Goal: Task Accomplishment & Management: Manage account settings

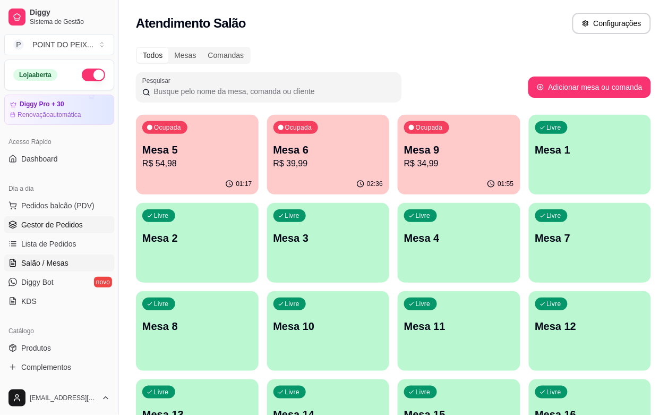
click at [73, 221] on span "Gestor de Pedidos" at bounding box center [52, 224] width 62 height 11
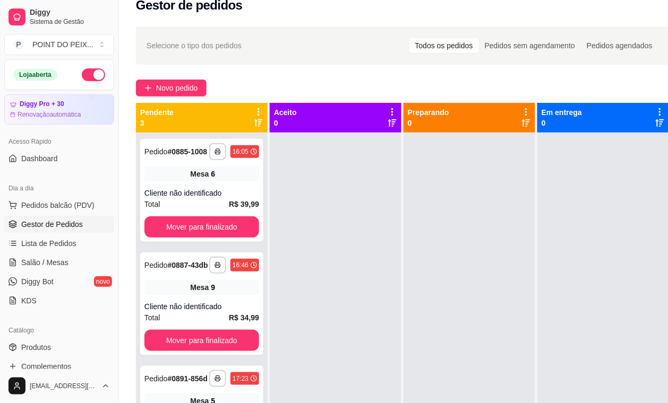
scroll to position [66, 0]
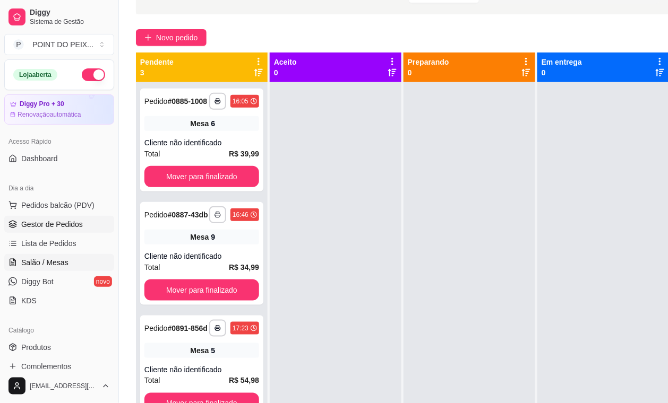
click at [59, 262] on span "Salão / Mesas" at bounding box center [44, 262] width 47 height 11
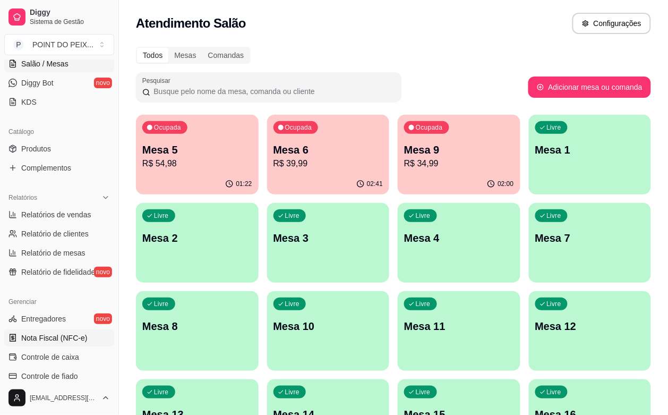
scroll to position [265, 0]
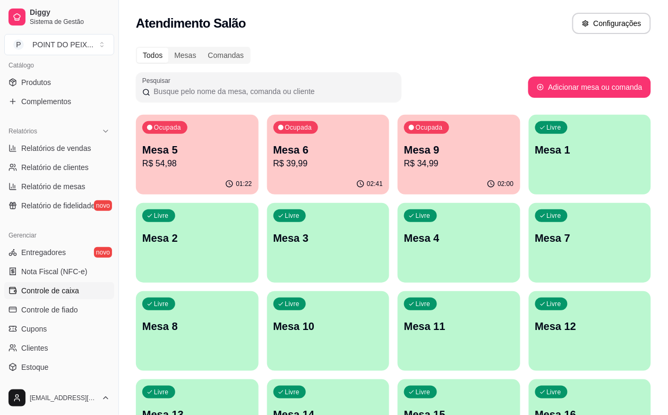
click at [70, 290] on span "Controle de caixa" at bounding box center [50, 290] width 58 height 11
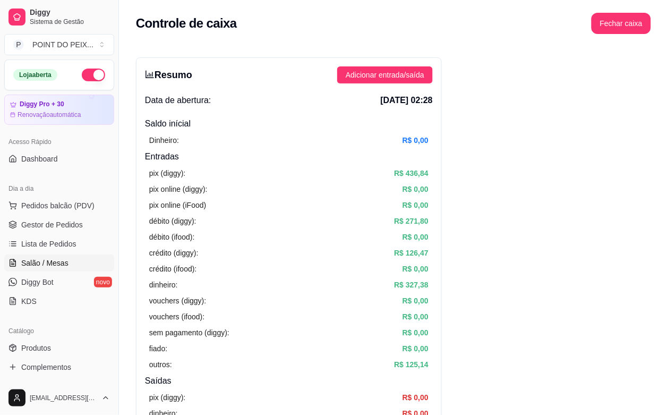
click at [56, 263] on span "Salão / Mesas" at bounding box center [44, 262] width 47 height 11
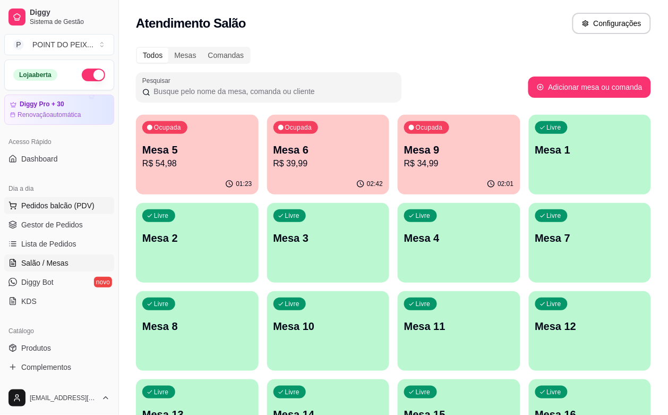
click at [64, 205] on span "Pedidos balcão (PDV)" at bounding box center [57, 205] width 73 height 11
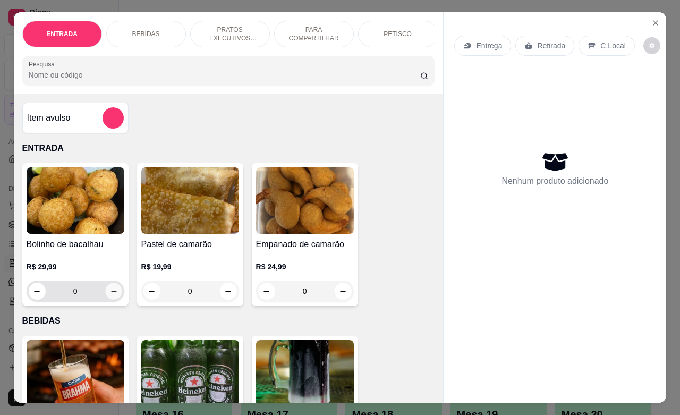
click at [105, 295] on button "increase-product-quantity" at bounding box center [113, 291] width 16 height 16
type input "1"
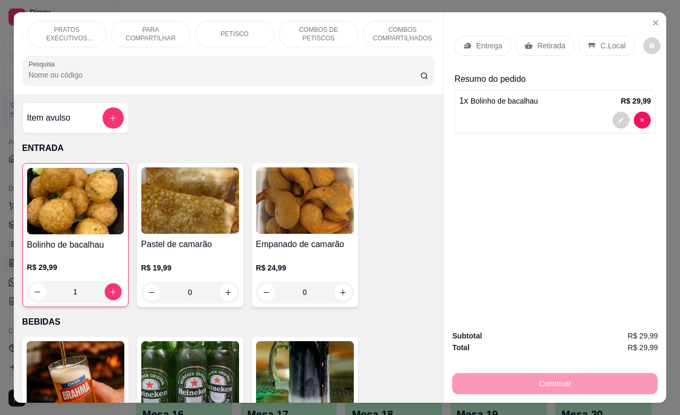
scroll to position [0, 186]
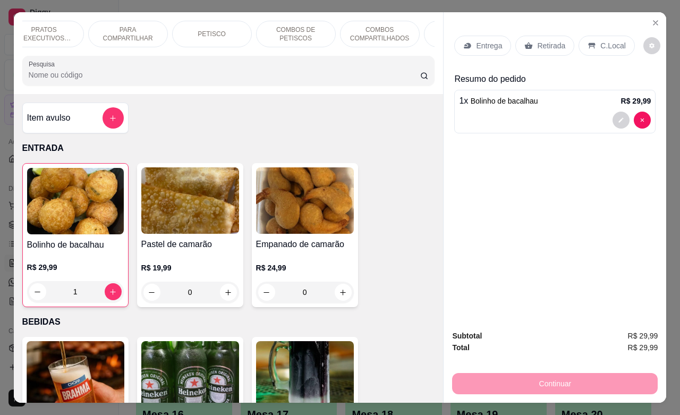
click at [224, 29] on div "PETISCO" at bounding box center [212, 34] width 80 height 27
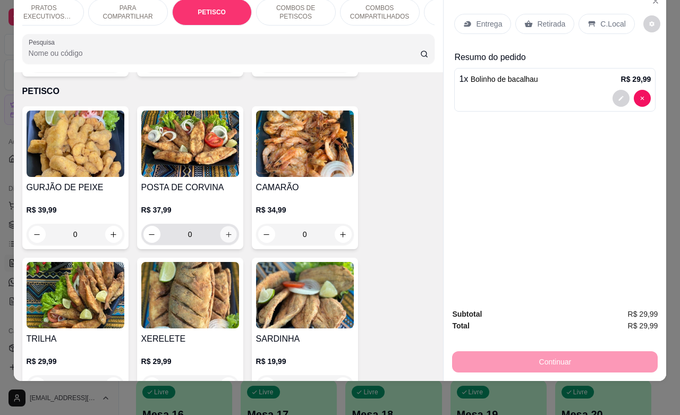
click at [224, 230] on icon "increase-product-quantity" at bounding box center [228, 234] width 8 height 8
type input "1"
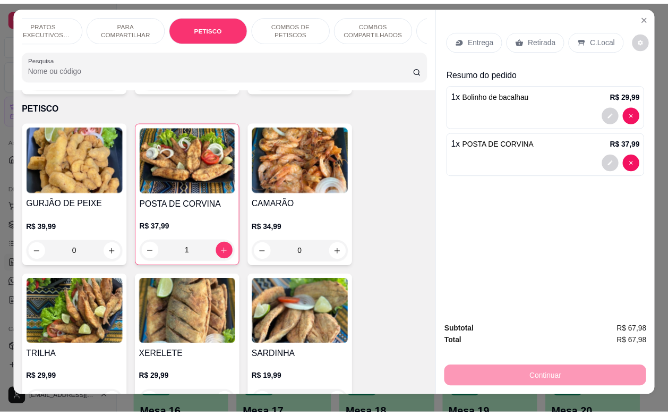
scroll to position [0, 0]
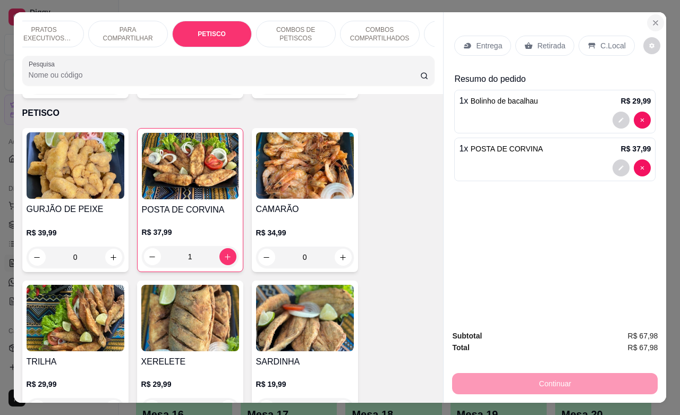
click at [651, 19] on icon "Close" at bounding box center [655, 23] width 8 height 8
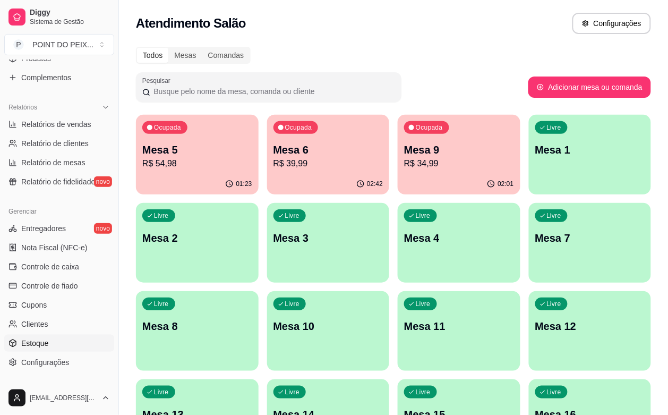
scroll to position [332, 0]
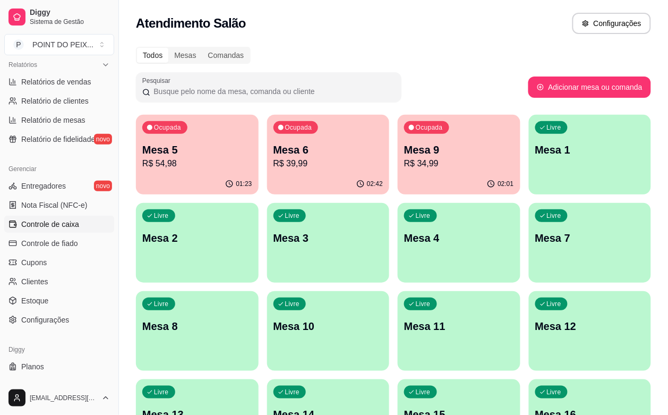
click at [73, 227] on span "Controle de caixa" at bounding box center [50, 224] width 58 height 11
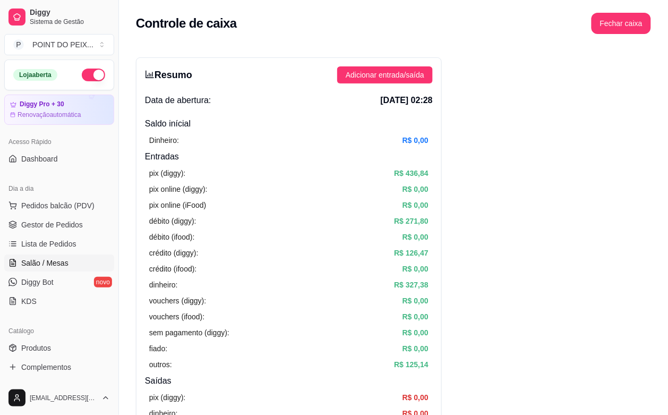
click at [56, 265] on span "Salão / Mesas" at bounding box center [44, 262] width 47 height 11
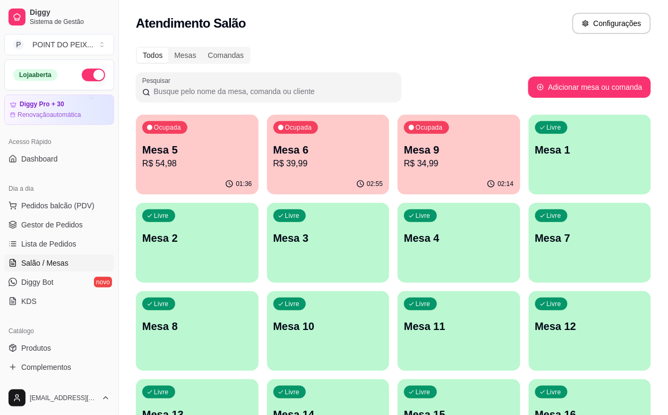
click at [419, 48] on div "Todos Mesas Comandas" at bounding box center [393, 55] width 515 height 17
click at [66, 229] on span "Gestor de Pedidos" at bounding box center [52, 224] width 62 height 11
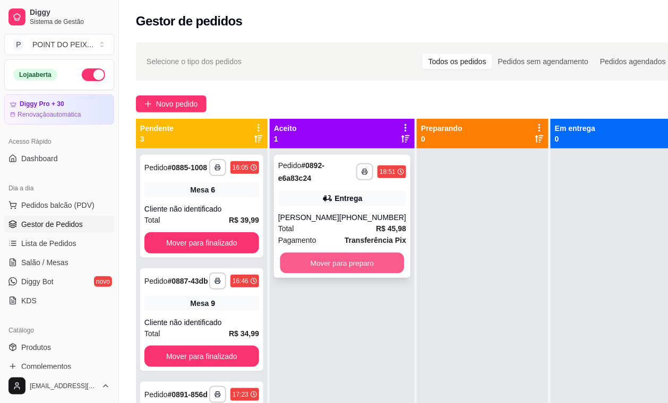
click at [317, 272] on button "Mover para preparo" at bounding box center [342, 263] width 124 height 21
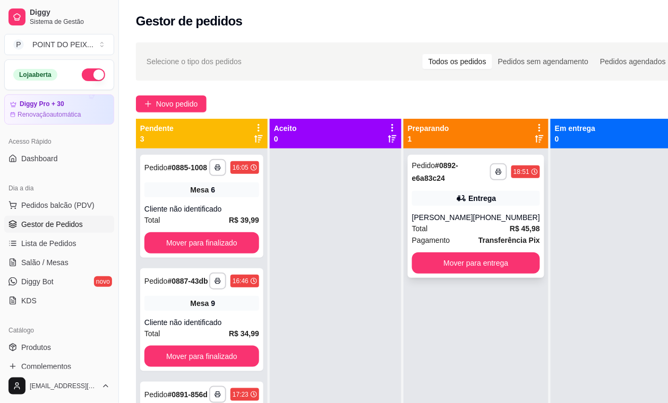
click at [450, 236] on div "Pagamento Transferência Pix" at bounding box center [476, 241] width 128 height 12
click at [460, 262] on button "Mover para entrega" at bounding box center [476, 263] width 128 height 21
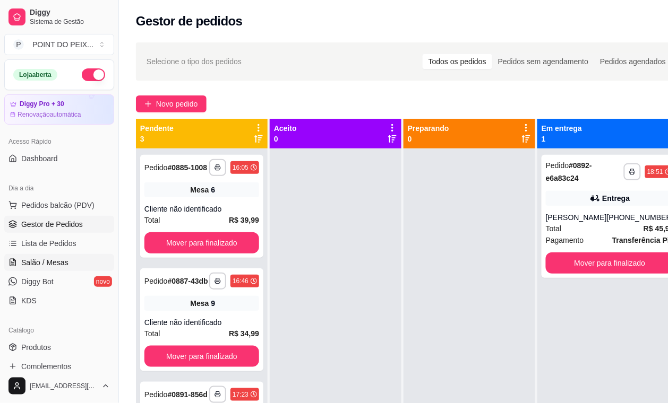
click at [55, 263] on span "Salão / Mesas" at bounding box center [44, 262] width 47 height 11
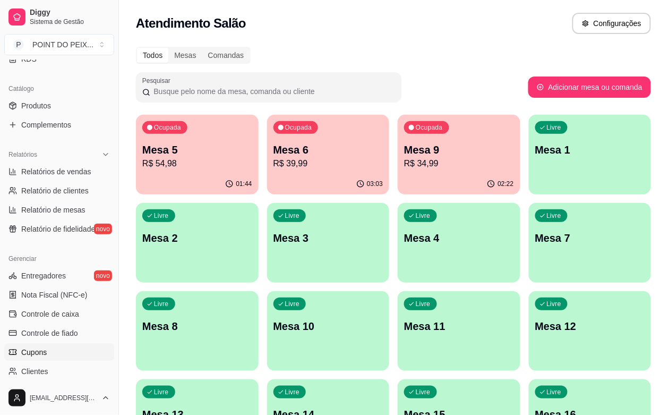
scroll to position [265, 0]
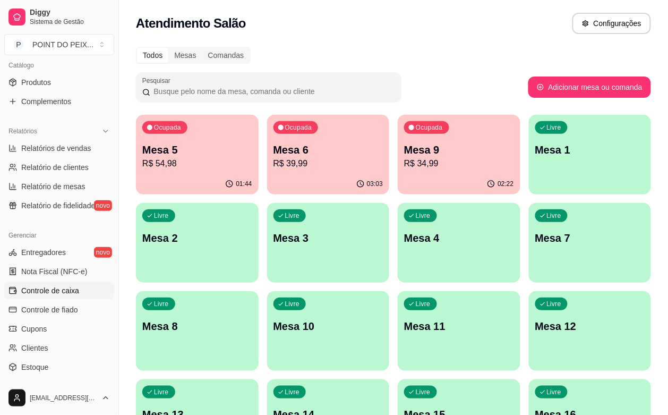
click at [72, 293] on span "Controle de caixa" at bounding box center [50, 290] width 58 height 11
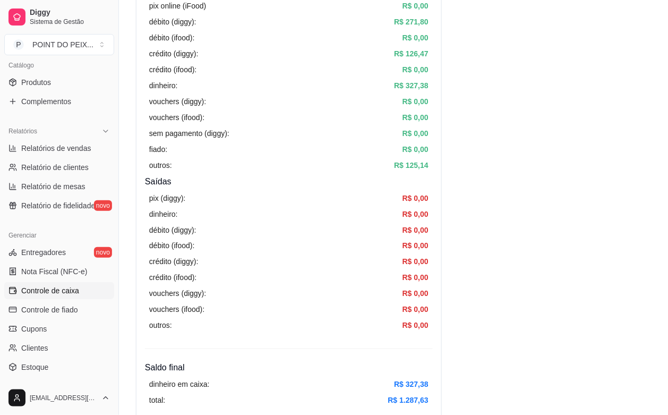
scroll to position [265, 0]
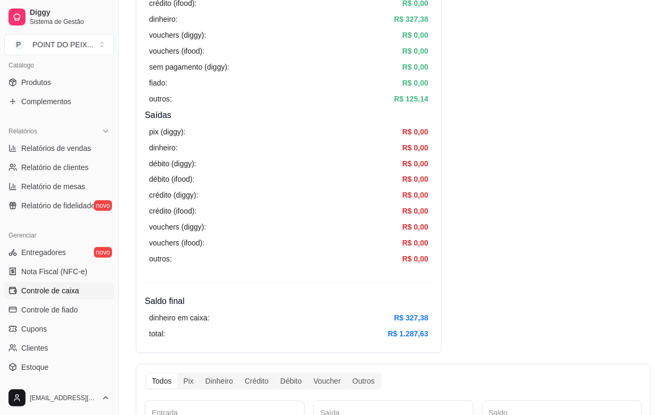
click at [71, 291] on span "Controle de caixa" at bounding box center [50, 290] width 58 height 11
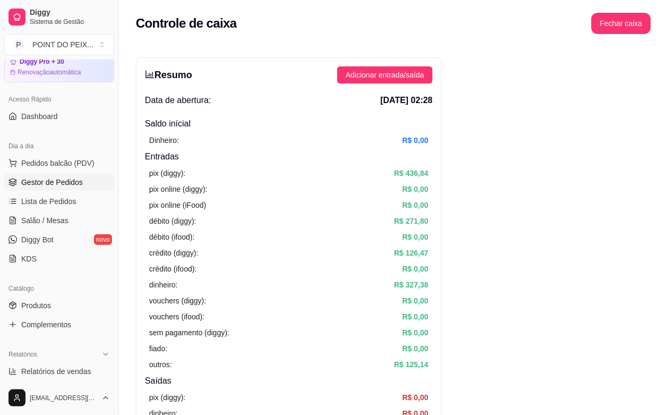
scroll to position [0, 0]
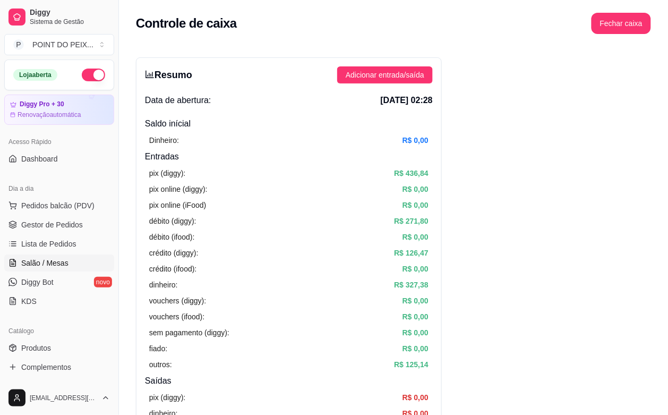
click at [57, 260] on span "Salão / Mesas" at bounding box center [44, 262] width 47 height 11
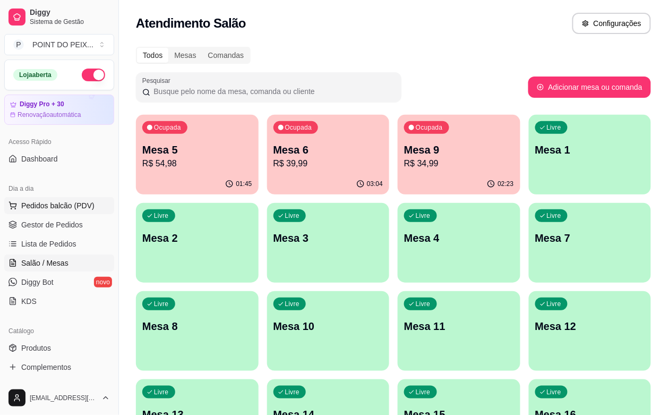
click at [64, 210] on span "Pedidos balcão (PDV)" at bounding box center [57, 205] width 73 height 11
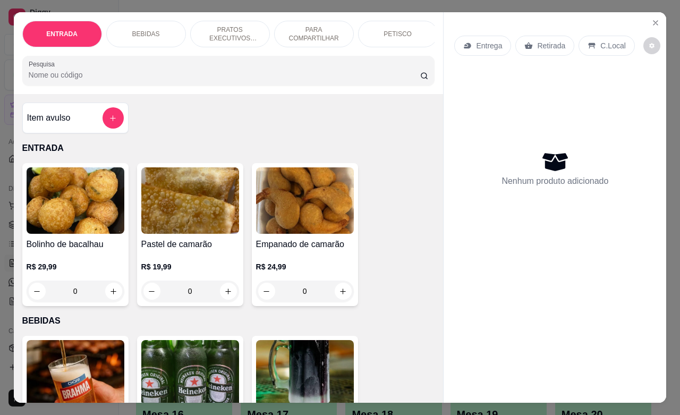
click at [548, 43] on p "Retirada" at bounding box center [551, 45] width 28 height 11
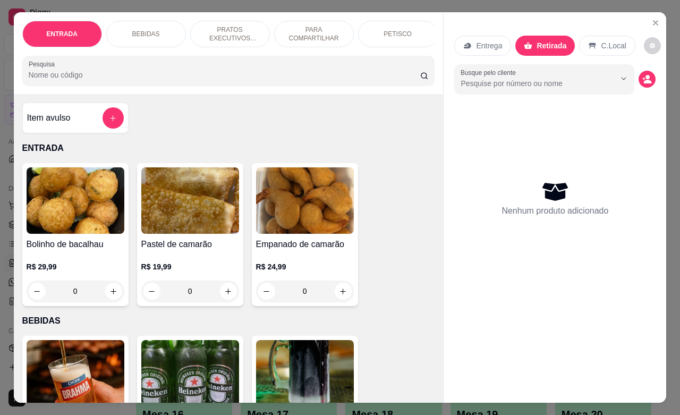
click at [390, 31] on p "PETISCO" at bounding box center [397, 34] width 28 height 8
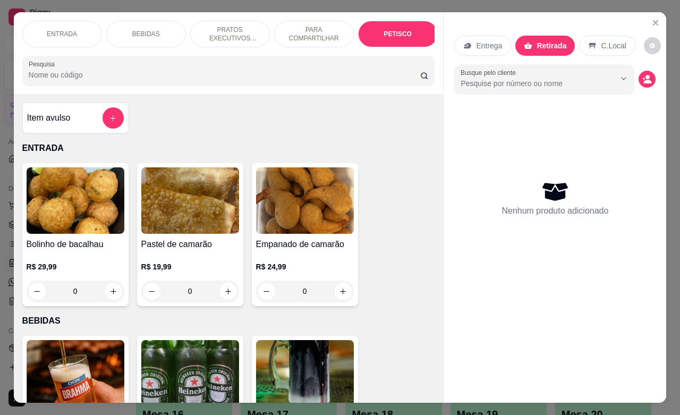
scroll to position [2478, 0]
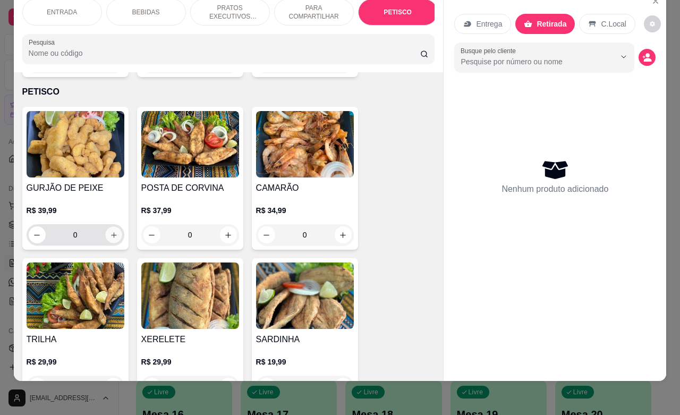
click at [110, 231] on icon "increase-product-quantity" at bounding box center [113, 235] width 8 height 8
type input "1"
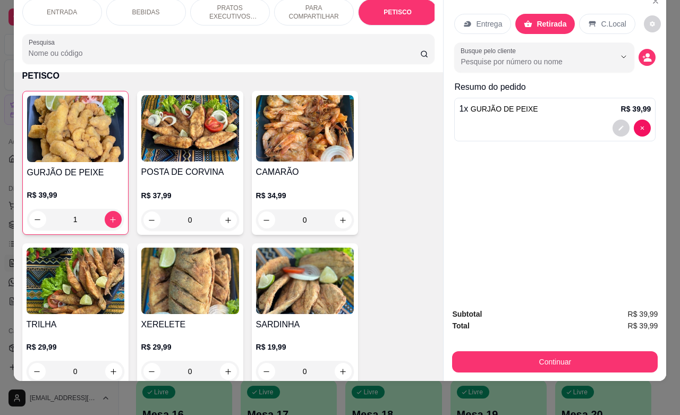
scroll to position [2545, 0]
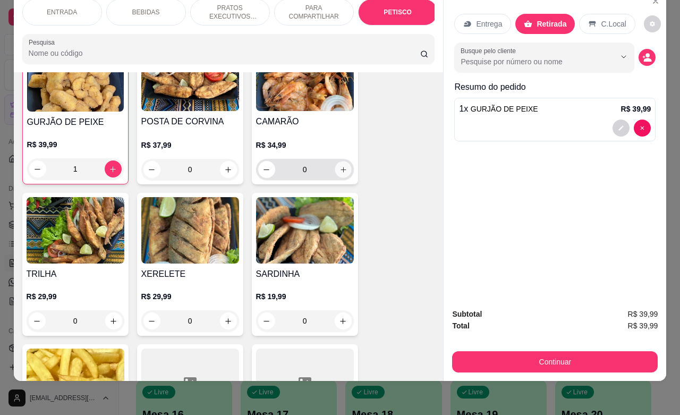
click at [339, 166] on icon "increase-product-quantity" at bounding box center [343, 170] width 8 height 8
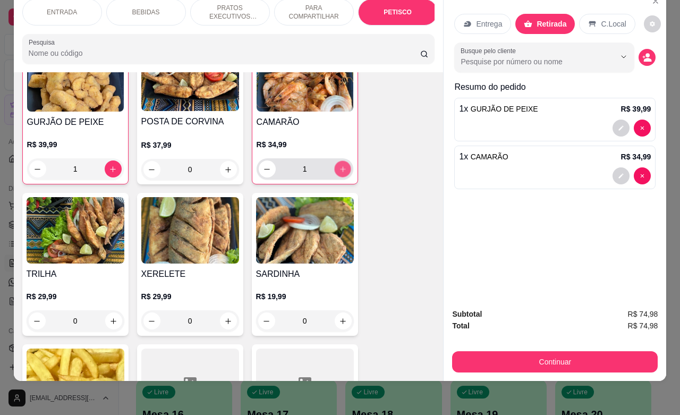
click at [338, 165] on icon "increase-product-quantity" at bounding box center [342, 169] width 8 height 8
type input "2"
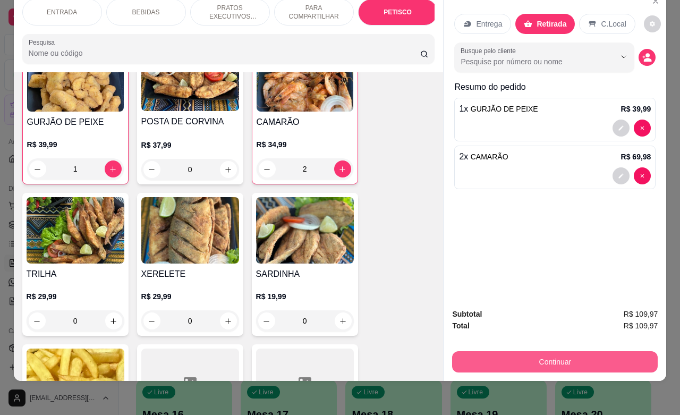
click at [556, 367] on div "Subtotal R$ 109,97 Total R$ 109,97 Continuar" at bounding box center [554, 339] width 222 height 81
click at [542, 351] on button "Continuar" at bounding box center [554, 361] width 205 height 21
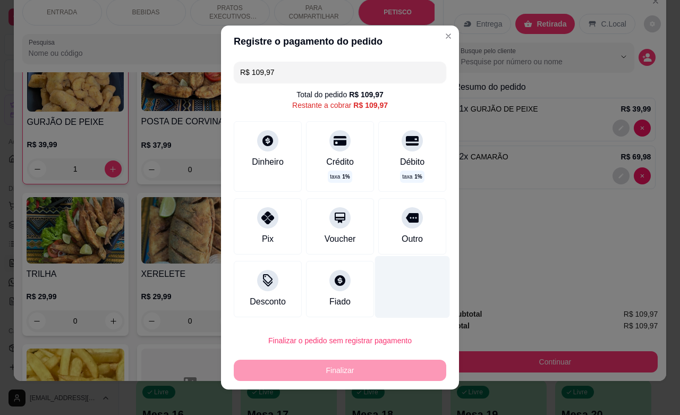
scroll to position [8, 0]
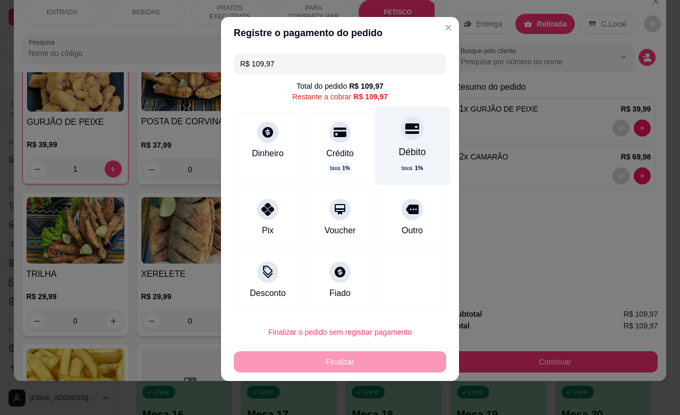
click at [399, 145] on div "Débito" at bounding box center [412, 152] width 27 height 14
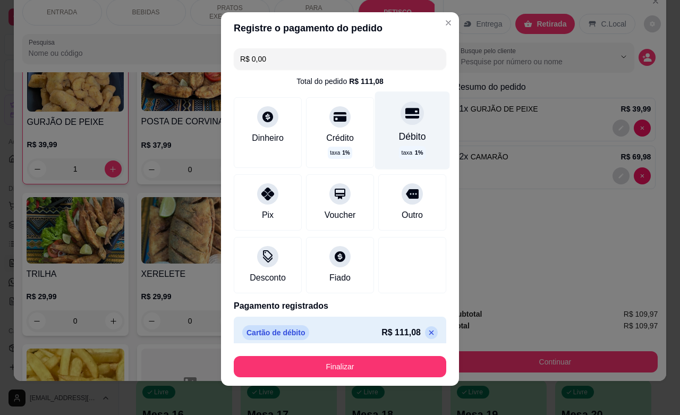
scroll to position [4, 0]
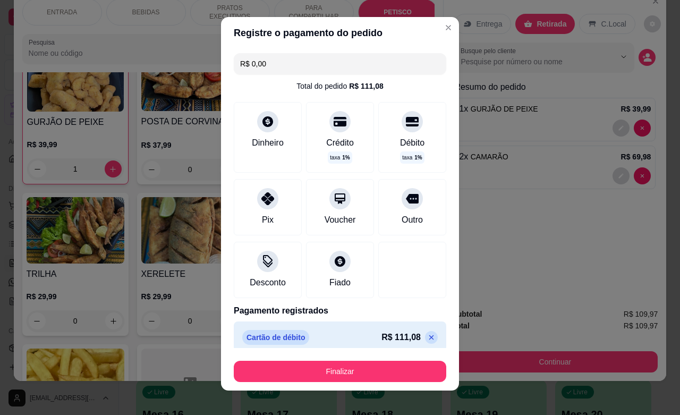
click at [427, 337] on icon at bounding box center [431, 337] width 8 height 8
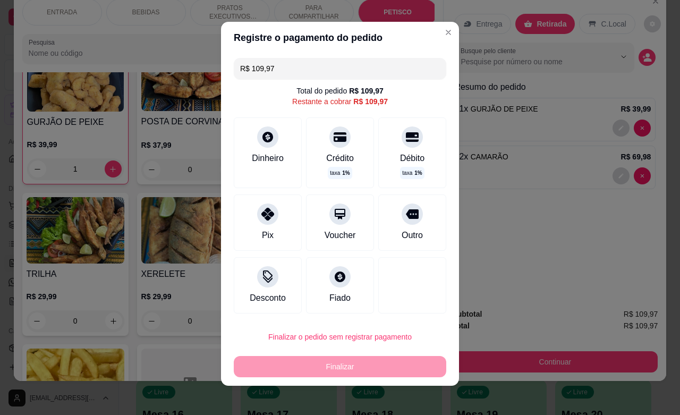
scroll to position [8, 0]
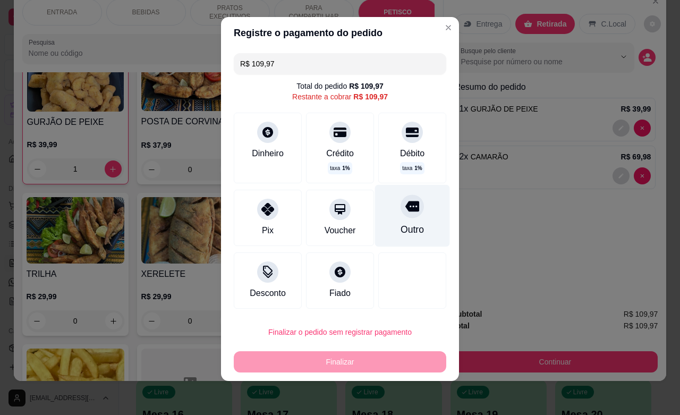
click at [400, 213] on div at bounding box center [411, 205] width 23 height 23
type input "R$ 0,00"
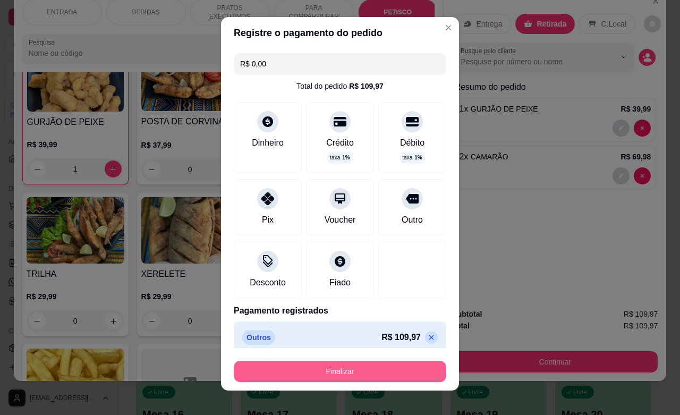
click at [356, 371] on button "Finalizar" at bounding box center [340, 370] width 212 height 21
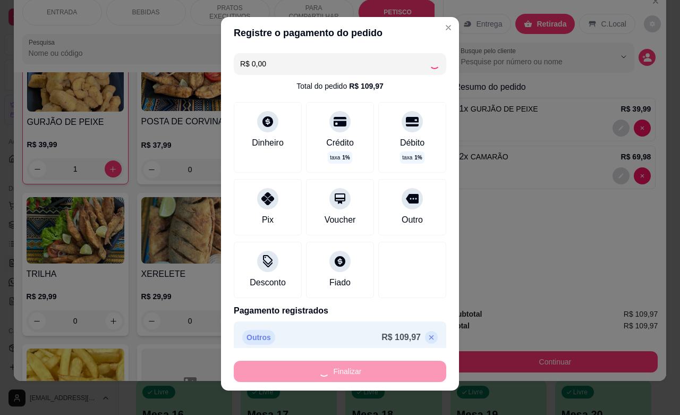
type input "0"
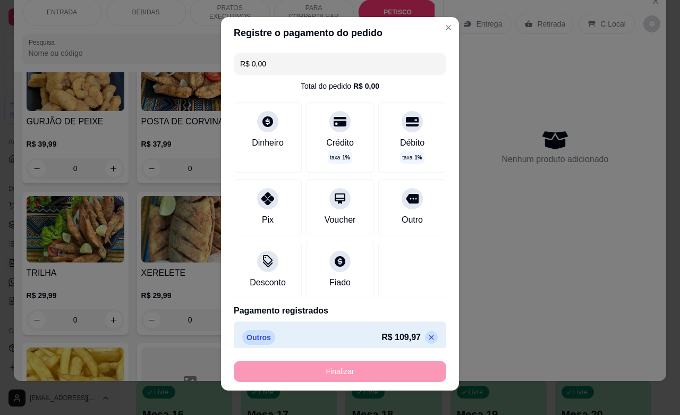
type input "-R$ 109,97"
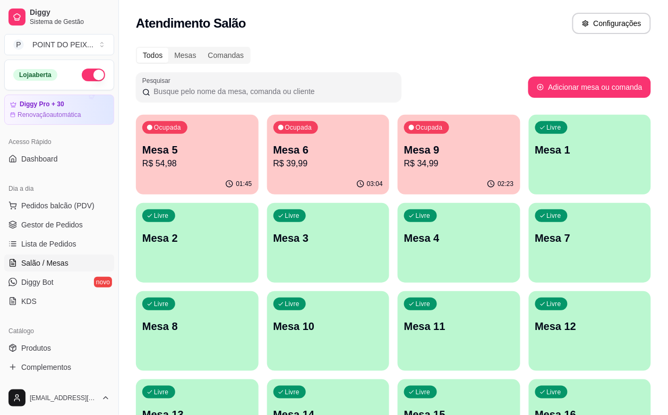
click at [59, 259] on span "Salão / Mesas" at bounding box center [44, 262] width 47 height 11
click at [59, 264] on span "Salão / Mesas" at bounding box center [44, 262] width 47 height 11
click at [57, 263] on span "Salão / Mesas" at bounding box center [44, 262] width 47 height 11
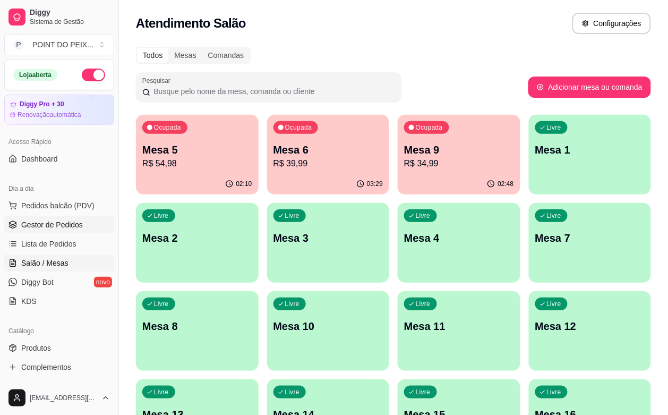
click at [64, 227] on span "Gestor de Pedidos" at bounding box center [52, 224] width 62 height 11
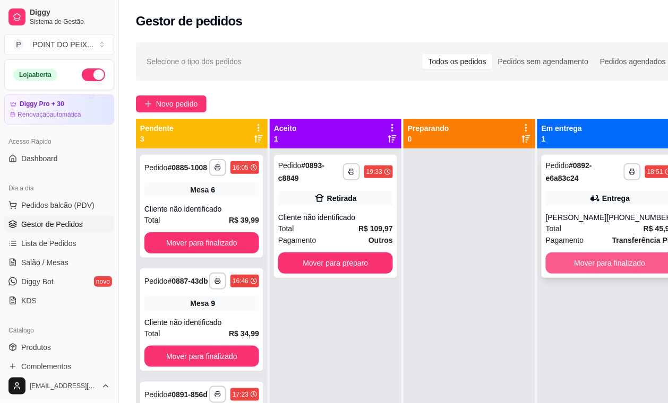
click at [606, 268] on button "Mover para finalizado" at bounding box center [610, 263] width 128 height 21
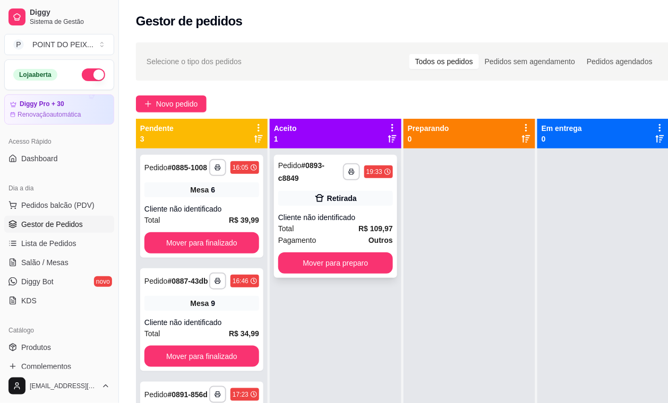
click at [343, 233] on div "Total R$ 109,97" at bounding box center [335, 229] width 115 height 12
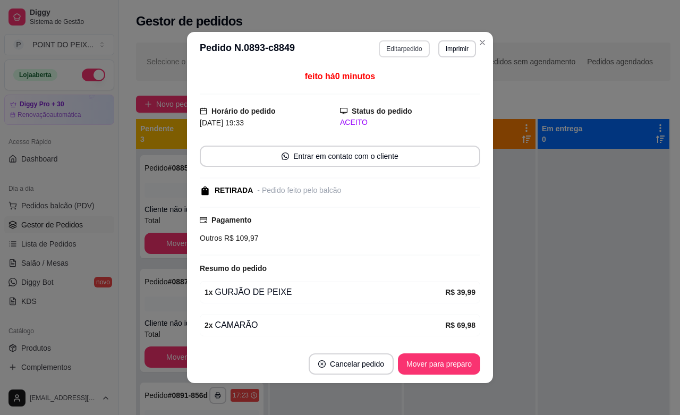
click at [417, 49] on button "Editar pedido" at bounding box center [404, 48] width 50 height 17
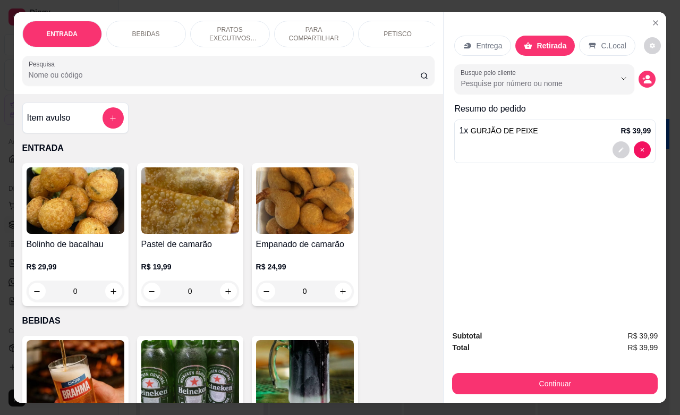
type input "0"
click at [224, 295] on icon "increase-product-quantity" at bounding box center [228, 291] width 8 height 8
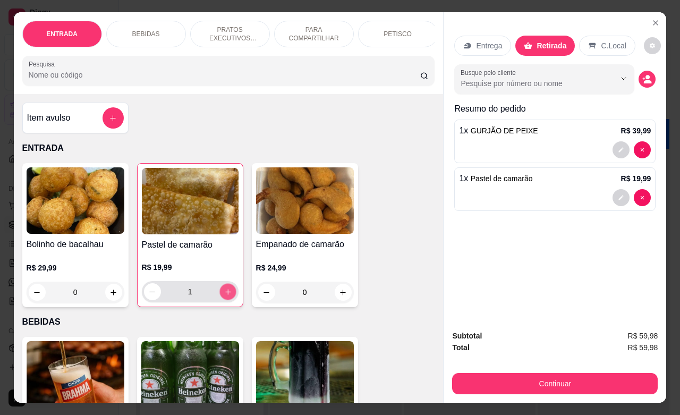
click at [224, 295] on icon "increase-product-quantity" at bounding box center [228, 292] width 8 height 8
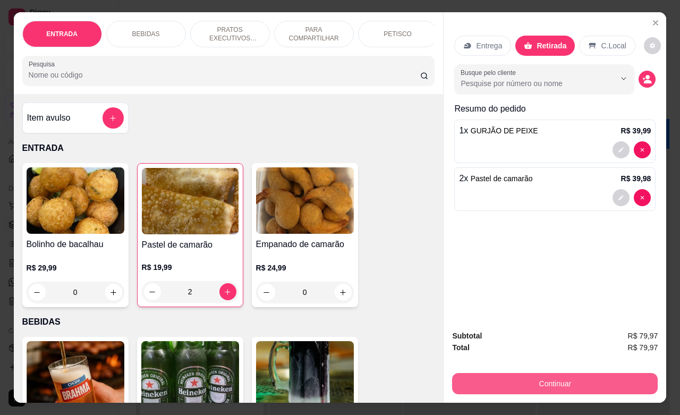
click at [553, 375] on button "Continuar" at bounding box center [554, 383] width 205 height 21
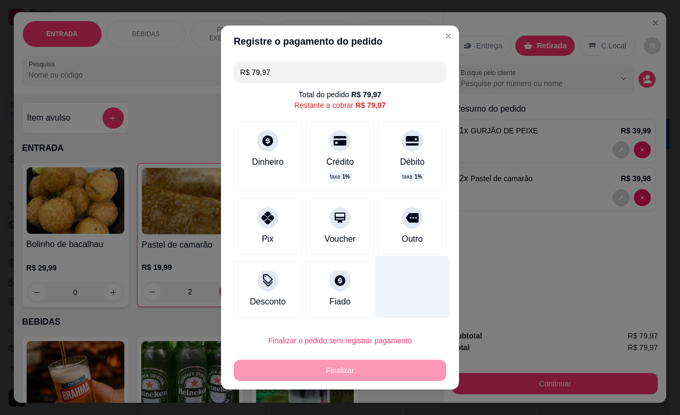
scroll to position [8, 0]
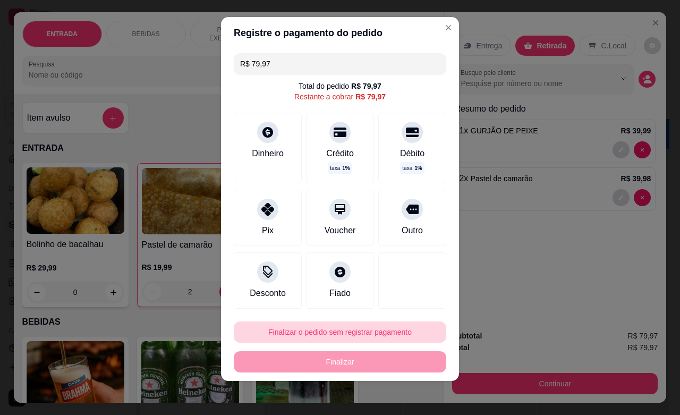
click at [356, 332] on button "Finalizar o pedido sem registrar pagamento" at bounding box center [340, 331] width 212 height 21
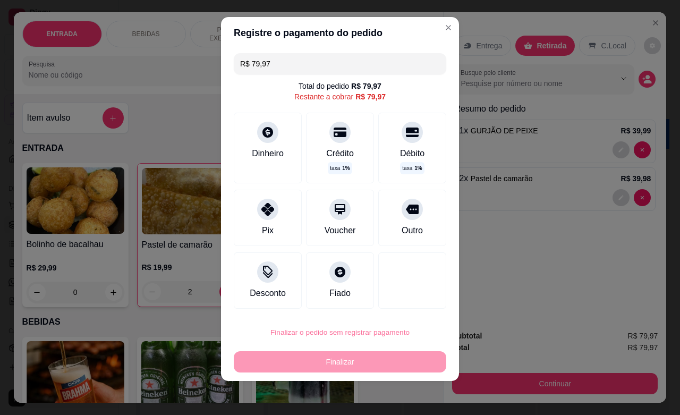
click at [396, 302] on button "Confirmar" at bounding box center [395, 302] width 38 height 16
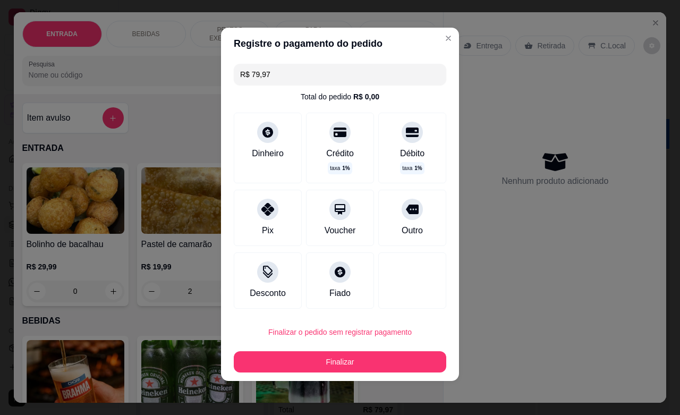
type input "0"
type input "R$ 0,00"
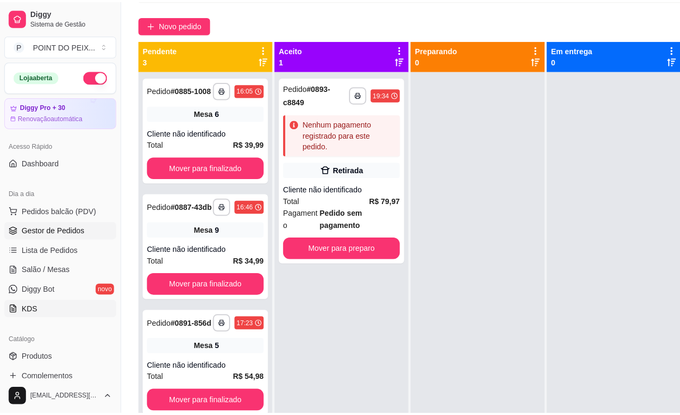
scroll to position [0, 0]
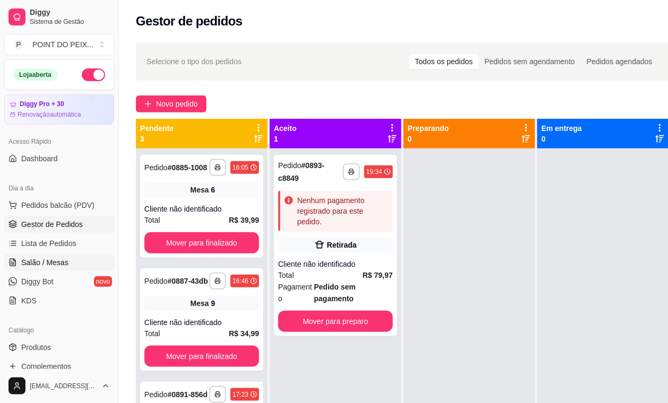
click at [56, 260] on span "Salão / Mesas" at bounding box center [44, 262] width 47 height 11
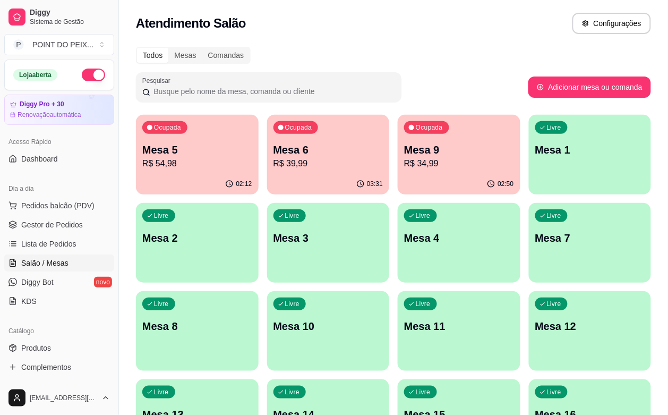
click at [307, 158] on p "R$ 39,99" at bounding box center [328, 163] width 110 height 13
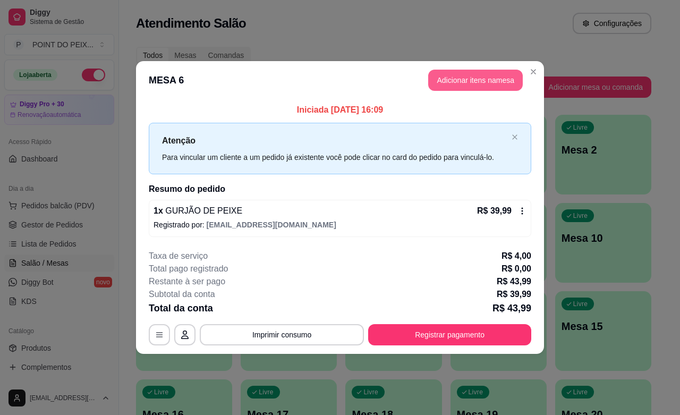
click at [466, 85] on button "Adicionar itens na mesa" at bounding box center [475, 80] width 94 height 21
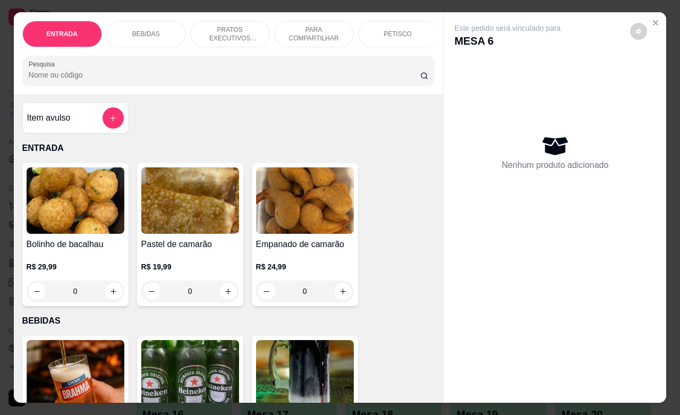
click at [146, 31] on p "BEBIDAS" at bounding box center [146, 34] width 28 height 8
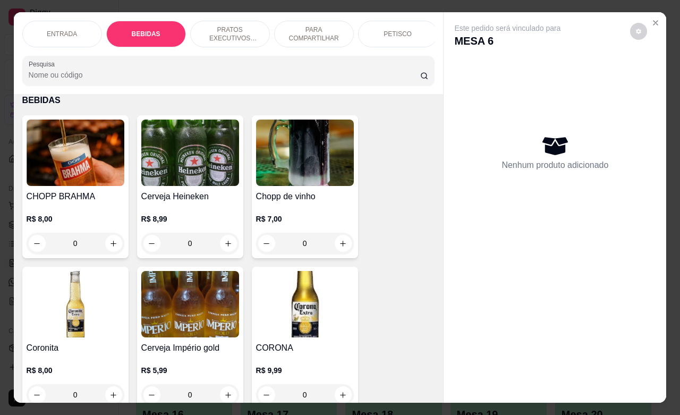
click at [87, 251] on input "0" at bounding box center [75, 243] width 59 height 21
click at [83, 251] on input "0" at bounding box center [75, 243] width 59 height 21
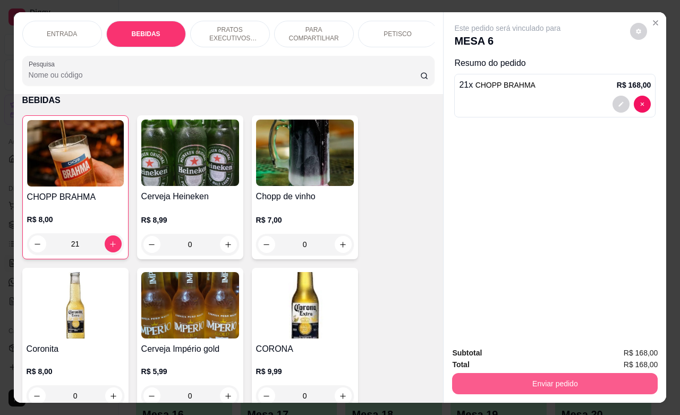
type input "21"
click at [561, 378] on button "Enviar pedido" at bounding box center [554, 383] width 199 height 21
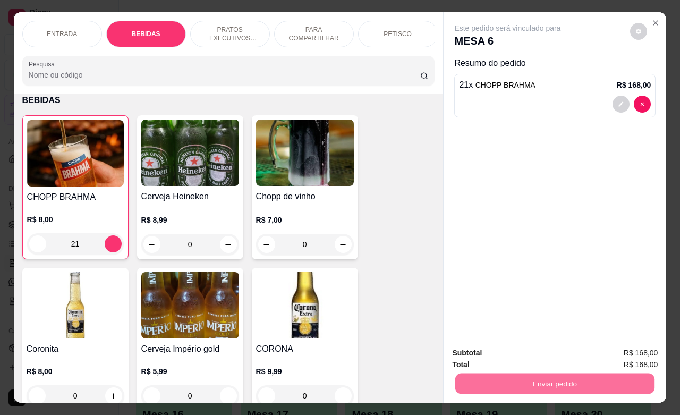
click at [618, 350] on button "Enviar pedido" at bounding box center [628, 351] width 60 height 20
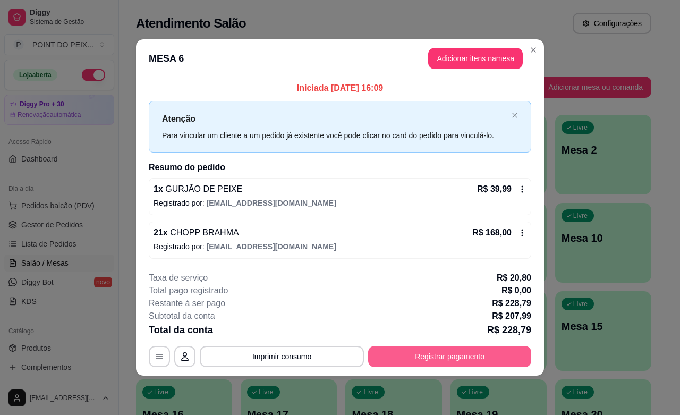
click at [432, 357] on button "Registrar pagamento" at bounding box center [449, 356] width 163 height 21
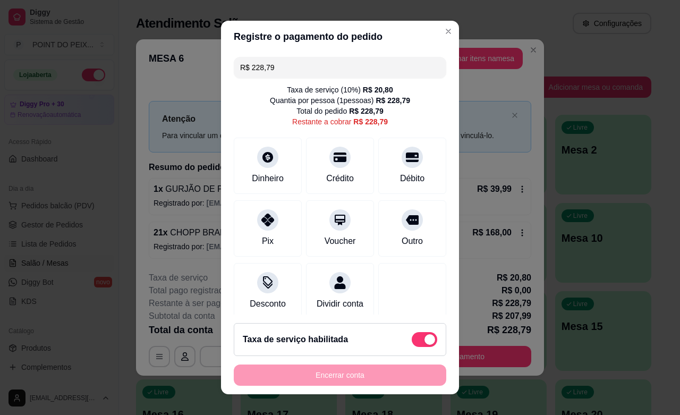
click at [411, 341] on span at bounding box center [423, 339] width 25 height 15
click at [411, 341] on input "checkbox" at bounding box center [414, 344] width 7 height 7
checkbox input "true"
type input "R$ 207,99"
checkbox input "false"
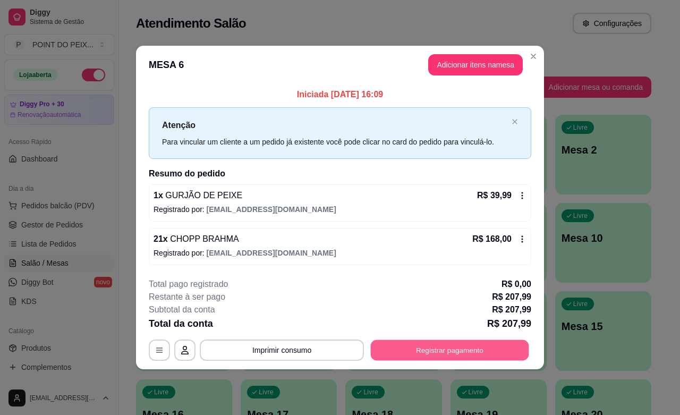
click at [418, 343] on button "Registrar pagamento" at bounding box center [450, 350] width 158 height 21
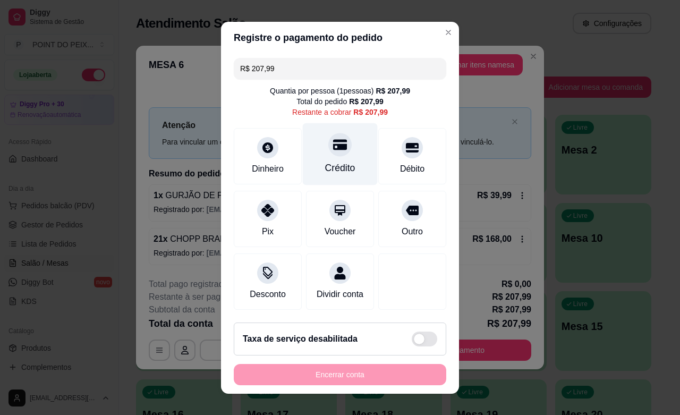
click at [328, 151] on div at bounding box center [339, 144] width 23 height 23
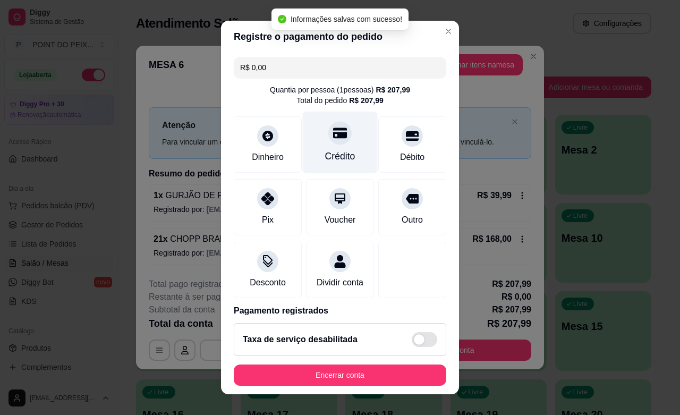
type input "R$ 0,00"
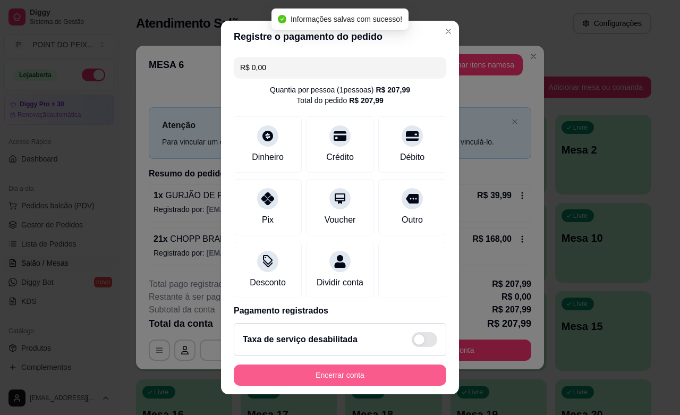
click at [365, 374] on button "Encerrar conta" at bounding box center [340, 374] width 212 height 21
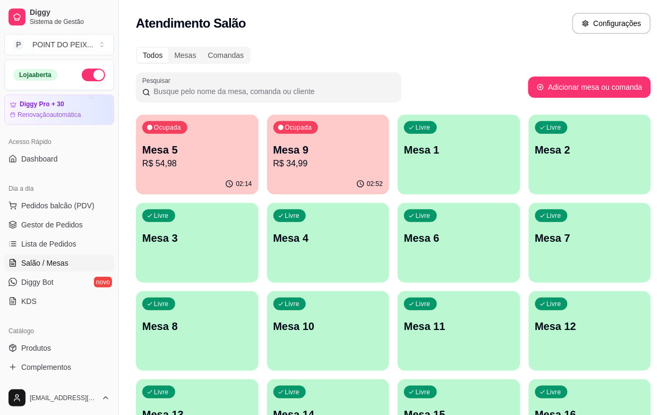
click at [398, 255] on div "Livre Mesa 6" at bounding box center [459, 236] width 123 height 67
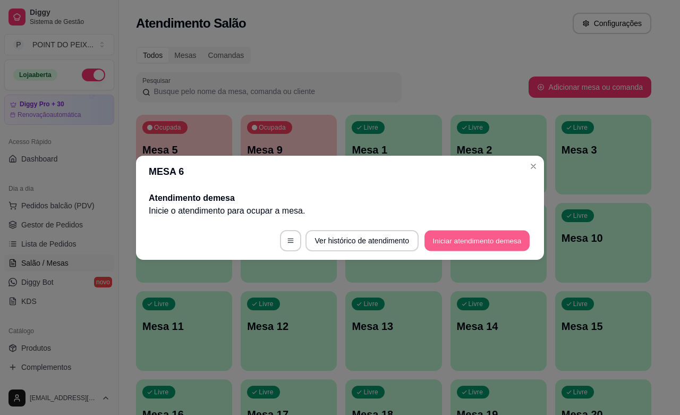
click at [491, 239] on button "Iniciar atendimento de mesa" at bounding box center [476, 240] width 105 height 21
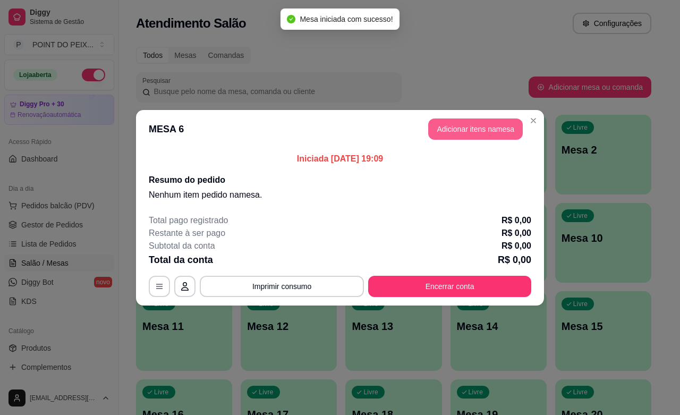
click at [474, 133] on button "Adicionar itens na mesa" at bounding box center [475, 128] width 94 height 21
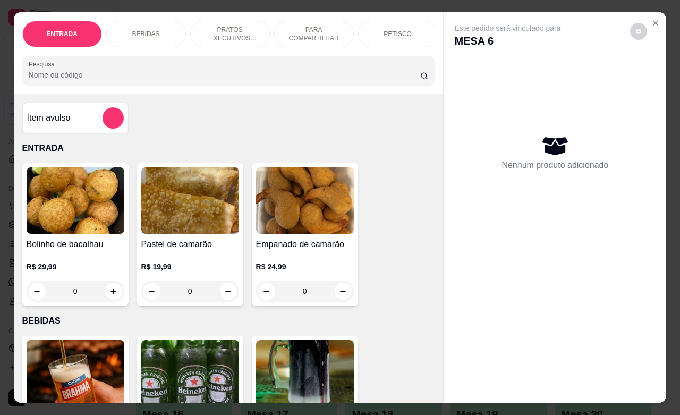
click at [399, 30] on p "PETISCO" at bounding box center [397, 34] width 28 height 8
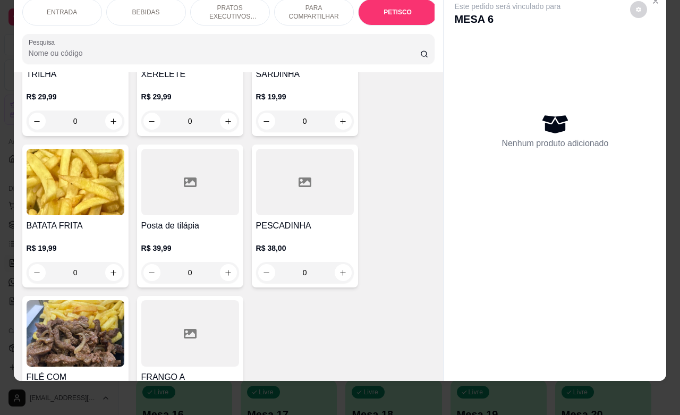
scroll to position [2744, 0]
click at [110, 268] on icon "increase-product-quantity" at bounding box center [113, 272] width 8 height 8
type input "1"
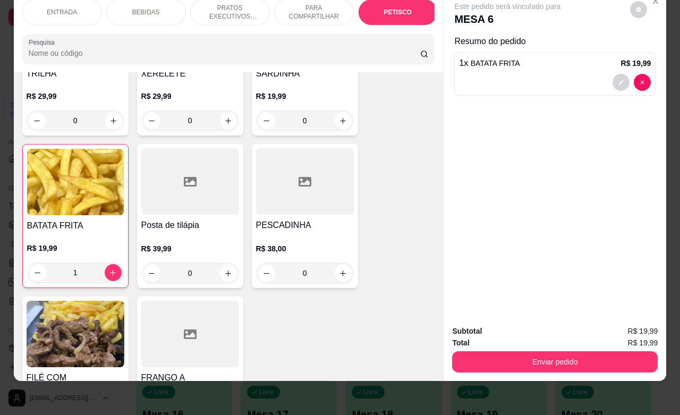
click at [147, 8] on p "BEBIDAS" at bounding box center [146, 12] width 28 height 8
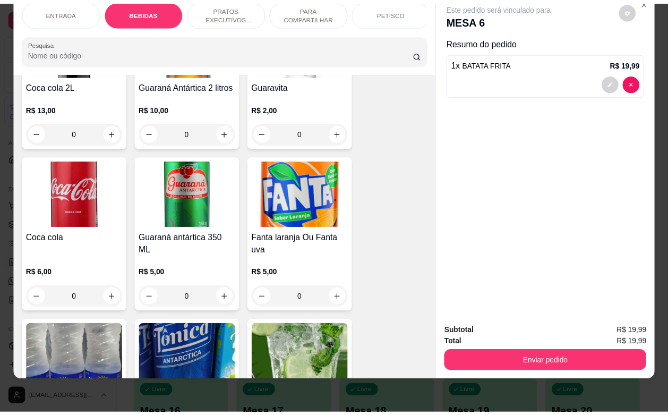
scroll to position [618, 0]
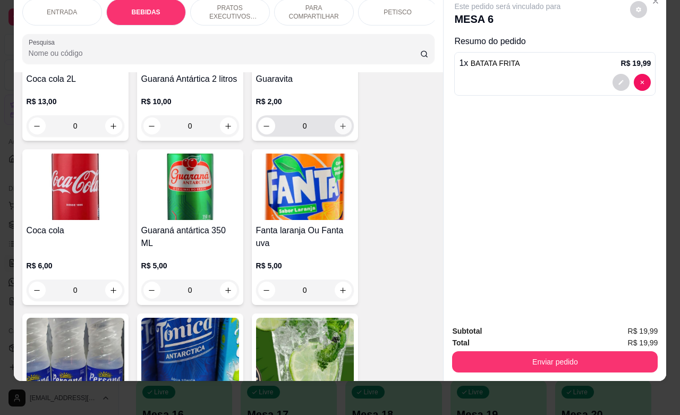
click at [339, 126] on icon "increase-product-quantity" at bounding box center [343, 126] width 8 height 8
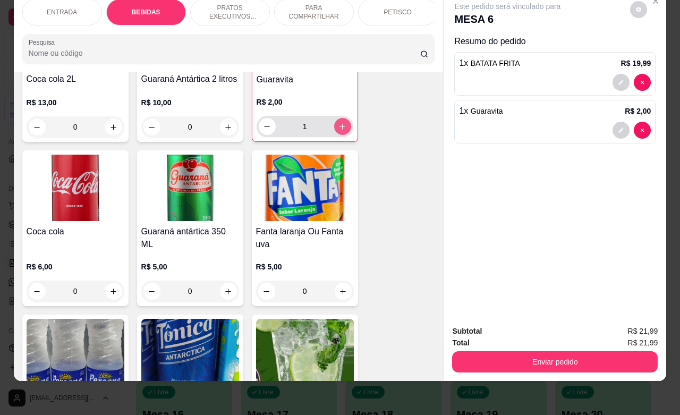
type input "1"
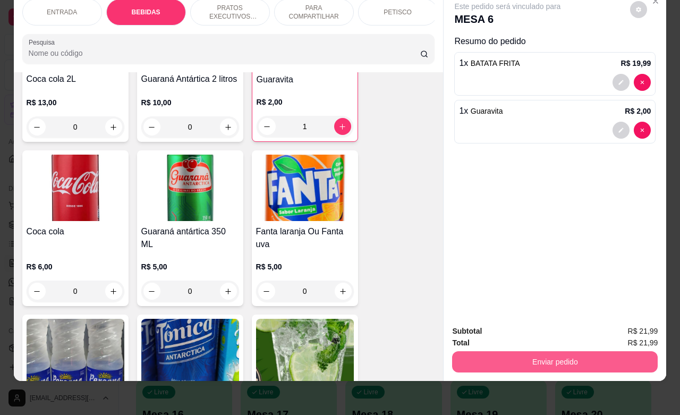
click at [562, 353] on button "Enviar pedido" at bounding box center [554, 361] width 205 height 21
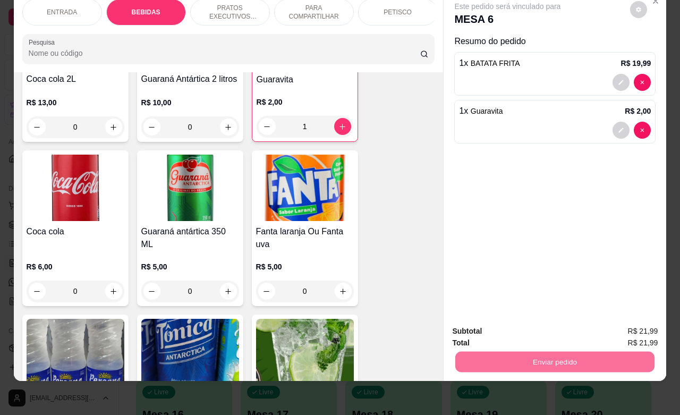
click at [642, 323] on button "Enviar pedido" at bounding box center [628, 324] width 58 height 20
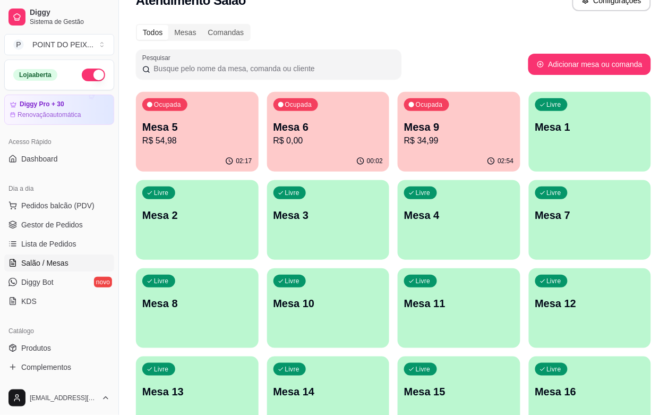
scroll to position [0, 0]
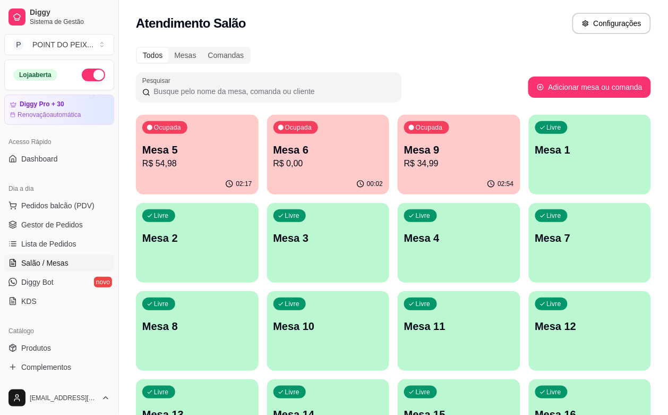
click at [405, 148] on p "Mesa 9" at bounding box center [459, 149] width 110 height 15
click at [406, 168] on p "R$ 34,99" at bounding box center [459, 163] width 106 height 12
click at [407, 150] on p "Mesa 9" at bounding box center [459, 150] width 106 height 14
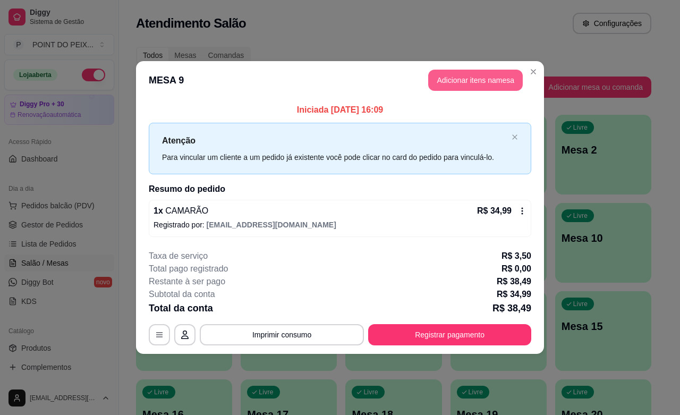
click at [486, 84] on button "Adicionar itens na mesa" at bounding box center [475, 80] width 94 height 21
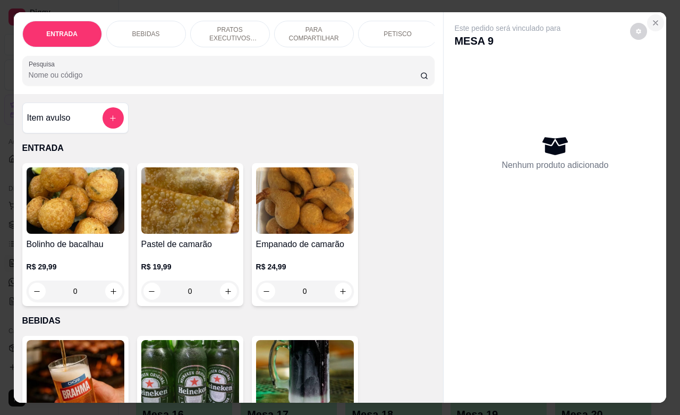
click at [652, 19] on icon "Close" at bounding box center [655, 23] width 8 height 8
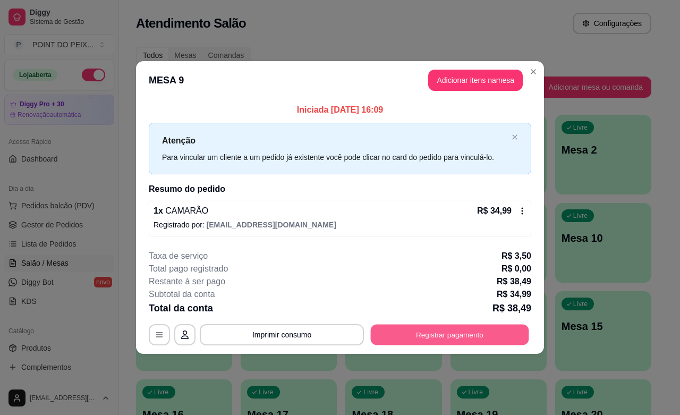
click at [419, 338] on button "Registrar pagamento" at bounding box center [450, 334] width 158 height 21
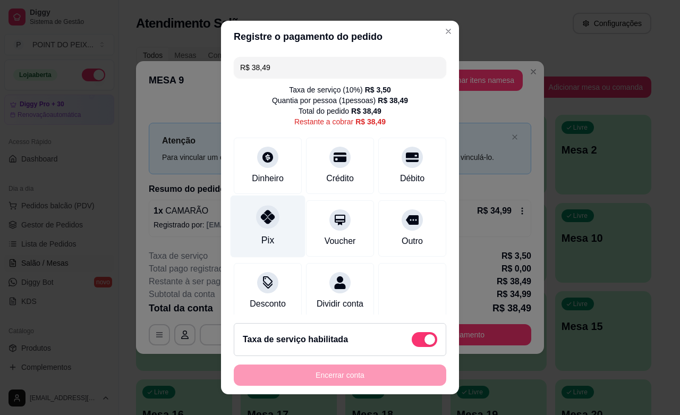
click at [261, 219] on icon at bounding box center [268, 217] width 14 height 14
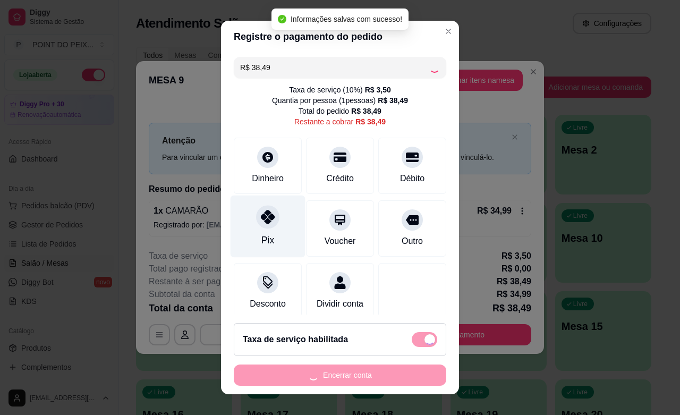
type input "R$ 0,00"
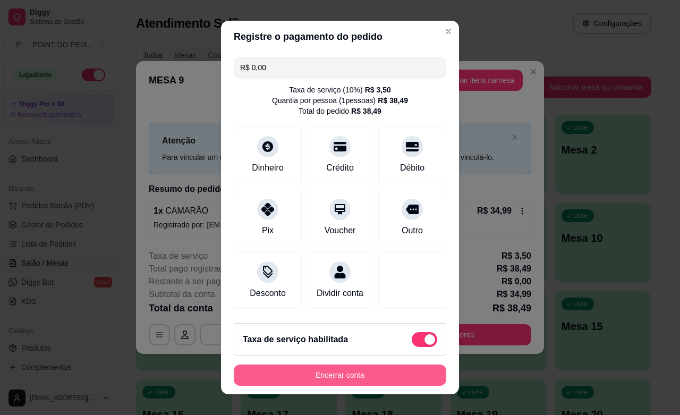
click at [324, 375] on button "Encerrar conta" at bounding box center [340, 374] width 212 height 21
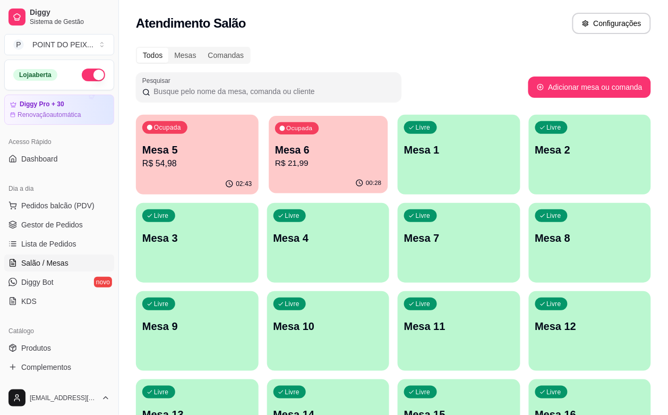
click at [316, 165] on p "R$ 21,99" at bounding box center [328, 163] width 106 height 12
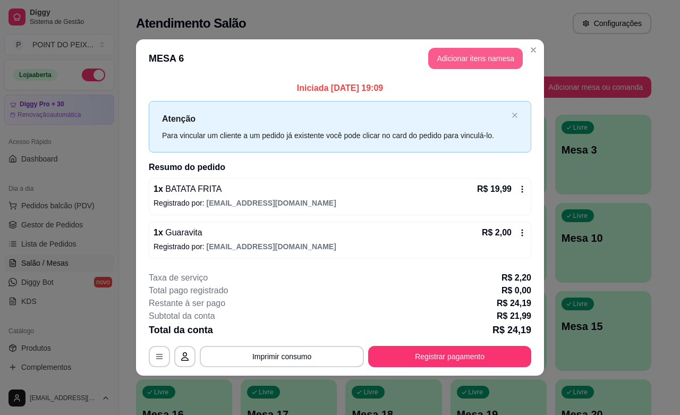
click at [476, 59] on button "Adicionar itens na mesa" at bounding box center [475, 58] width 94 height 21
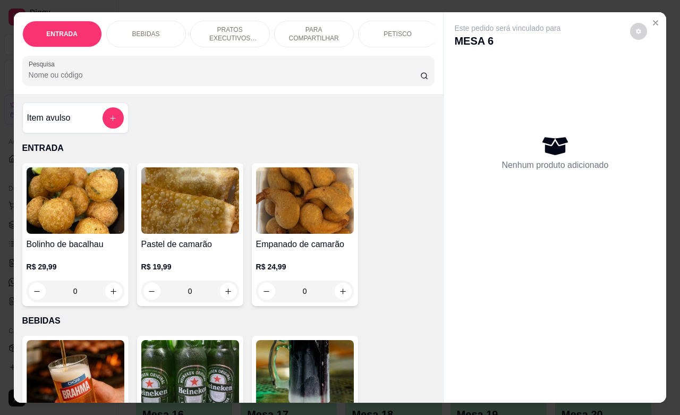
click at [140, 31] on p "BEBIDAS" at bounding box center [146, 34] width 28 height 8
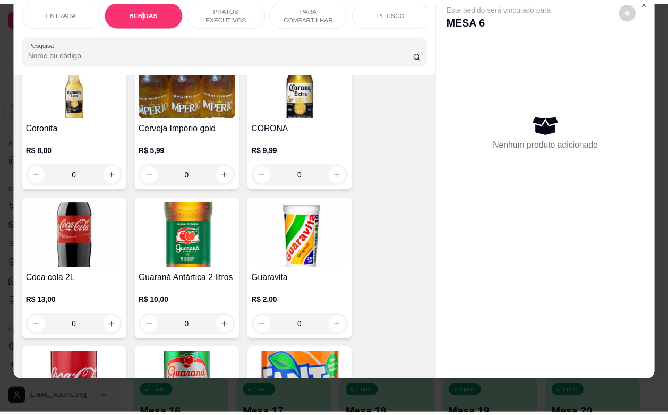
scroll to position [486, 0]
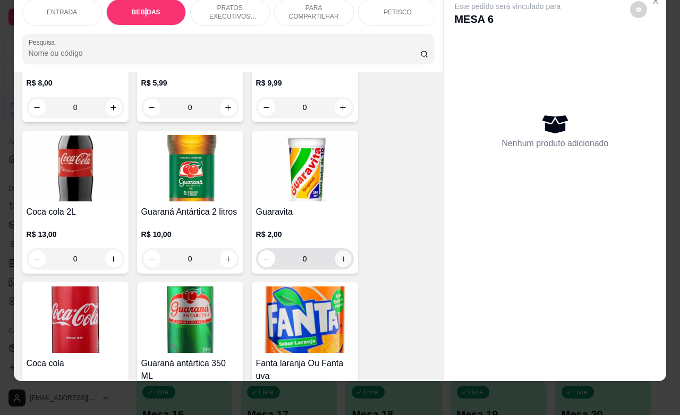
click at [339, 258] on icon "increase-product-quantity" at bounding box center [343, 259] width 8 height 8
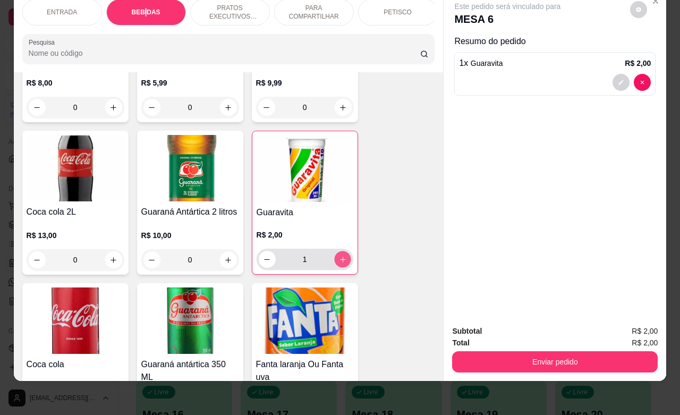
click at [339, 257] on icon "increase-product-quantity" at bounding box center [342, 259] width 8 height 8
click at [338, 257] on icon "increase-product-quantity" at bounding box center [342, 259] width 8 height 8
type input "3"
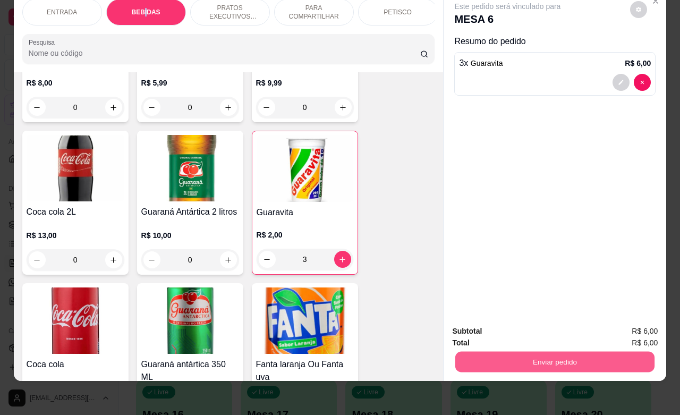
click at [544, 354] on button "Enviar pedido" at bounding box center [554, 361] width 199 height 21
click at [623, 324] on button "Enviar pedido" at bounding box center [628, 324] width 60 height 20
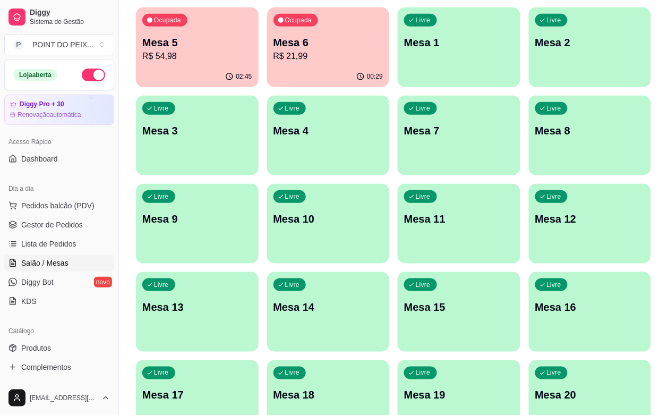
scroll to position [0, 0]
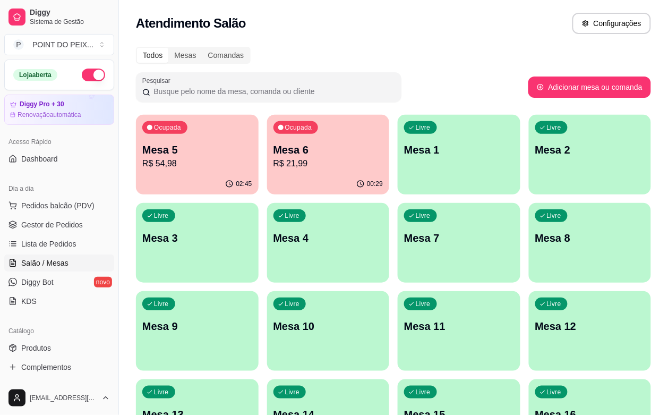
click at [282, 161] on p "R$ 21,99" at bounding box center [328, 163] width 110 height 13
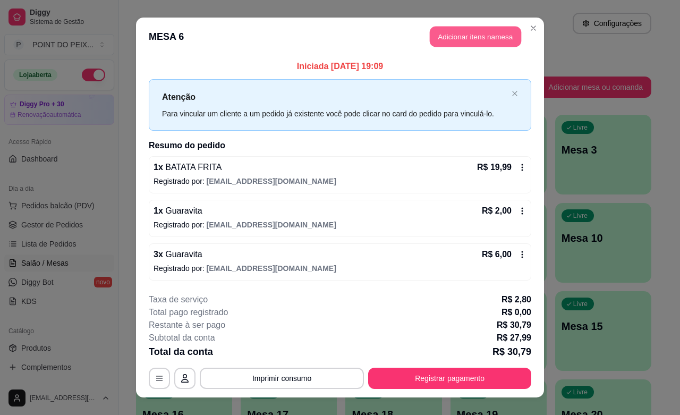
click at [452, 36] on button "Adicionar itens na mesa" at bounding box center [474, 37] width 91 height 21
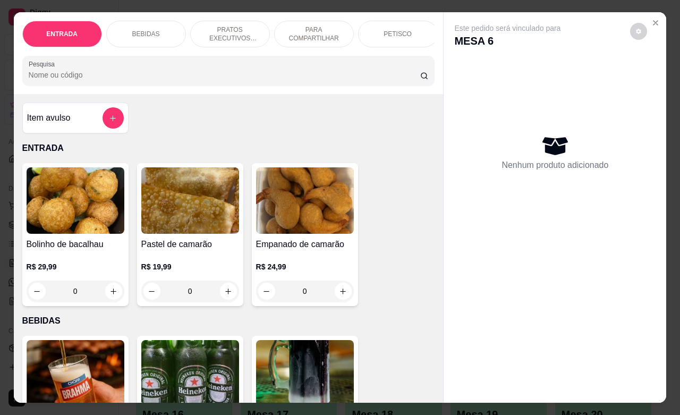
click at [401, 33] on div "PETISCO" at bounding box center [398, 34] width 80 height 27
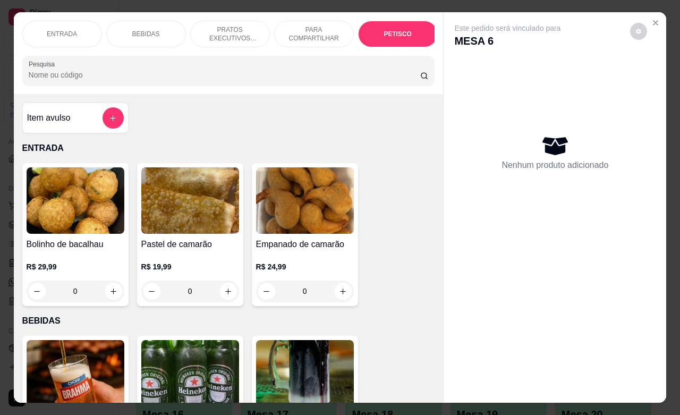
scroll to position [2478, 0]
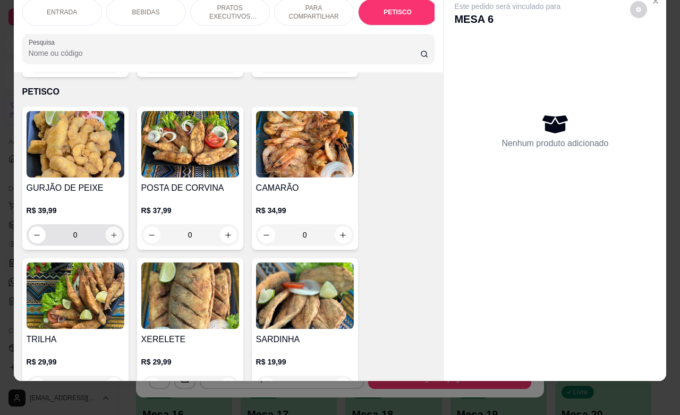
click at [108, 227] on button "increase-product-quantity" at bounding box center [113, 235] width 16 height 16
type input "1"
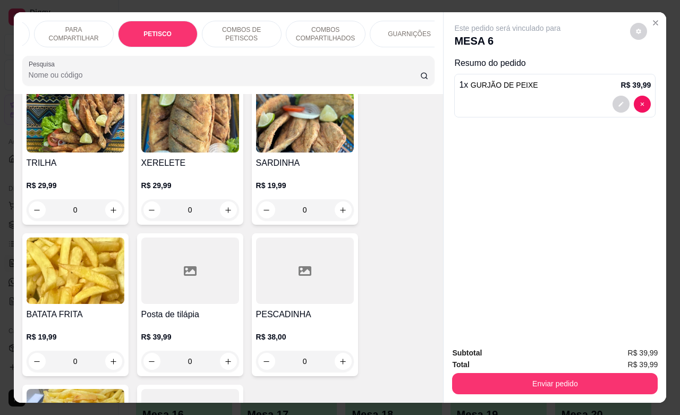
scroll to position [0, 255]
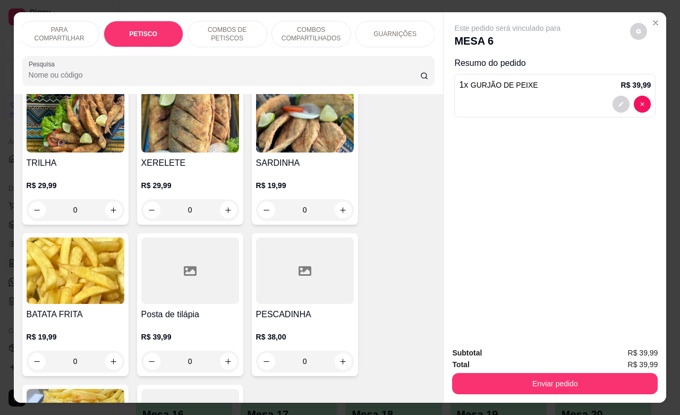
click at [405, 30] on p "GUARNIÇÕES" at bounding box center [394, 34] width 43 height 8
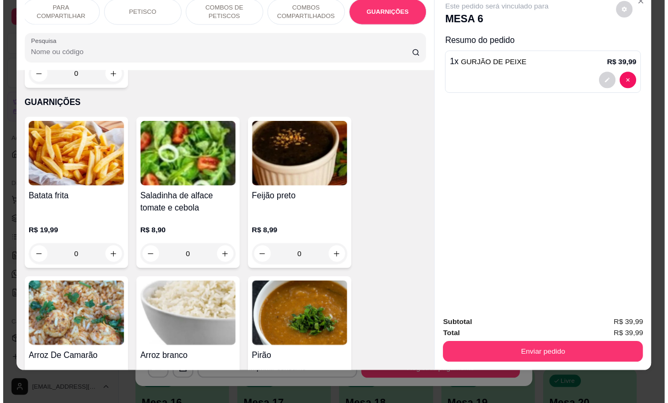
scroll to position [4411, 0]
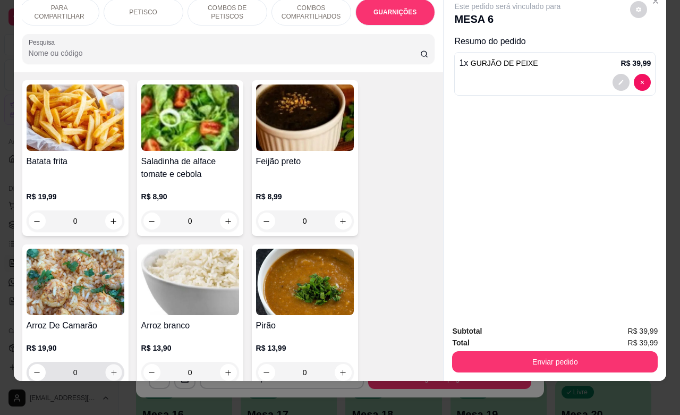
click at [110, 368] on icon "increase-product-quantity" at bounding box center [113, 372] width 8 height 8
type input "1"
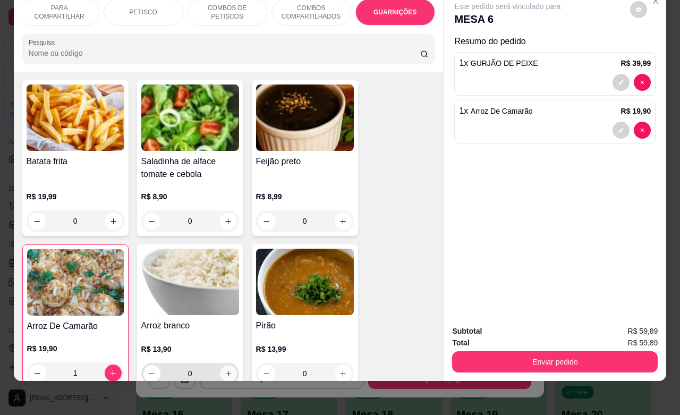
click at [224, 369] on icon "increase-product-quantity" at bounding box center [228, 373] width 8 height 8
type input "1"
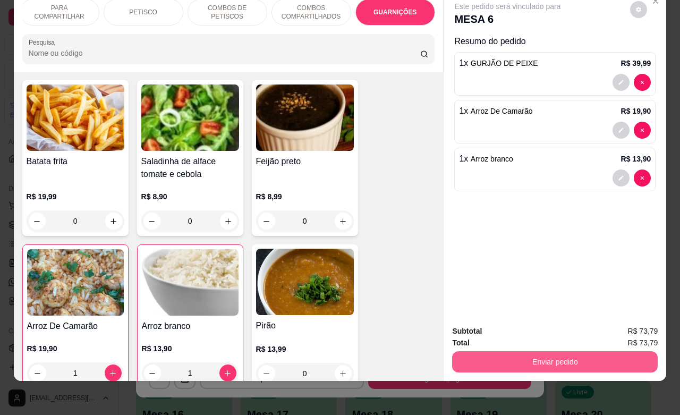
click at [557, 354] on button "Enviar pedido" at bounding box center [554, 361] width 205 height 21
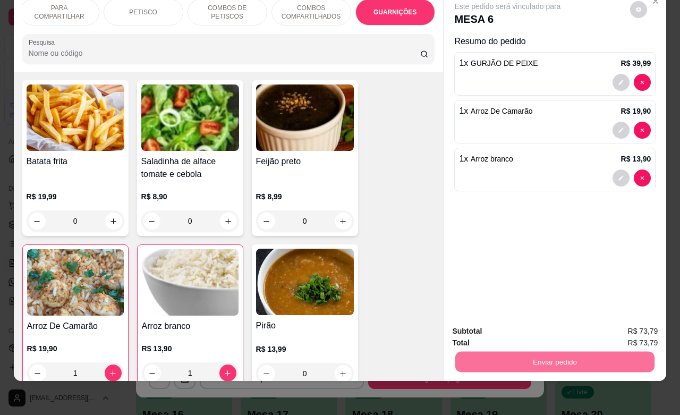
click at [626, 320] on button "Enviar pedido" at bounding box center [628, 324] width 58 height 20
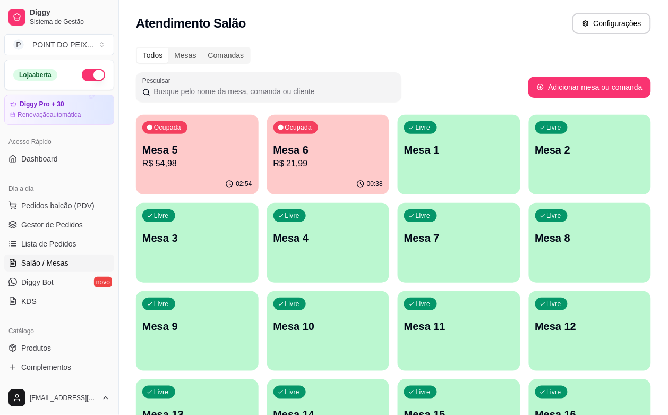
click at [64, 263] on span "Salão / Mesas" at bounding box center [44, 262] width 47 height 11
click at [77, 224] on span "Gestor de Pedidos" at bounding box center [52, 224] width 62 height 11
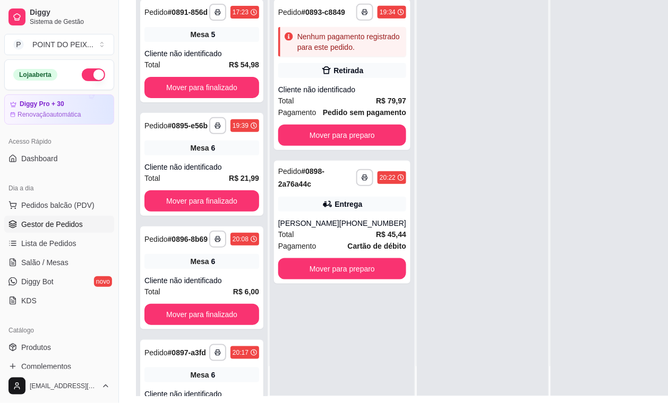
scroll to position [133, 0]
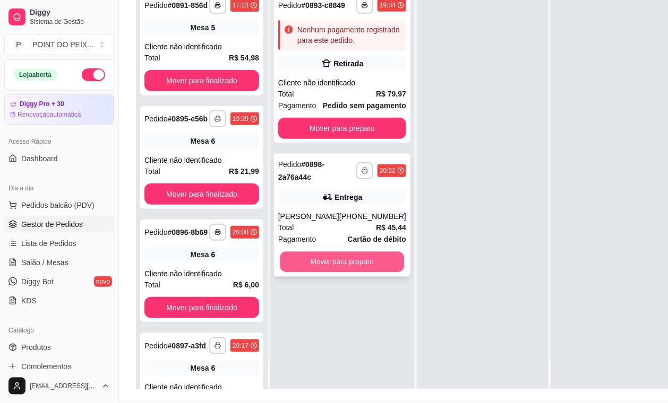
click at [362, 273] on button "Mover para preparo" at bounding box center [342, 262] width 124 height 21
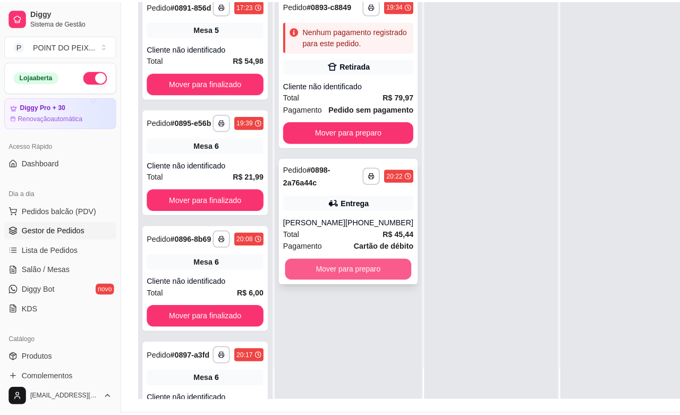
scroll to position [30, 0]
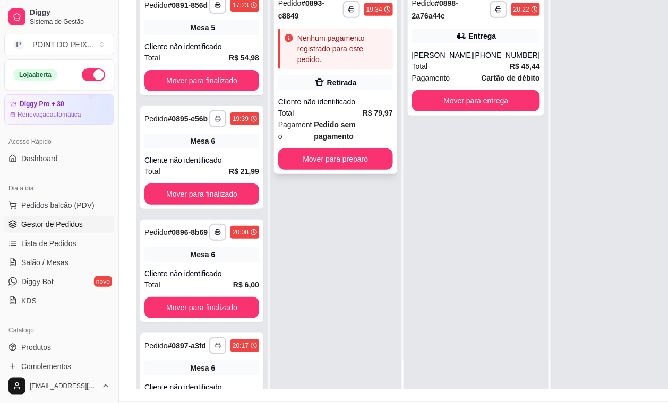
click at [368, 48] on div "Nenhum pagamento registrado para este pedido." at bounding box center [342, 49] width 91 height 32
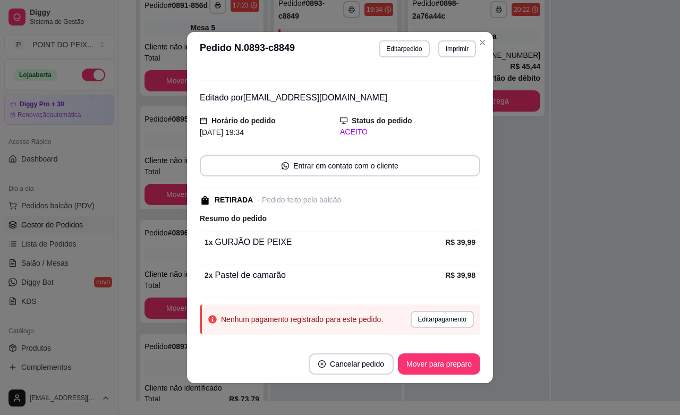
scroll to position [0, 0]
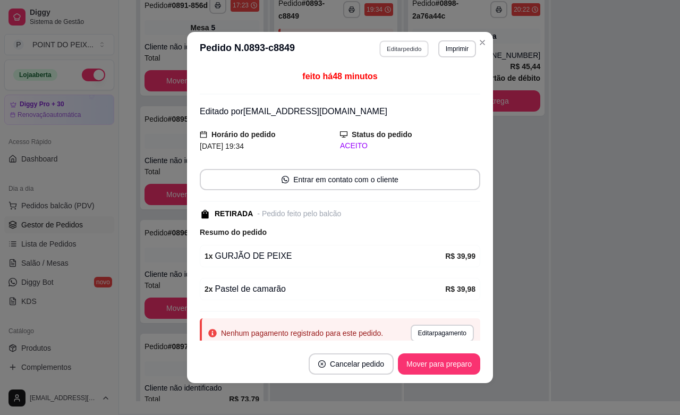
click at [410, 50] on button "Editar pedido" at bounding box center [404, 48] width 49 height 16
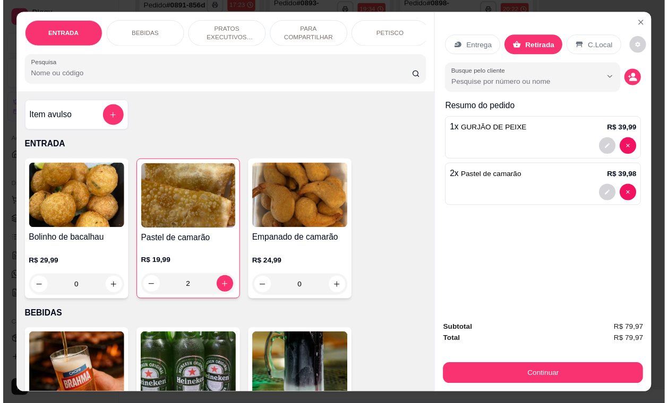
scroll to position [27, 0]
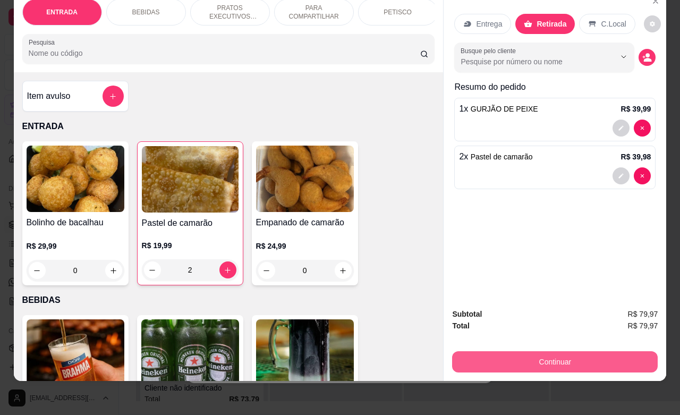
click at [554, 351] on button "Continuar" at bounding box center [554, 361] width 205 height 21
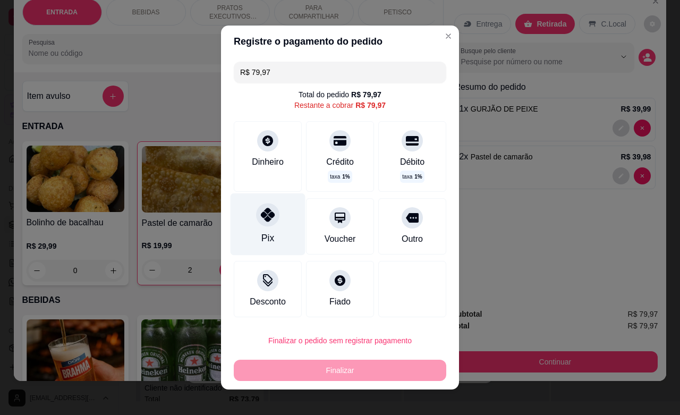
click at [264, 216] on icon at bounding box center [268, 215] width 14 height 14
type input "R$ 0,00"
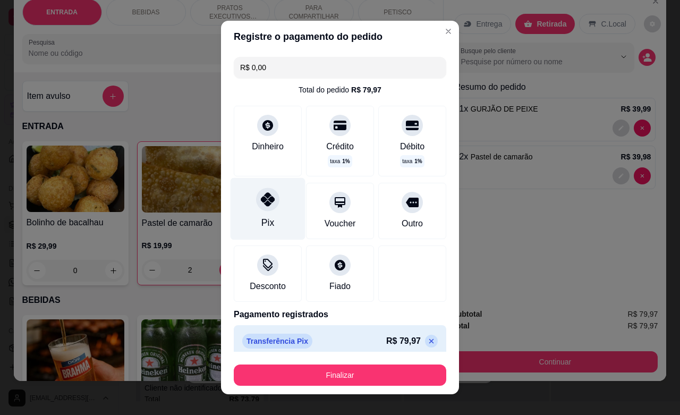
click at [261, 197] on icon at bounding box center [268, 199] width 14 height 14
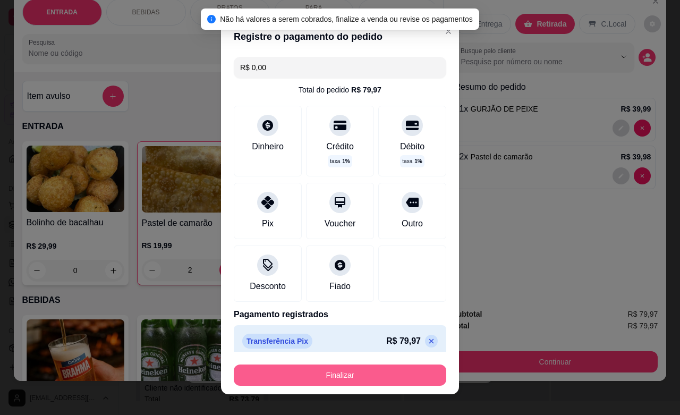
click at [352, 372] on button "Finalizar" at bounding box center [340, 374] width 212 height 21
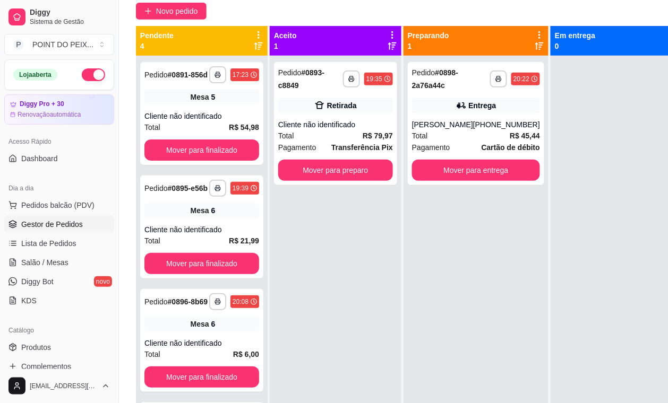
scroll to position [0, 0]
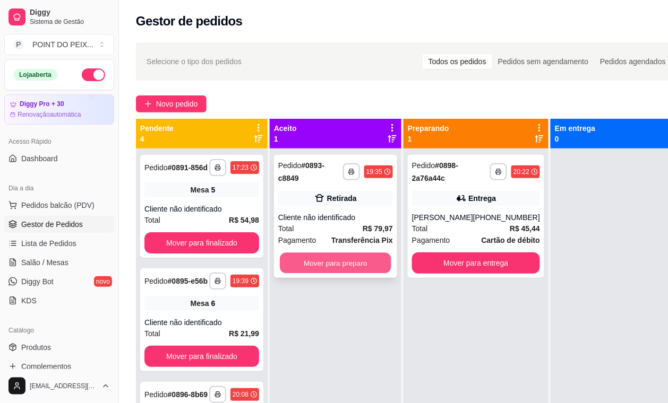
click at [359, 261] on button "Mover para preparo" at bounding box center [335, 263] width 111 height 21
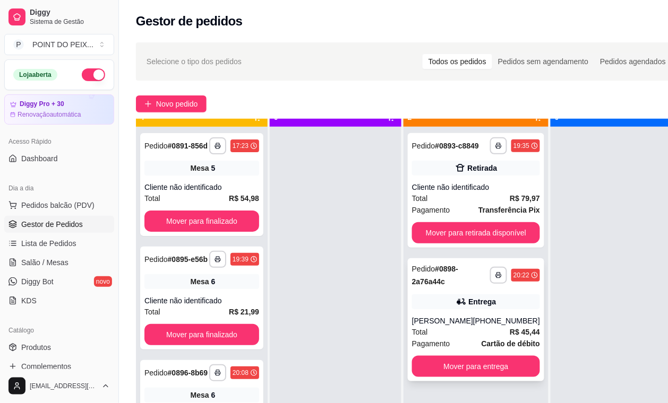
scroll to position [30, 0]
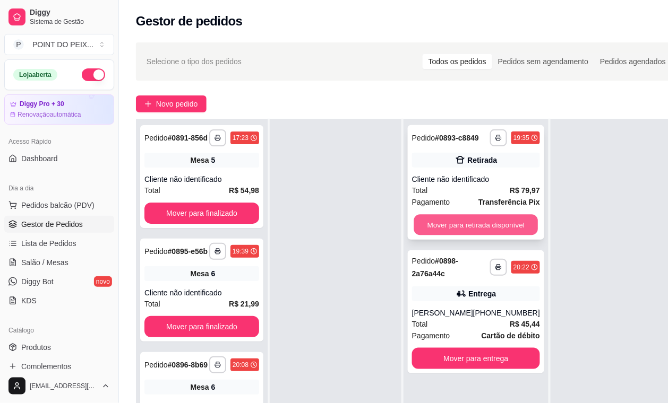
click at [474, 236] on button "Mover para retirada disponível" at bounding box center [476, 225] width 124 height 21
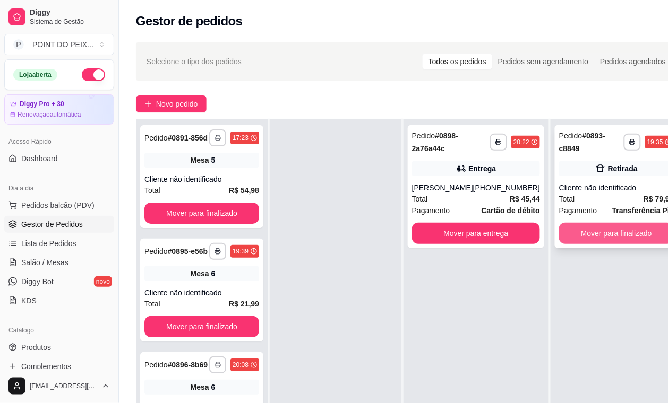
click at [601, 234] on button "Mover para finalizado" at bounding box center [616, 233] width 115 height 21
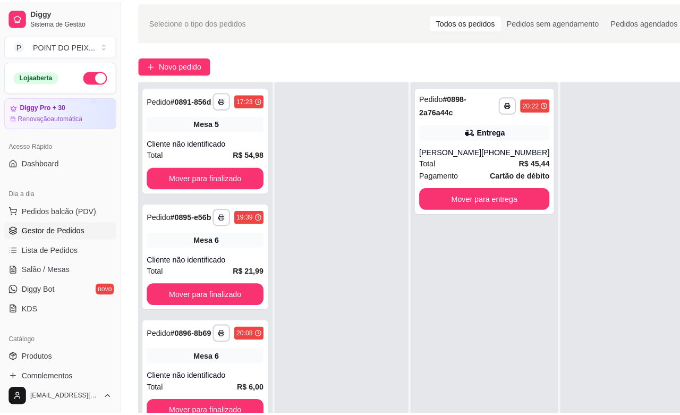
scroll to position [0, 0]
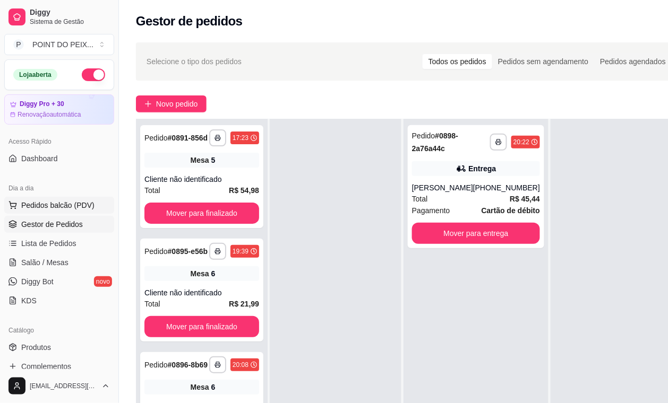
click at [62, 203] on span "Pedidos balcão (PDV)" at bounding box center [57, 205] width 73 height 11
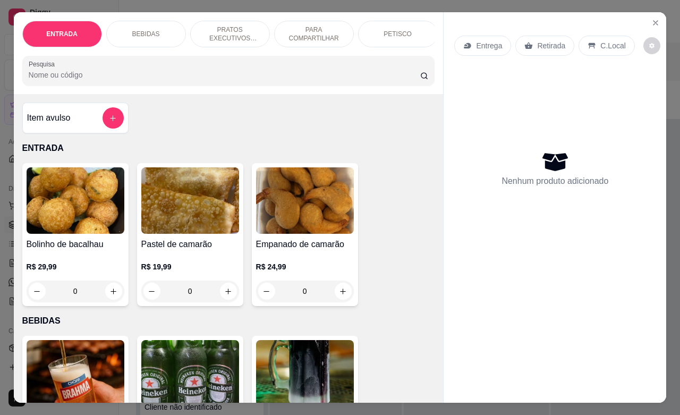
click at [547, 41] on p "Retirada" at bounding box center [551, 45] width 28 height 11
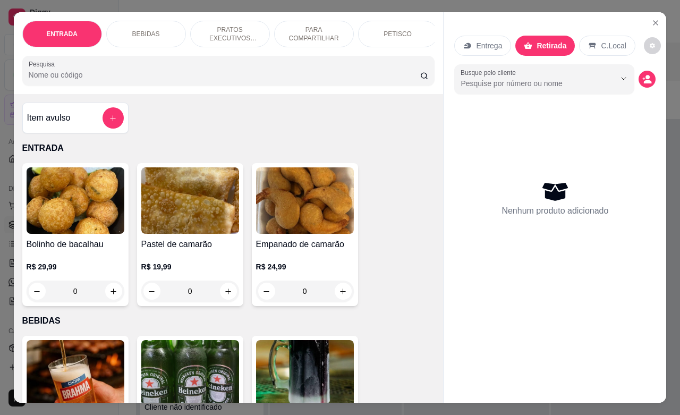
click at [396, 30] on p "PETISCO" at bounding box center [397, 34] width 28 height 8
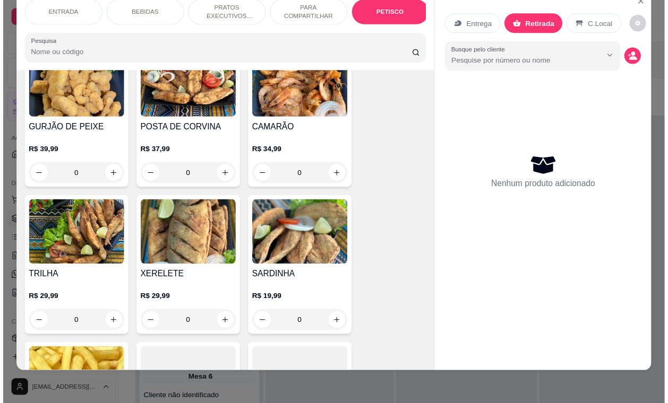
scroll to position [2611, 0]
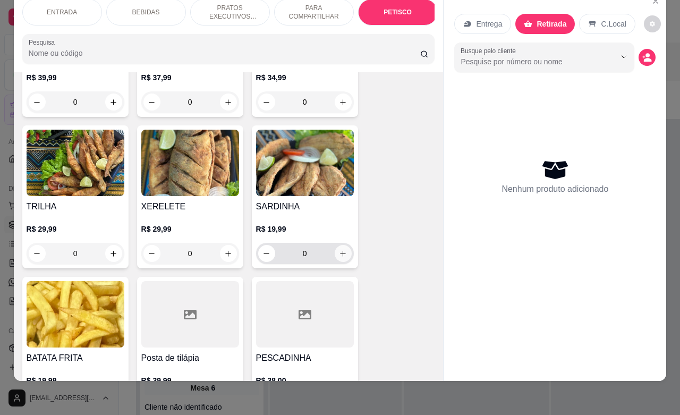
click at [342, 245] on button "increase-product-quantity" at bounding box center [342, 253] width 17 height 17
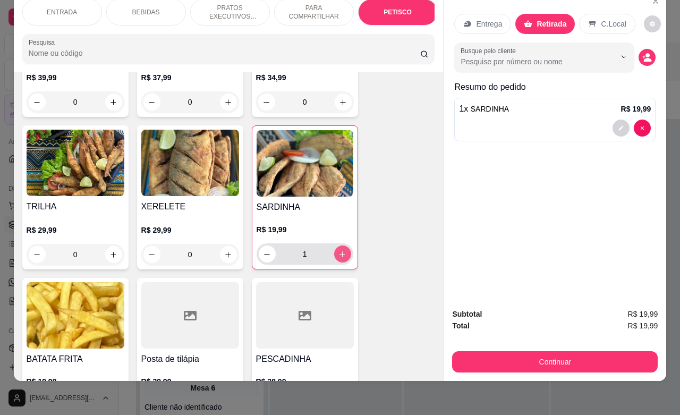
type input "1"
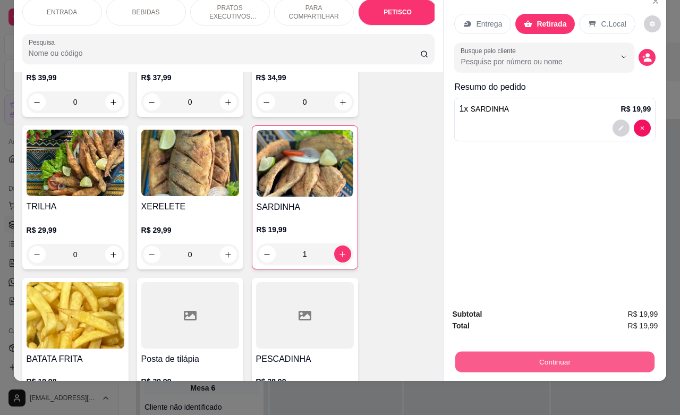
click at [576, 351] on button "Continuar" at bounding box center [554, 361] width 199 height 21
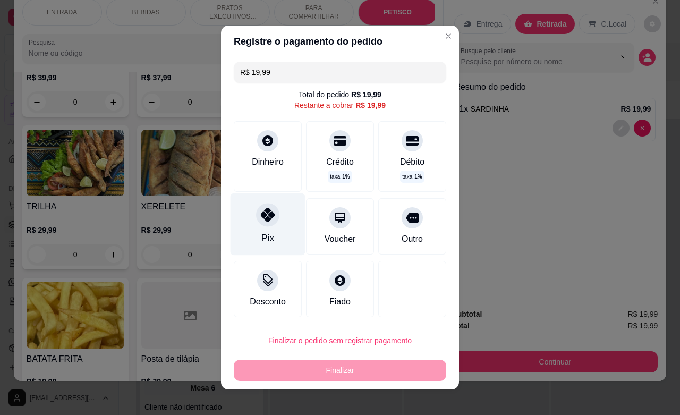
click at [262, 216] on icon at bounding box center [268, 215] width 14 height 14
type input "R$ 0,00"
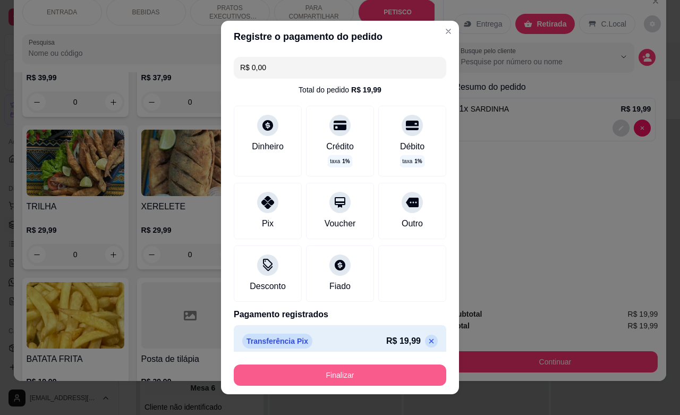
click at [347, 373] on button "Finalizar" at bounding box center [340, 374] width 212 height 21
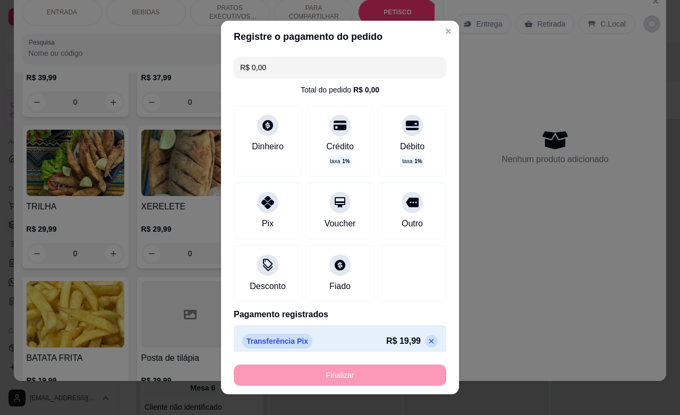
type input "0"
type input "-R$ 19,99"
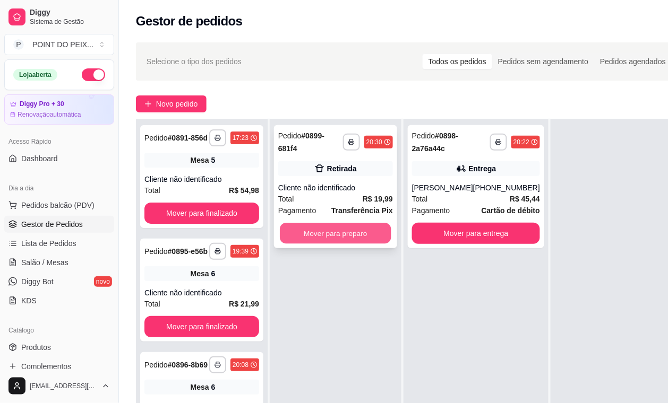
click at [332, 234] on button "Mover para preparo" at bounding box center [335, 234] width 111 height 21
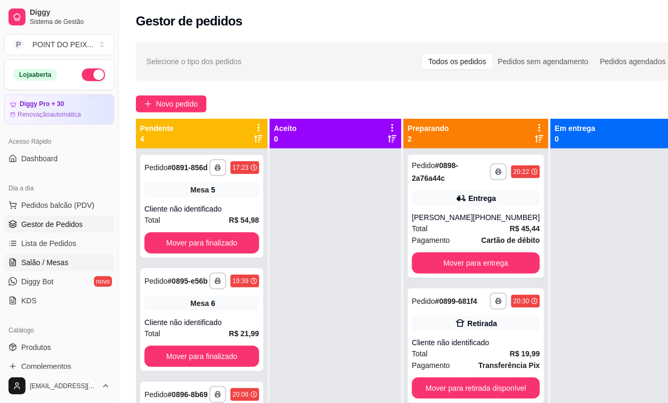
click at [60, 259] on span "Salão / Mesas" at bounding box center [44, 262] width 47 height 11
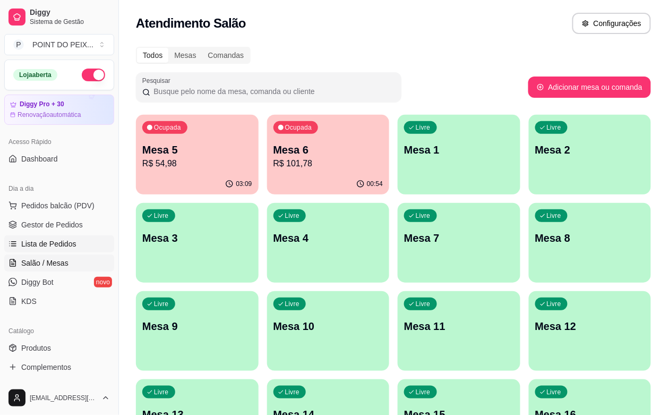
click at [79, 245] on link "Lista de Pedidos" at bounding box center [59, 243] width 110 height 17
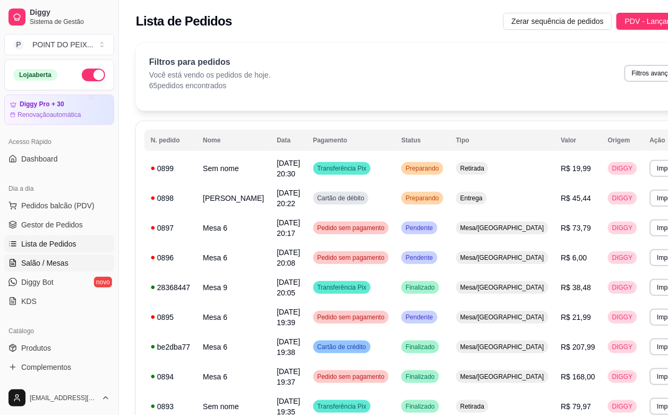
click at [60, 263] on span "Salão / Mesas" at bounding box center [44, 262] width 47 height 11
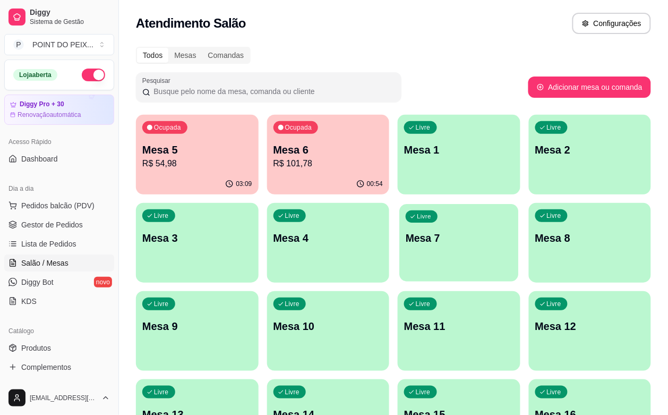
click at [399, 245] on div "Livre Mesa 7" at bounding box center [458, 236] width 119 height 65
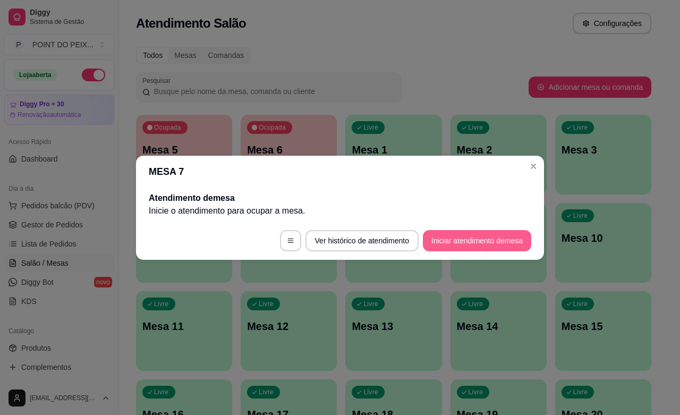
click at [479, 243] on button "Iniciar atendimento de mesa" at bounding box center [477, 240] width 108 height 21
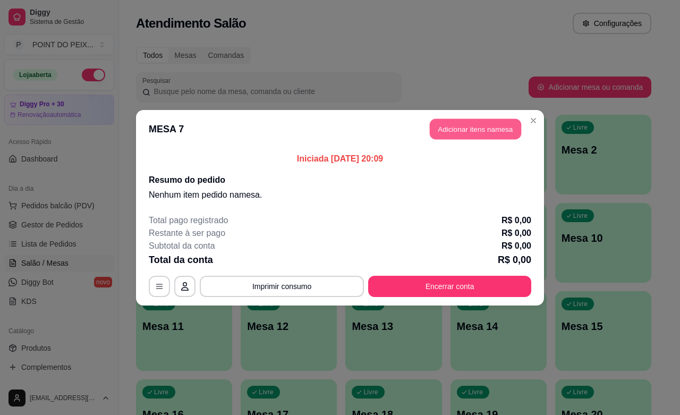
click at [472, 127] on button "Adicionar itens na mesa" at bounding box center [474, 128] width 91 height 21
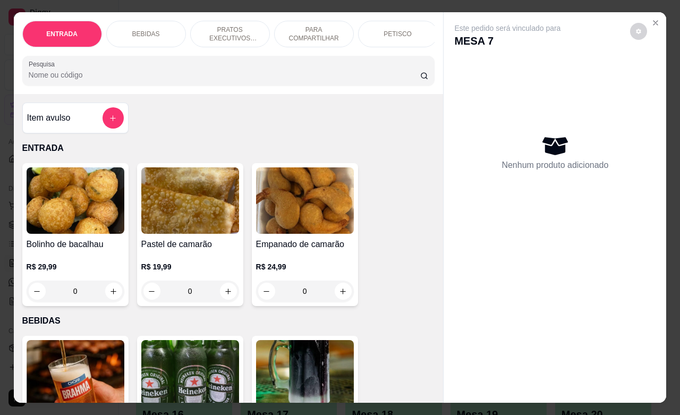
click at [385, 30] on p "PETISCO" at bounding box center [397, 34] width 28 height 8
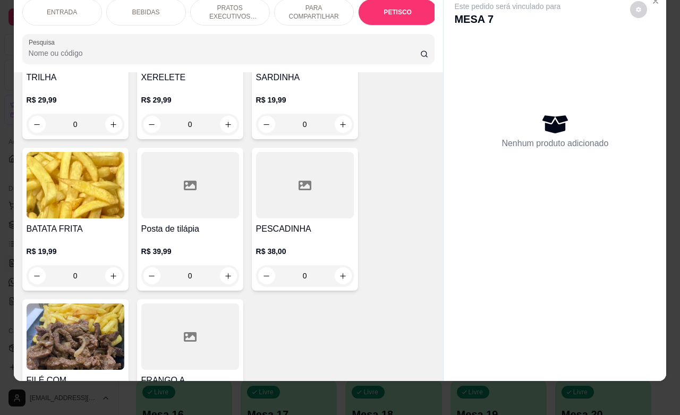
scroll to position [2744, 0]
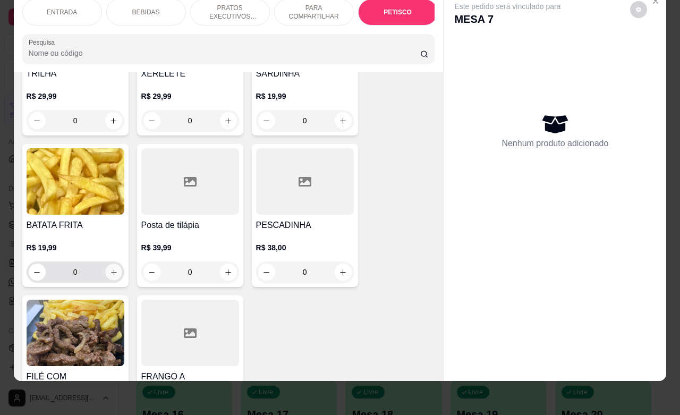
click at [109, 268] on icon "increase-product-quantity" at bounding box center [113, 272] width 8 height 8
type input "1"
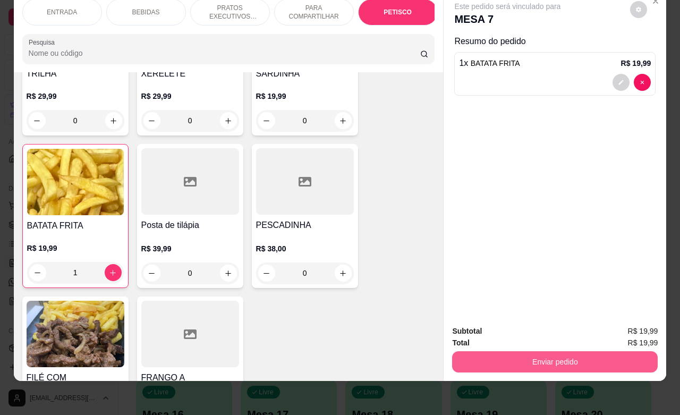
click at [540, 352] on button "Enviar pedido" at bounding box center [554, 361] width 205 height 21
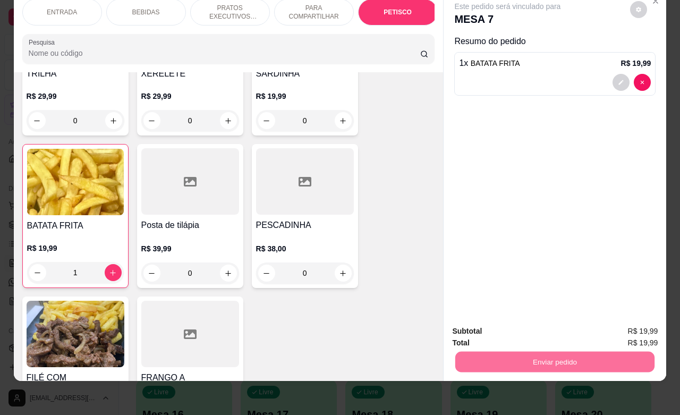
click at [622, 325] on button "Enviar pedido" at bounding box center [628, 324] width 58 height 20
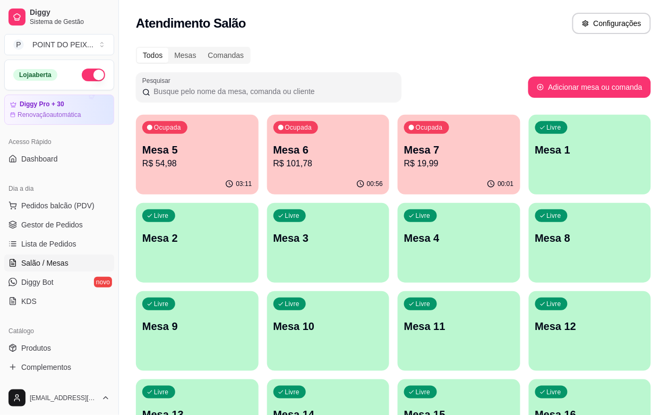
click at [300, 162] on p "R$ 101,78" at bounding box center [328, 163] width 110 height 13
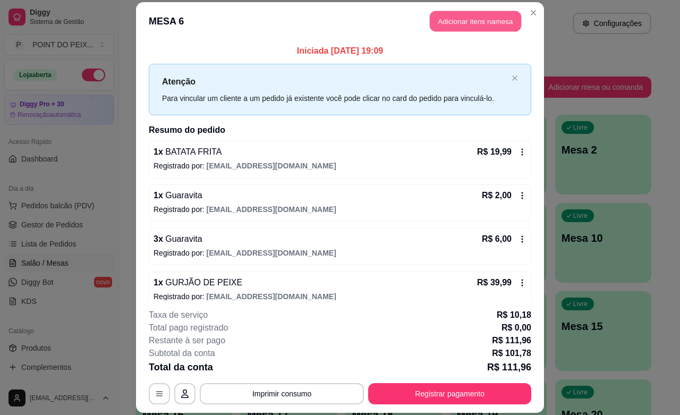
click at [458, 24] on button "Adicionar itens na mesa" at bounding box center [474, 21] width 91 height 21
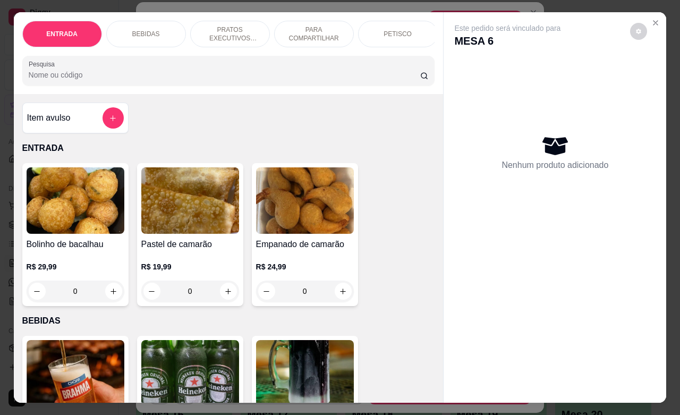
click at [144, 32] on p "BEBIDAS" at bounding box center [146, 34] width 28 height 8
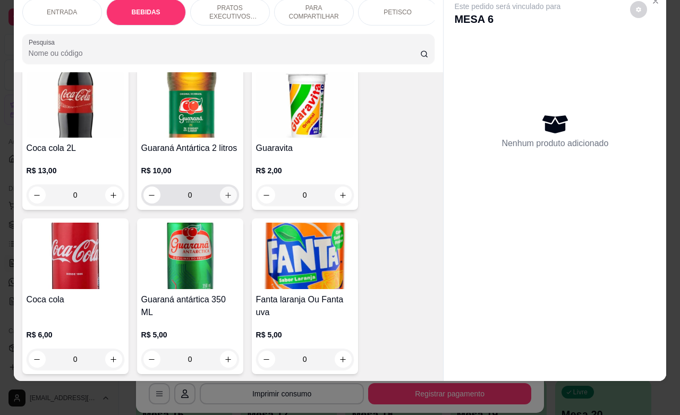
scroll to position [552, 0]
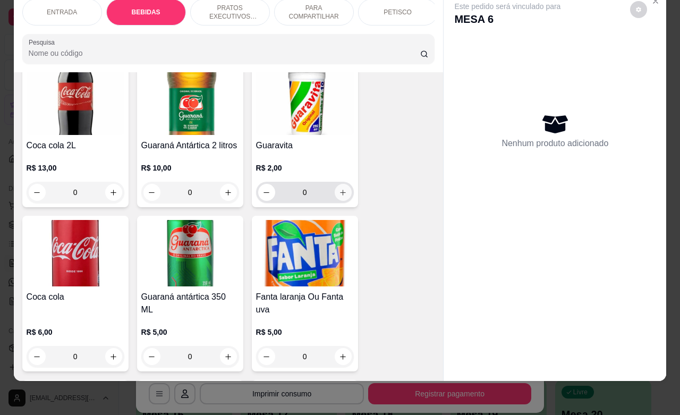
click at [339, 195] on icon "increase-product-quantity" at bounding box center [343, 192] width 8 height 8
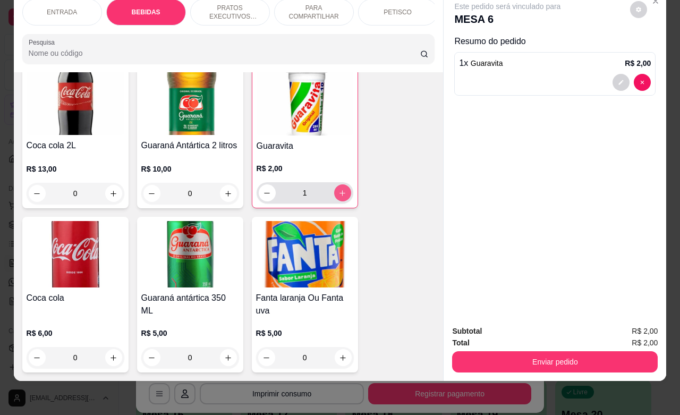
click at [338, 195] on icon "increase-product-quantity" at bounding box center [342, 193] width 8 height 8
type input "2"
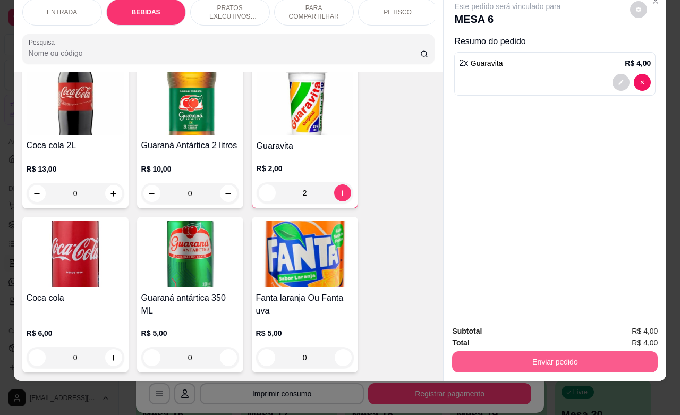
click at [545, 359] on button "Enviar pedido" at bounding box center [554, 361] width 205 height 21
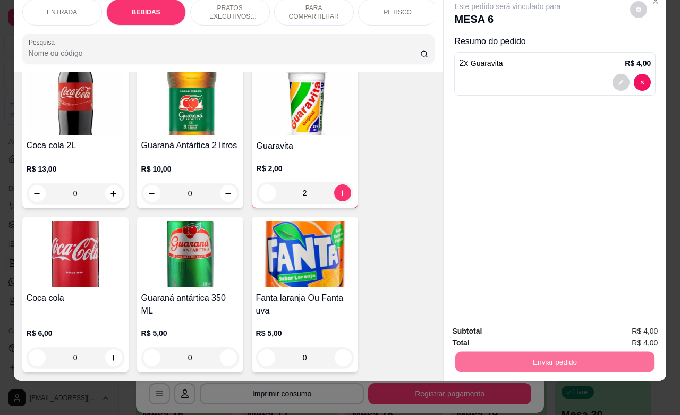
click at [628, 325] on button "Enviar pedido" at bounding box center [628, 324] width 60 height 20
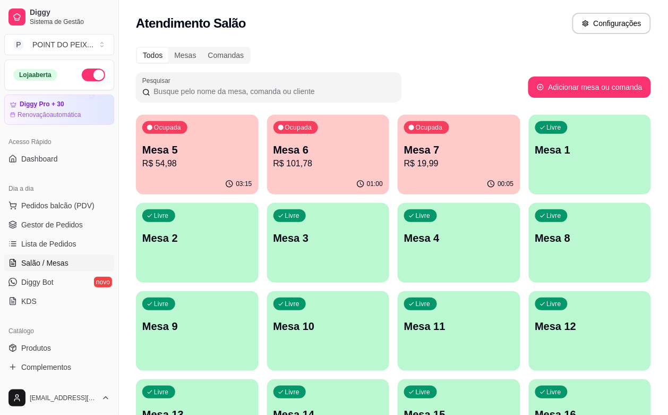
click at [409, 149] on p "Mesa 7" at bounding box center [459, 149] width 110 height 15
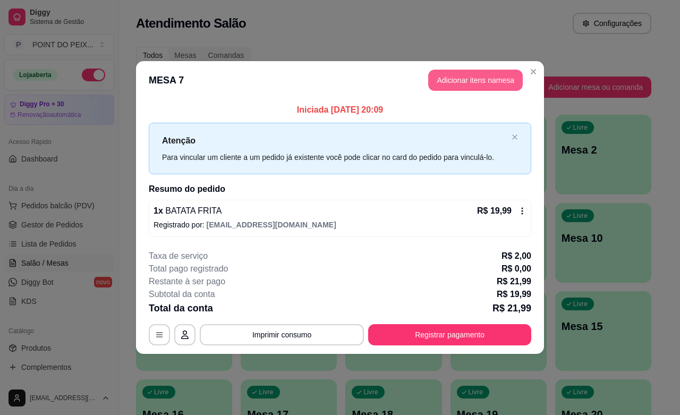
click at [490, 78] on button "Adicionar itens na mesa" at bounding box center [475, 80] width 94 height 21
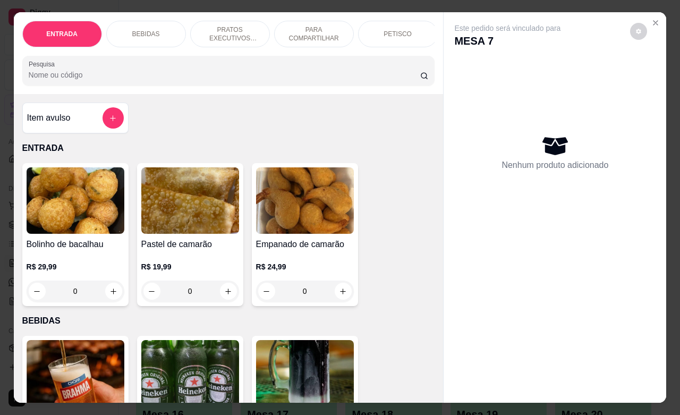
click at [134, 30] on p "BEBIDAS" at bounding box center [146, 34] width 28 height 8
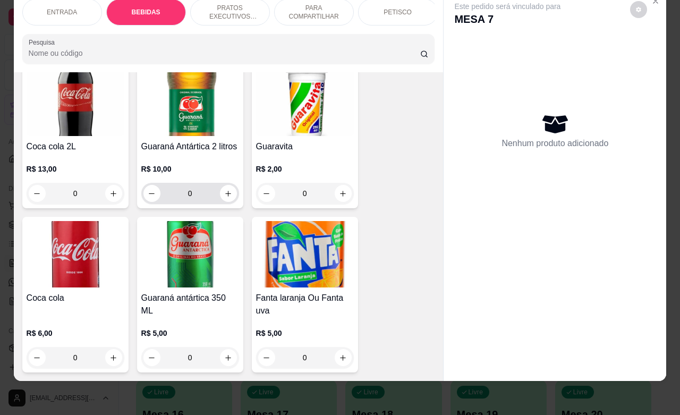
scroll to position [486, 0]
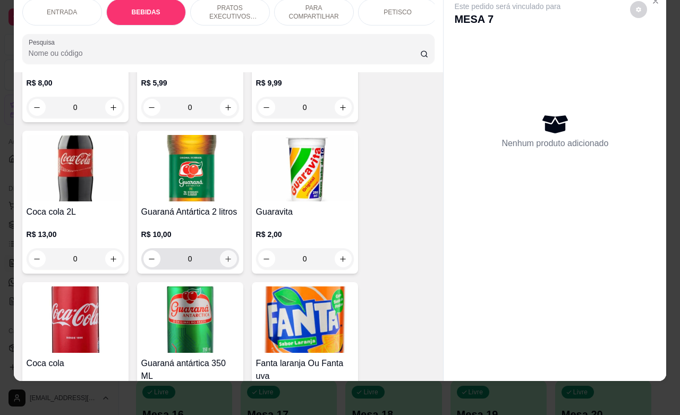
click at [225, 260] on icon "increase-product-quantity" at bounding box center [228, 259] width 6 height 6
type input "1"
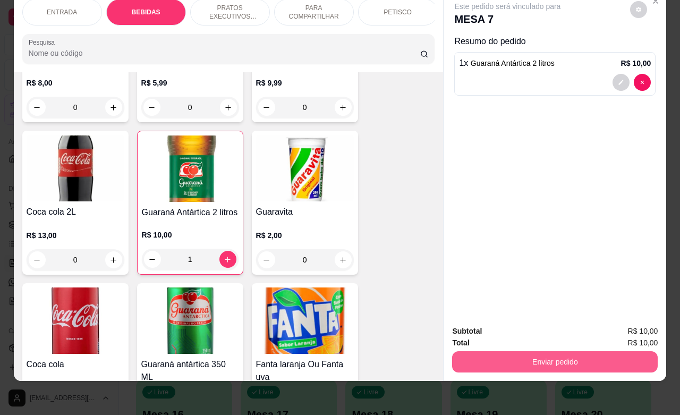
click at [565, 351] on button "Enviar pedido" at bounding box center [554, 361] width 205 height 21
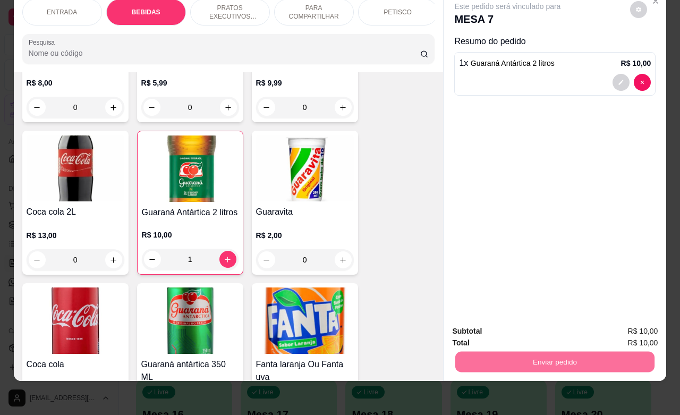
click at [625, 326] on button "Enviar pedido" at bounding box center [628, 324] width 60 height 20
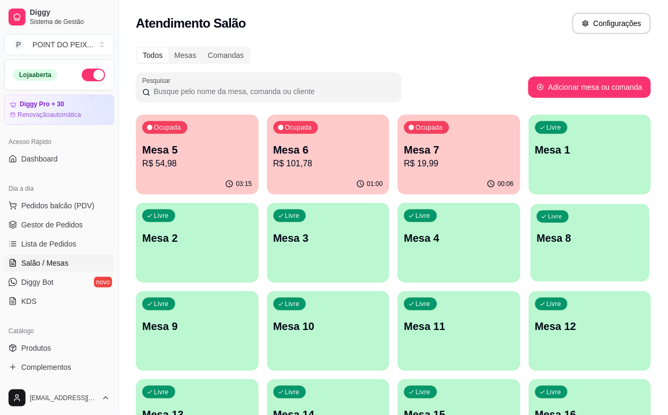
click at [530, 245] on div "Livre Mesa 8" at bounding box center [589, 236] width 119 height 65
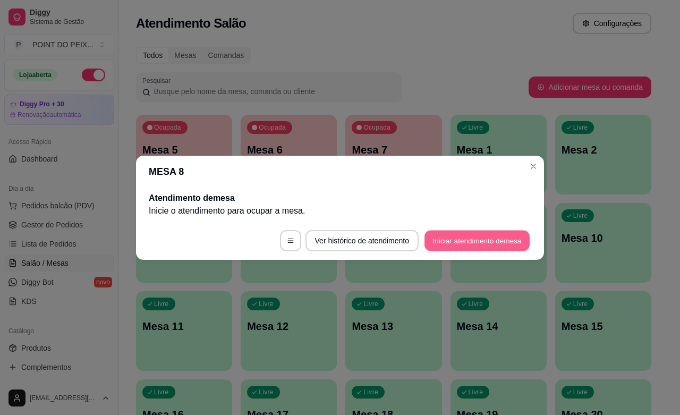
click at [474, 239] on button "Iniciar atendimento de mesa" at bounding box center [476, 240] width 105 height 21
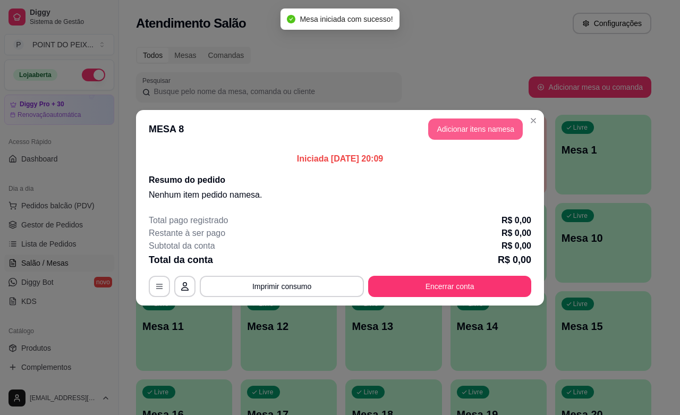
click at [484, 133] on button "Adicionar itens na mesa" at bounding box center [475, 128] width 94 height 21
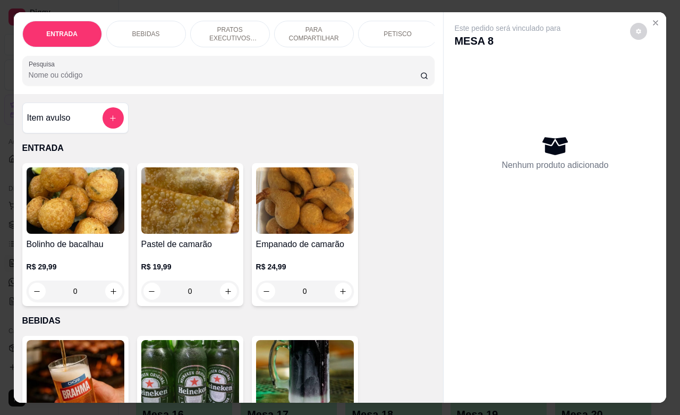
click at [399, 30] on p "PETISCO" at bounding box center [397, 34] width 28 height 8
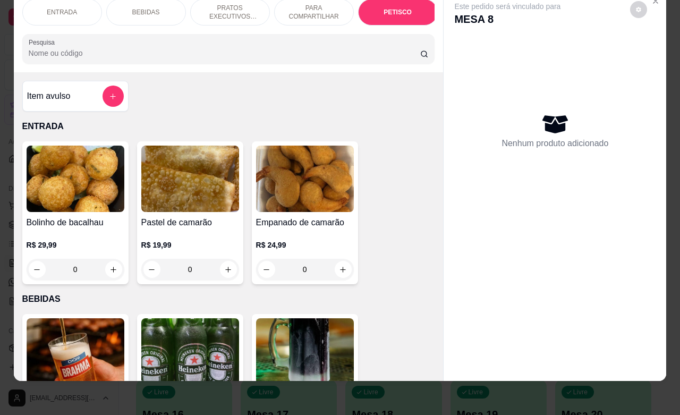
scroll to position [2478, 0]
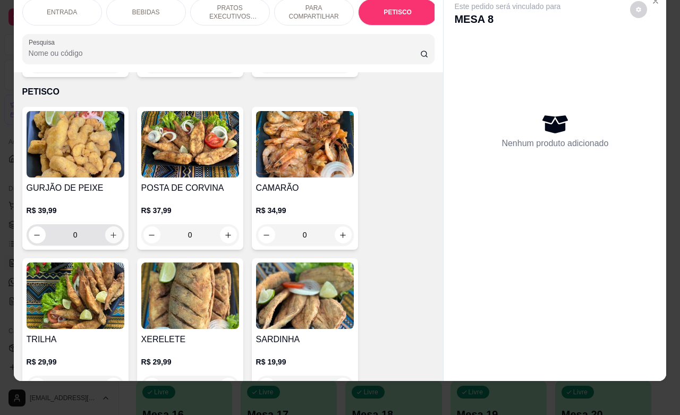
click at [109, 231] on icon "increase-product-quantity" at bounding box center [113, 235] width 8 height 8
type input "1"
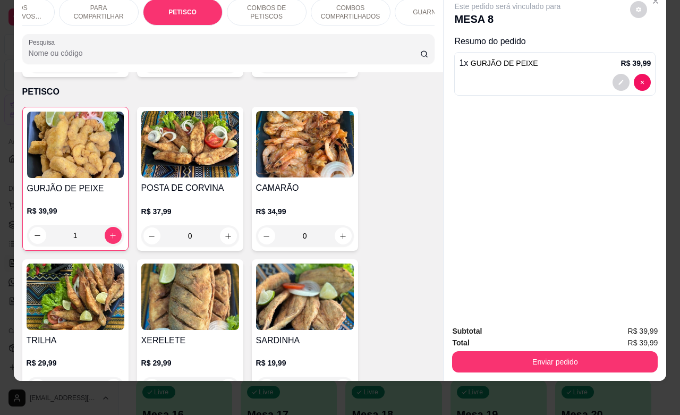
scroll to position [0, 239]
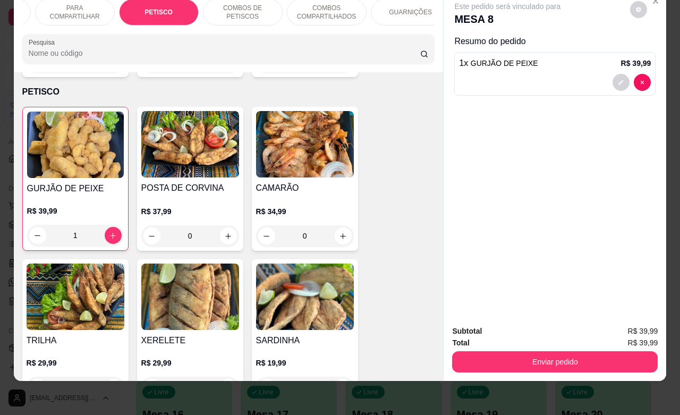
click at [410, 8] on p "GUARNIÇÕES" at bounding box center [410, 12] width 43 height 8
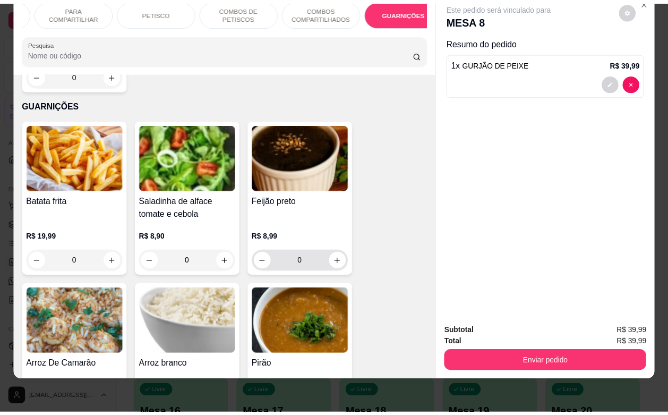
scroll to position [4411, 0]
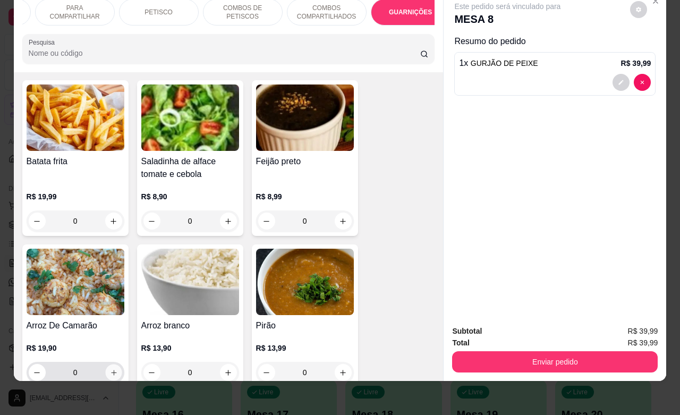
click at [109, 368] on icon "increase-product-quantity" at bounding box center [113, 372] width 8 height 8
type input "1"
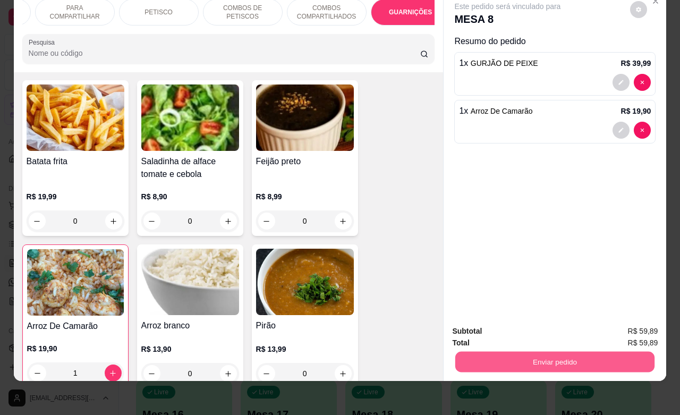
click at [543, 358] on button "Enviar pedido" at bounding box center [554, 361] width 199 height 21
click at [625, 321] on button "Enviar pedido" at bounding box center [628, 324] width 60 height 20
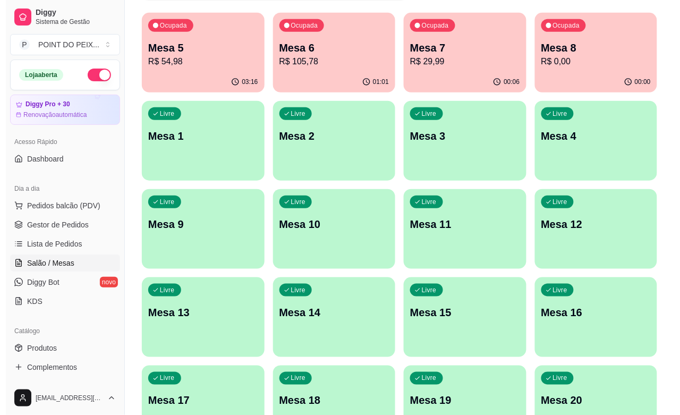
scroll to position [133, 0]
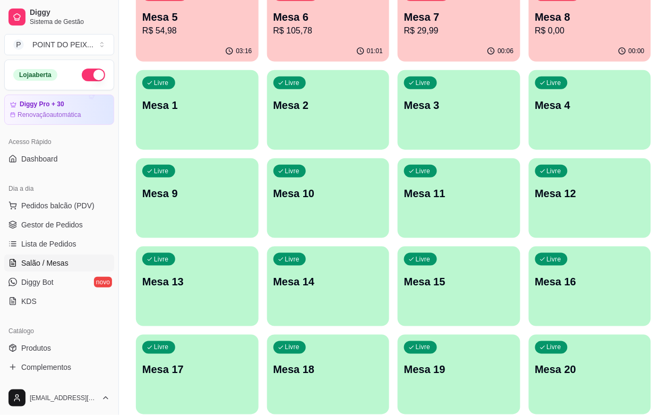
click at [514, 274] on p "Mesa 15" at bounding box center [459, 281] width 110 height 15
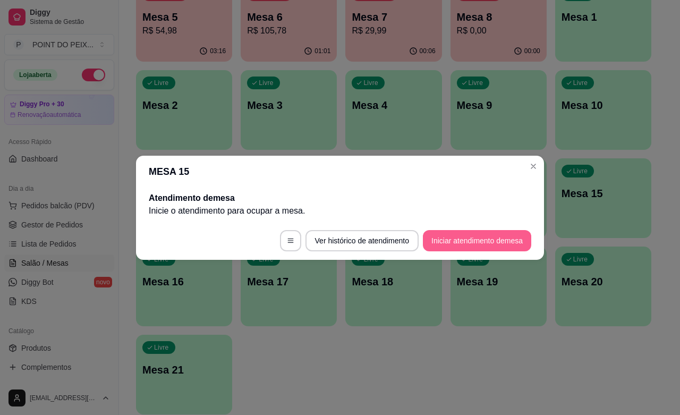
click at [487, 240] on button "Iniciar atendimento de mesa" at bounding box center [477, 240] width 108 height 21
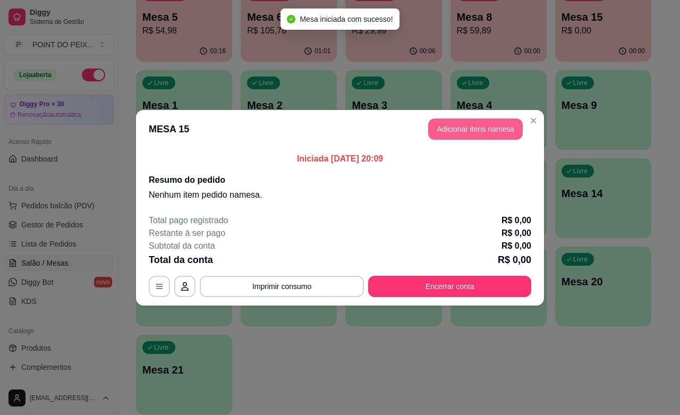
click at [475, 129] on button "Adicionar itens na mesa" at bounding box center [475, 128] width 94 height 21
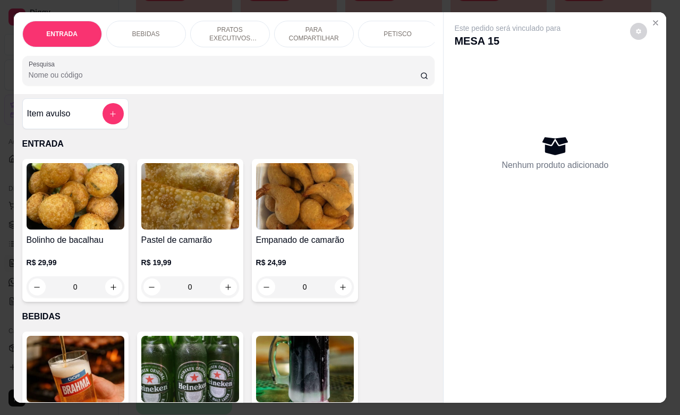
scroll to position [0, 0]
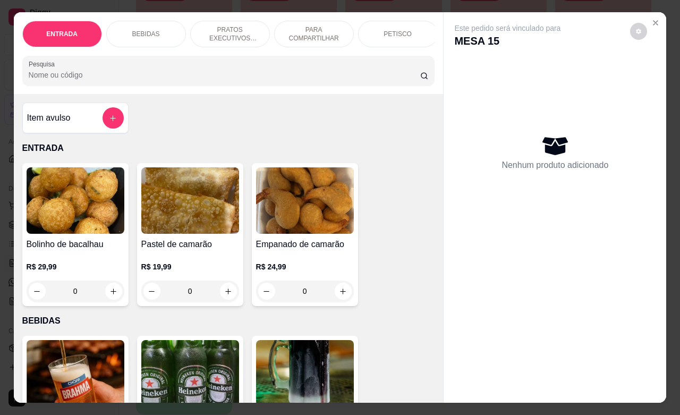
drag, startPoint x: 397, startPoint y: 27, endPoint x: 368, endPoint y: 46, distance: 34.9
click at [398, 30] on p "PETISCO" at bounding box center [397, 34] width 28 height 8
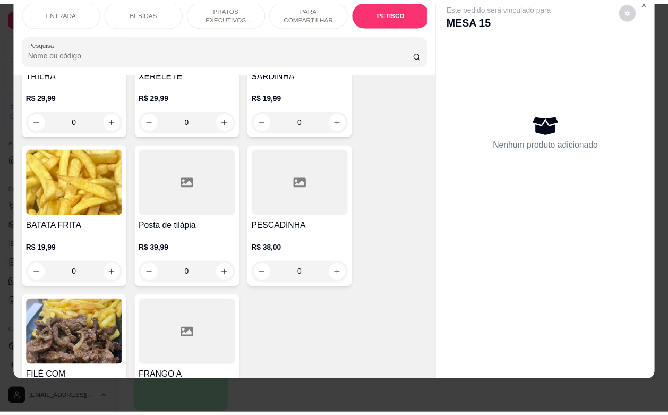
scroll to position [2810, 0]
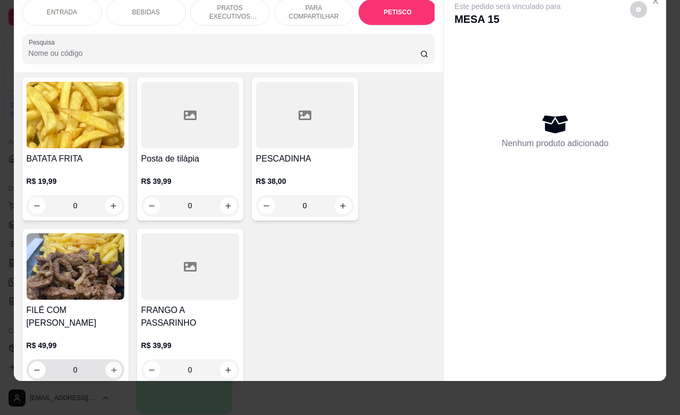
click at [105, 362] on button "increase-product-quantity" at bounding box center [113, 370] width 16 height 16
type input "1"
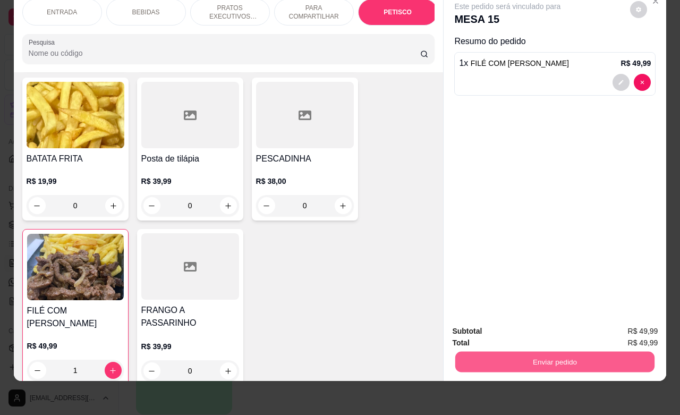
click at [589, 351] on button "Enviar pedido" at bounding box center [554, 361] width 199 height 21
click at [619, 326] on button "Enviar pedido" at bounding box center [628, 324] width 60 height 20
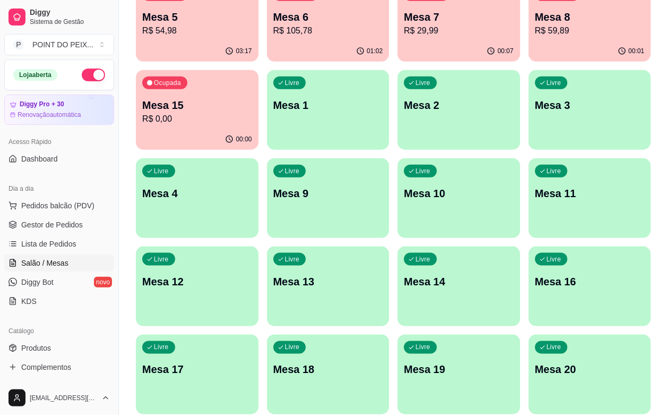
click at [82, 75] on button "button" at bounding box center [93, 74] width 23 height 13
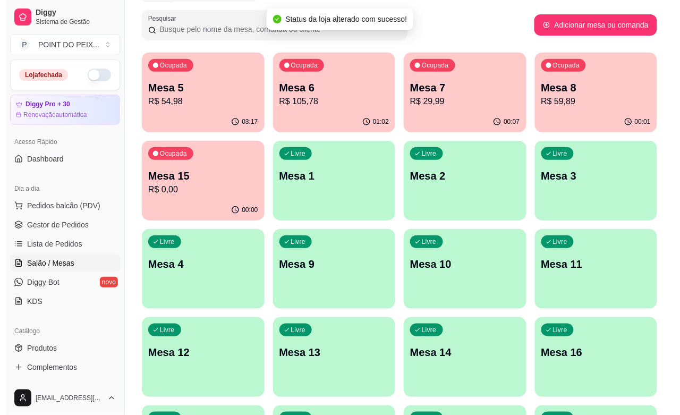
scroll to position [0, 0]
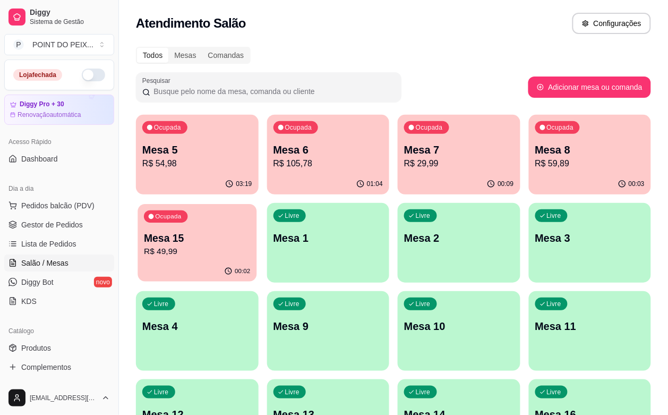
click at [256, 204] on div "Ocupada Mesa 15 R$ 49,99" at bounding box center [196, 232] width 119 height 57
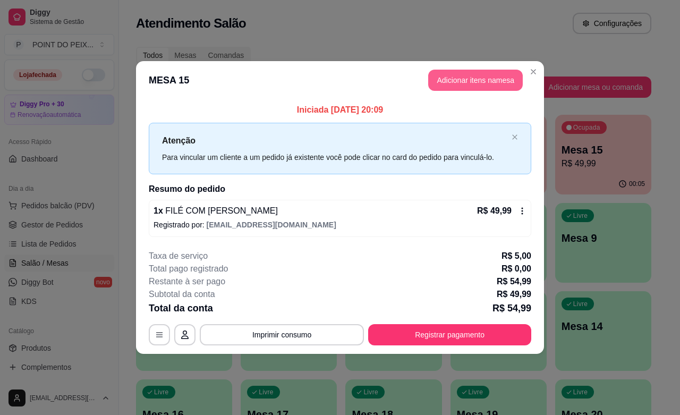
click at [463, 83] on button "Adicionar itens na mesa" at bounding box center [475, 80] width 94 height 21
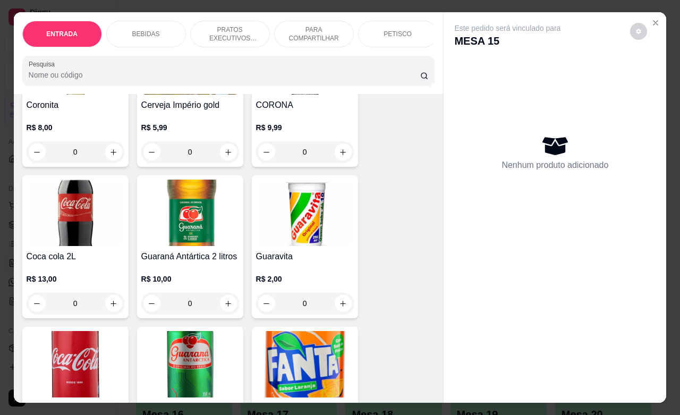
scroll to position [465, 0]
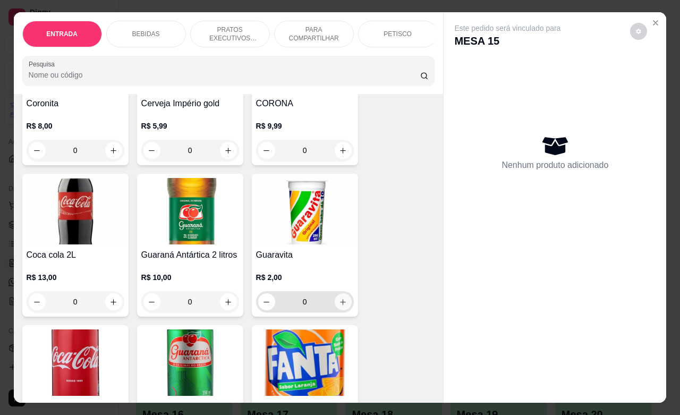
click at [341, 306] on button "increase-product-quantity" at bounding box center [342, 301] width 17 height 17
type input "1"
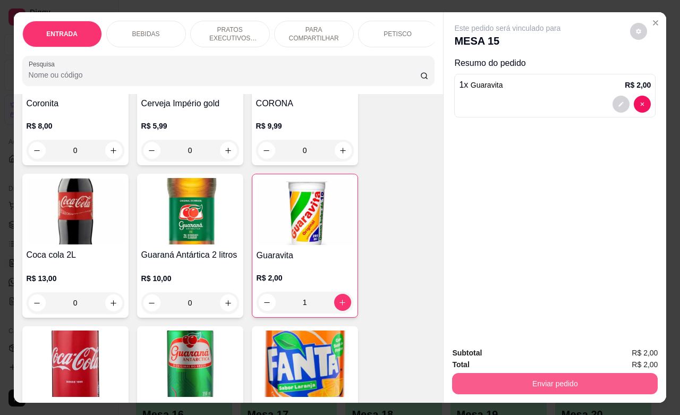
click at [556, 379] on button "Enviar pedido" at bounding box center [554, 383] width 205 height 21
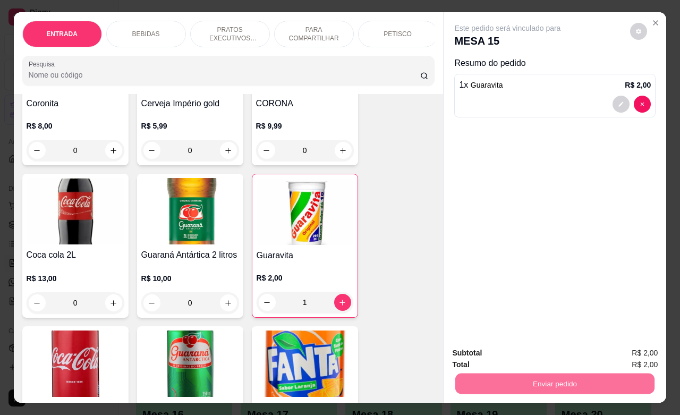
click at [616, 349] on button "Enviar pedido" at bounding box center [628, 351] width 58 height 20
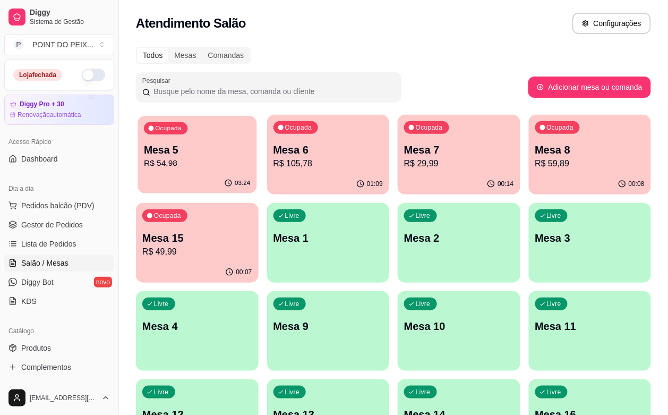
click at [195, 148] on p "Mesa 5" at bounding box center [197, 150] width 106 height 14
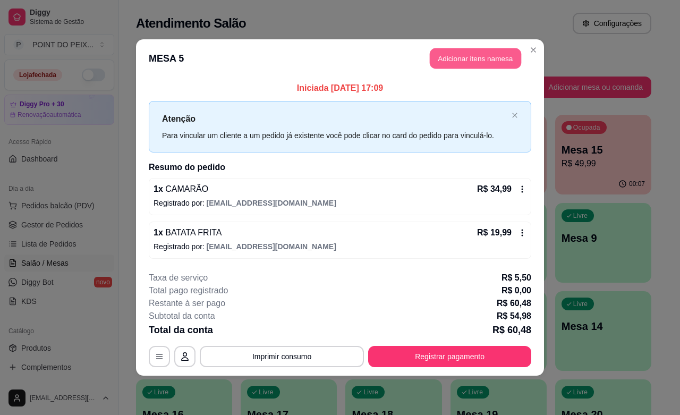
click at [472, 58] on button "Adicionar itens na mesa" at bounding box center [474, 58] width 91 height 21
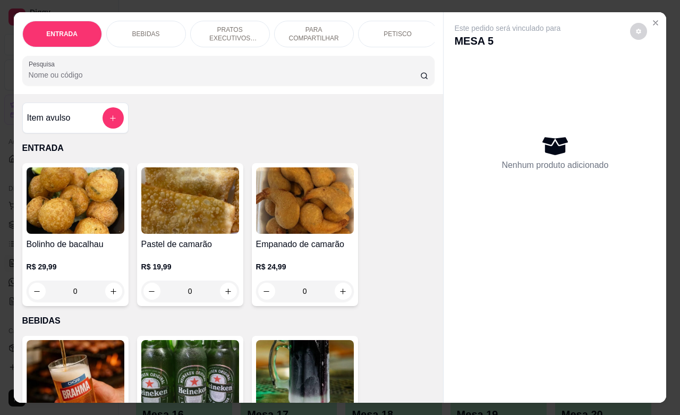
click at [157, 32] on div "BEBIDAS" at bounding box center [146, 34] width 80 height 27
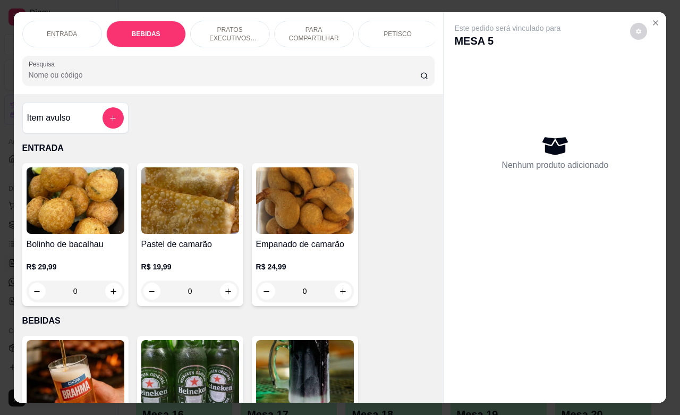
scroll to position [220, 0]
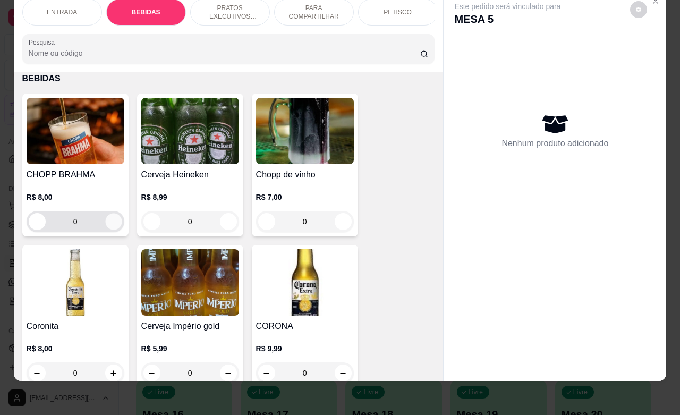
click at [110, 224] on icon "increase-product-quantity" at bounding box center [113, 222] width 8 height 8
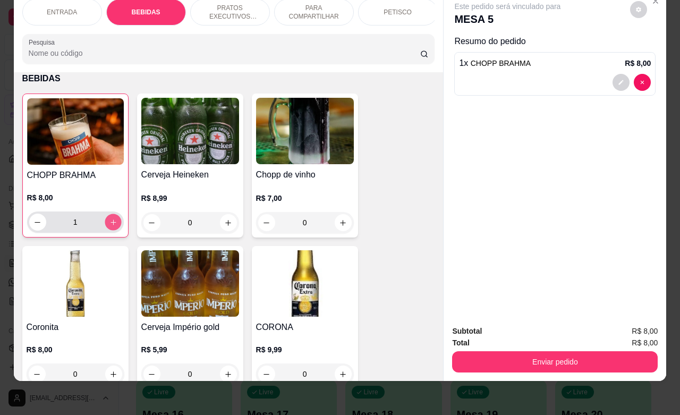
click at [110, 224] on icon "increase-product-quantity" at bounding box center [113, 222] width 8 height 8
click at [110, 223] on icon "increase-product-quantity" at bounding box center [113, 222] width 8 height 8
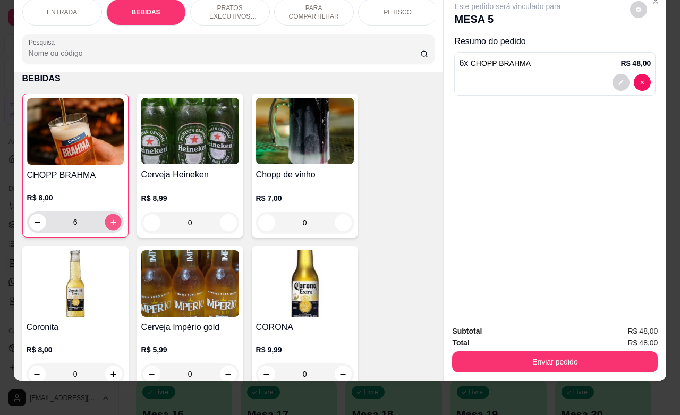
click at [110, 223] on icon "increase-product-quantity" at bounding box center [113, 222] width 8 height 8
type input "7"
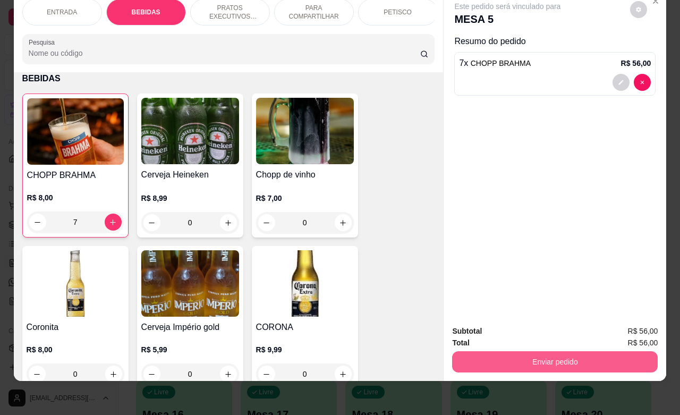
click at [580, 354] on button "Enviar pedido" at bounding box center [554, 361] width 205 height 21
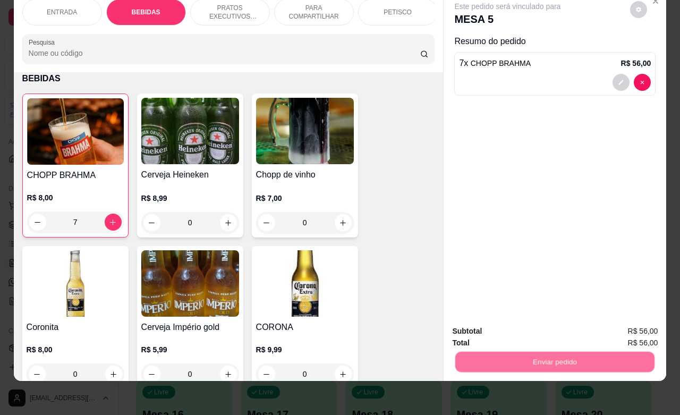
click at [628, 317] on button "Enviar pedido" at bounding box center [628, 324] width 60 height 20
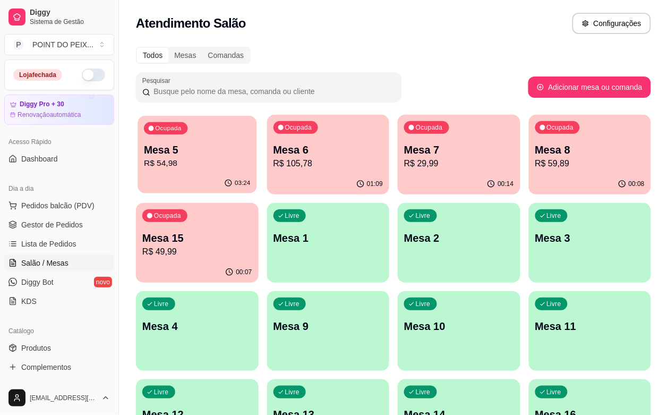
click at [193, 155] on p "Mesa 5" at bounding box center [197, 150] width 106 height 14
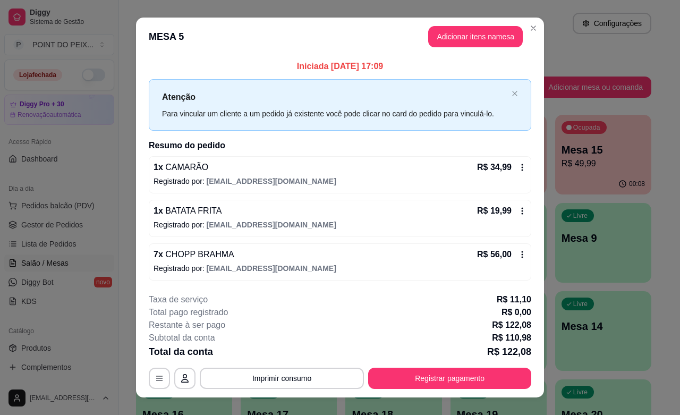
scroll to position [16, 0]
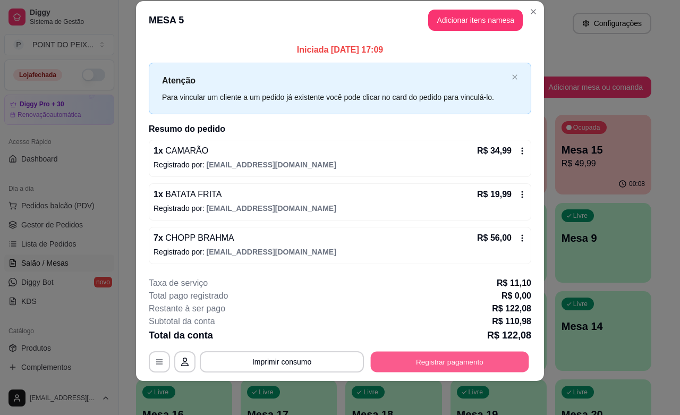
click at [434, 357] on button "Registrar pagamento" at bounding box center [450, 361] width 158 height 21
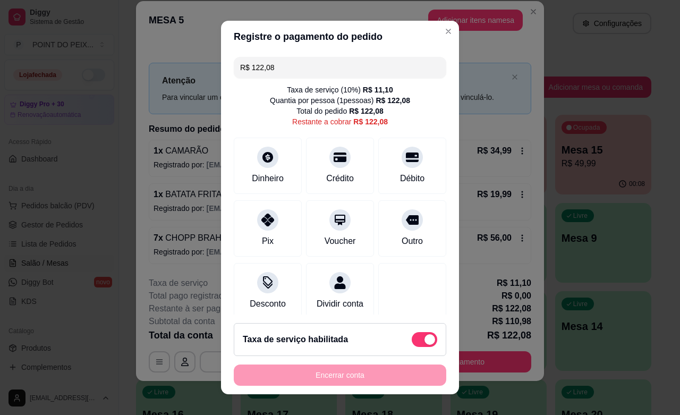
click at [411, 336] on span at bounding box center [423, 339] width 25 height 15
click at [411, 341] on input "checkbox" at bounding box center [414, 344] width 7 height 7
checkbox input "true"
type input "R$ 110,98"
checkbox input "false"
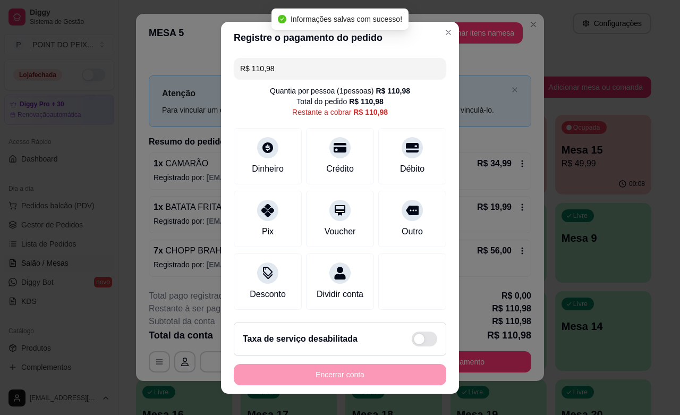
scroll to position [11, 0]
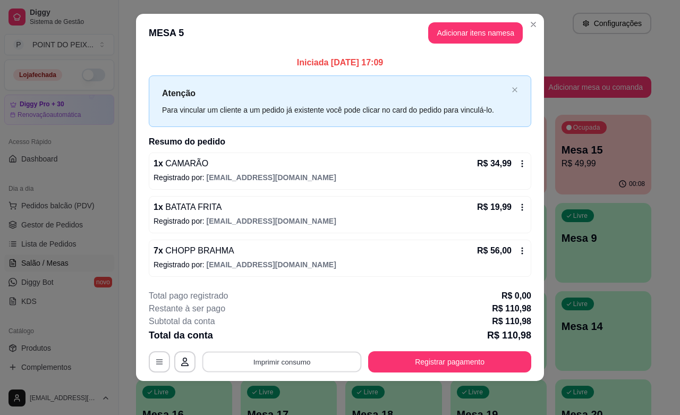
click at [297, 362] on button "Imprimir consumo" at bounding box center [281, 361] width 159 height 21
click at [284, 333] on button "IMPRESSORA" at bounding box center [279, 337] width 74 height 16
click at [317, 366] on button "Imprimir consumo" at bounding box center [281, 361] width 159 height 21
click at [382, 314] on div "Restante à ser pago R$ 110,98" at bounding box center [340, 308] width 382 height 13
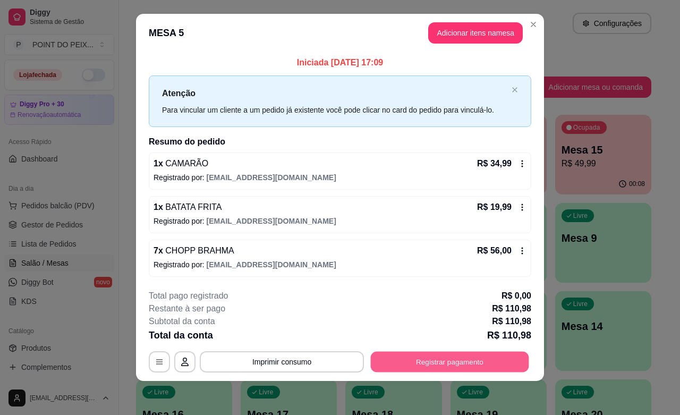
click at [435, 367] on button "Registrar pagamento" at bounding box center [450, 361] width 158 height 21
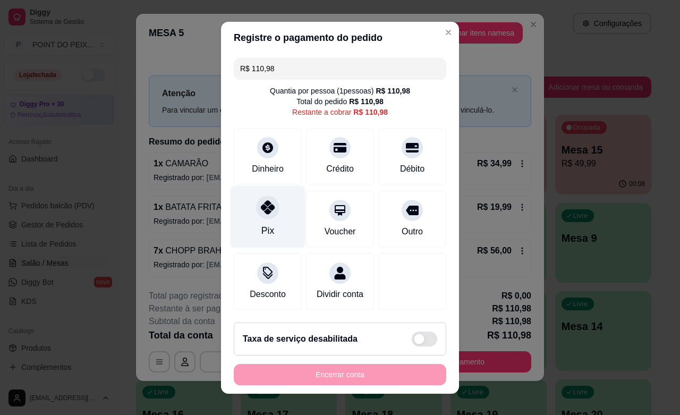
click at [258, 215] on div at bounding box center [267, 206] width 23 height 23
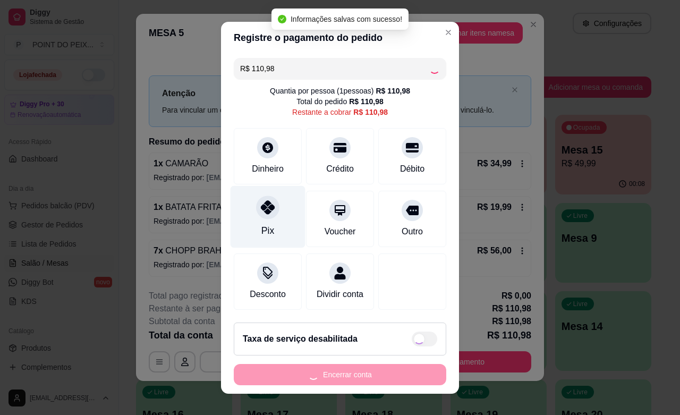
type input "R$ 0,00"
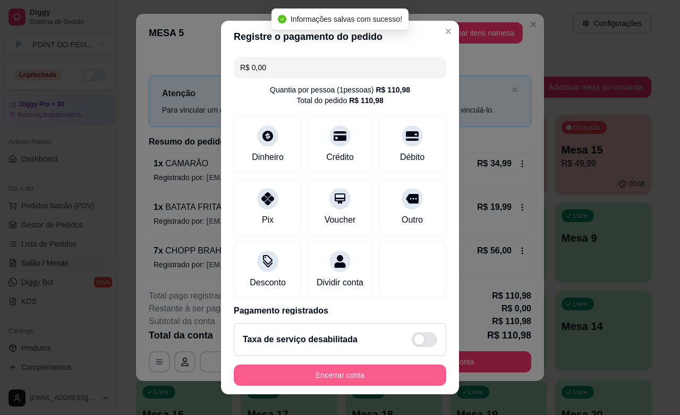
click at [361, 373] on button "Encerrar conta" at bounding box center [340, 374] width 212 height 21
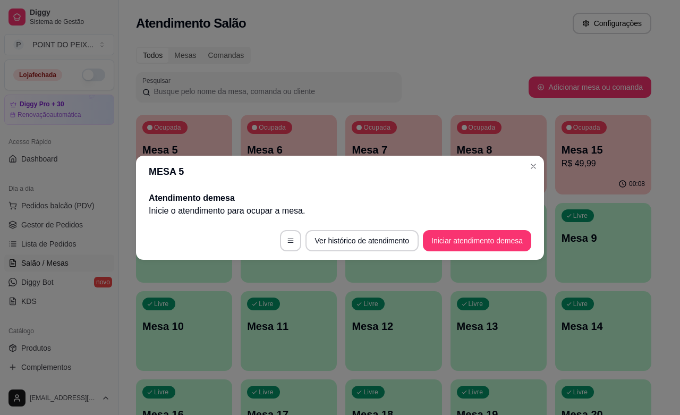
scroll to position [0, 0]
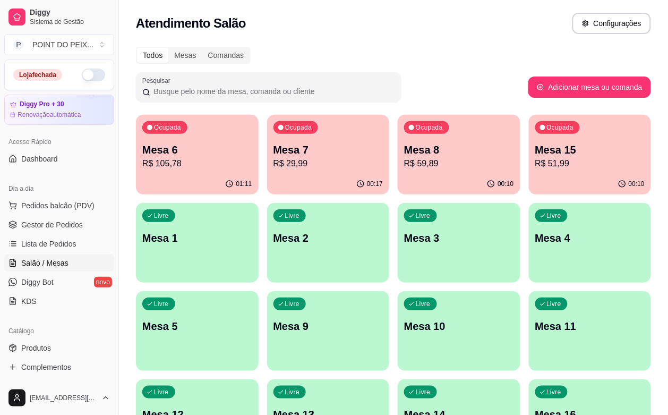
click at [259, 203] on div "Livre Mesa 1" at bounding box center [197, 236] width 123 height 67
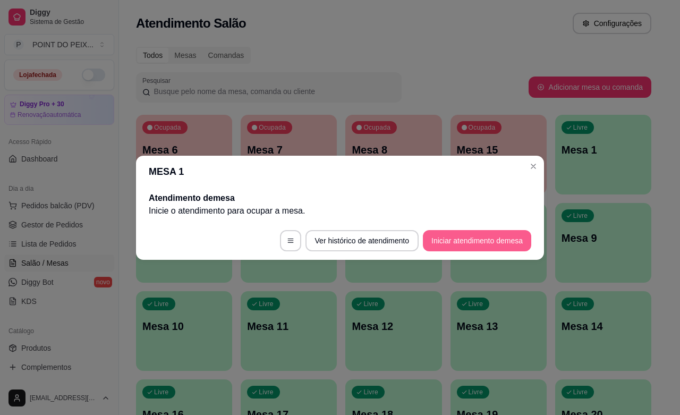
click at [487, 242] on button "Iniciar atendimento de mesa" at bounding box center [477, 240] width 108 height 21
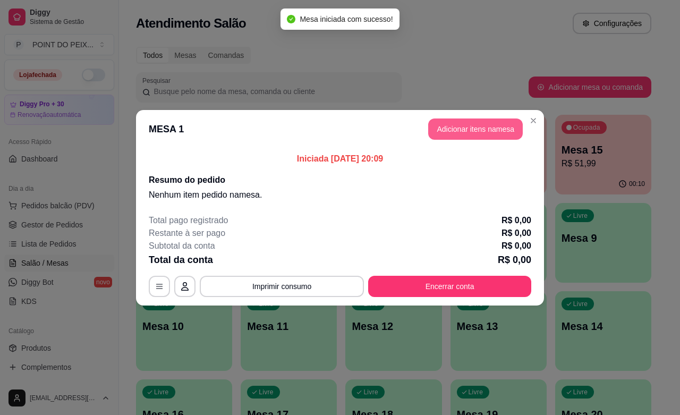
click at [482, 128] on button "Adicionar itens na mesa" at bounding box center [475, 128] width 94 height 21
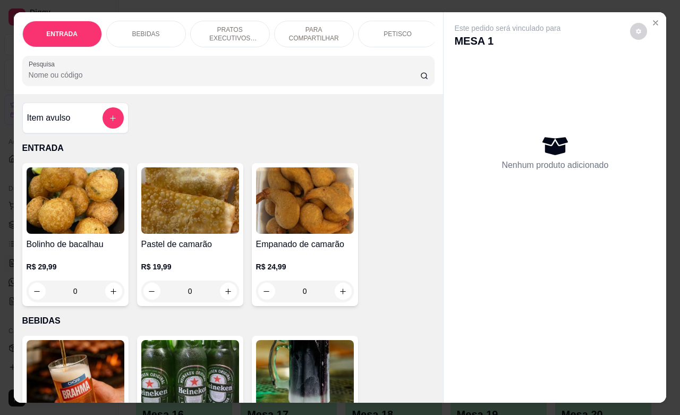
click at [396, 30] on p "PETISCO" at bounding box center [397, 34] width 28 height 8
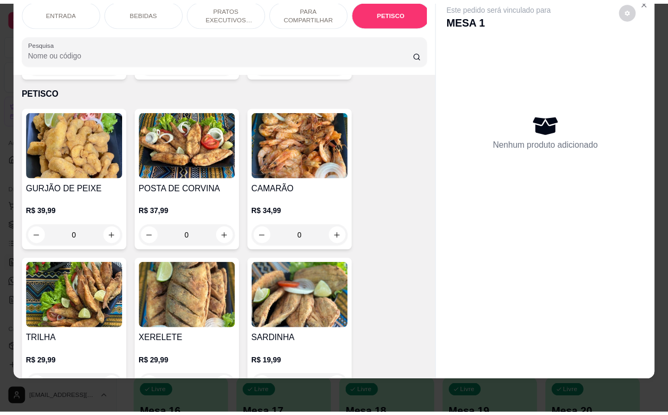
scroll to position [2545, 0]
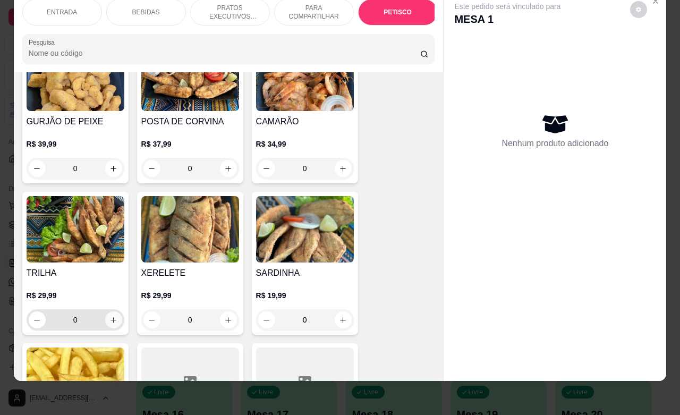
click at [109, 316] on icon "increase-product-quantity" at bounding box center [113, 320] width 8 height 8
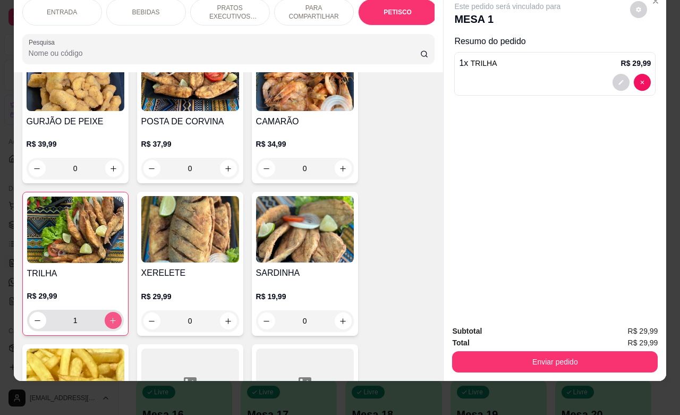
type input "1"
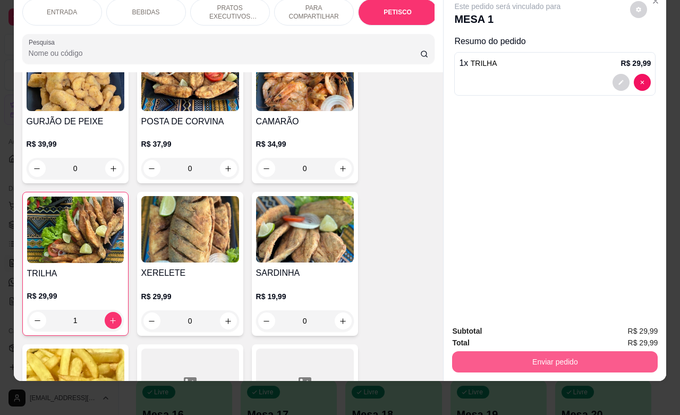
click at [523, 351] on button "Enviar pedido" at bounding box center [554, 361] width 205 height 21
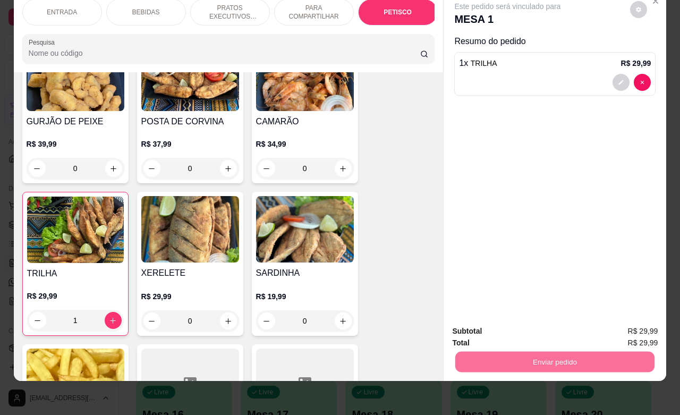
click at [632, 324] on button "Enviar pedido" at bounding box center [628, 324] width 60 height 20
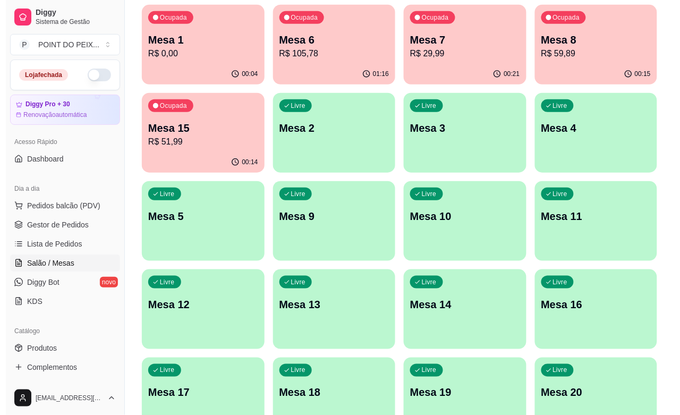
scroll to position [0, 0]
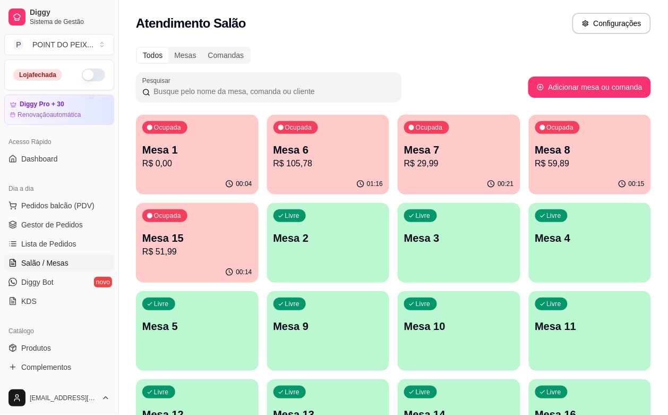
click at [252, 230] on p "Mesa 15" at bounding box center [197, 237] width 110 height 15
click at [252, 319] on p "Mesa 5" at bounding box center [197, 326] width 110 height 15
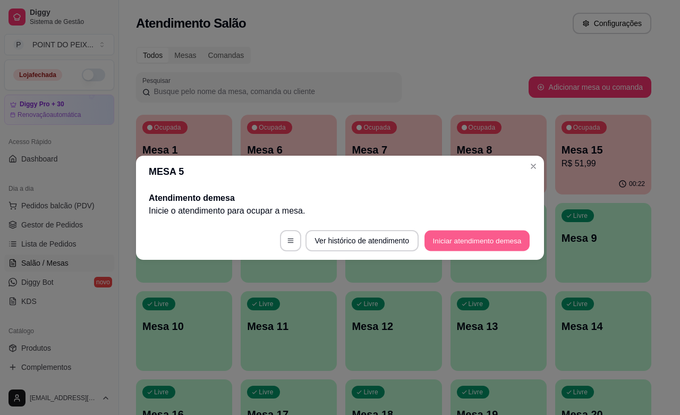
click at [485, 237] on button "Iniciar atendimento de mesa" at bounding box center [476, 240] width 105 height 21
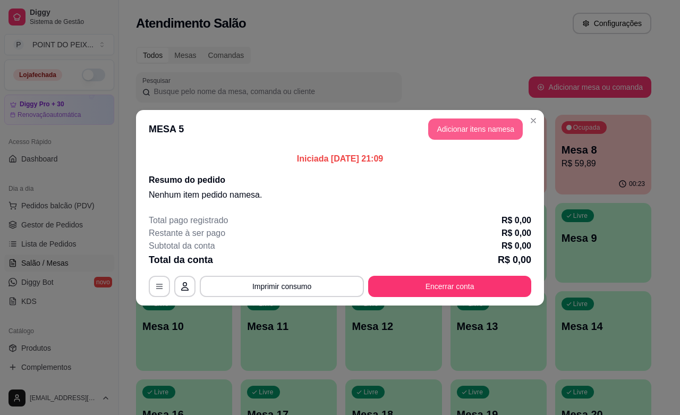
click at [494, 128] on button "Adicionar itens na mesa" at bounding box center [475, 128] width 94 height 21
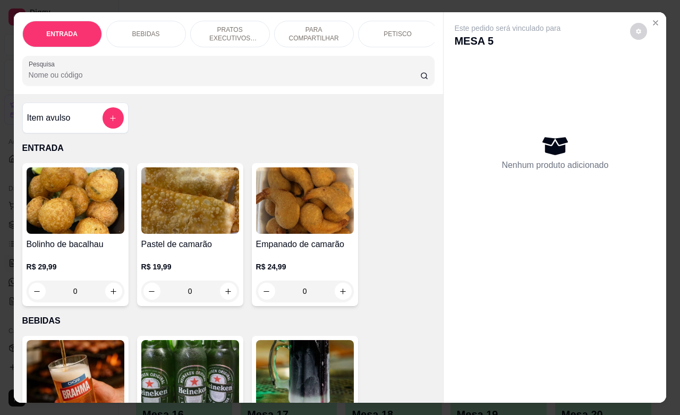
click at [399, 30] on p "PETISCO" at bounding box center [397, 34] width 28 height 8
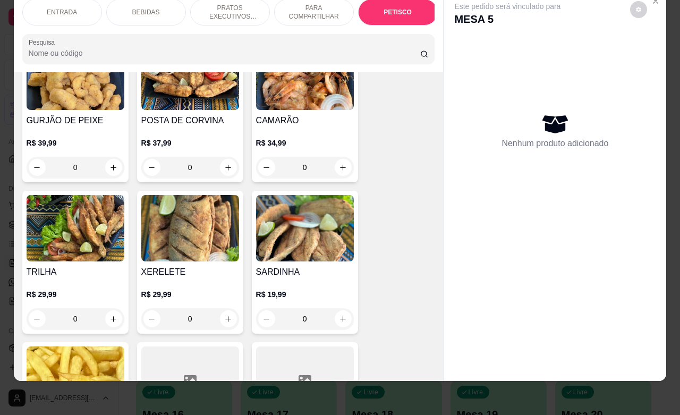
scroll to position [2677, 0]
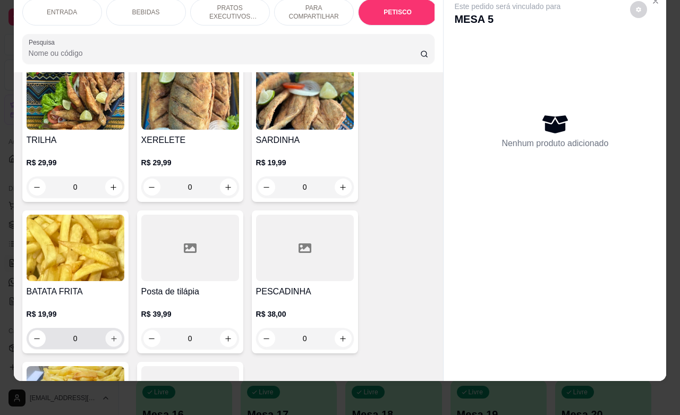
click at [109, 334] on icon "increase-product-quantity" at bounding box center [113, 338] width 8 height 8
type input "1"
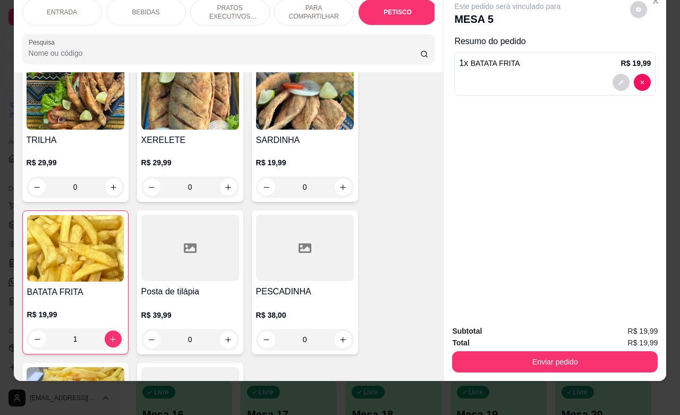
scroll to position [2545, 0]
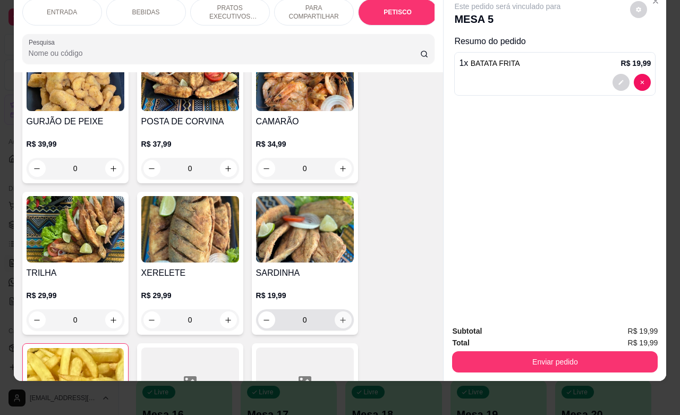
click at [339, 316] on icon "increase-product-quantity" at bounding box center [343, 320] width 8 height 8
type input "1"
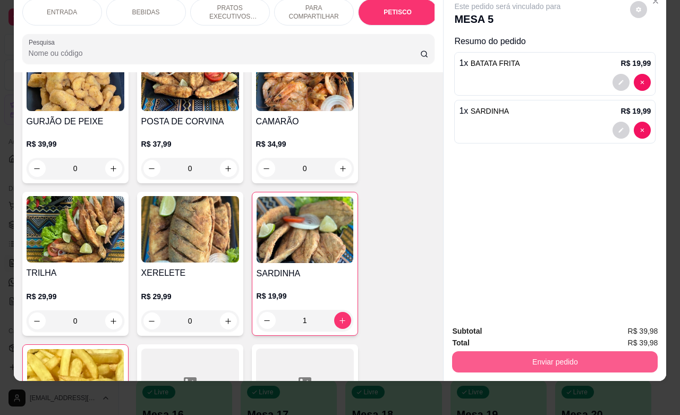
click at [555, 354] on button "Enviar pedido" at bounding box center [554, 361] width 205 height 21
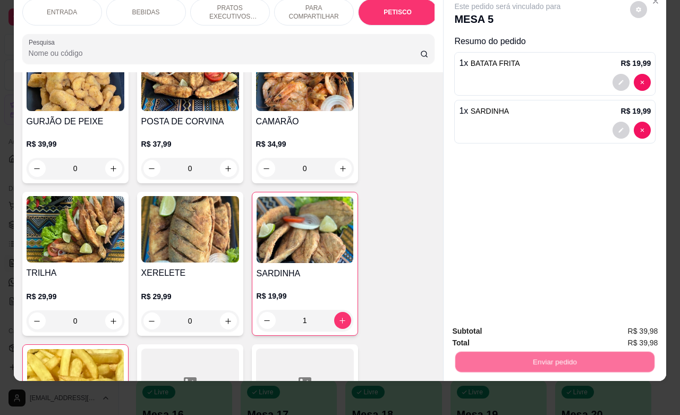
click at [619, 324] on button "Enviar pedido" at bounding box center [628, 324] width 60 height 20
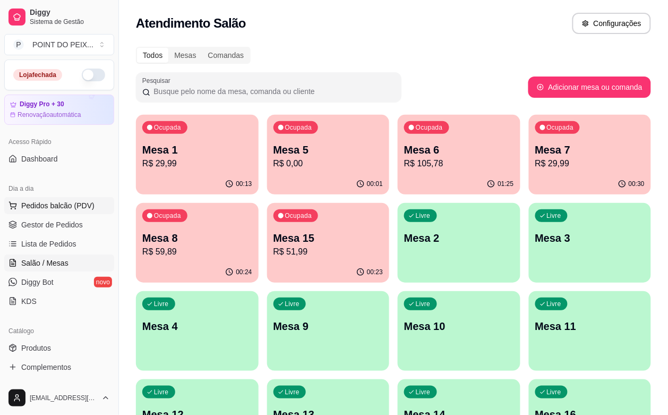
click at [73, 205] on span "Pedidos balcão (PDV)" at bounding box center [57, 205] width 73 height 11
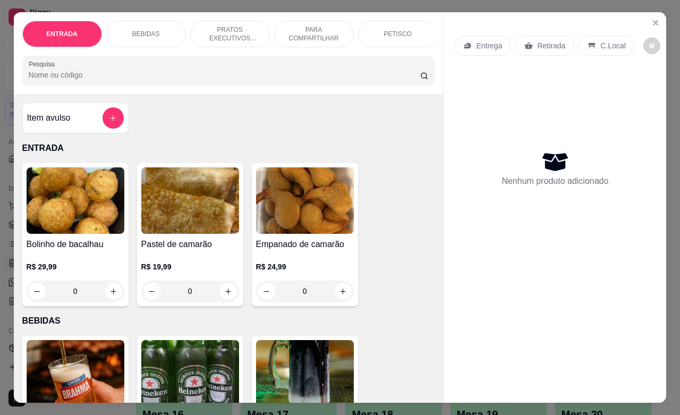
click at [548, 42] on p "Retirada" at bounding box center [551, 45] width 28 height 11
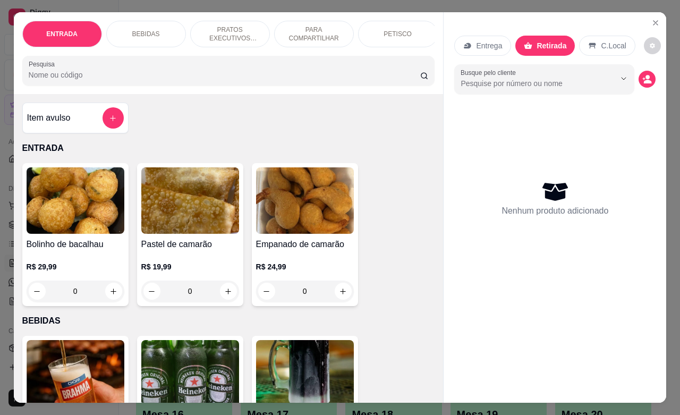
click at [396, 30] on p "PETISCO" at bounding box center [397, 34] width 28 height 8
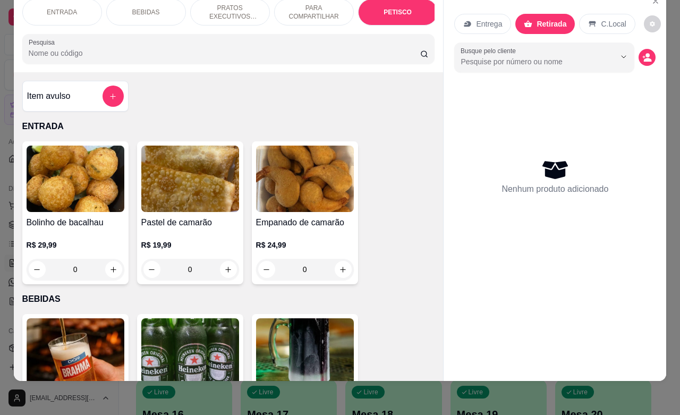
scroll to position [2478, 0]
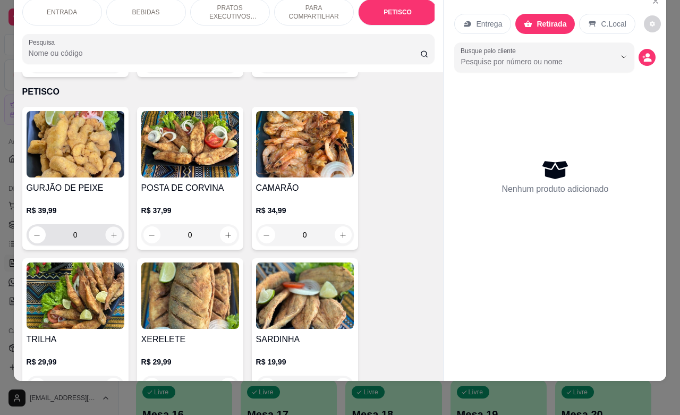
click at [109, 231] on icon "increase-product-quantity" at bounding box center [113, 235] width 8 height 8
type input "1"
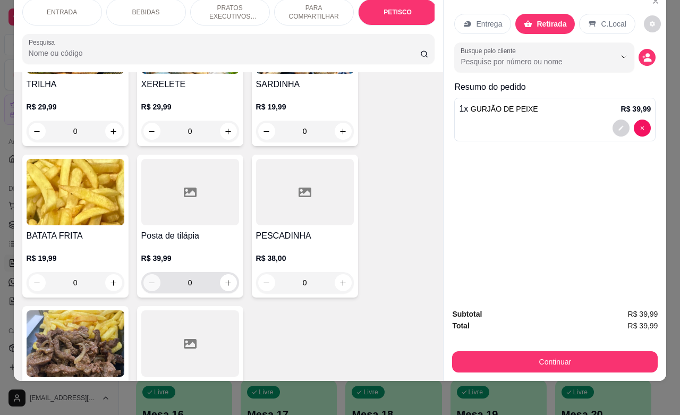
scroll to position [2744, 0]
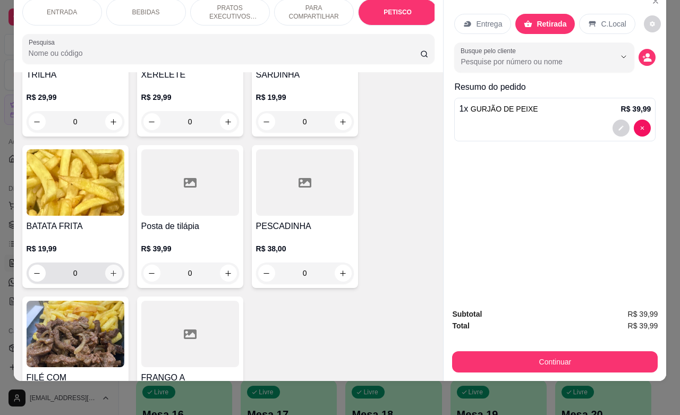
click at [110, 269] on icon "increase-product-quantity" at bounding box center [113, 273] width 8 height 8
type input "1"
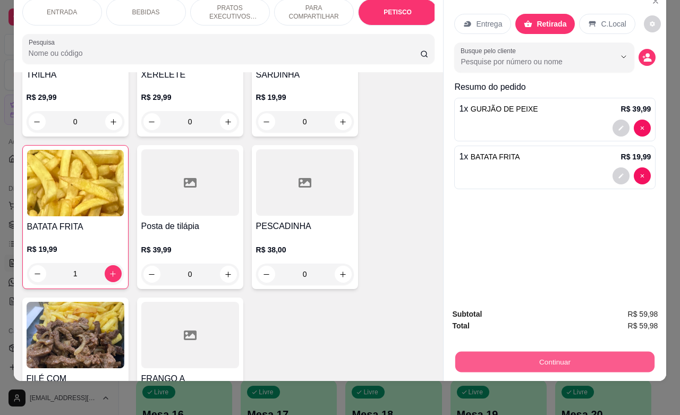
click at [553, 356] on button "Continuar" at bounding box center [554, 361] width 199 height 21
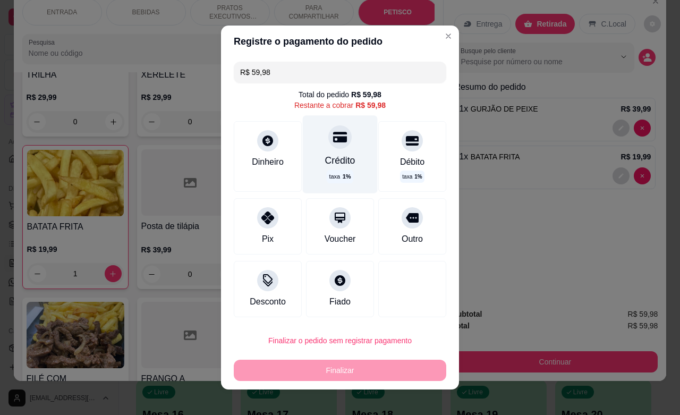
click at [333, 140] on icon at bounding box center [340, 137] width 14 height 14
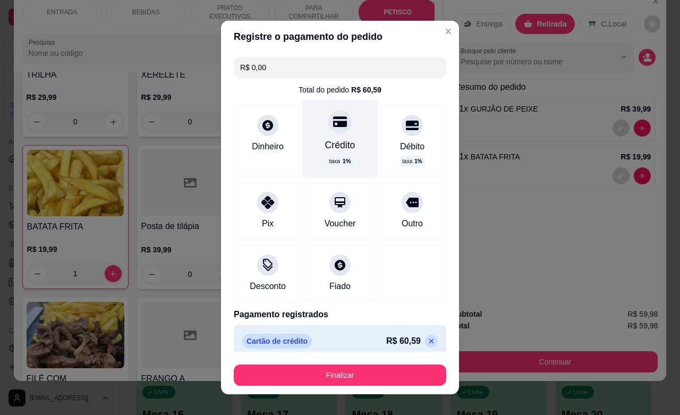
type input "R$ 0,00"
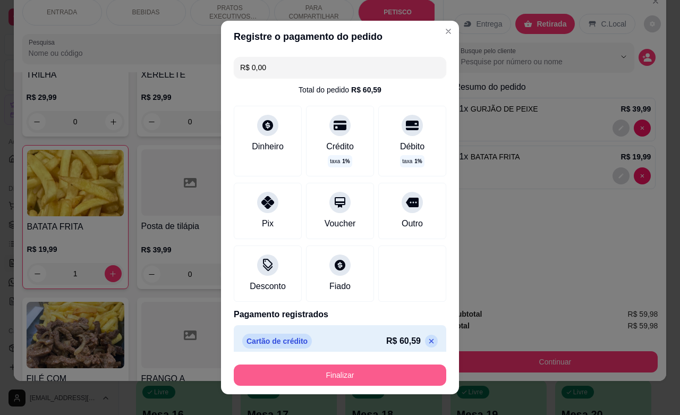
click at [342, 375] on button "Finalizar" at bounding box center [340, 374] width 212 height 21
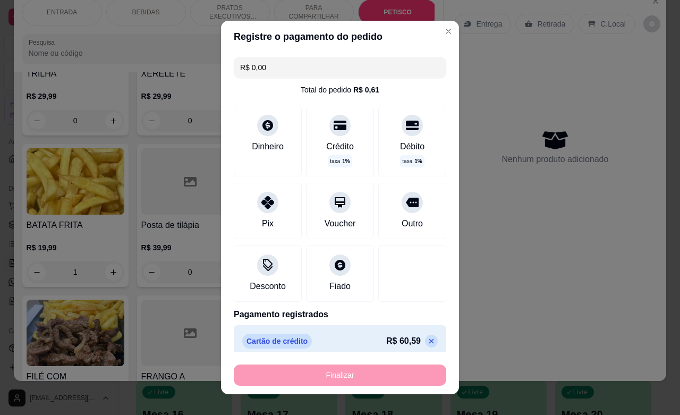
type input "0"
type input "-R$ 59,98"
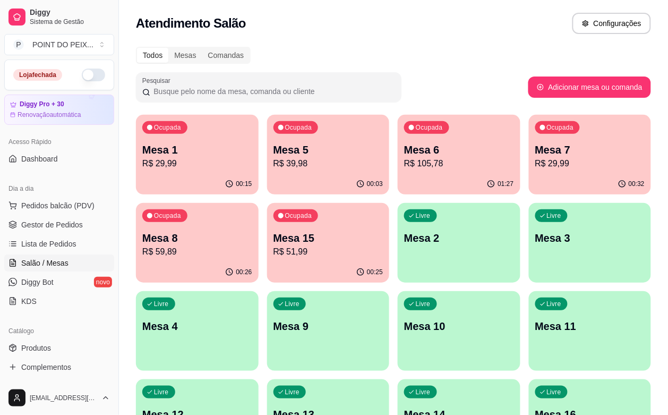
click at [535, 154] on p "Mesa 7" at bounding box center [590, 149] width 110 height 15
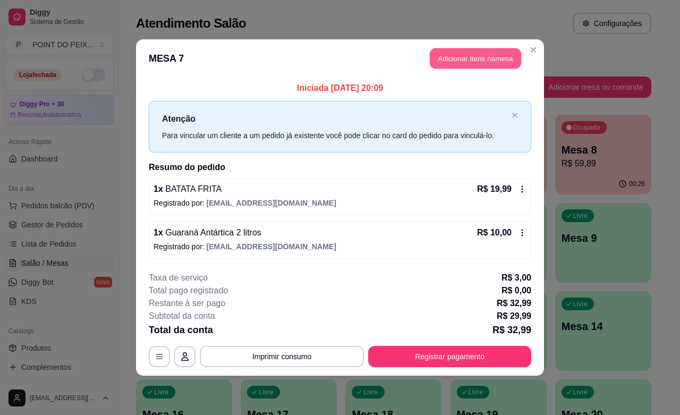
click at [477, 57] on button "Adicionar itens na mesa" at bounding box center [474, 58] width 91 height 21
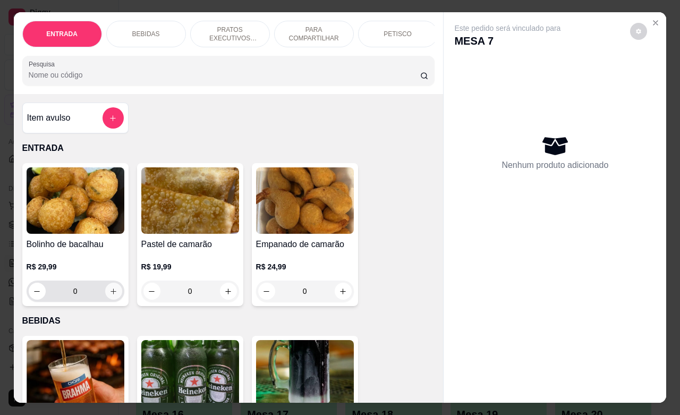
click at [109, 295] on icon "increase-product-quantity" at bounding box center [113, 291] width 8 height 8
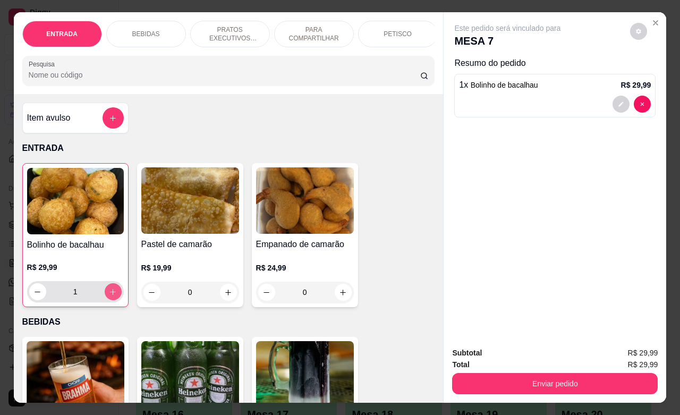
type input "1"
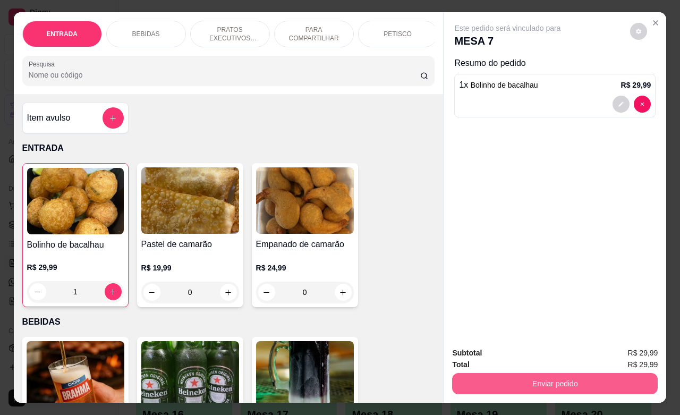
click at [596, 376] on button "Enviar pedido" at bounding box center [554, 383] width 205 height 21
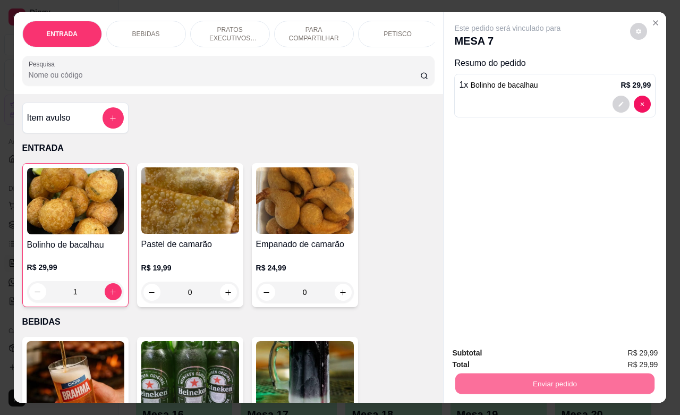
click at [625, 351] on button "Enviar pedido" at bounding box center [628, 351] width 60 height 20
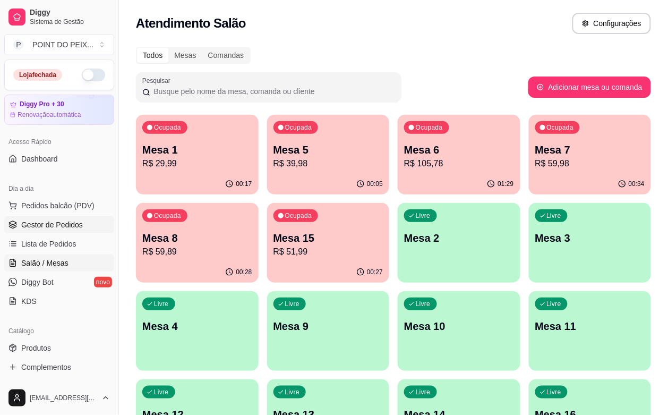
click at [61, 222] on span "Gestor de Pedidos" at bounding box center [52, 224] width 62 height 11
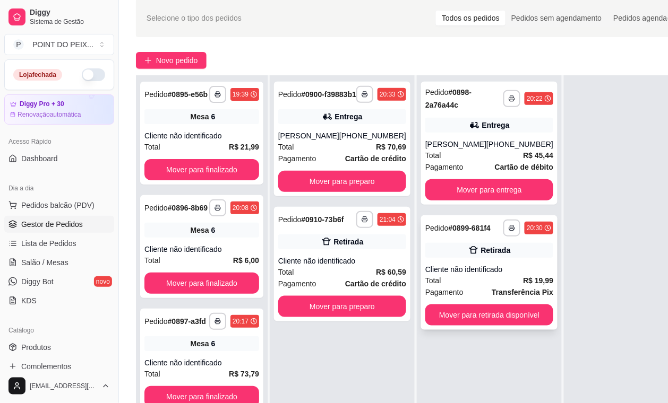
scroll to position [66, 0]
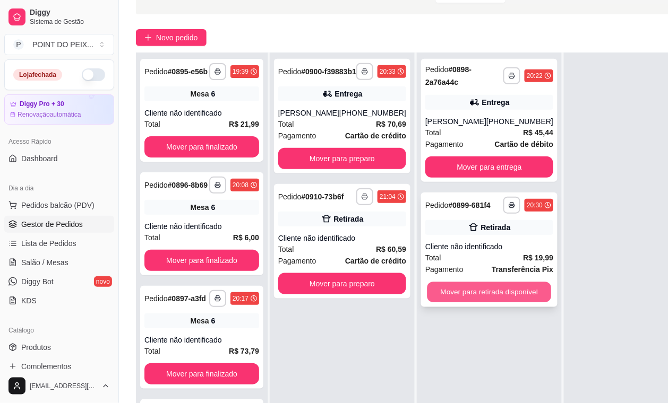
click at [486, 282] on button "Mover para retirada disponível" at bounding box center [489, 292] width 124 height 21
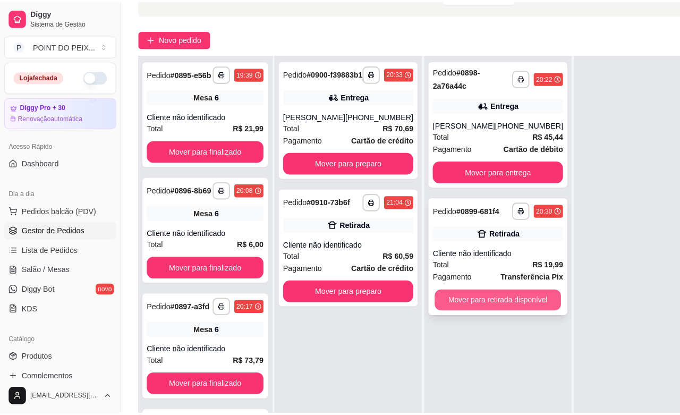
scroll to position [30, 0]
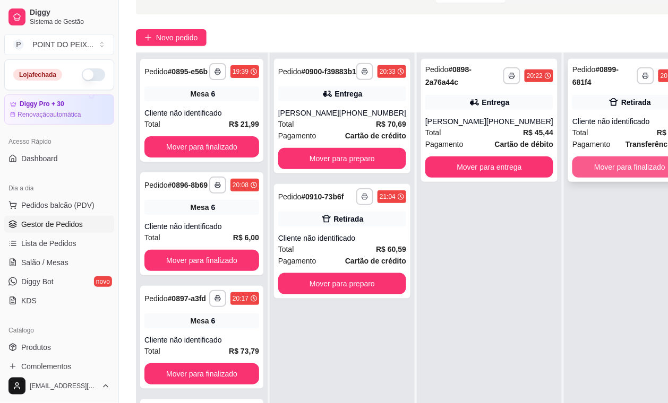
click at [620, 170] on button "Mover para finalizado" at bounding box center [629, 167] width 115 height 21
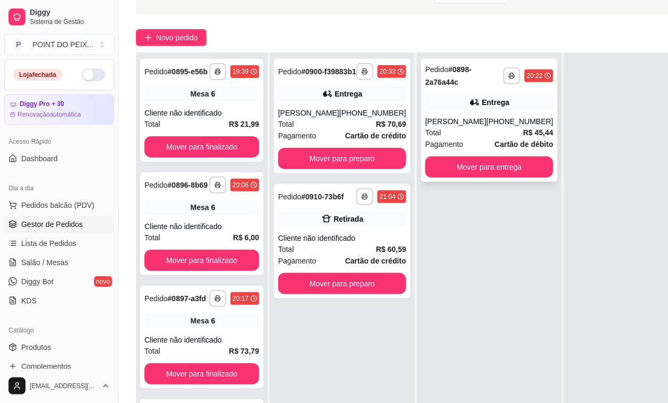
click at [465, 127] on div "Total R$ 45,44" at bounding box center [489, 133] width 128 height 12
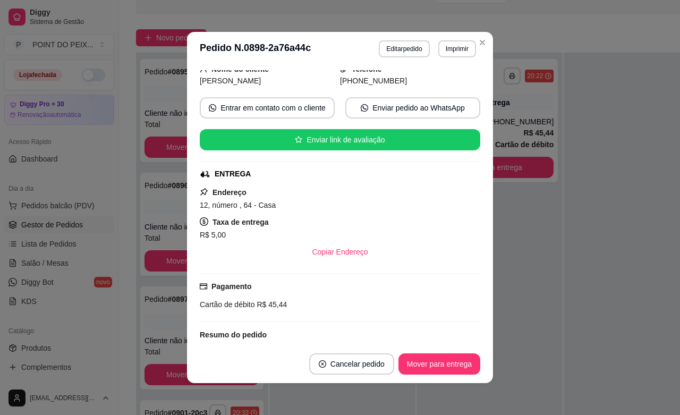
scroll to position [0, 0]
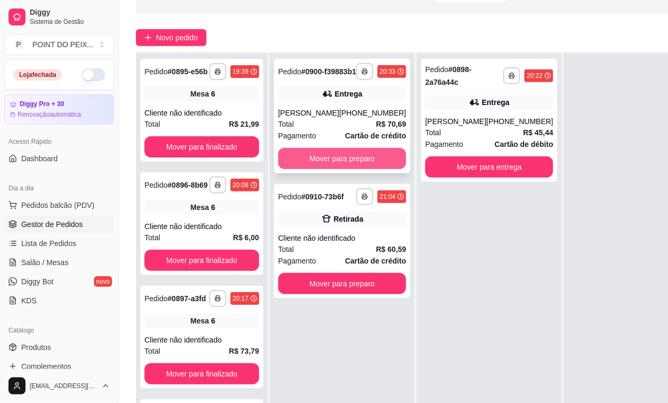
click at [351, 165] on button "Mover para preparo" at bounding box center [342, 158] width 128 height 21
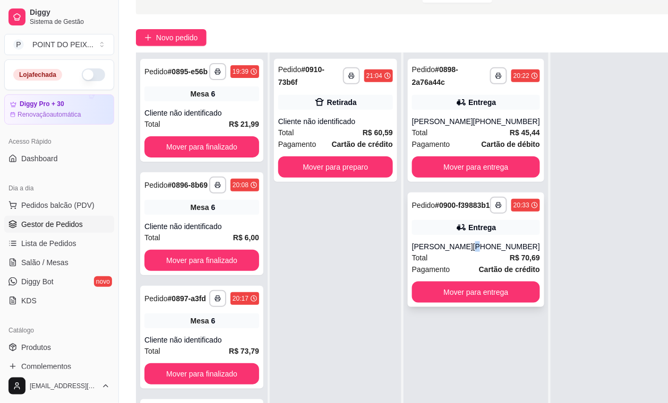
click at [478, 252] on div "[PHONE_NUMBER]" at bounding box center [506, 247] width 67 height 11
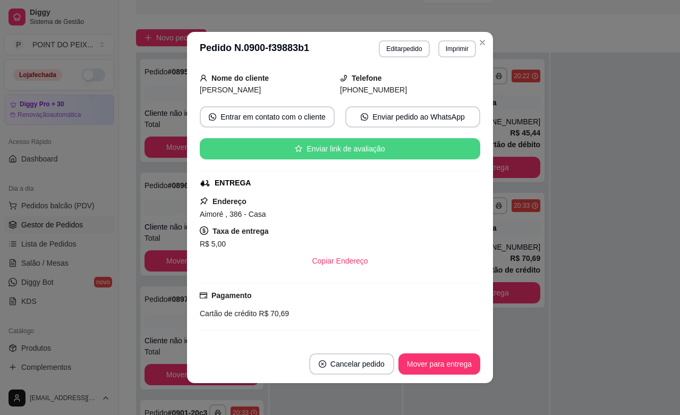
scroll to position [66, 0]
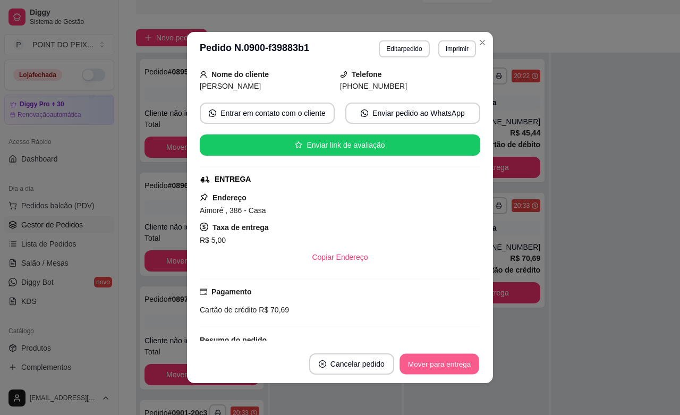
click at [439, 367] on button "Mover para entrega" at bounding box center [439, 364] width 80 height 21
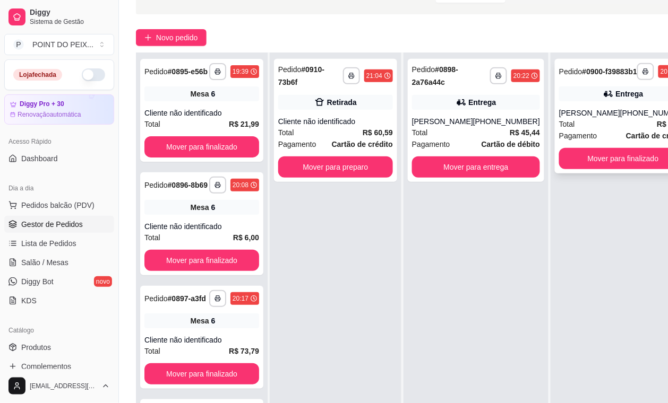
click at [585, 130] on div "Total R$ 70,69" at bounding box center [623, 124] width 128 height 12
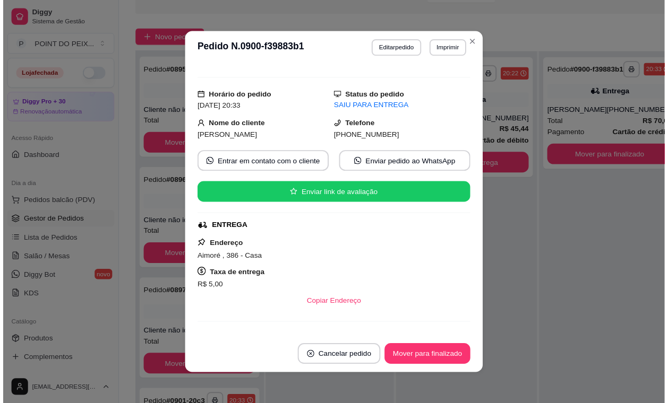
scroll to position [0, 0]
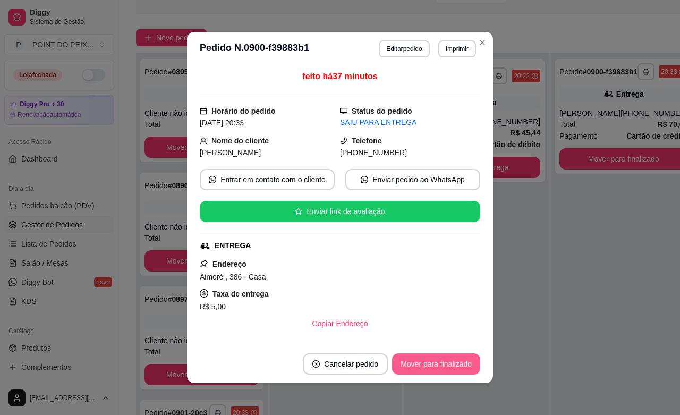
click at [450, 369] on button "Mover para finalizado" at bounding box center [436, 363] width 88 height 21
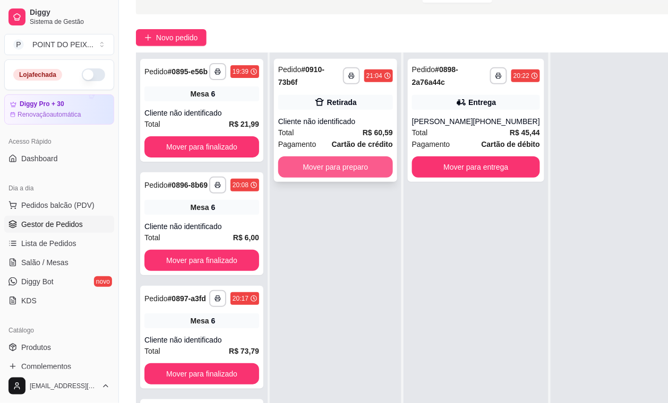
click at [356, 170] on button "Mover para preparo" at bounding box center [335, 167] width 115 height 21
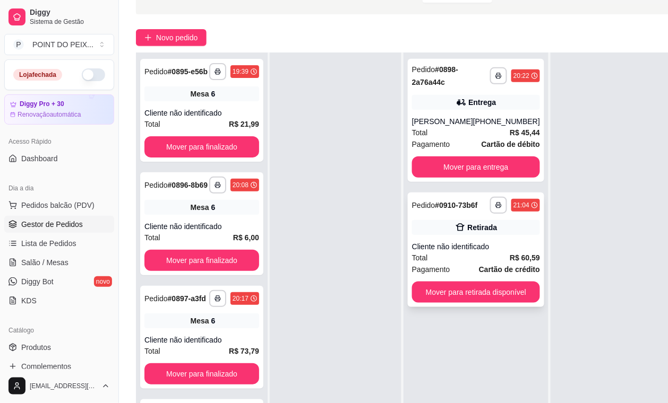
click at [482, 252] on div "Cliente não identificado" at bounding box center [476, 247] width 128 height 11
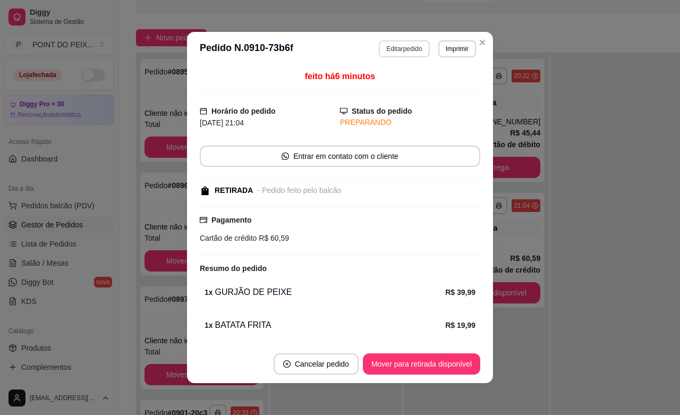
click at [408, 50] on button "Editar pedido" at bounding box center [404, 48] width 50 height 17
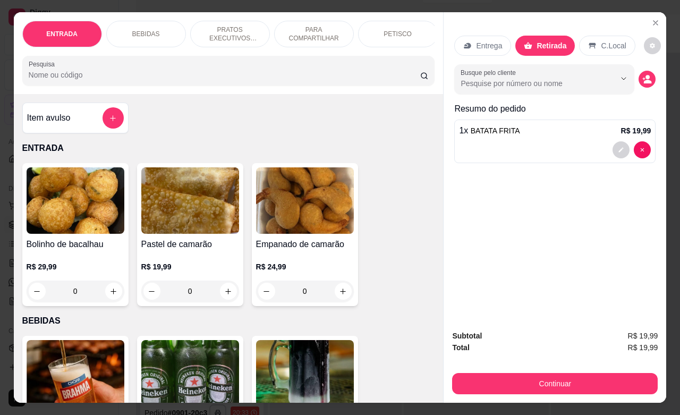
type input "0"
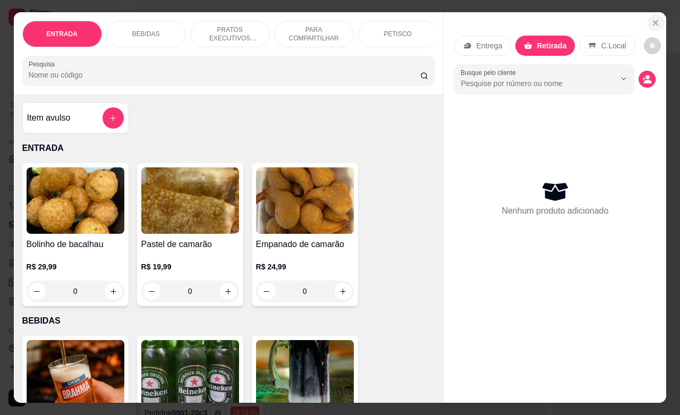
click at [651, 19] on icon "Close" at bounding box center [655, 23] width 8 height 8
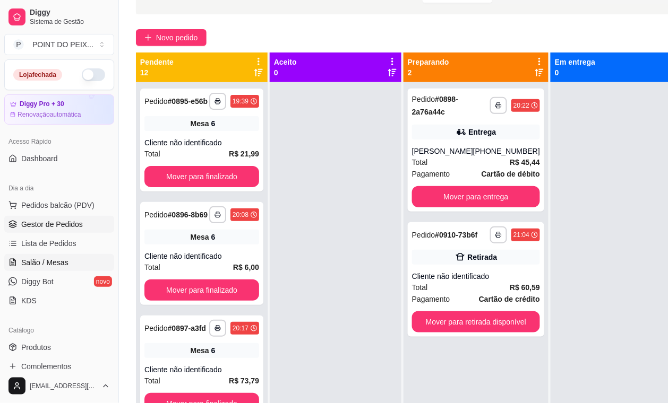
click at [55, 260] on span "Salão / Mesas" at bounding box center [44, 262] width 47 height 11
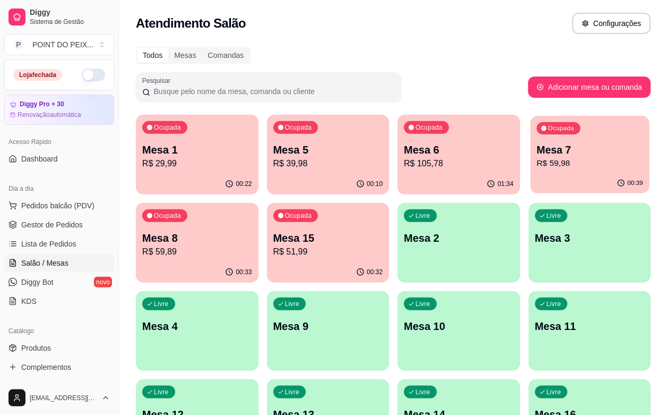
click at [537, 154] on p "Mesa 7" at bounding box center [590, 150] width 106 height 14
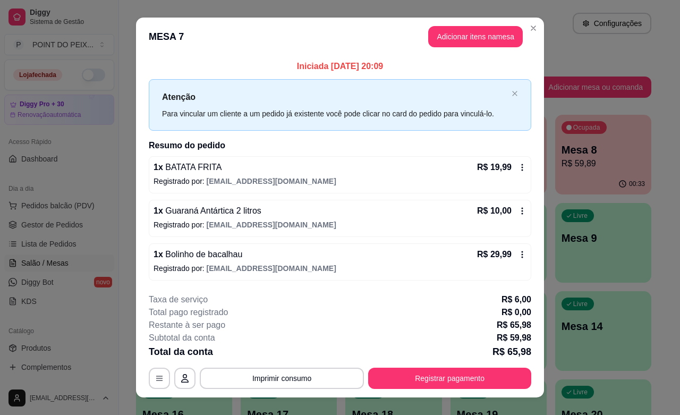
scroll to position [16, 0]
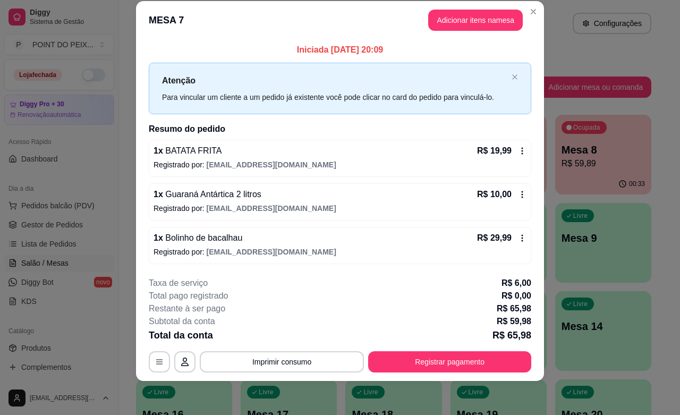
click at [518, 237] on icon at bounding box center [522, 238] width 8 height 8
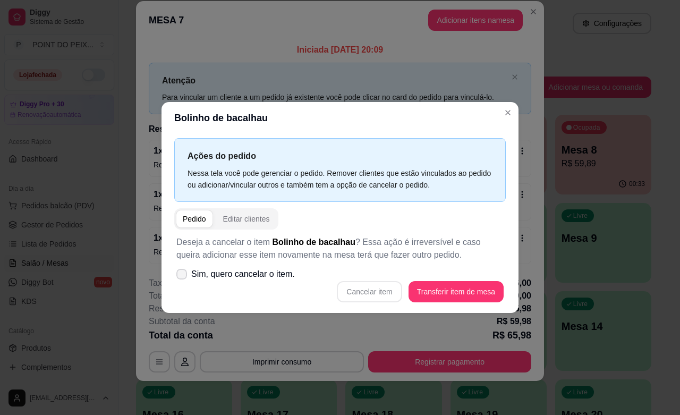
click at [184, 274] on icon at bounding box center [181, 274] width 8 height 6
click at [183, 276] on input "Sim, quero cancelar o item." at bounding box center [179, 279] width 7 height 7
checkbox input "true"
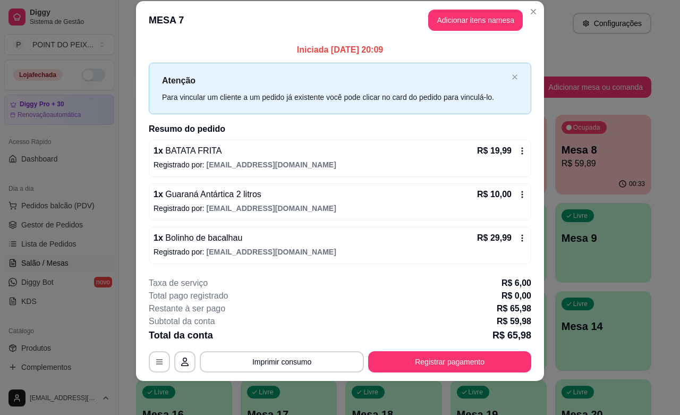
click at [518, 236] on icon at bounding box center [522, 238] width 8 height 8
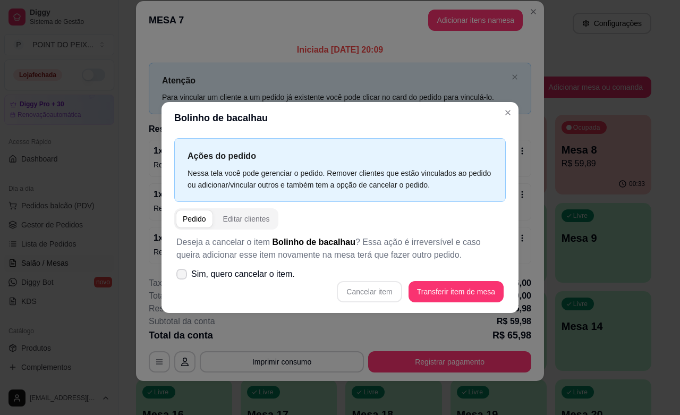
click at [181, 275] on icon at bounding box center [181, 274] width 8 height 6
click at [181, 276] on input "Sim, quero cancelar o item." at bounding box center [179, 279] width 7 height 7
checkbox input "true"
click at [379, 290] on button "Cancelar item" at bounding box center [369, 291] width 63 height 21
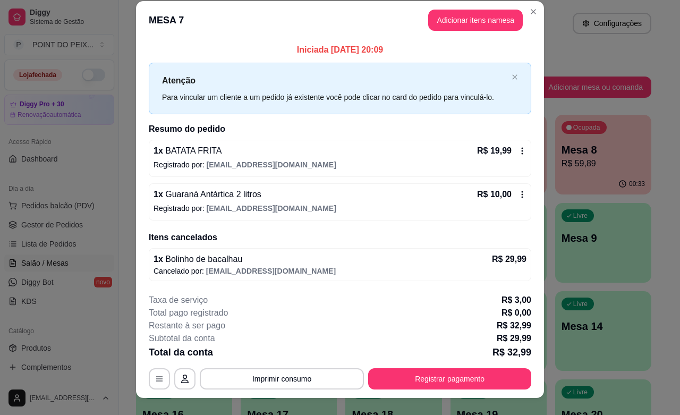
scroll to position [0, 0]
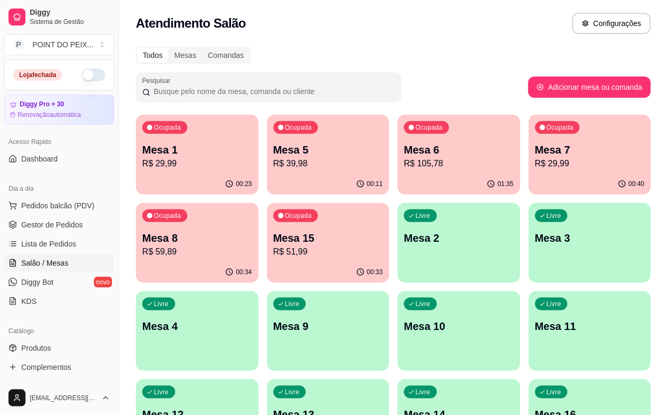
click at [391, 46] on div "Todos Mesas Comandas Pesquisar Adicionar mesa ou comanda Ocupada Mesa 1 R$ 29,9…" at bounding box center [393, 343] width 549 height 607
click at [444, 44] on div "Todos Mesas Comandas Pesquisar Adicionar mesa ou comanda Ocupada Mesa 1 R$ 29,9…" at bounding box center [393, 343] width 549 height 607
click at [390, 291] on div "Livre Mesa 9" at bounding box center [328, 324] width 123 height 67
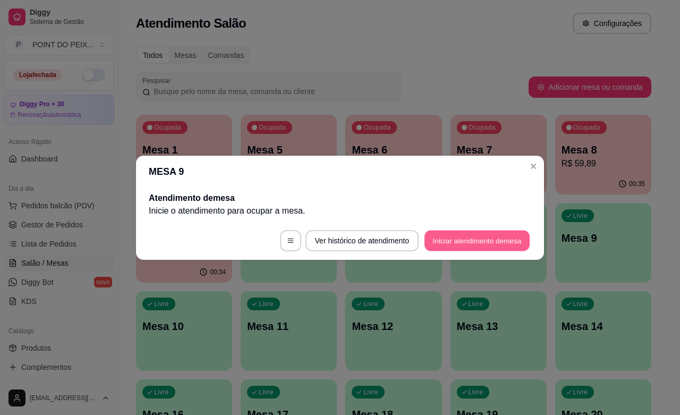
click at [477, 240] on button "Iniciar atendimento de mesa" at bounding box center [476, 240] width 105 height 21
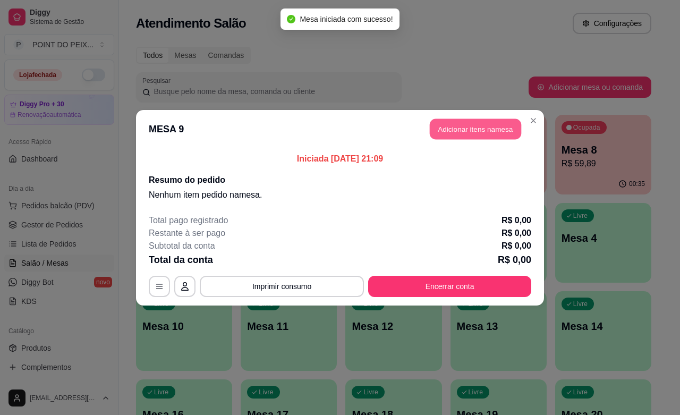
click at [460, 121] on button "Adicionar itens na mesa" at bounding box center [474, 128] width 91 height 21
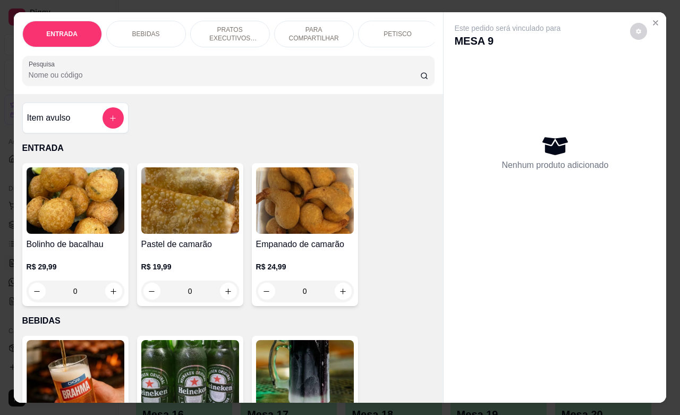
scroll to position [133, 0]
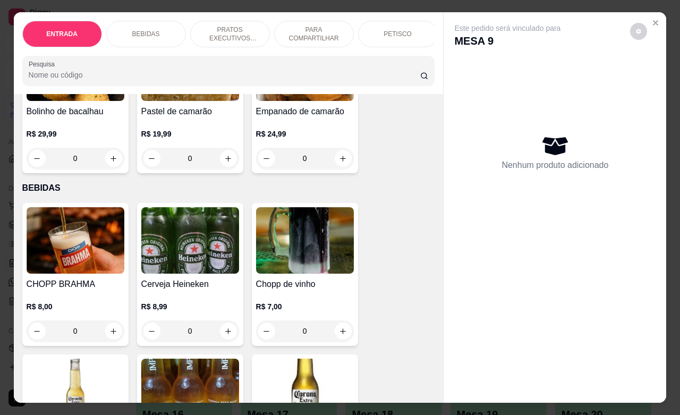
click at [399, 32] on p "PETISCO" at bounding box center [397, 34] width 28 height 8
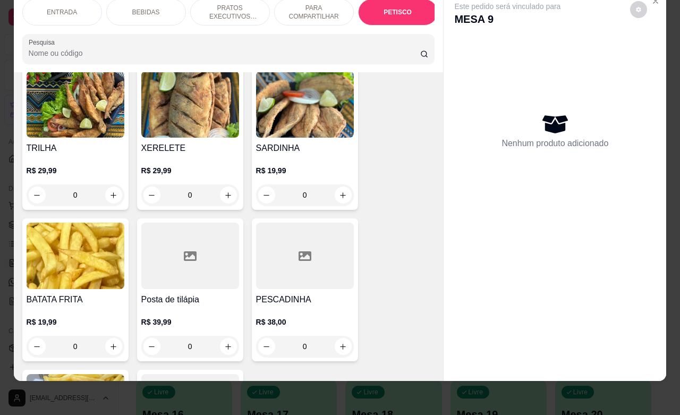
scroll to position [2677, 0]
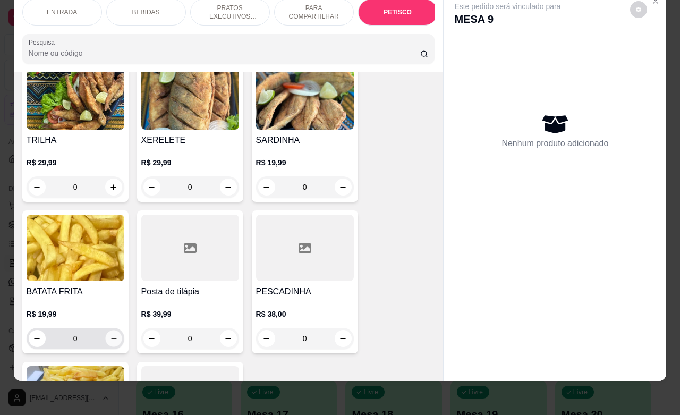
click at [110, 334] on icon "increase-product-quantity" at bounding box center [113, 338] width 8 height 8
type input "1"
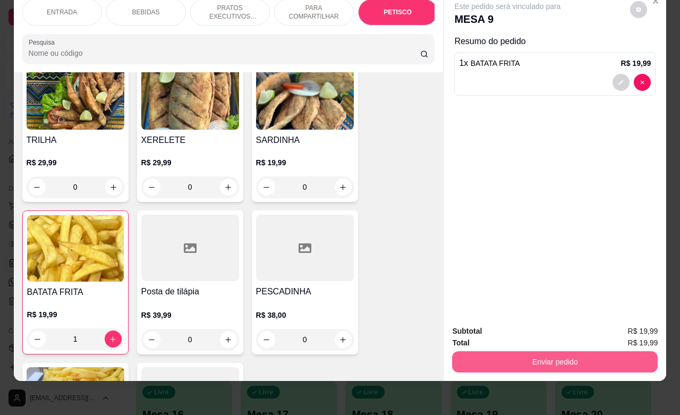
click at [515, 353] on button "Enviar pedido" at bounding box center [554, 361] width 205 height 21
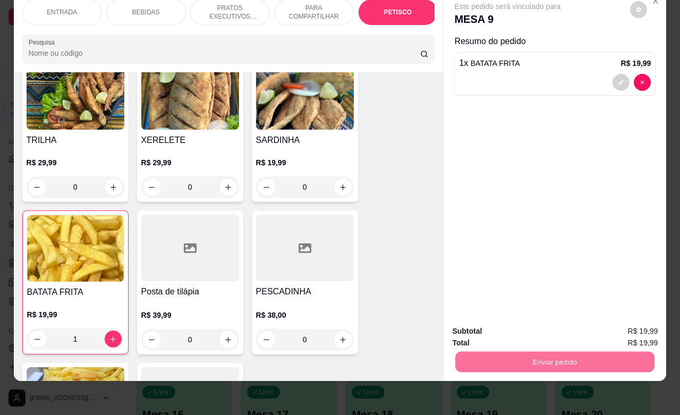
click at [633, 325] on button "Enviar pedido" at bounding box center [628, 324] width 58 height 20
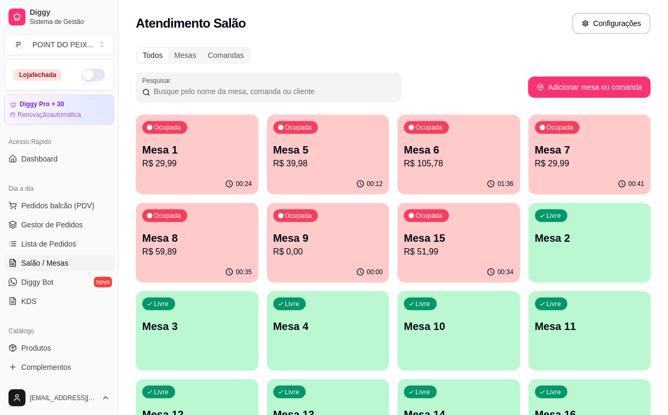
click at [476, 59] on div "Todos Mesas Comandas" at bounding box center [393, 55] width 515 height 17
click at [298, 158] on p "R$ 39,98" at bounding box center [328, 163] width 110 height 13
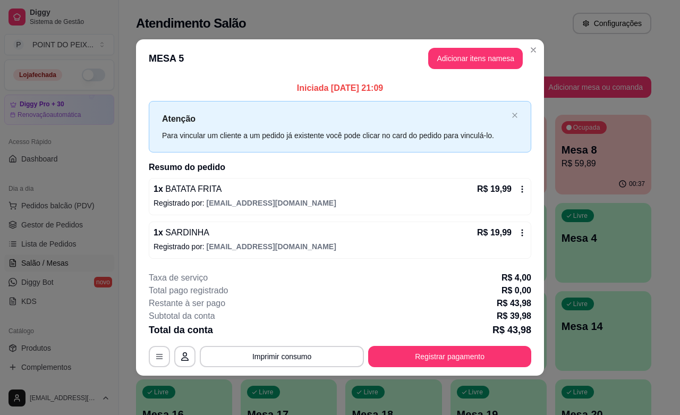
click at [519, 234] on icon at bounding box center [522, 232] width 8 height 8
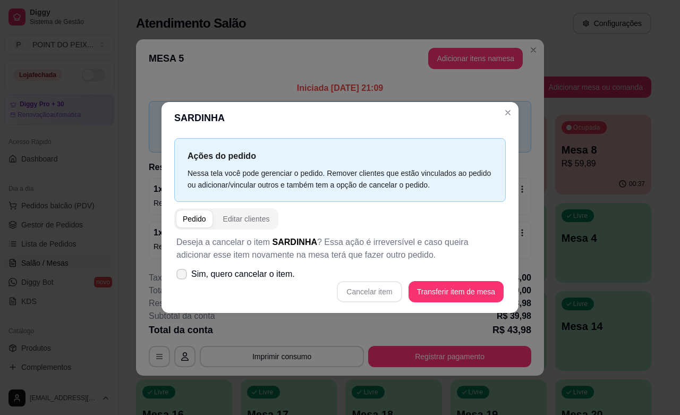
click at [183, 274] on icon at bounding box center [181, 274] width 8 height 6
click at [183, 276] on input "Sim, quero cancelar o item." at bounding box center [179, 279] width 7 height 7
checkbox input "true"
click at [386, 293] on button "Cancelar item" at bounding box center [369, 291] width 65 height 21
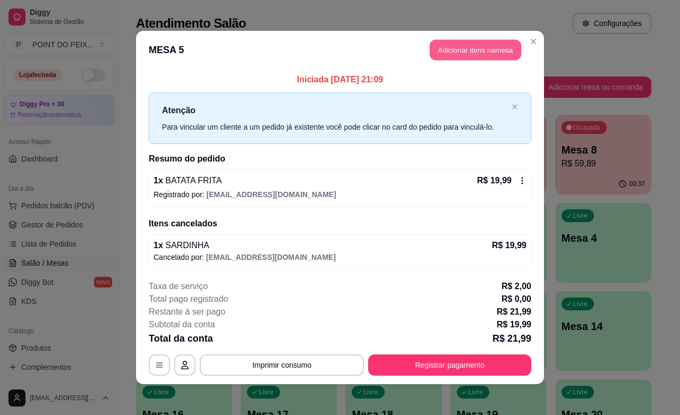
click at [467, 52] on button "Adicionar itens na mesa" at bounding box center [474, 50] width 91 height 21
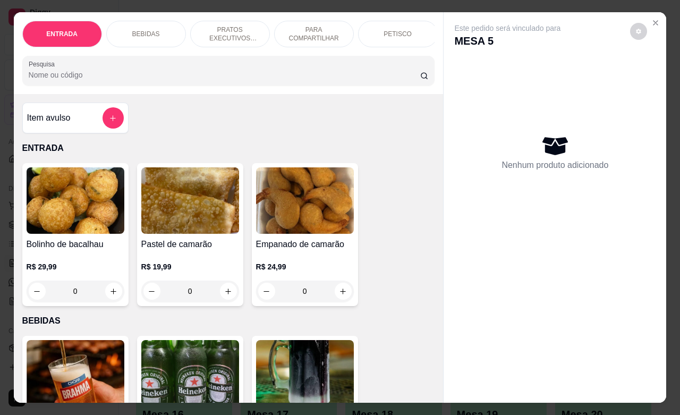
drag, startPoint x: 402, startPoint y: 27, endPoint x: 382, endPoint y: 44, distance: 25.6
click at [404, 27] on div "PETISCO" at bounding box center [398, 34] width 80 height 27
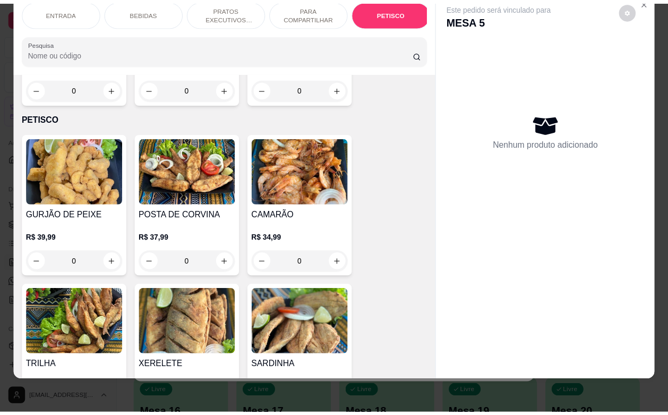
scroll to position [2412, 0]
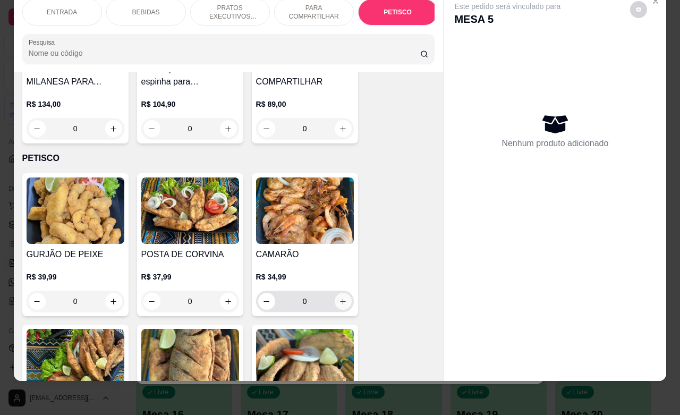
click at [339, 297] on icon "increase-product-quantity" at bounding box center [343, 301] width 8 height 8
type input "1"
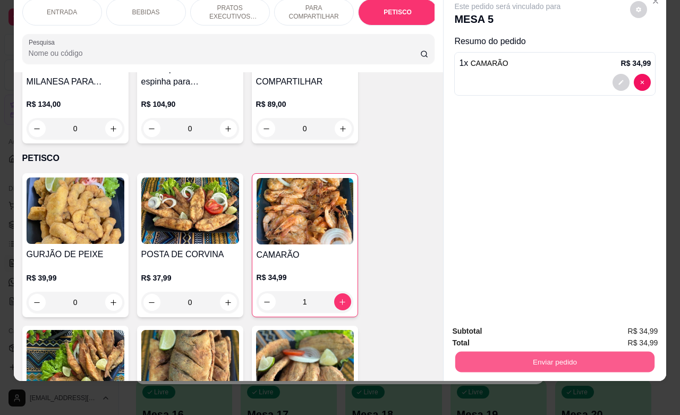
click at [569, 351] on button "Enviar pedido" at bounding box center [554, 361] width 199 height 21
click at [624, 323] on button "Enviar pedido" at bounding box center [628, 324] width 58 height 20
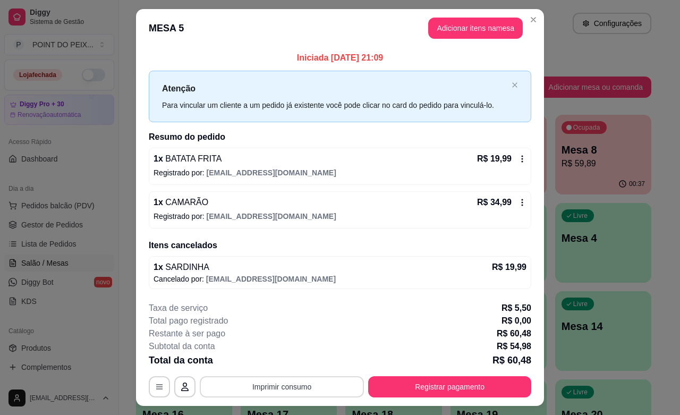
click at [306, 381] on button "Imprimir consumo" at bounding box center [282, 386] width 164 height 21
click at [287, 359] on button "IMPRESSORA" at bounding box center [279, 362] width 74 height 16
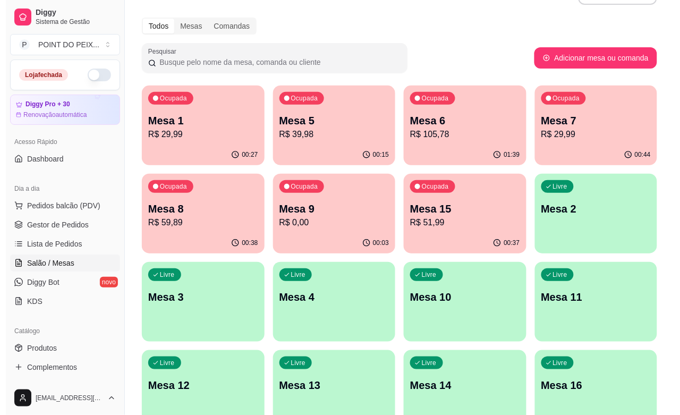
scroll to position [0, 0]
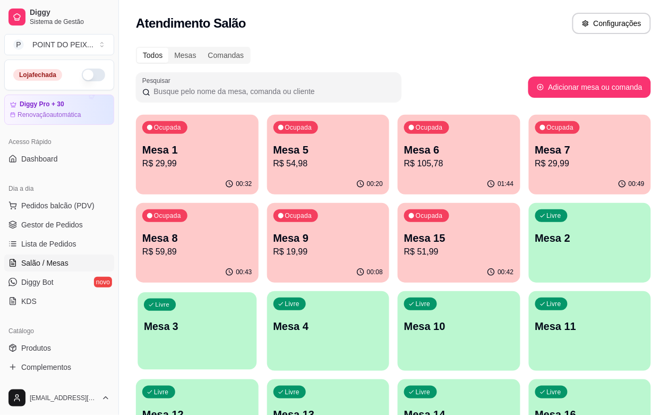
click at [256, 292] on div "Livre Mesa 3" at bounding box center [196, 324] width 119 height 65
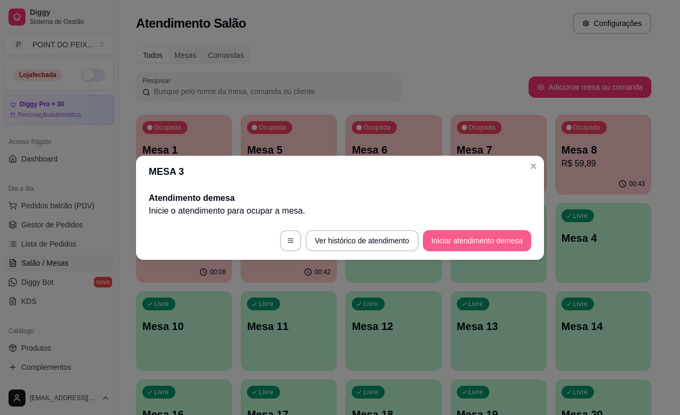
click at [483, 245] on button "Iniciar atendimento de mesa" at bounding box center [477, 240] width 108 height 21
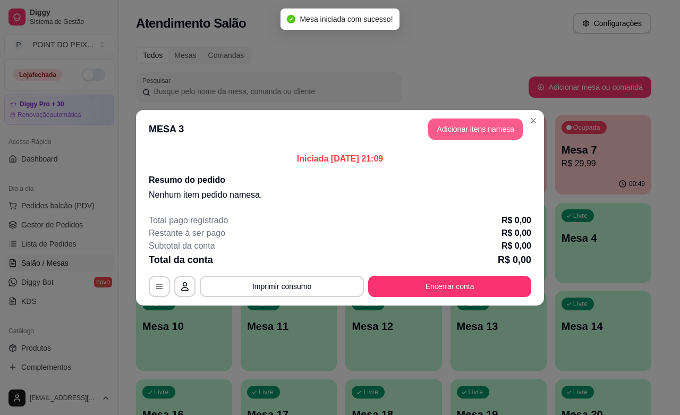
click at [489, 130] on button "Adicionar itens na mesa" at bounding box center [475, 128] width 94 height 21
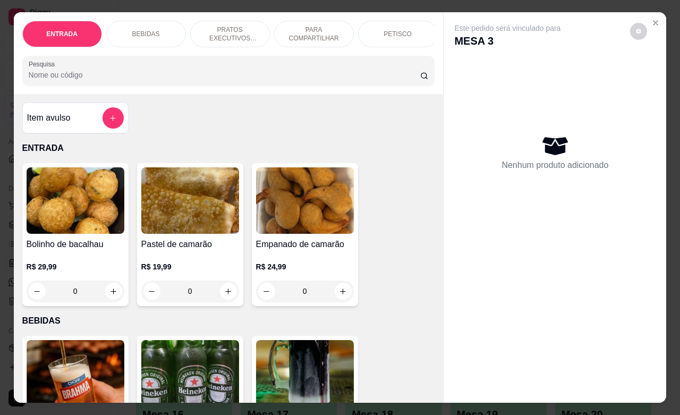
click at [399, 30] on p "PETISCO" at bounding box center [397, 34] width 28 height 8
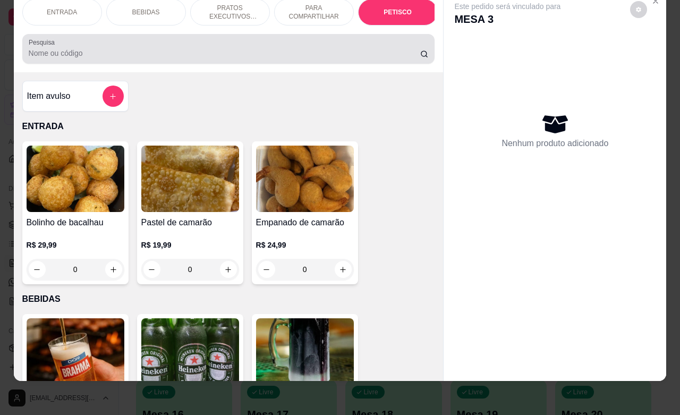
scroll to position [2478, 0]
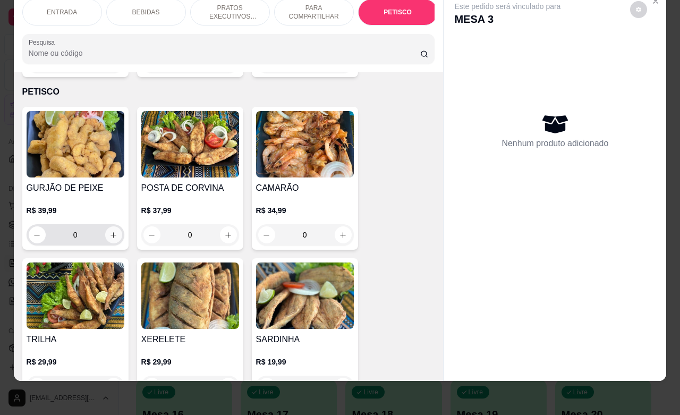
click at [109, 231] on icon "increase-product-quantity" at bounding box center [113, 235] width 8 height 8
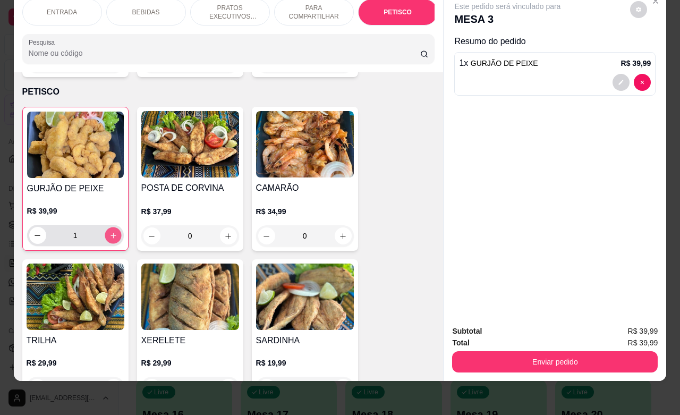
click at [109, 231] on icon "increase-product-quantity" at bounding box center [113, 235] width 8 height 8
click at [110, 233] on icon "increase-product-quantity" at bounding box center [113, 236] width 6 height 6
click at [38, 227] on button "decrease-product-quantity" at bounding box center [37, 235] width 16 height 16
type input "1"
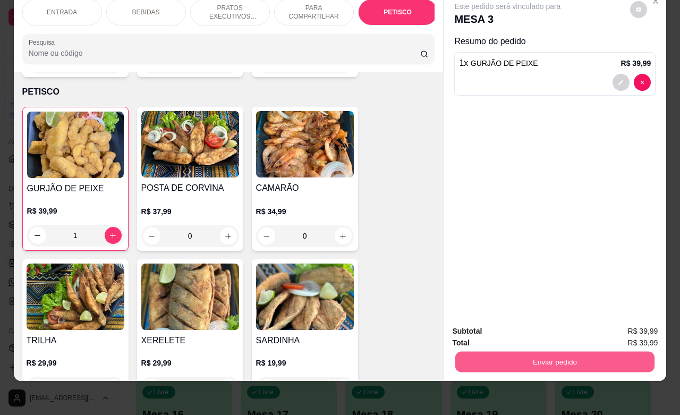
click at [521, 351] on button "Enviar pedido" at bounding box center [554, 361] width 199 height 21
click at [622, 324] on button "Enviar pedido" at bounding box center [628, 324] width 60 height 20
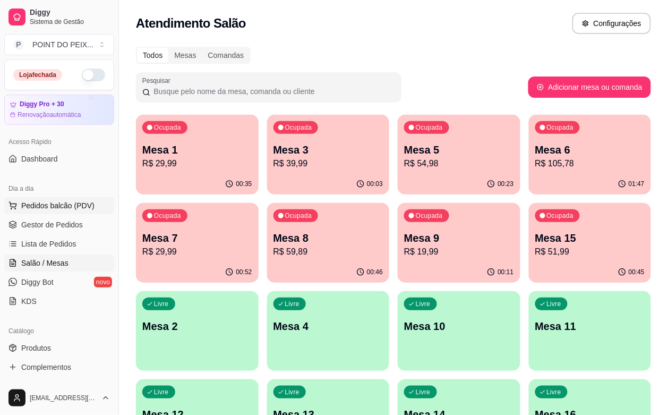
click at [62, 203] on span "Pedidos balcão (PDV)" at bounding box center [57, 205] width 73 height 11
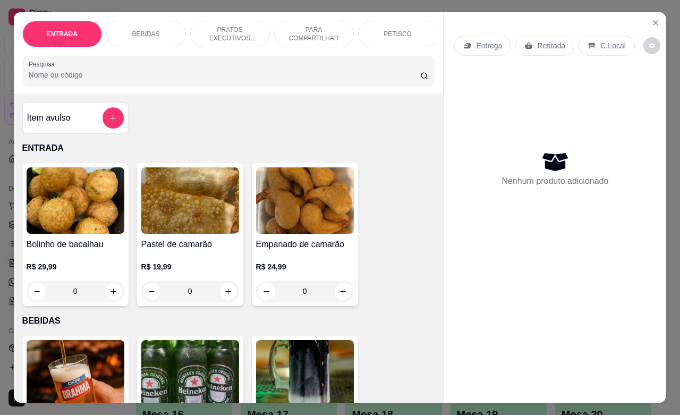
click at [539, 41] on p "Retirada" at bounding box center [551, 45] width 28 height 11
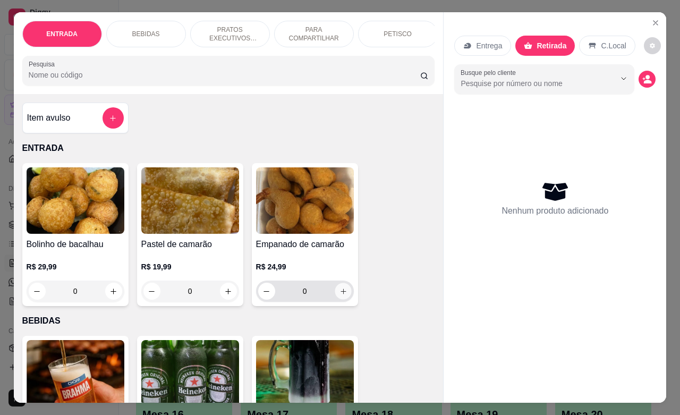
click at [339, 295] on icon "increase-product-quantity" at bounding box center [343, 291] width 8 height 8
type input "1"
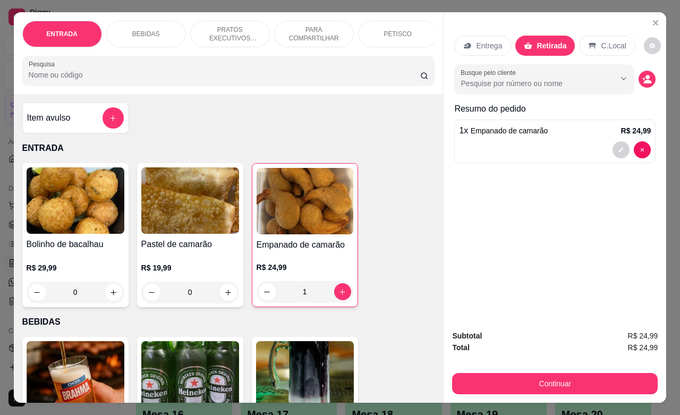
click at [396, 31] on p "PETISCO" at bounding box center [397, 34] width 28 height 8
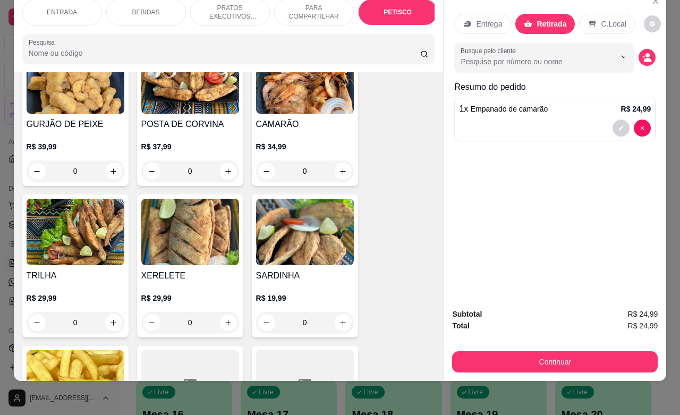
scroll to position [2546, 0]
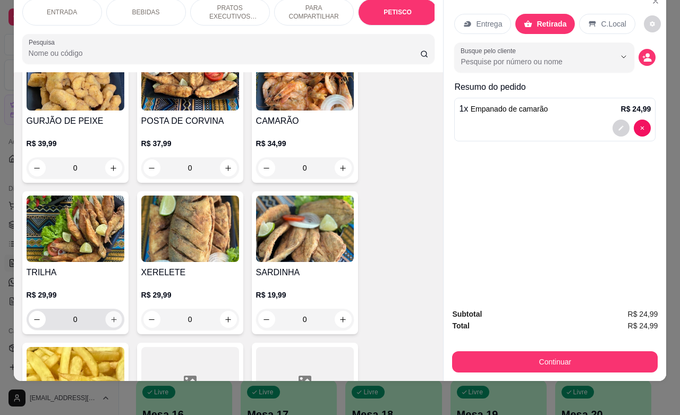
click at [109, 315] on icon "increase-product-quantity" at bounding box center [113, 319] width 8 height 8
type input "1"
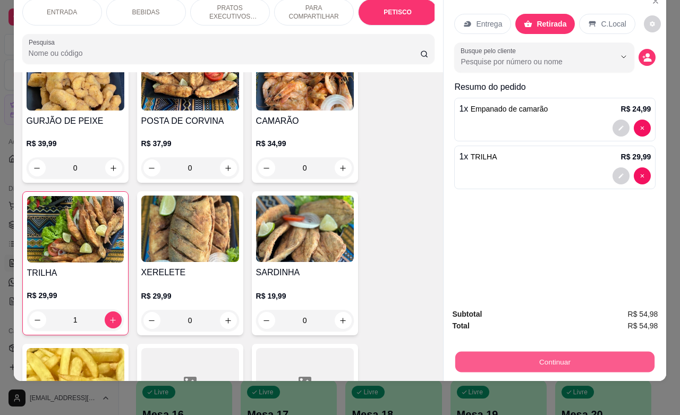
click at [548, 354] on button "Continuar" at bounding box center [554, 361] width 199 height 21
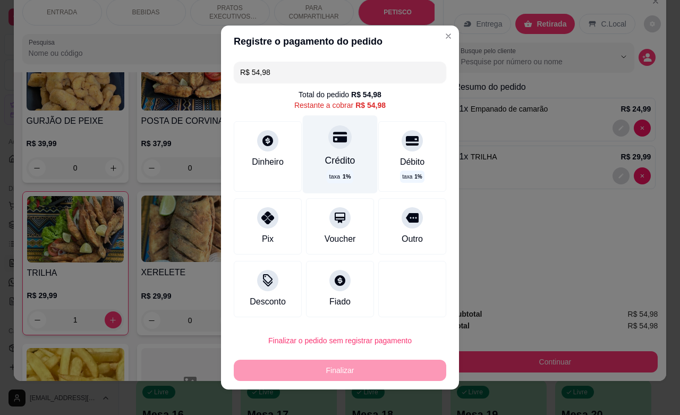
click at [330, 145] on div at bounding box center [339, 136] width 23 height 23
type input "R$ 0,00"
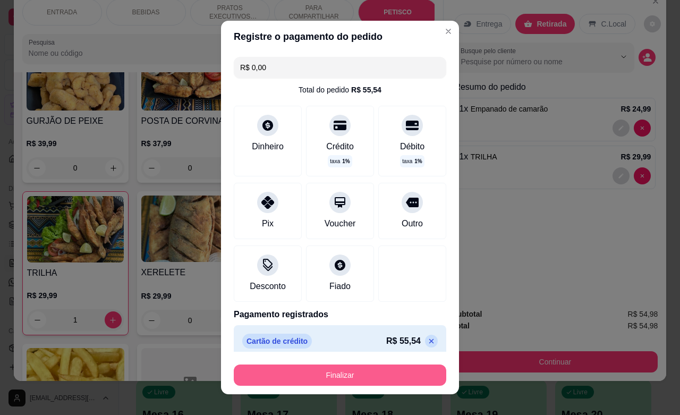
click at [351, 372] on button "Finalizar" at bounding box center [340, 374] width 212 height 21
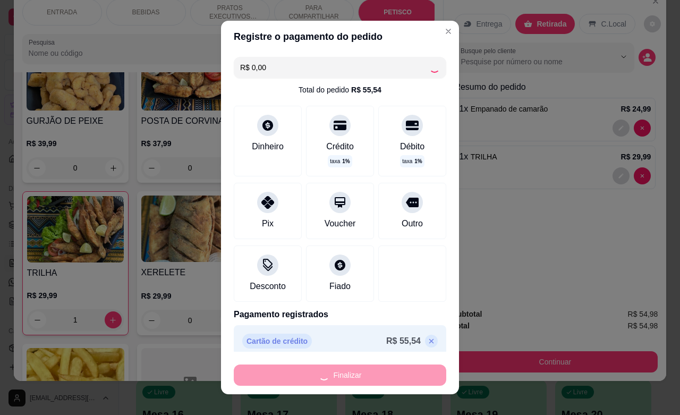
type input "0"
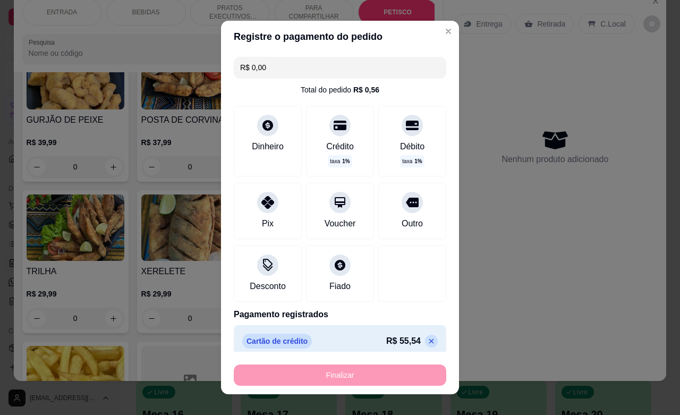
type input "-R$ 54,98"
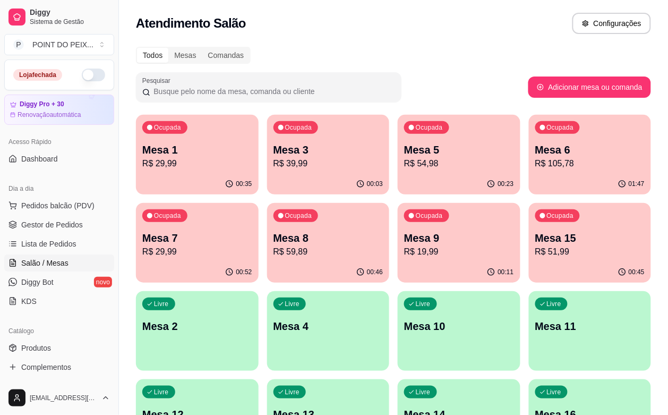
click at [439, 38] on div "Atendimento Salão Configurações" at bounding box center [393, 20] width 549 height 40
click at [381, 319] on p "Mesa 4" at bounding box center [328, 326] width 106 height 14
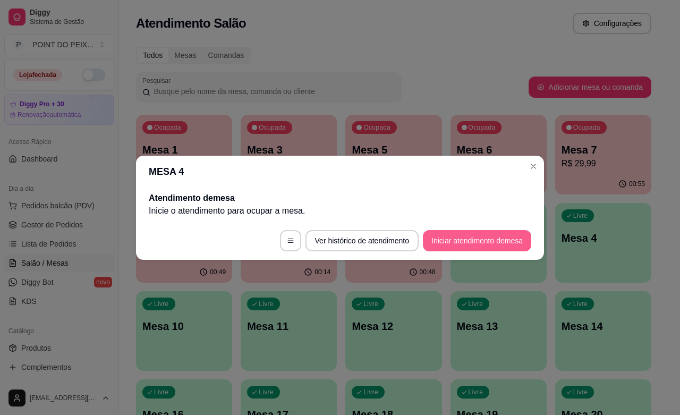
click at [484, 245] on button "Iniciar atendimento de mesa" at bounding box center [477, 240] width 108 height 21
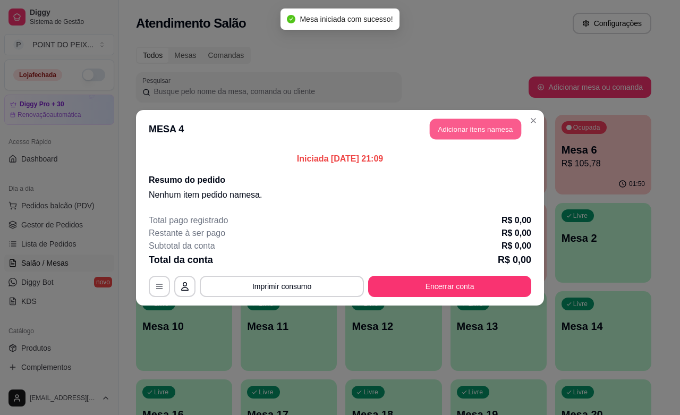
click at [462, 131] on button "Adicionar itens na mesa" at bounding box center [474, 128] width 91 height 21
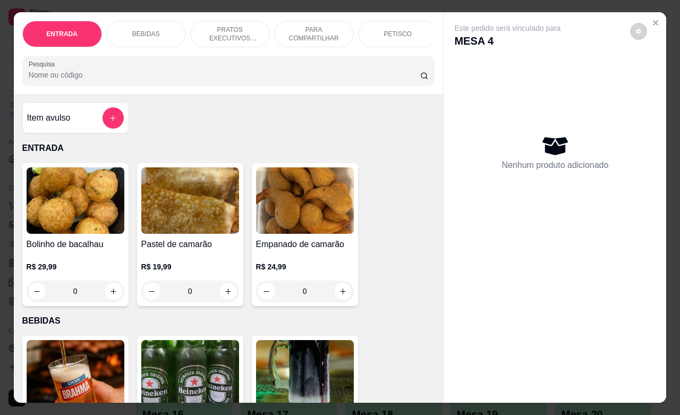
click at [388, 31] on p "PETISCO" at bounding box center [397, 34] width 28 height 8
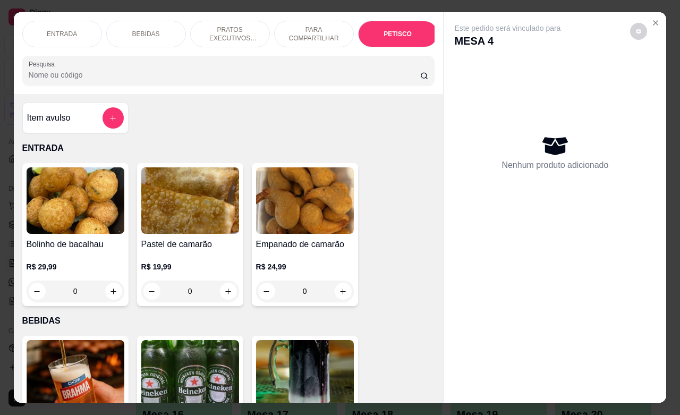
scroll to position [2478, 0]
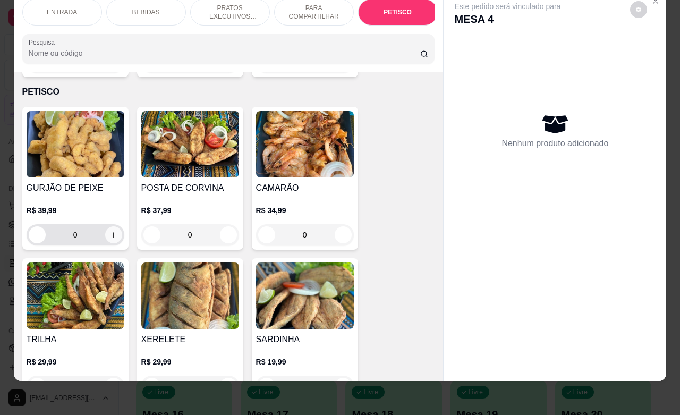
click at [110, 232] on icon "increase-product-quantity" at bounding box center [113, 235] width 6 height 6
type input "1"
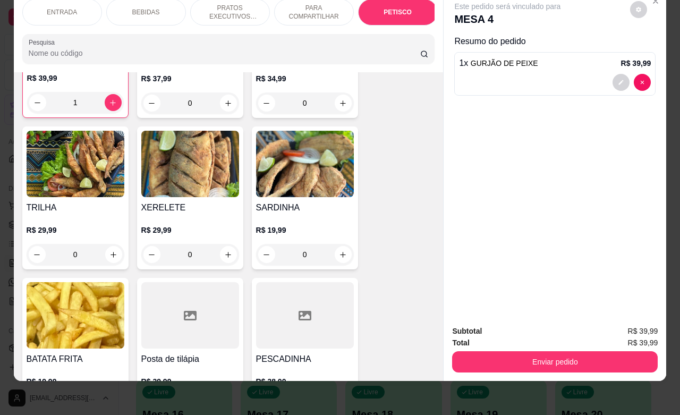
scroll to position [2744, 0]
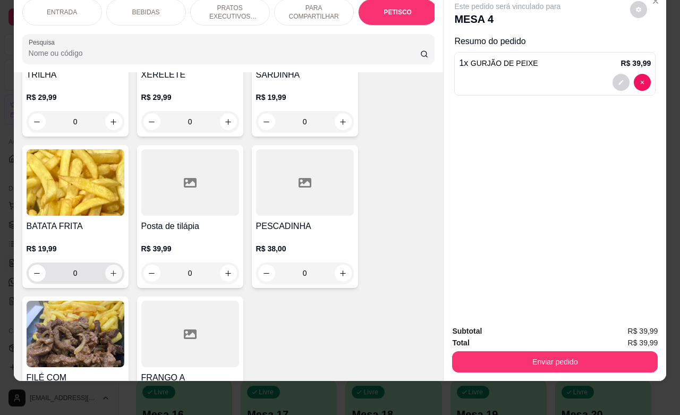
click at [111, 269] on icon "increase-product-quantity" at bounding box center [113, 273] width 8 height 8
type input "1"
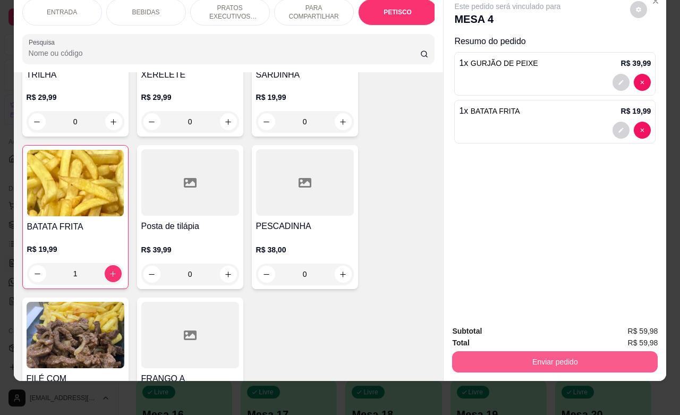
click at [521, 351] on button "Enviar pedido" at bounding box center [554, 361] width 205 height 21
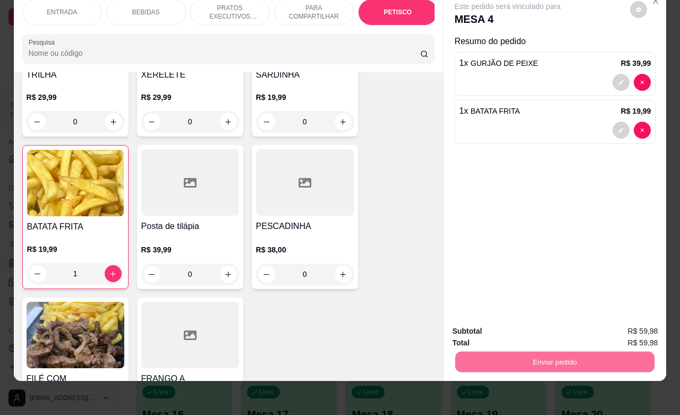
click at [625, 323] on button "Enviar pedido" at bounding box center [628, 324] width 58 height 20
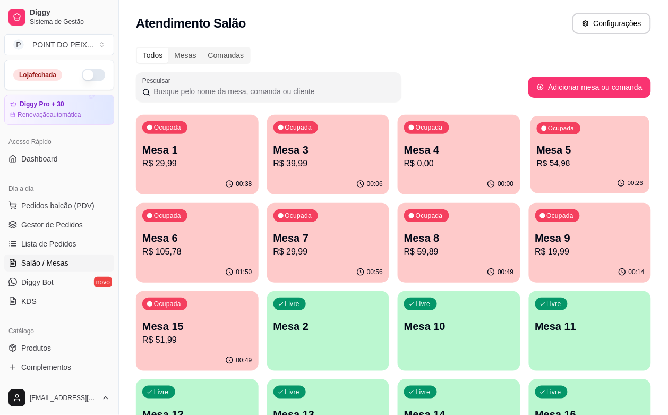
click at [537, 168] on p "R$ 54,98" at bounding box center [590, 163] width 106 height 12
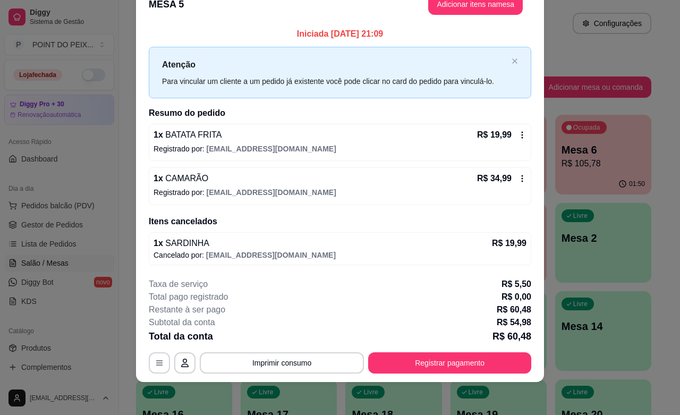
scroll to position [25, 0]
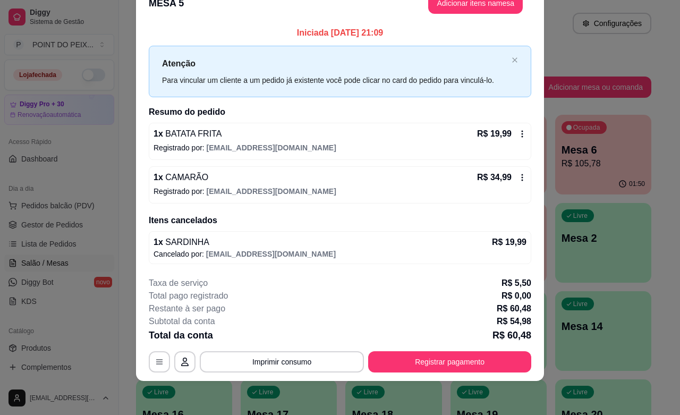
click at [518, 178] on icon at bounding box center [522, 177] width 8 height 8
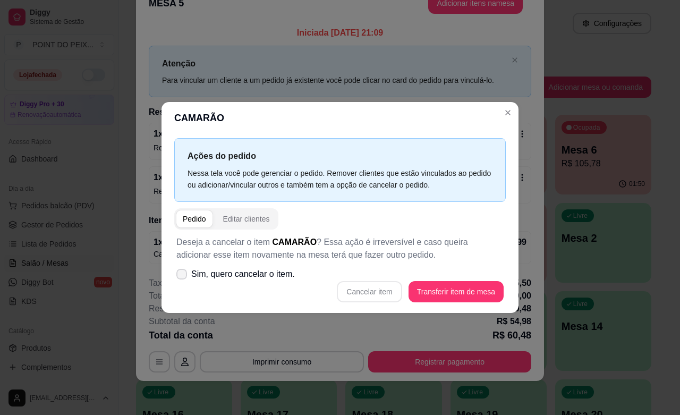
click at [181, 273] on icon at bounding box center [181, 274] width 8 height 6
click at [181, 276] on input "Sim, quero cancelar o item." at bounding box center [179, 279] width 7 height 7
checkbox input "true"
click at [369, 290] on button "Cancelar item" at bounding box center [369, 291] width 63 height 21
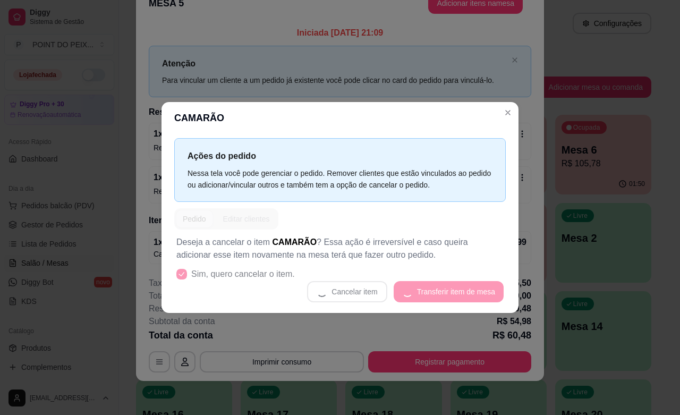
scroll to position [23, 0]
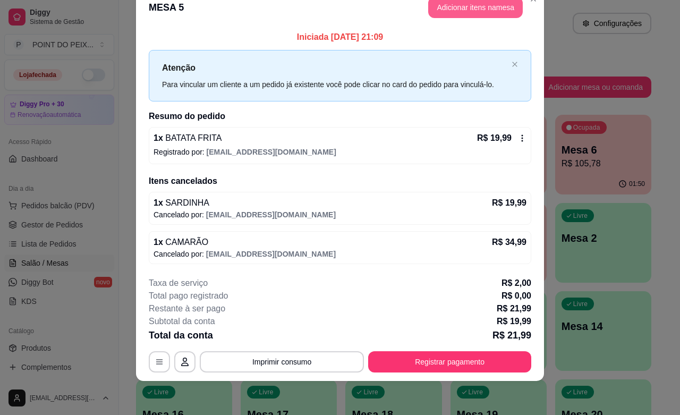
click at [470, 11] on button "Adicionar itens na mesa" at bounding box center [475, 7] width 94 height 21
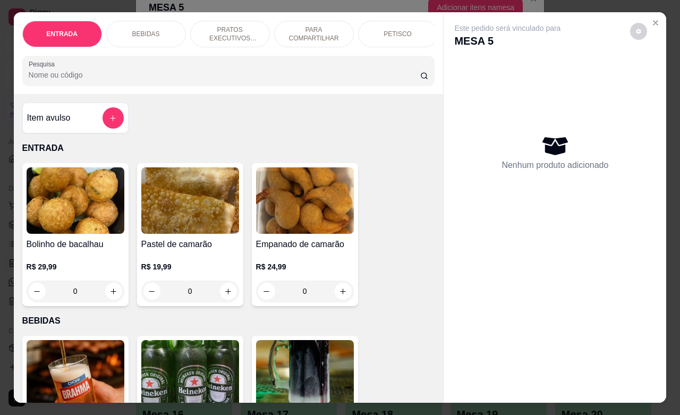
click at [405, 30] on div "PETISCO" at bounding box center [398, 34] width 80 height 27
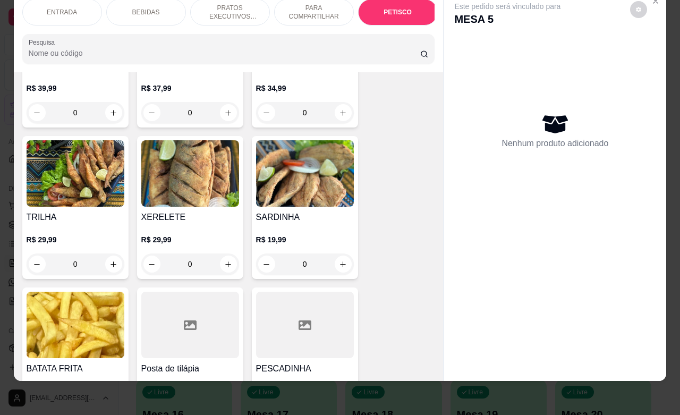
scroll to position [2611, 0]
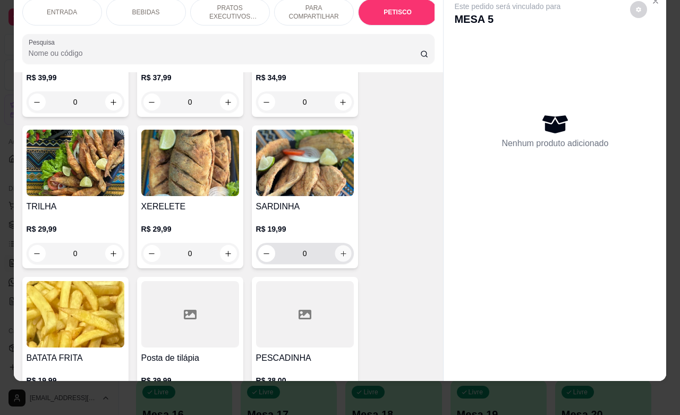
click at [339, 250] on icon "increase-product-quantity" at bounding box center [343, 254] width 8 height 8
type input "1"
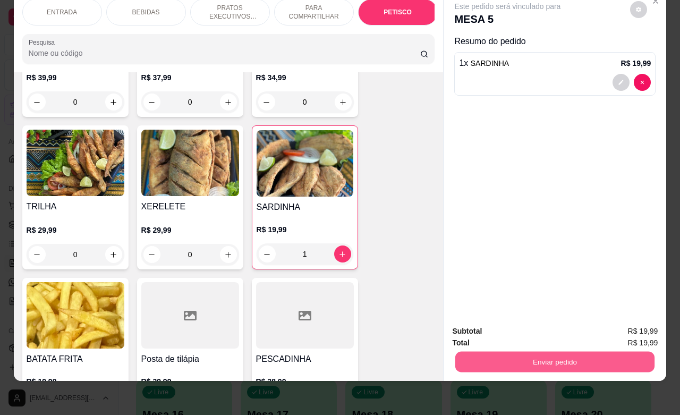
click at [599, 351] on button "Enviar pedido" at bounding box center [554, 361] width 199 height 21
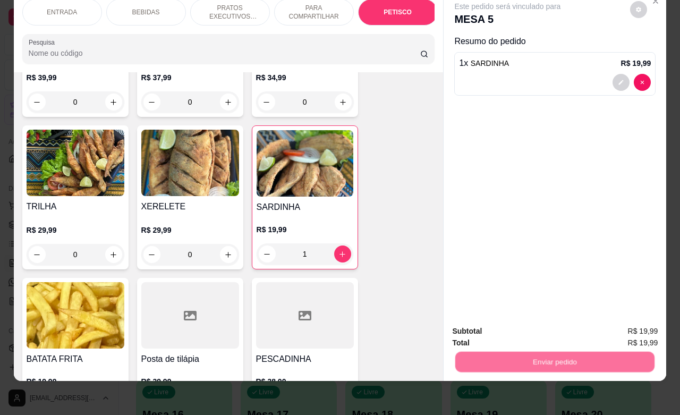
click at [622, 323] on button "Enviar pedido" at bounding box center [628, 324] width 58 height 20
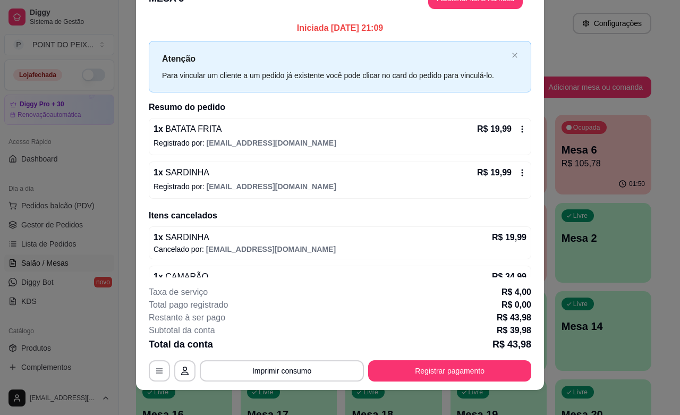
scroll to position [14, 0]
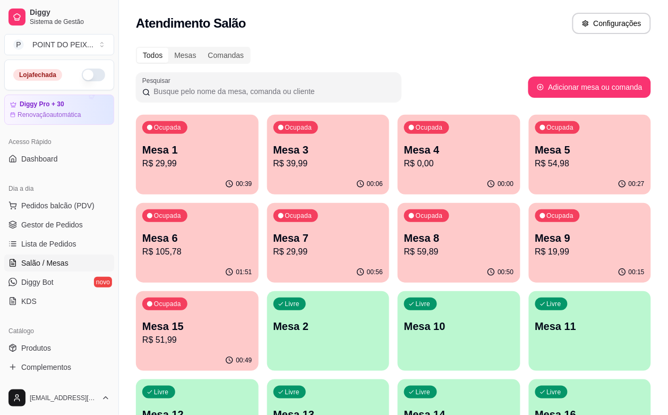
click at [535, 160] on p "R$ 54,98" at bounding box center [590, 163] width 110 height 13
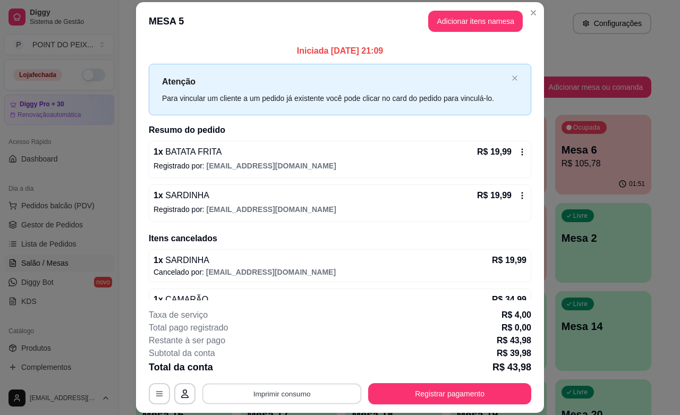
click at [294, 393] on button "Imprimir consumo" at bounding box center [281, 393] width 159 height 21
click at [297, 365] on button "IMPRESSORA" at bounding box center [279, 368] width 74 height 16
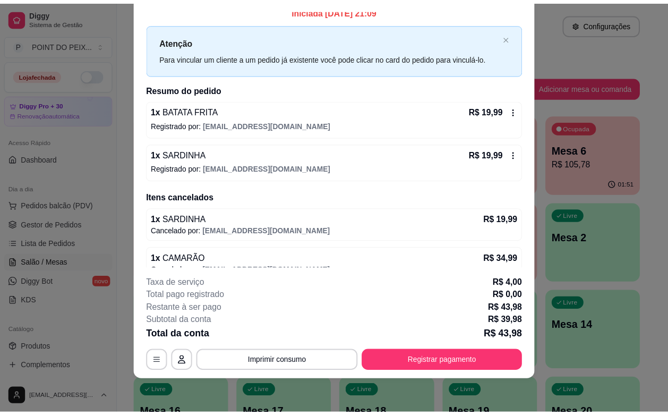
scroll to position [0, 0]
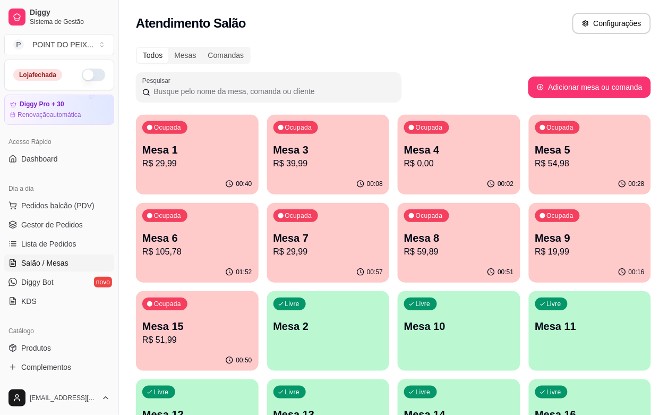
click at [518, 40] on div "Todos Mesas Comandas Pesquisar Adicionar mesa ou comanda Ocupada Mesa 1 R$ 29,9…" at bounding box center [393, 343] width 549 height 607
click at [57, 245] on span "Lista de Pedidos" at bounding box center [48, 243] width 55 height 11
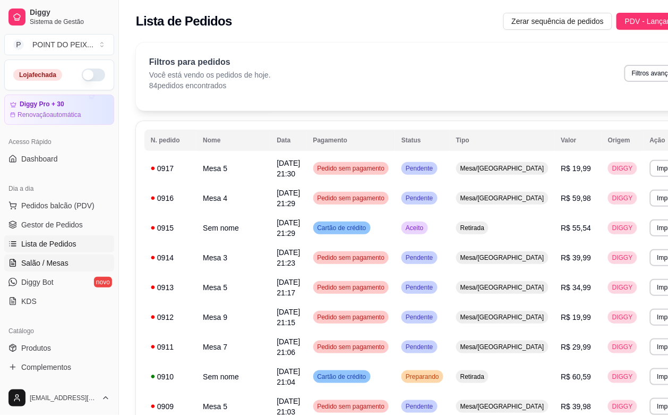
click at [51, 263] on span "Salão / Mesas" at bounding box center [44, 262] width 47 height 11
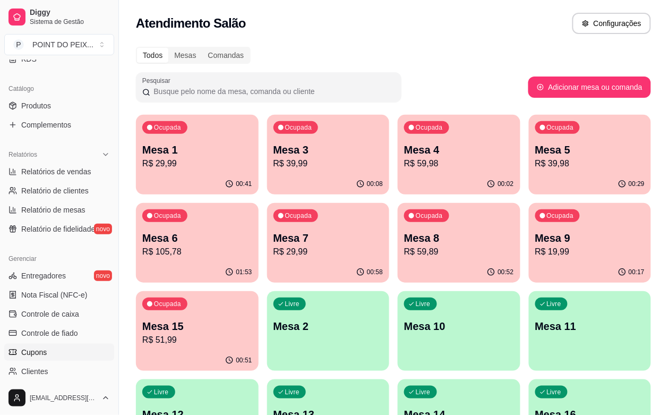
scroll to position [265, 0]
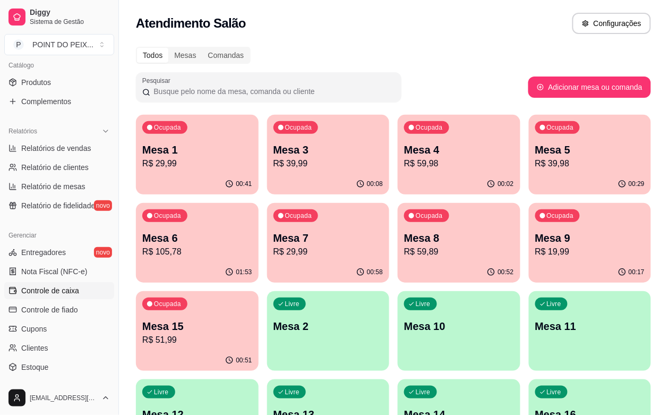
click at [66, 287] on span "Controle de caixa" at bounding box center [50, 290] width 58 height 11
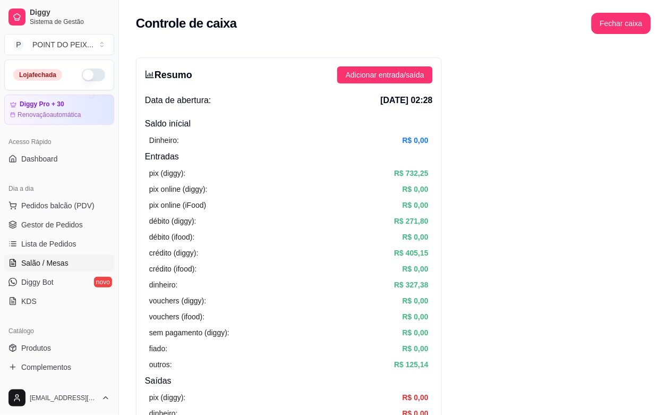
click at [59, 265] on span "Salão / Mesas" at bounding box center [44, 262] width 47 height 11
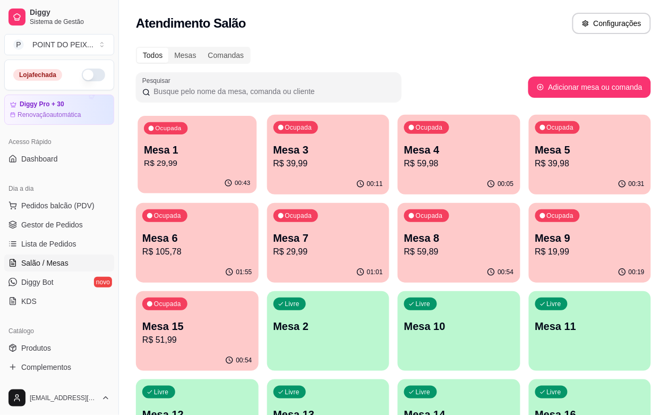
click at [195, 171] on div "Ocupada Mesa 1 R$ 29,99" at bounding box center [196, 144] width 119 height 57
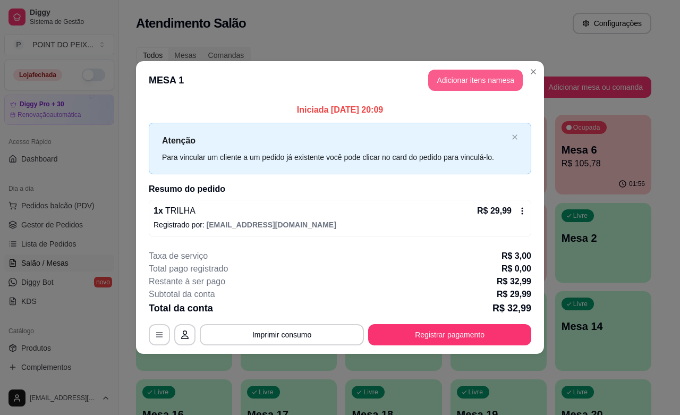
click at [479, 86] on button "Adicionar itens na mesa" at bounding box center [475, 80] width 94 height 21
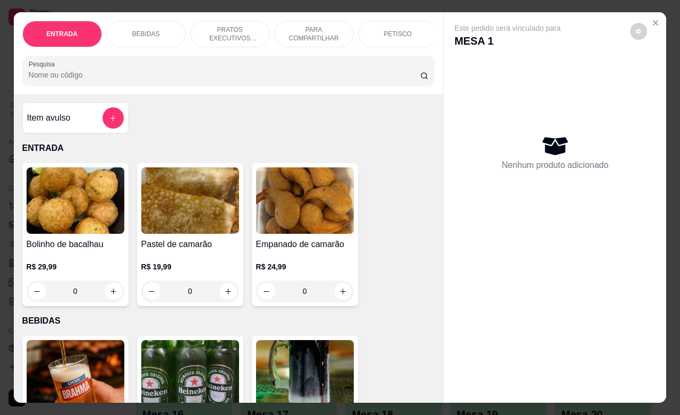
click at [150, 30] on p "BEBIDAS" at bounding box center [146, 34] width 28 height 8
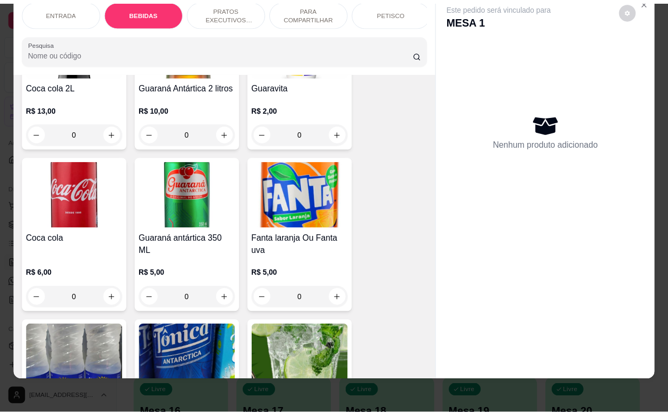
scroll to position [618, 0]
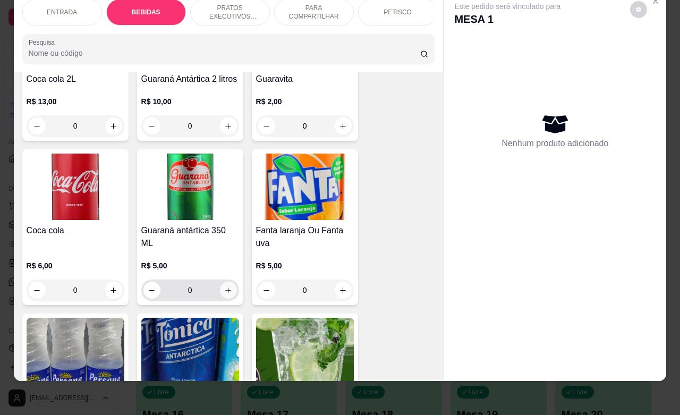
click at [225, 291] on icon "increase-product-quantity" at bounding box center [228, 290] width 8 height 8
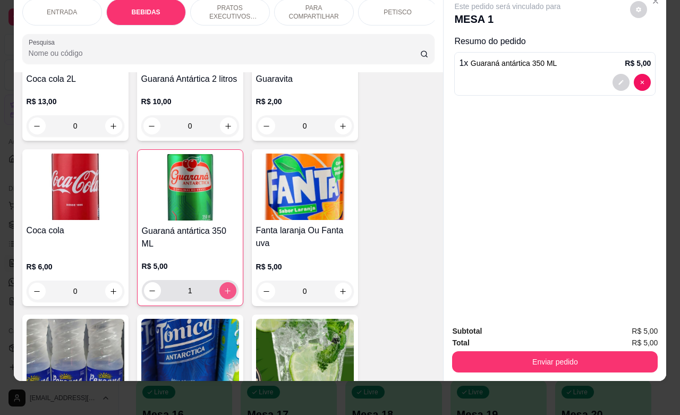
type input "1"
click at [341, 298] on button "increase-product-quantity" at bounding box center [342, 290] width 17 height 17
type input "1"
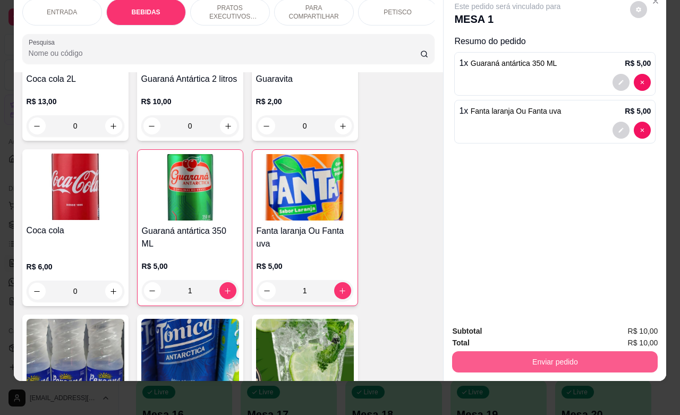
click at [557, 355] on button "Enviar pedido" at bounding box center [554, 361] width 205 height 21
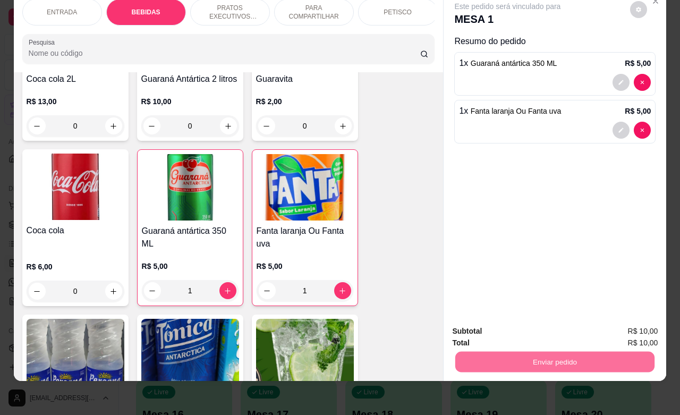
click at [619, 323] on button "Enviar pedido" at bounding box center [628, 324] width 60 height 20
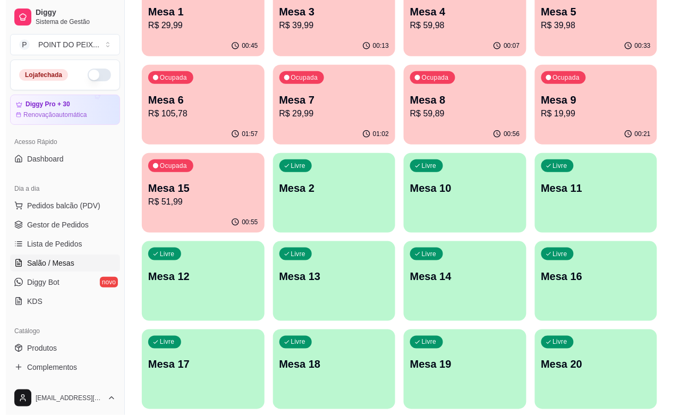
scroll to position [175, 0]
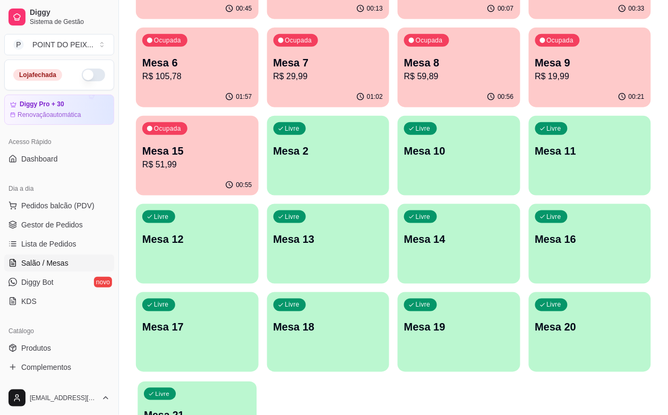
click at [189, 408] on p "Mesa 21" at bounding box center [197, 415] width 106 height 14
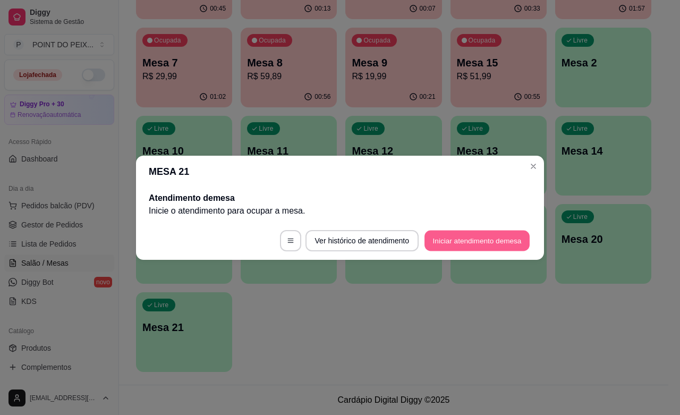
click at [498, 240] on button "Iniciar atendimento de mesa" at bounding box center [476, 240] width 105 height 21
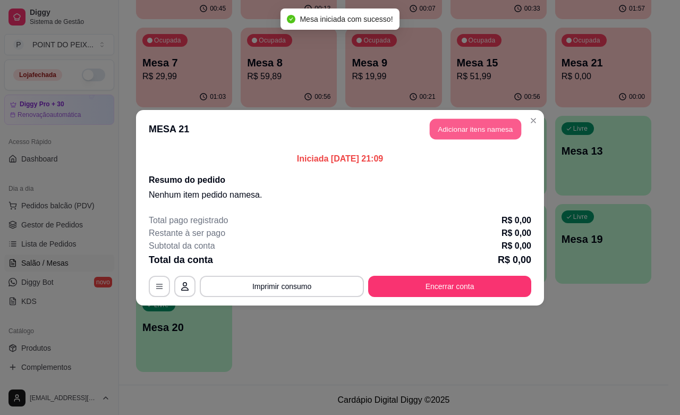
click at [486, 132] on button "Adicionar itens na mesa" at bounding box center [474, 128] width 91 height 21
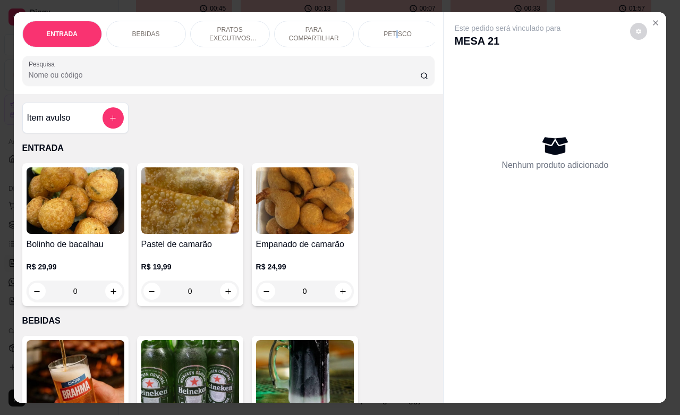
click at [391, 30] on p "PETISCO" at bounding box center [397, 34] width 28 height 8
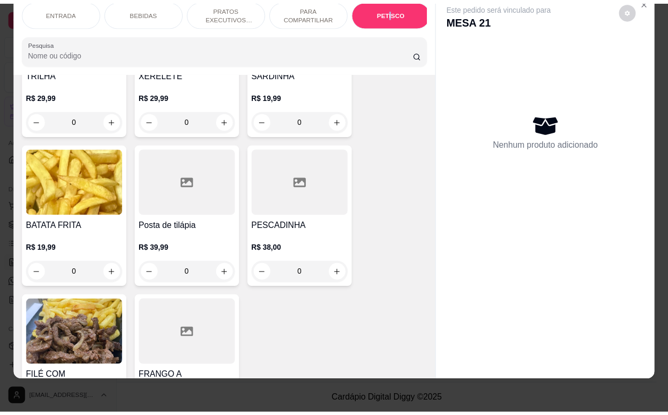
scroll to position [2876, 0]
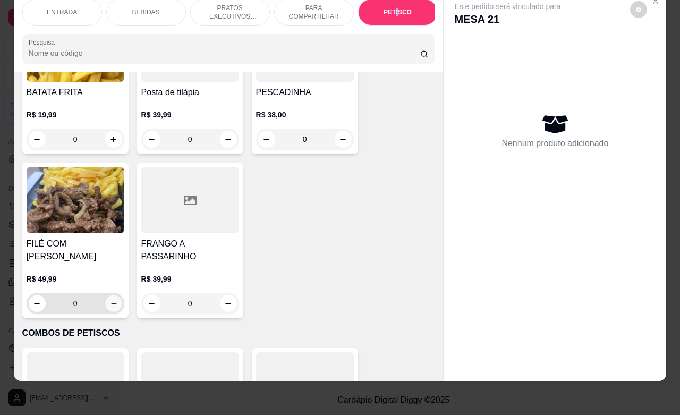
click at [110, 295] on button "increase-product-quantity" at bounding box center [113, 303] width 16 height 16
type input "1"
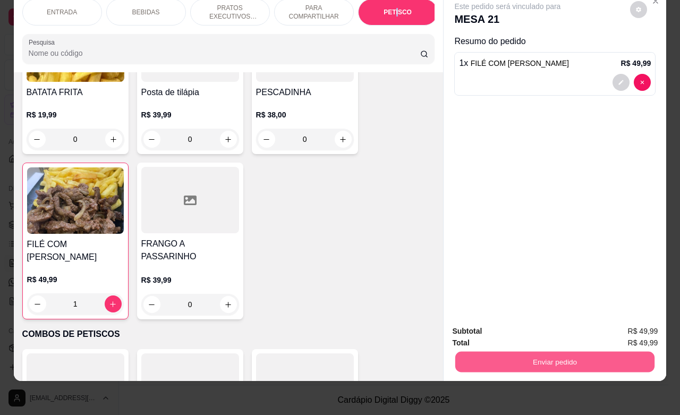
click at [601, 355] on button "Enviar pedido" at bounding box center [554, 361] width 199 height 21
click at [630, 323] on button "Enviar pedido" at bounding box center [628, 324] width 58 height 20
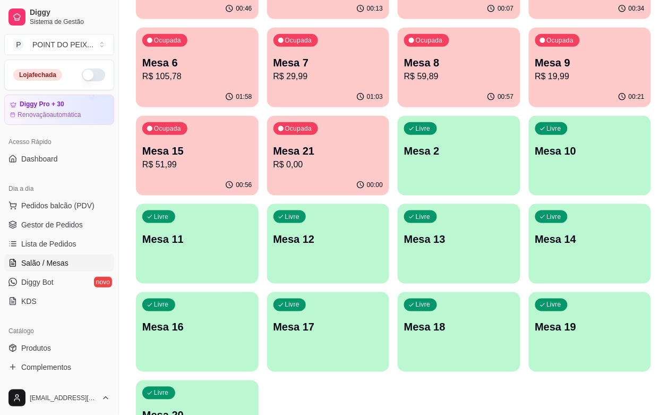
click at [475, 341] on div "Ocupada Mesa 1 R$ 39,99 00:46 Ocupada Mesa 3 R$ 39,99 00:13 Ocupada Mesa 4 R$ 5…" at bounding box center [393, 199] width 515 height 520
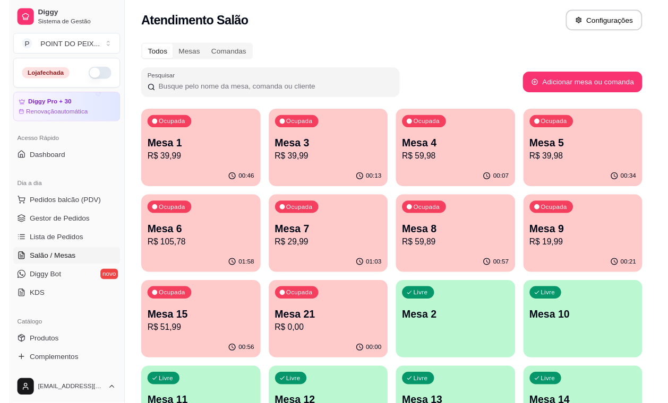
scroll to position [0, 0]
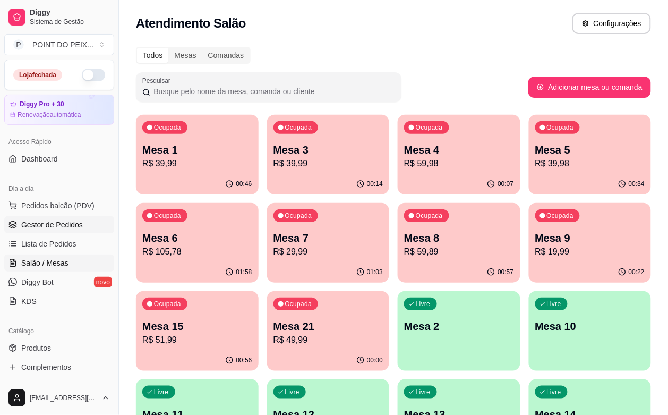
click at [71, 228] on span "Gestor de Pedidos" at bounding box center [52, 224] width 62 height 11
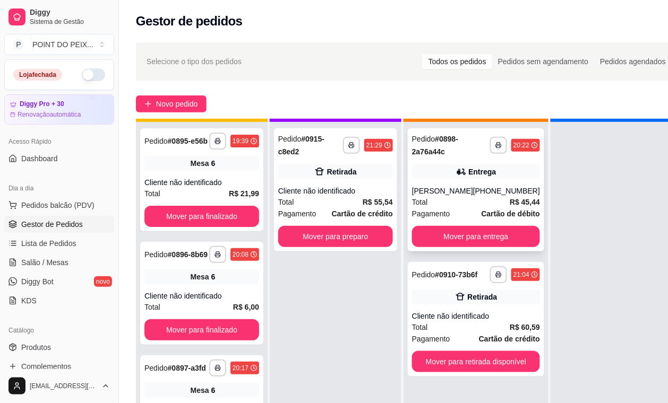
scroll to position [41, 0]
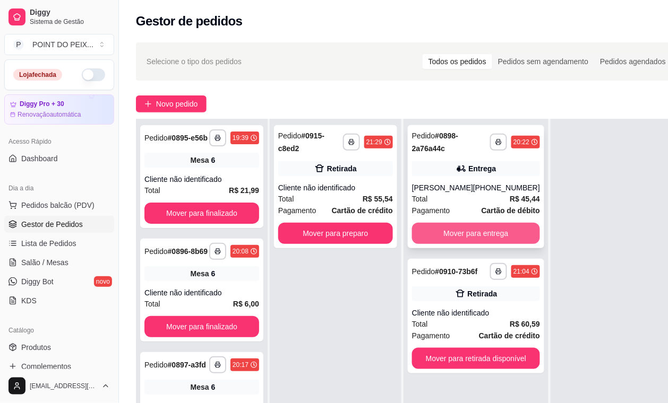
click at [486, 223] on button "Mover para entrega" at bounding box center [476, 233] width 128 height 21
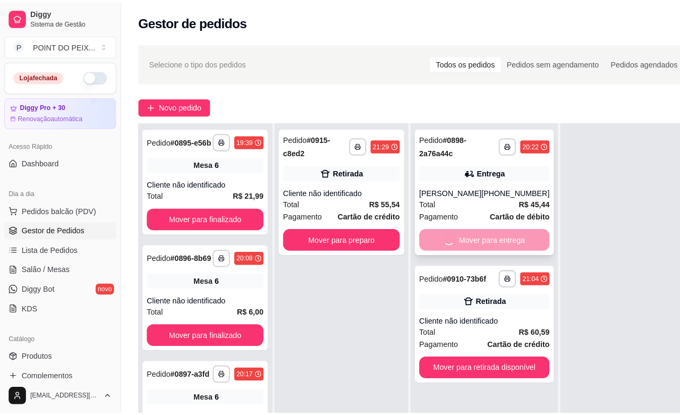
scroll to position [30, 0]
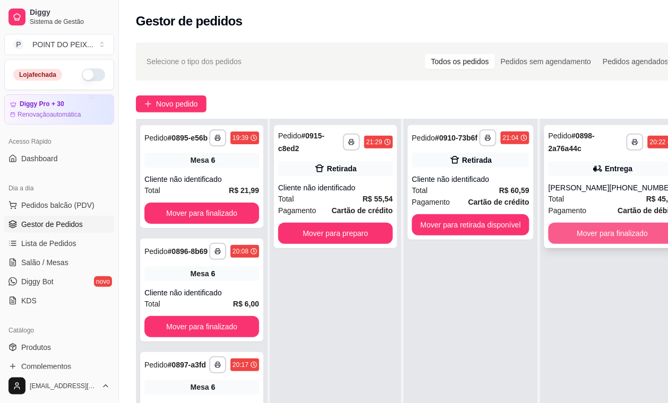
click at [585, 231] on button "Mover para finalizado" at bounding box center [612, 233] width 128 height 21
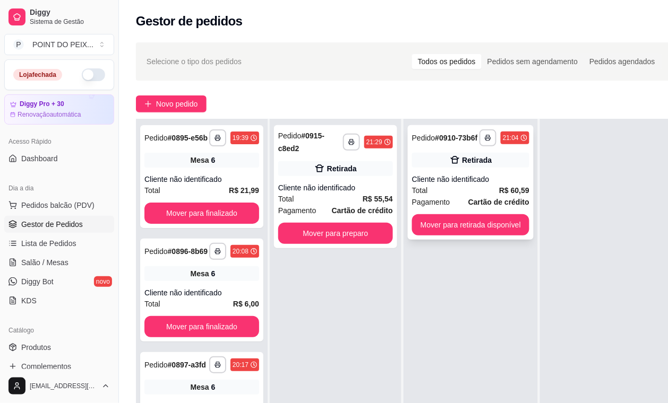
click at [465, 184] on div "Cliente não identificado" at bounding box center [470, 179] width 117 height 11
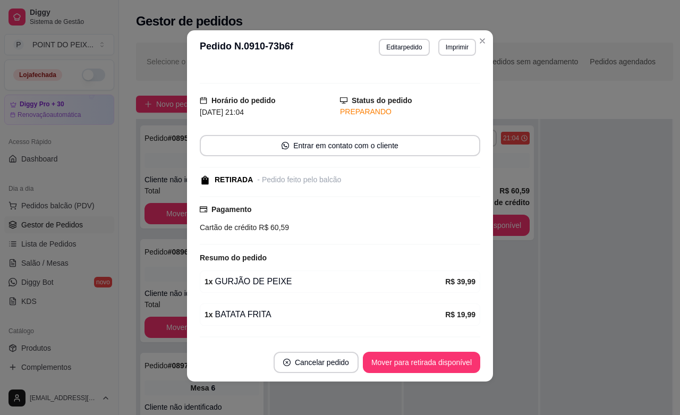
scroll to position [0, 0]
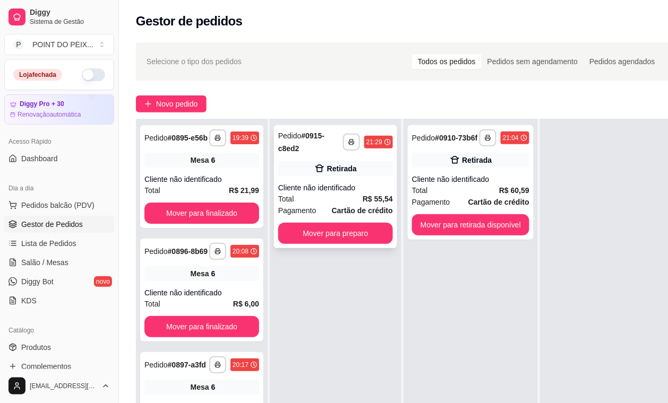
click at [341, 190] on div "Cliente não identificado" at bounding box center [335, 188] width 115 height 11
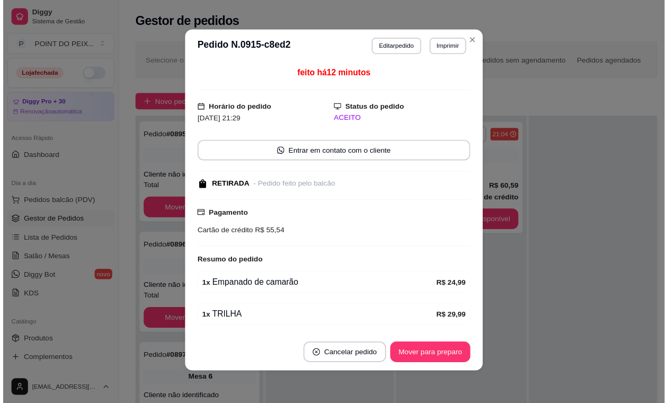
scroll to position [40, 0]
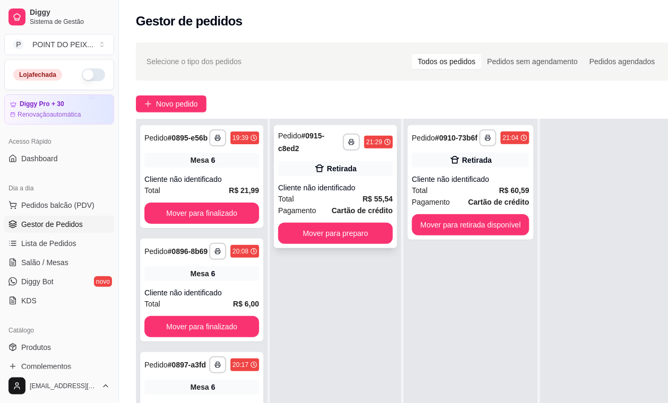
click at [355, 202] on div "Total R$ 55,54" at bounding box center [335, 199] width 115 height 12
click at [362, 239] on button "Mover para preparo" at bounding box center [335, 234] width 111 height 21
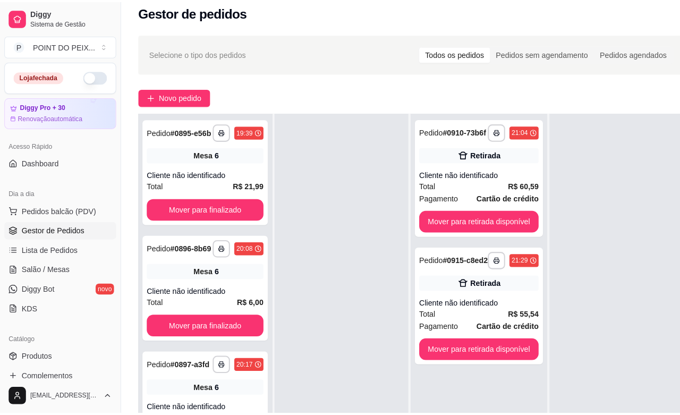
scroll to position [0, 0]
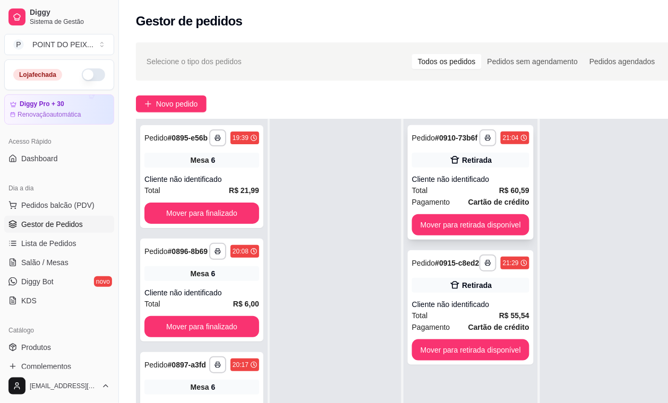
click at [476, 196] on div "Total R$ 60,59" at bounding box center [470, 191] width 117 height 12
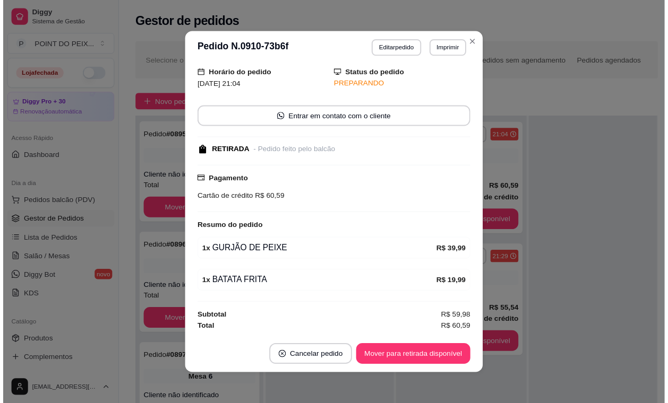
scroll to position [2, 0]
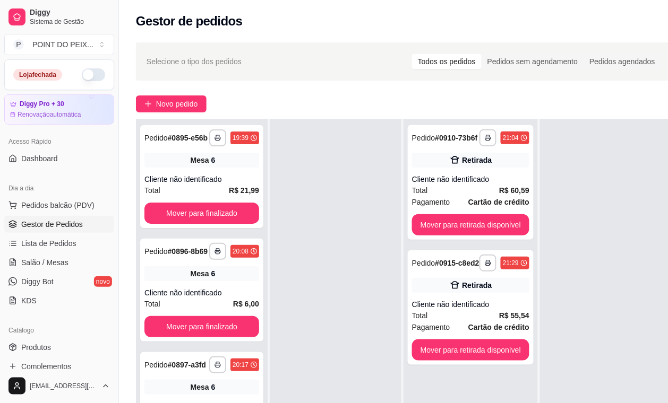
click at [631, 85] on div "**********" at bounding box center [404, 285] width 571 height 499
click at [628, 123] on div at bounding box center [606, 320] width 132 height 403
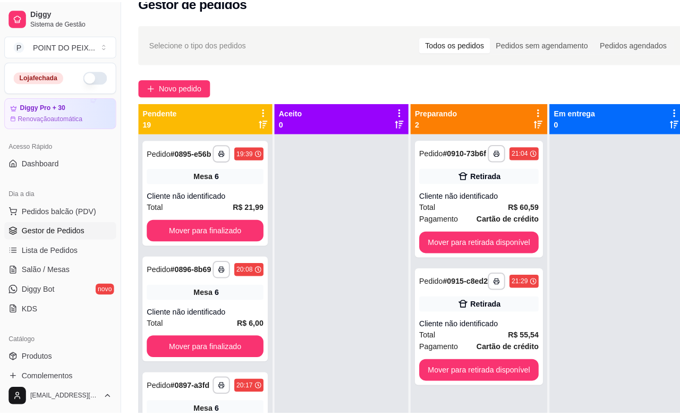
scroll to position [0, 0]
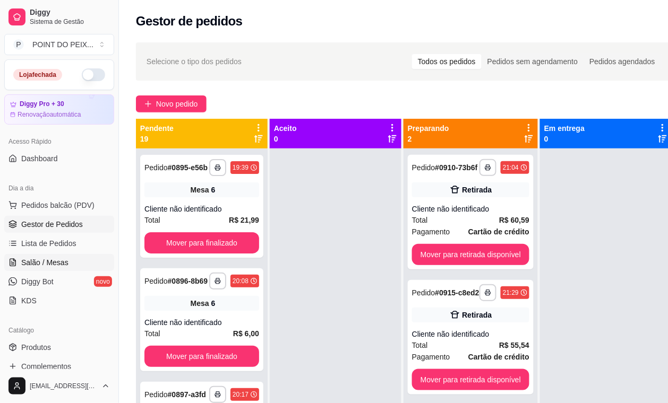
click at [56, 264] on span "Salão / Mesas" at bounding box center [44, 262] width 47 height 11
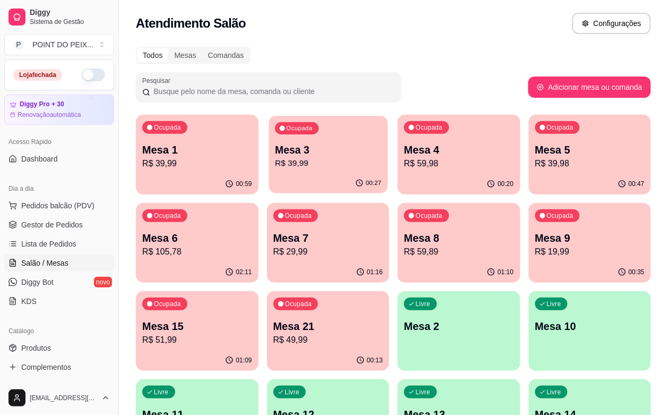
click at [304, 161] on p "R$ 39,99" at bounding box center [328, 163] width 106 height 12
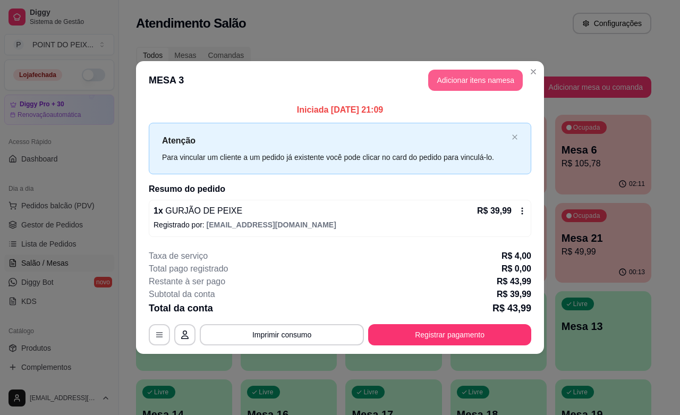
click at [478, 84] on button "Adicionar itens na mesa" at bounding box center [475, 80] width 94 height 21
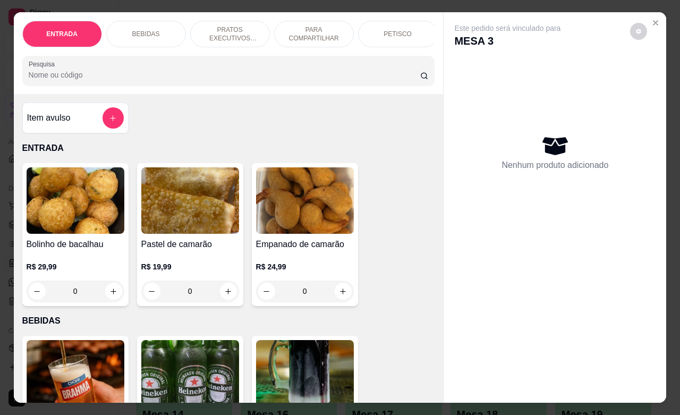
click at [394, 30] on p "PETISCO" at bounding box center [397, 34] width 28 height 8
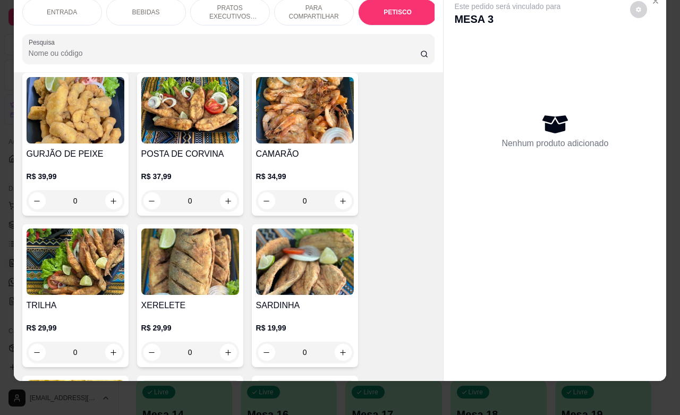
scroll to position [2545, 0]
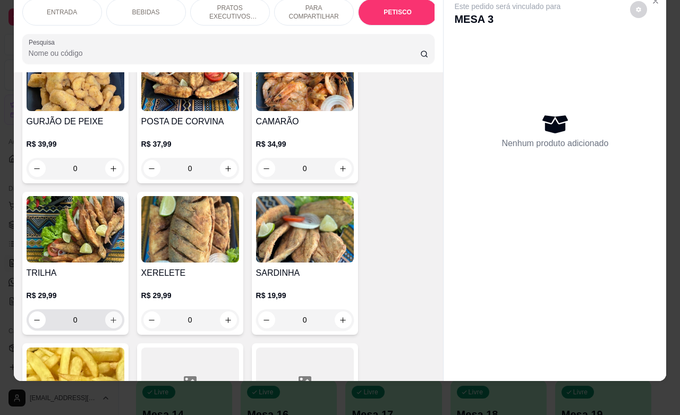
click at [109, 316] on icon "increase-product-quantity" at bounding box center [113, 320] width 8 height 8
type input "1"
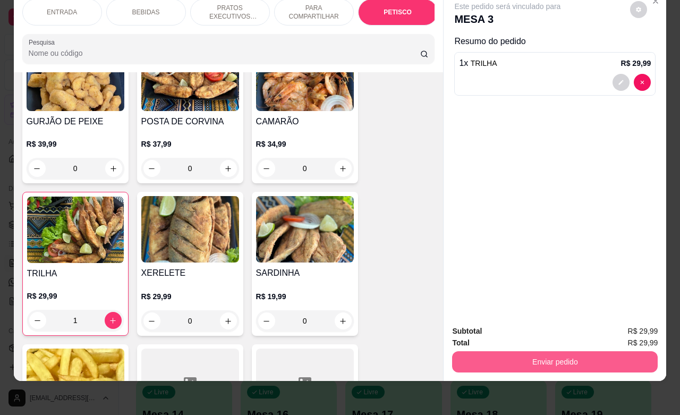
click at [566, 356] on button "Enviar pedido" at bounding box center [554, 361] width 205 height 21
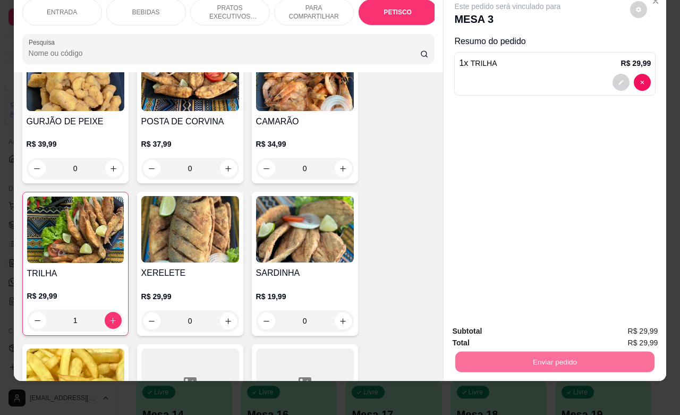
click at [632, 322] on button "Enviar pedido" at bounding box center [628, 324] width 58 height 20
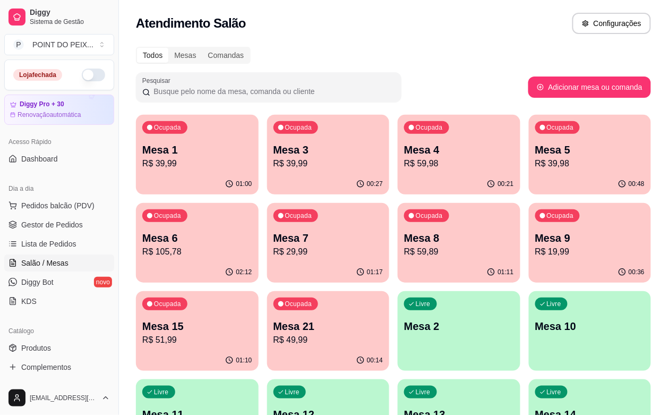
click at [195, 163] on p "R$ 39,99" at bounding box center [197, 163] width 110 height 13
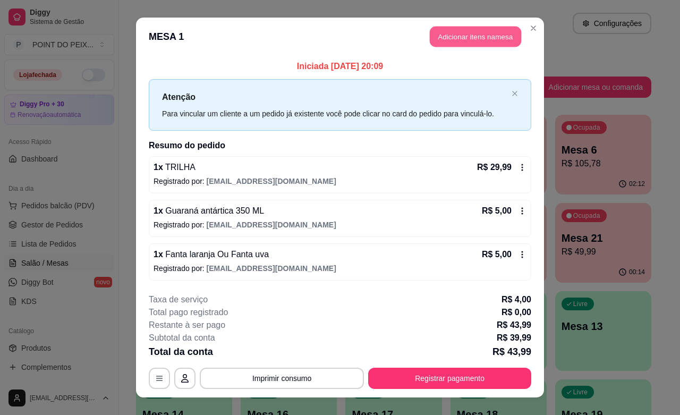
click at [477, 40] on button "Adicionar itens na mesa" at bounding box center [474, 37] width 91 height 21
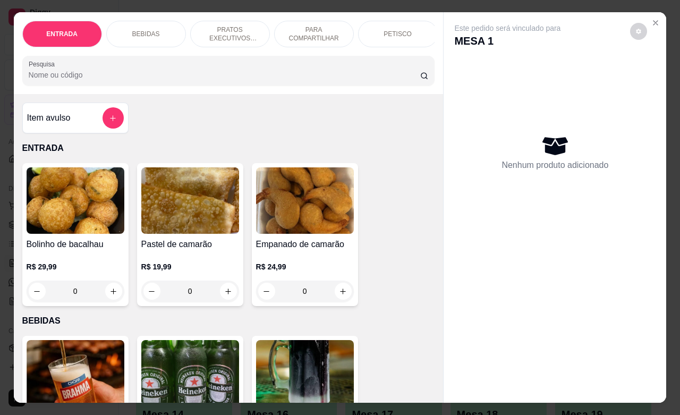
click at [401, 30] on p "PETISCO" at bounding box center [397, 34] width 28 height 8
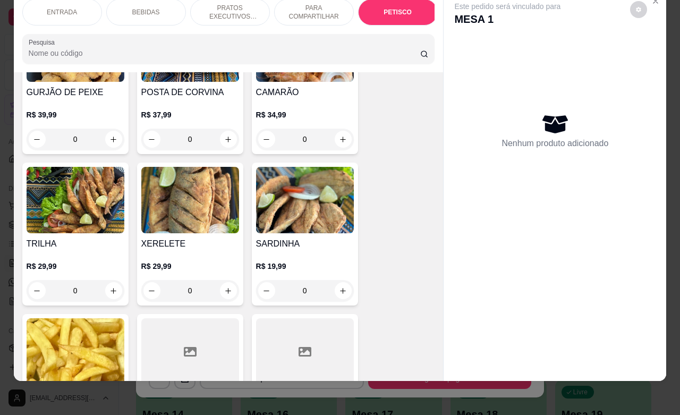
scroll to position [2611, 0]
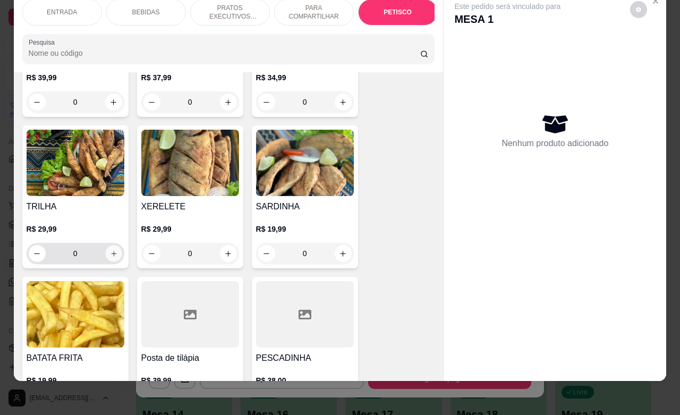
click at [109, 250] on icon "increase-product-quantity" at bounding box center [113, 254] width 8 height 8
type input "1"
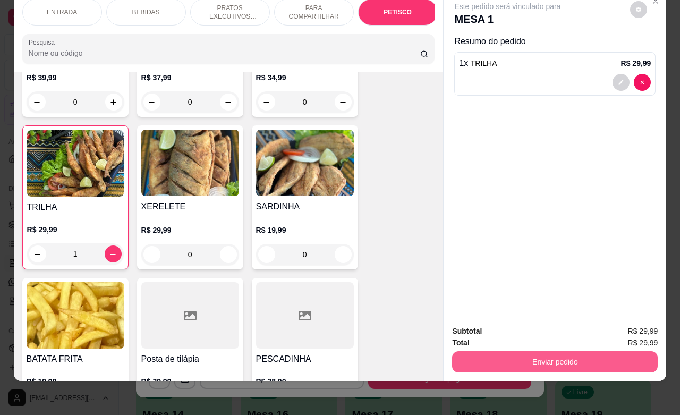
click at [572, 357] on button "Enviar pedido" at bounding box center [554, 361] width 205 height 21
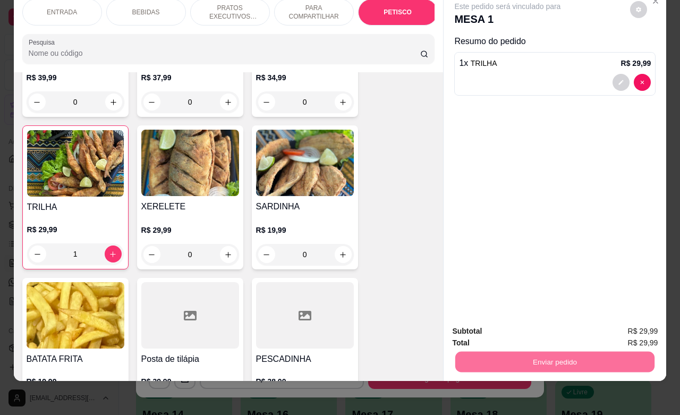
click at [618, 324] on button "Enviar pedido" at bounding box center [628, 324] width 60 height 20
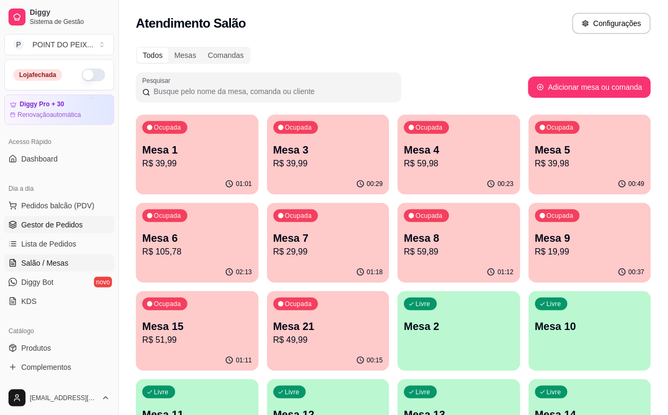
click at [68, 227] on span "Gestor de Pedidos" at bounding box center [52, 224] width 62 height 11
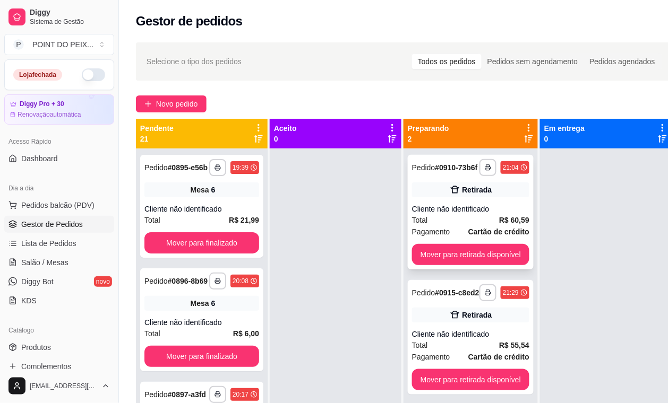
click at [486, 214] on div "Cliente não identificado" at bounding box center [470, 209] width 117 height 11
click at [474, 226] on div "Total R$ 60,59" at bounding box center [470, 220] width 117 height 12
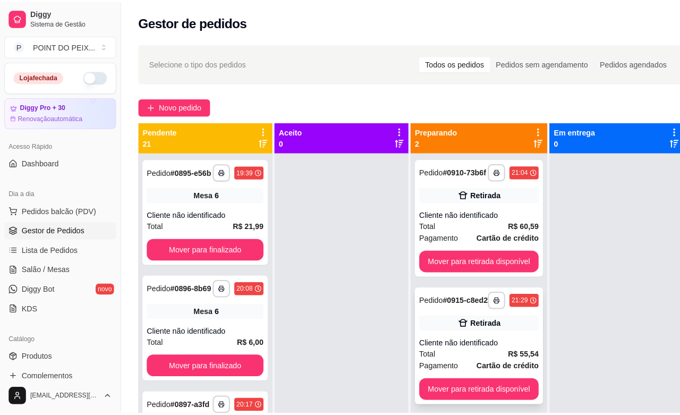
scroll to position [30, 0]
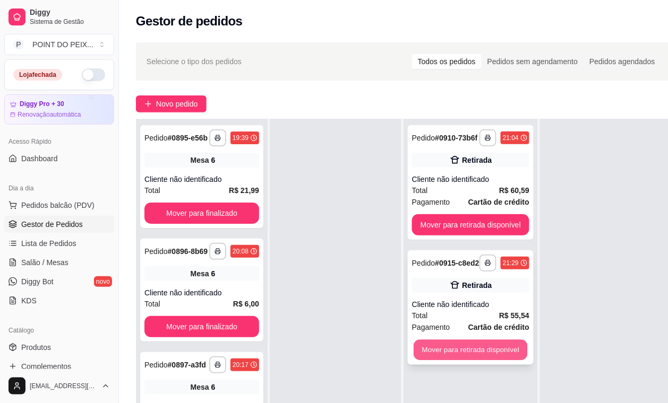
click at [488, 361] on button "Mover para retirada disponível" at bounding box center [471, 350] width 114 height 21
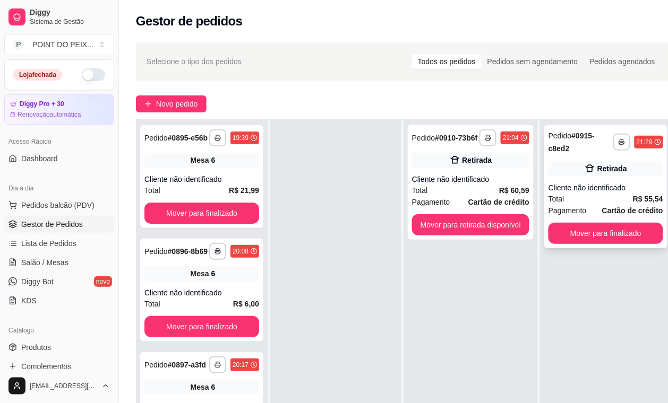
click at [597, 194] on div "Total R$ 55,54" at bounding box center [605, 199] width 115 height 12
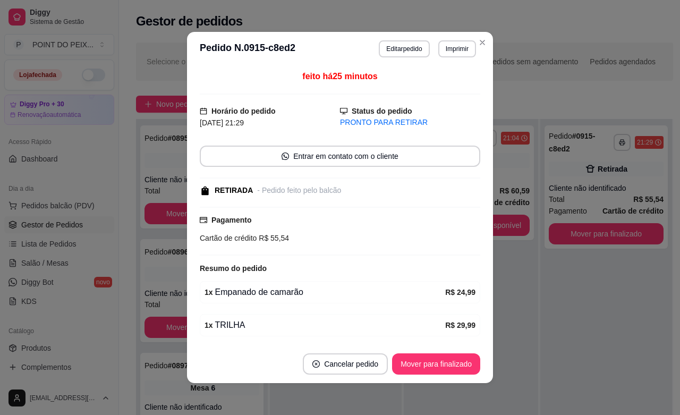
scroll to position [40, 0]
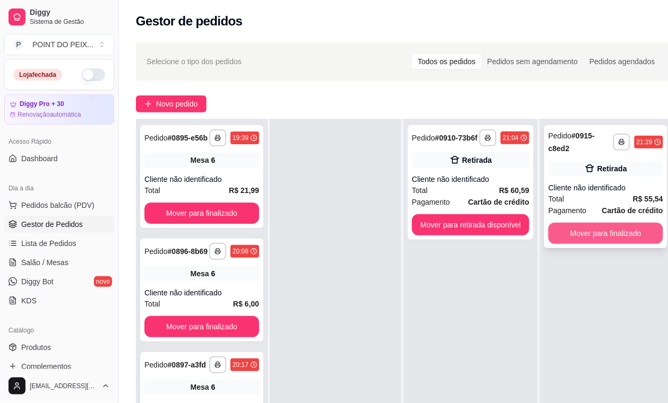
click at [597, 236] on button "Mover para finalizado" at bounding box center [605, 233] width 115 height 21
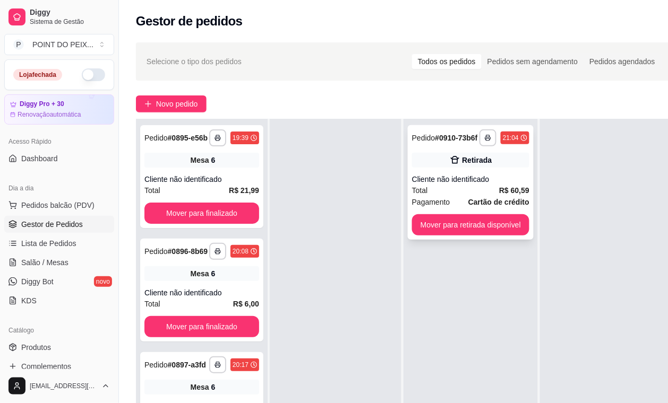
click at [475, 205] on span "Cartão de crédito" at bounding box center [498, 202] width 61 height 12
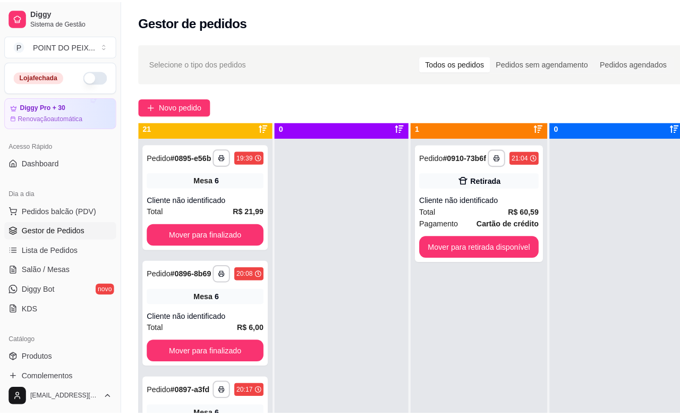
scroll to position [0, 0]
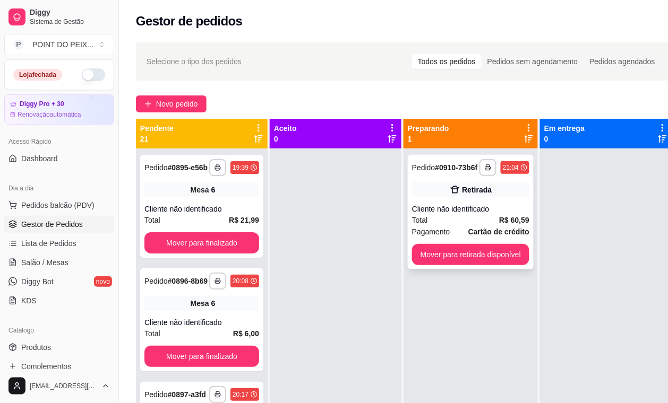
click at [465, 214] on div "Cliente não identificado" at bounding box center [470, 209] width 117 height 11
click at [64, 243] on span "Lista de Pedidos" at bounding box center [48, 243] width 55 height 11
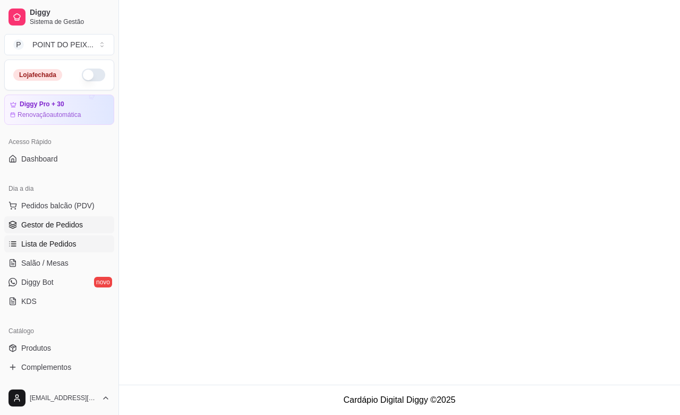
click at [72, 226] on span "Gestor de Pedidos" at bounding box center [52, 224] width 62 height 11
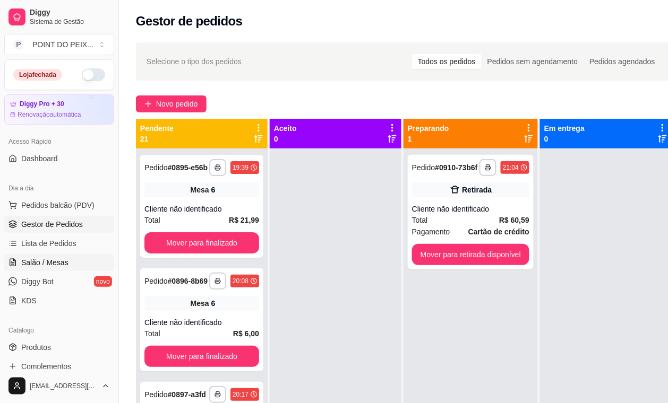
click at [61, 261] on span "Salão / Mesas" at bounding box center [44, 262] width 47 height 11
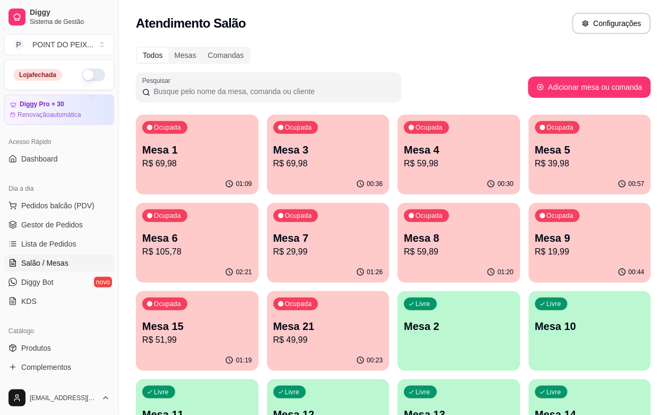
click at [273, 245] on p "R$ 29,99" at bounding box center [328, 251] width 110 height 13
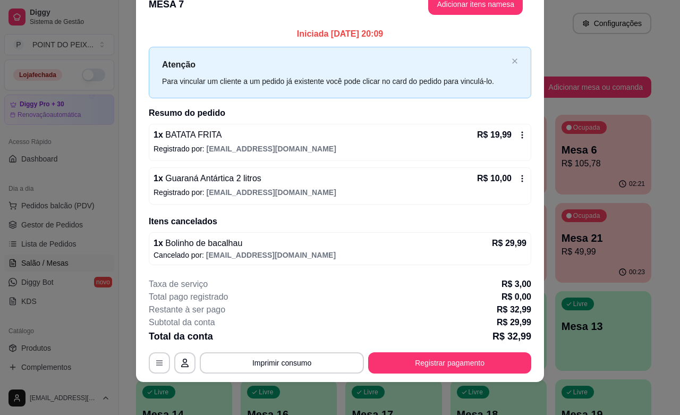
scroll to position [25, 0]
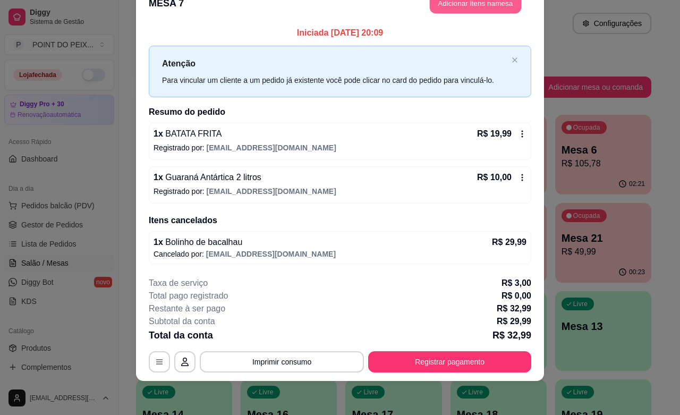
click at [465, 8] on button "Adicionar itens na mesa" at bounding box center [474, 3] width 91 height 21
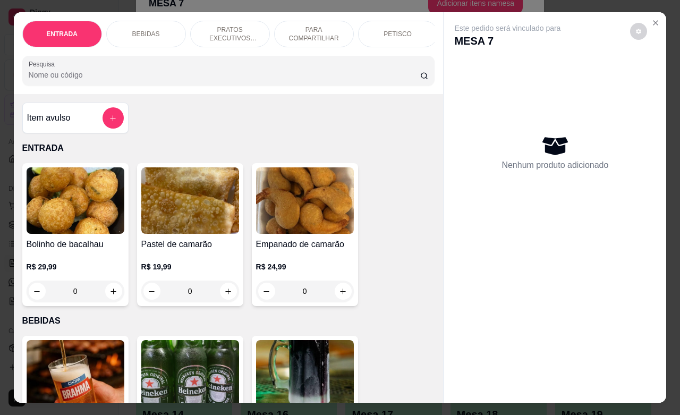
click at [143, 30] on p "BEBIDAS" at bounding box center [146, 34] width 28 height 8
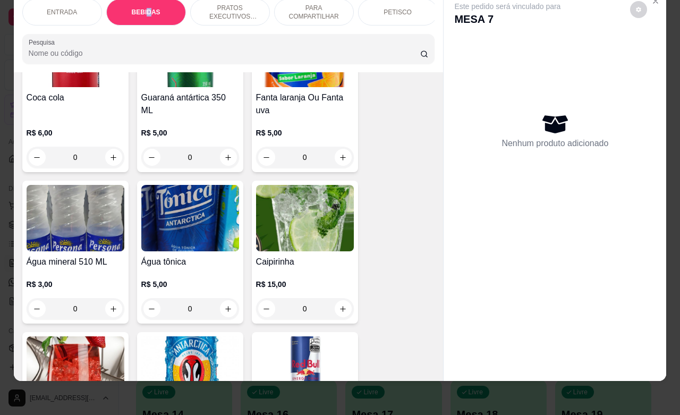
scroll to position [884, 0]
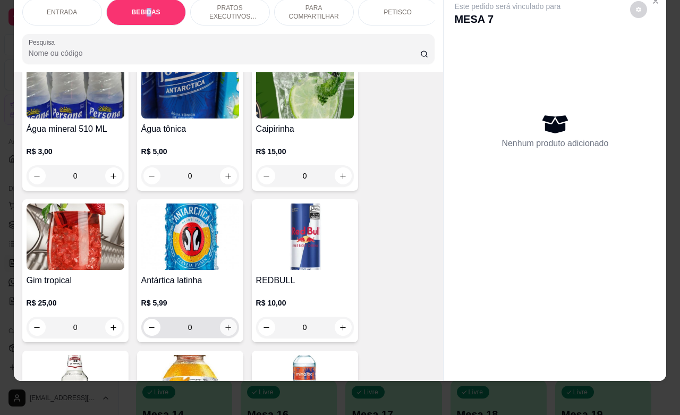
click at [228, 327] on button "increase-product-quantity" at bounding box center [228, 327] width 17 height 17
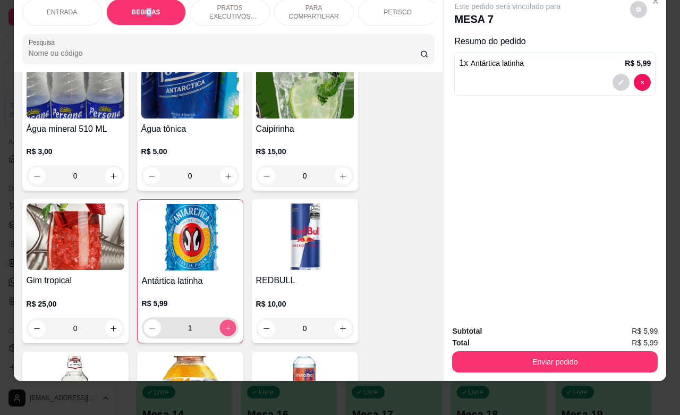
click at [226, 326] on button "increase-product-quantity" at bounding box center [227, 328] width 16 height 16
type input "2"
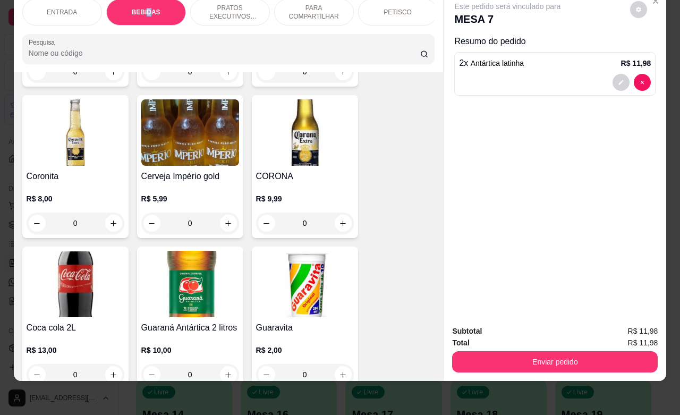
scroll to position [353, 0]
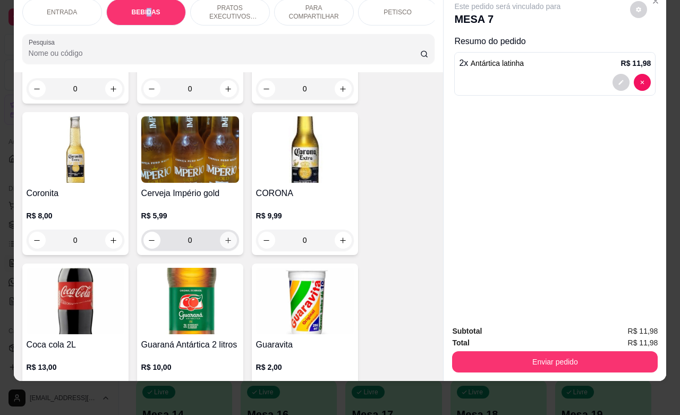
click at [225, 240] on icon "increase-product-quantity" at bounding box center [228, 240] width 6 height 6
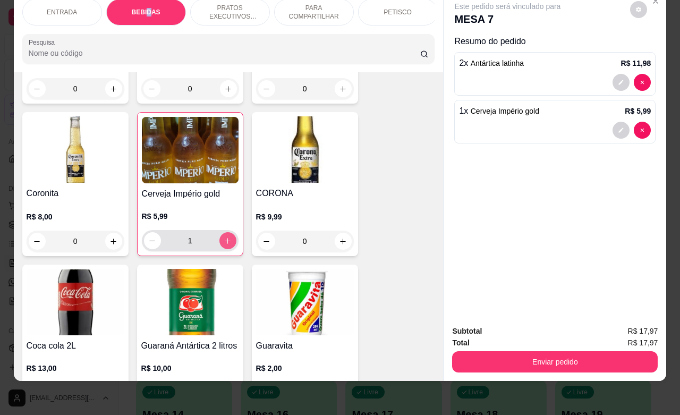
click at [224, 240] on icon "increase-product-quantity" at bounding box center [228, 241] width 8 height 8
click at [226, 240] on button "increase-product-quantity" at bounding box center [227, 241] width 16 height 16
type input "3"
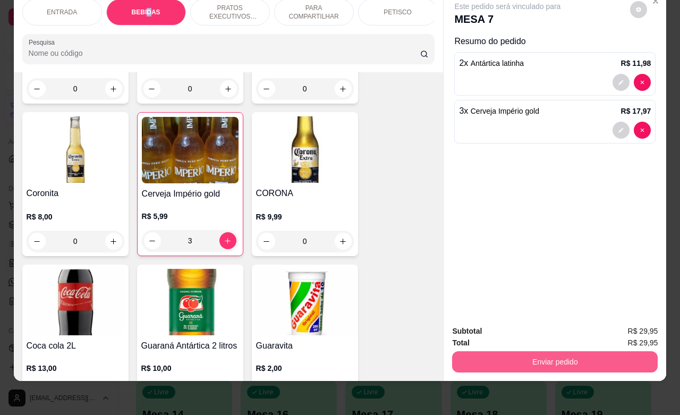
click at [566, 353] on button "Enviar pedido" at bounding box center [554, 361] width 205 height 21
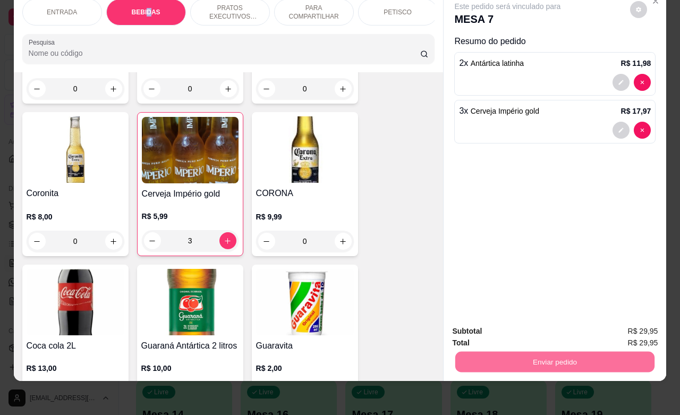
click at [614, 320] on button "Enviar pedido" at bounding box center [628, 324] width 58 height 20
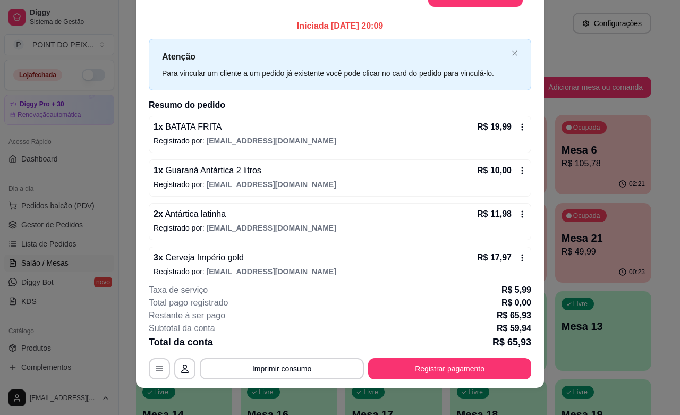
scroll to position [19, 0]
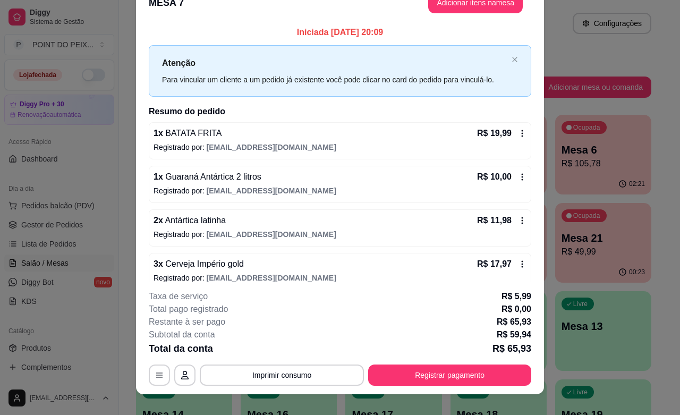
click at [442, 327] on div "Restante à ser pago R$ 65,93" at bounding box center [340, 321] width 382 height 13
click at [314, 375] on button "Imprimir consumo" at bounding box center [281, 375] width 159 height 21
click at [463, 330] on div "Subtotal da conta R$ 59,94" at bounding box center [340, 334] width 382 height 13
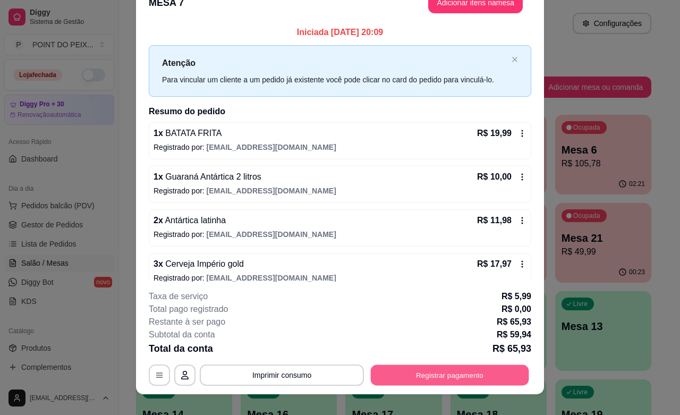
click at [411, 377] on button "Registrar pagamento" at bounding box center [450, 375] width 158 height 21
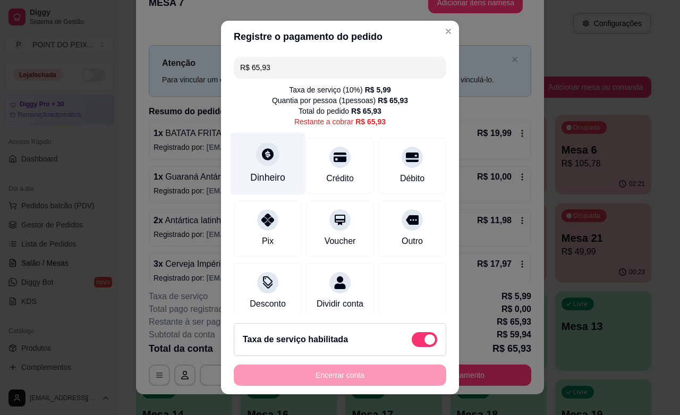
click at [256, 160] on div at bounding box center [267, 153] width 23 height 23
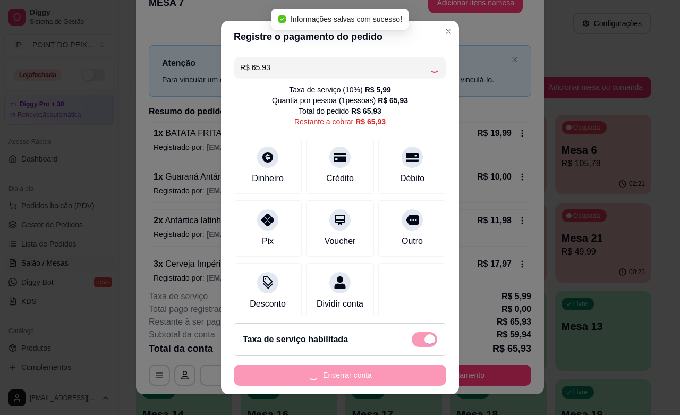
type input "R$ 0,00"
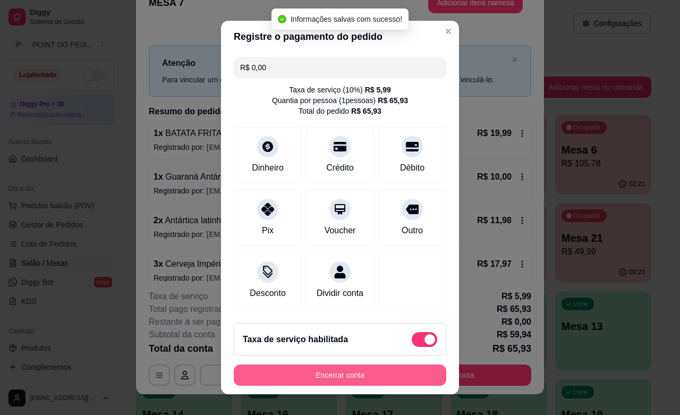
click at [351, 375] on button "Encerrar conta" at bounding box center [340, 374] width 212 height 21
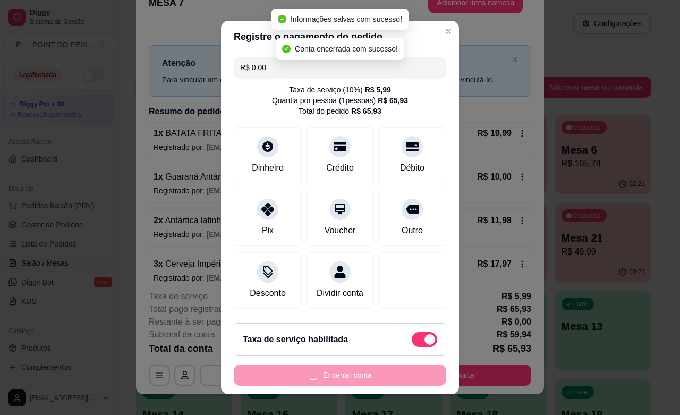
scroll to position [0, 0]
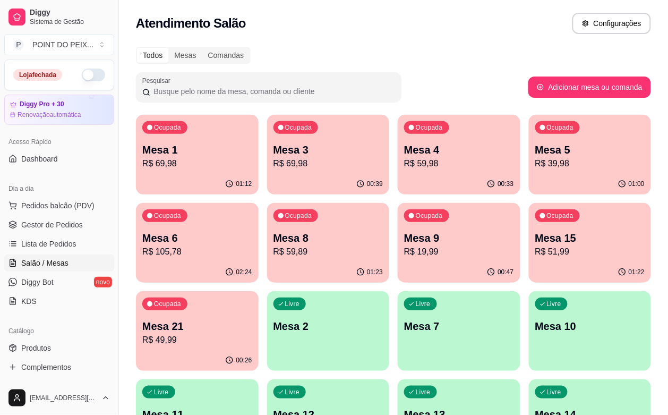
click at [484, 73] on div "Pesquisar" at bounding box center [332, 87] width 392 height 30
click at [56, 227] on span "Gestor de Pedidos" at bounding box center [52, 224] width 62 height 11
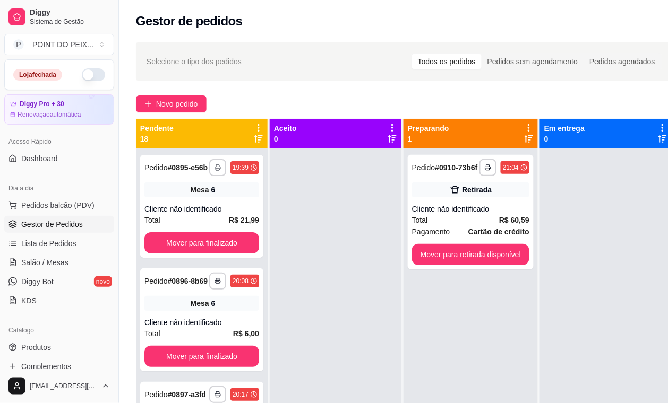
click at [61, 226] on span "Gestor de Pedidos" at bounding box center [52, 224] width 62 height 11
click at [62, 244] on span "Lista de Pedidos" at bounding box center [48, 243] width 55 height 11
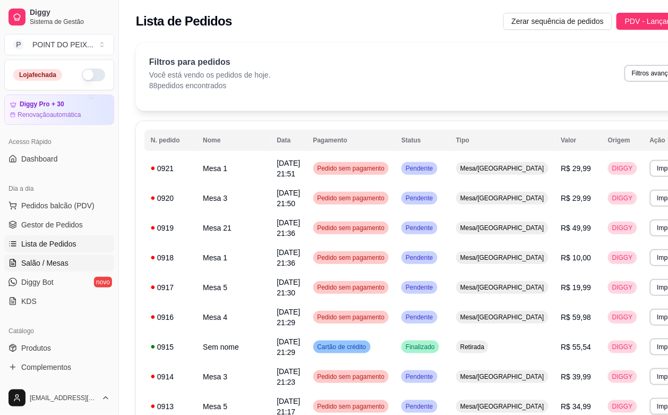
click at [57, 260] on span "Salão / Mesas" at bounding box center [44, 262] width 47 height 11
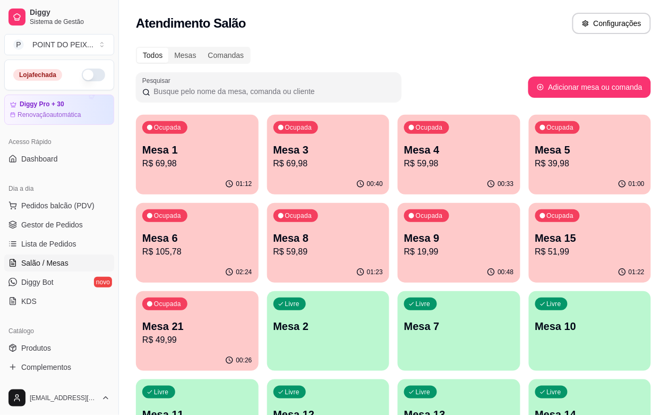
click at [535, 245] on p "R$ 51,99" at bounding box center [590, 251] width 110 height 13
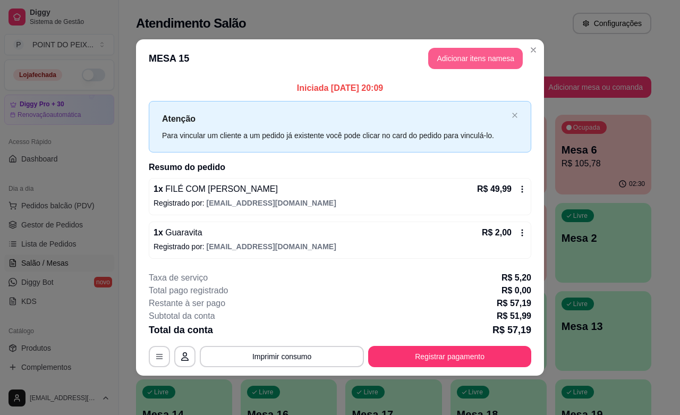
click at [463, 61] on button "Adicionar itens na mesa" at bounding box center [475, 58] width 94 height 21
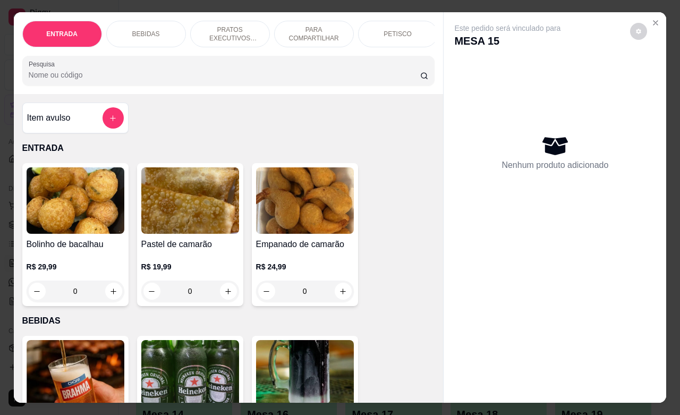
click at [152, 30] on p "BEBIDAS" at bounding box center [146, 34] width 28 height 8
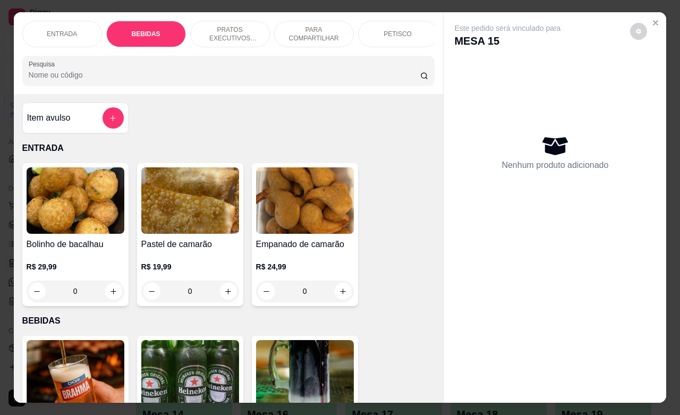
scroll to position [220, 0]
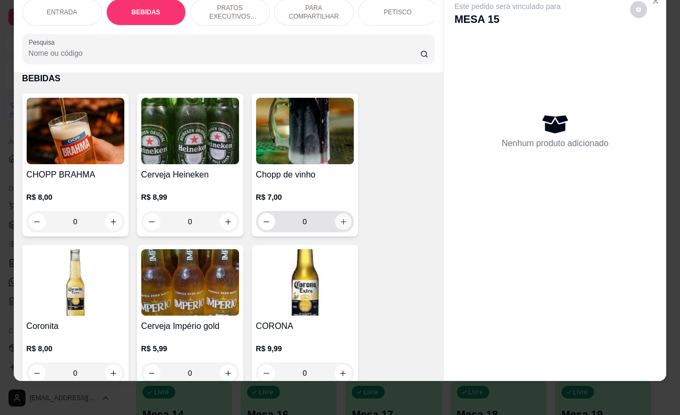
click at [341, 225] on button "increase-product-quantity" at bounding box center [342, 221] width 16 height 16
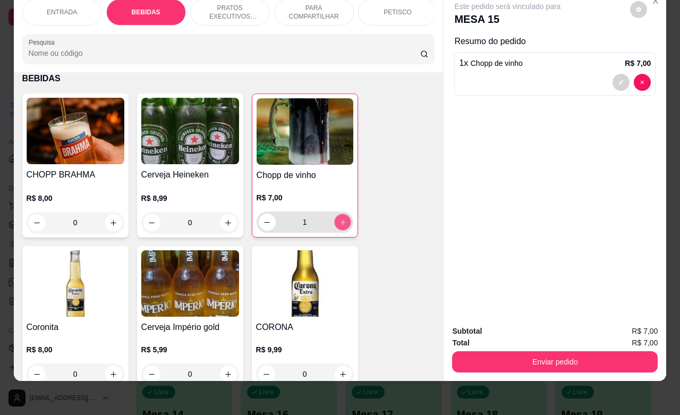
click at [341, 225] on button "increase-product-quantity" at bounding box center [342, 222] width 16 height 16
type input "4"
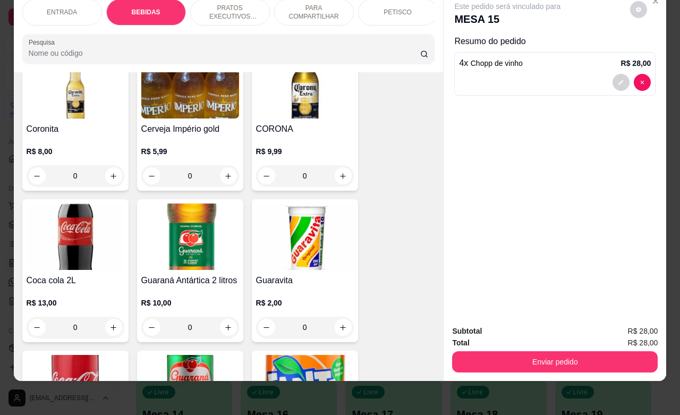
scroll to position [419, 0]
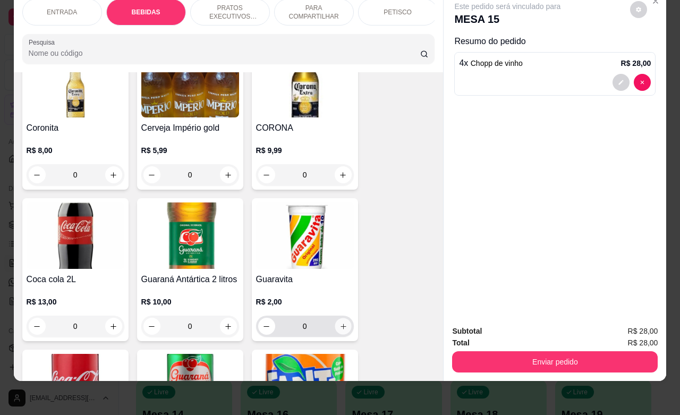
click at [339, 324] on icon "increase-product-quantity" at bounding box center [343, 326] width 8 height 8
type input "1"
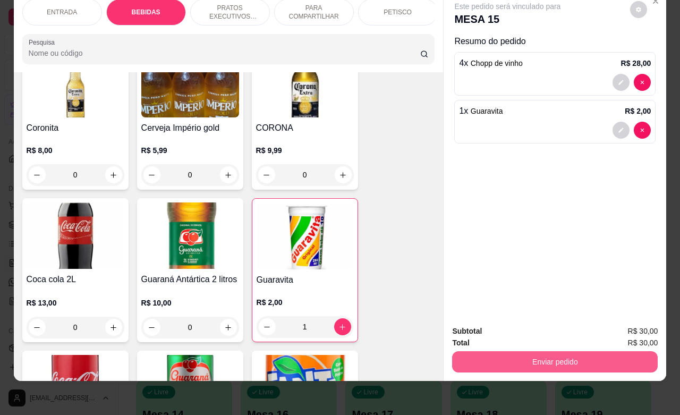
click at [588, 351] on button "Enviar pedido" at bounding box center [554, 361] width 205 height 21
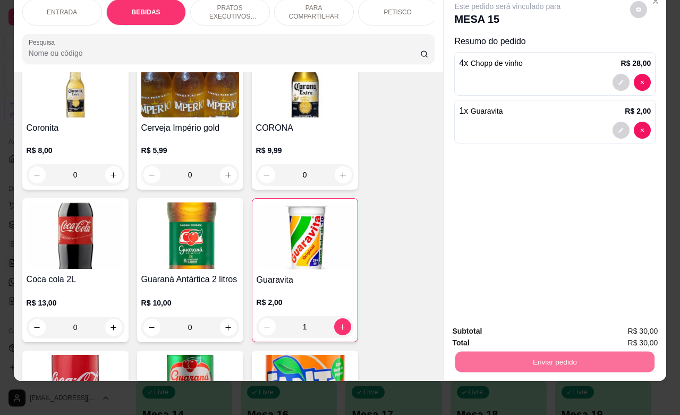
click at [622, 323] on button "Enviar pedido" at bounding box center [628, 324] width 58 height 20
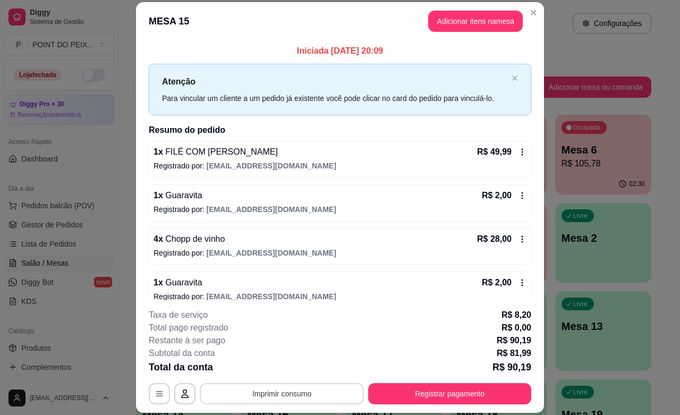
click at [295, 390] on button "Imprimir consumo" at bounding box center [282, 393] width 164 height 21
click at [290, 367] on button "IMPRESSORA" at bounding box center [279, 368] width 74 height 16
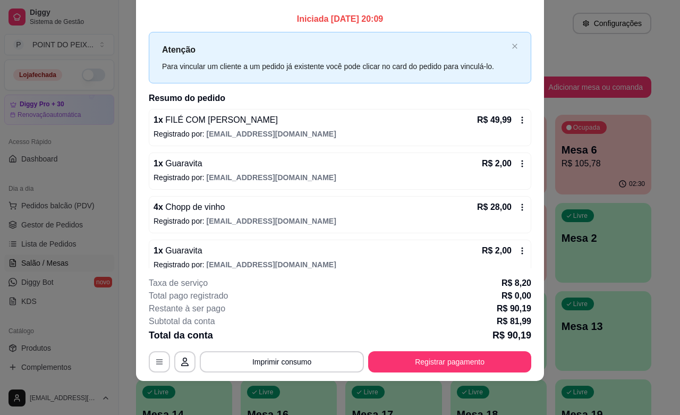
click at [518, 248] on icon at bounding box center [522, 250] width 8 height 8
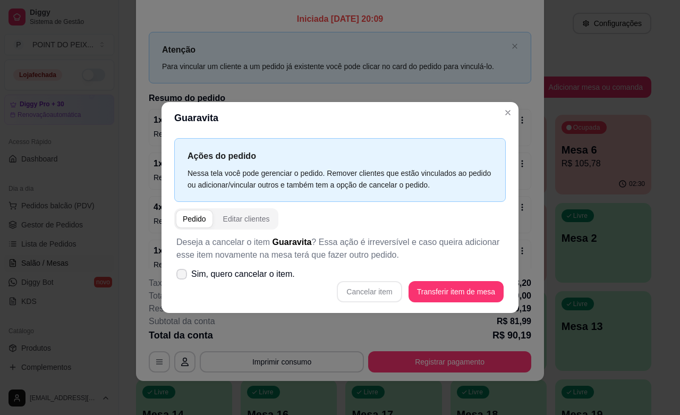
click at [182, 273] on icon at bounding box center [181, 274] width 8 height 6
click at [182, 276] on input "Sim, quero cancelar o item." at bounding box center [179, 279] width 7 height 7
checkbox input "true"
click at [375, 293] on button "Cancelar item" at bounding box center [369, 291] width 65 height 21
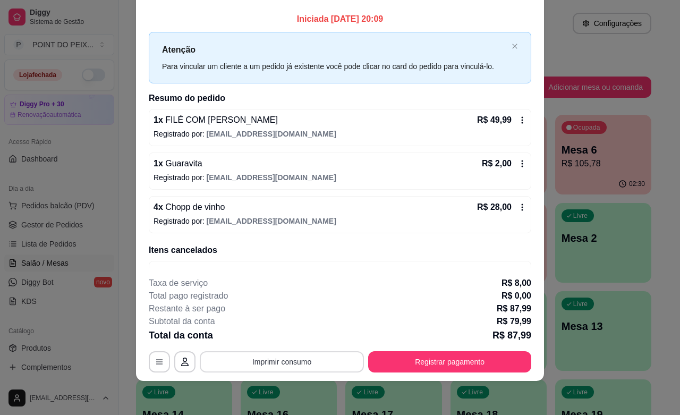
click at [298, 363] on button "Imprimir consumo" at bounding box center [282, 361] width 164 height 21
click at [293, 338] on button "IMPRESSORA" at bounding box center [279, 337] width 74 height 16
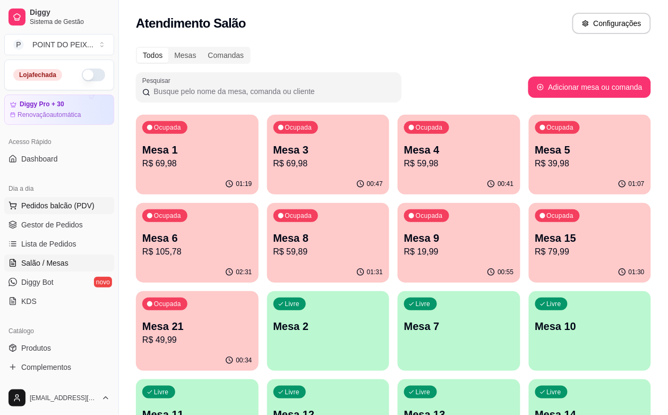
click at [62, 207] on span "Pedidos balcão (PDV)" at bounding box center [57, 205] width 73 height 11
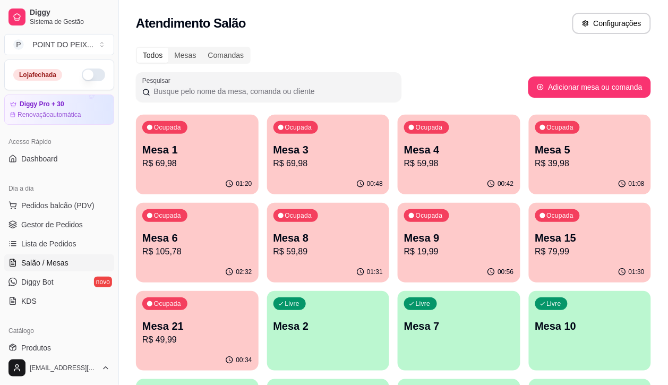
click at [535, 252] on p "R$ 79,99" at bounding box center [590, 251] width 110 height 13
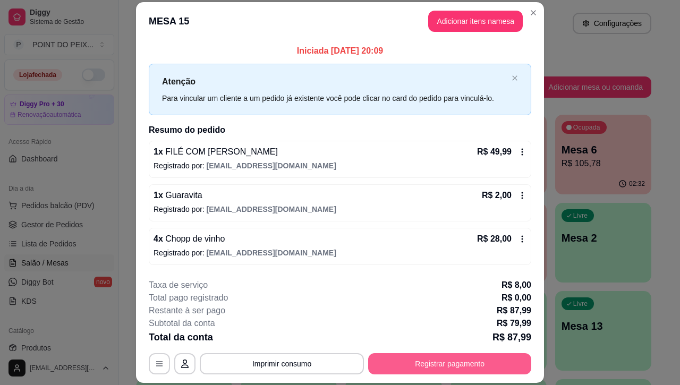
click at [433, 362] on button "Registrar pagamento" at bounding box center [449, 363] width 163 height 21
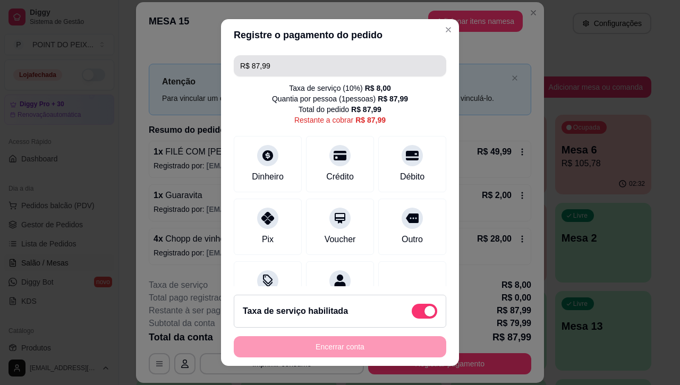
click at [268, 71] on input "R$ 87,99" at bounding box center [340, 65] width 200 height 21
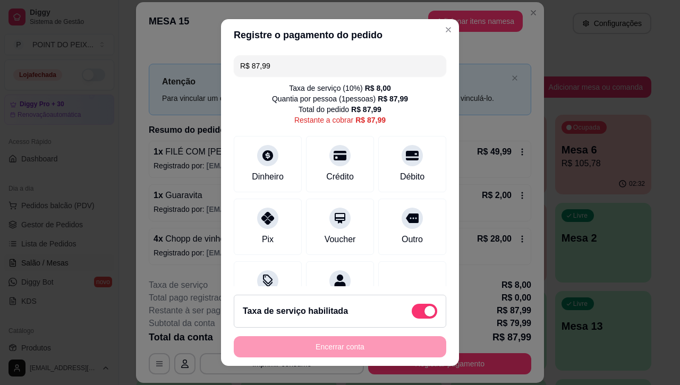
click at [268, 70] on input "R$ 87,99" at bounding box center [340, 65] width 200 height 21
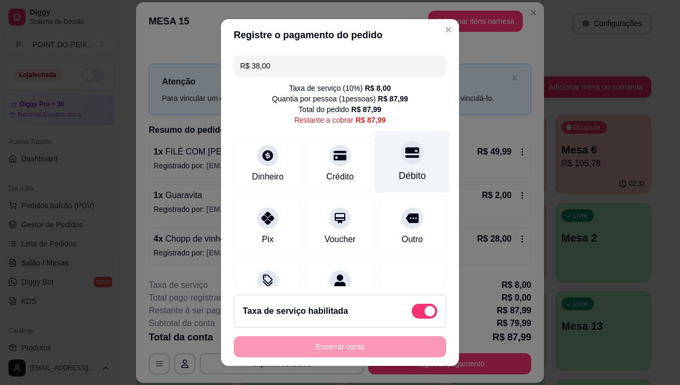
click at [400, 160] on div at bounding box center [411, 152] width 23 height 23
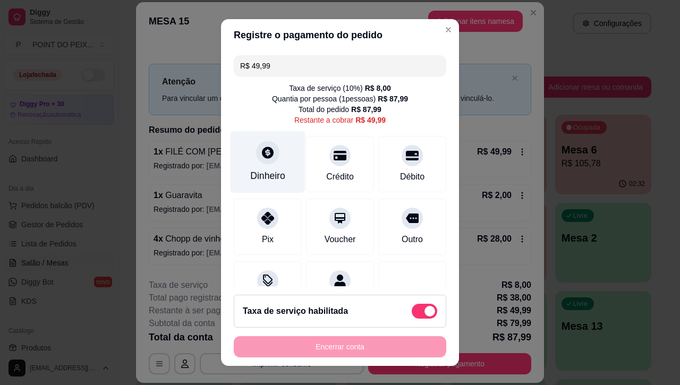
click at [261, 159] on icon at bounding box center [268, 152] width 14 height 14
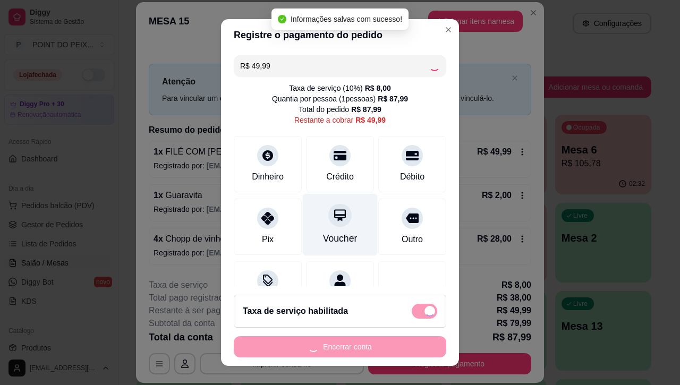
type input "R$ 0,00"
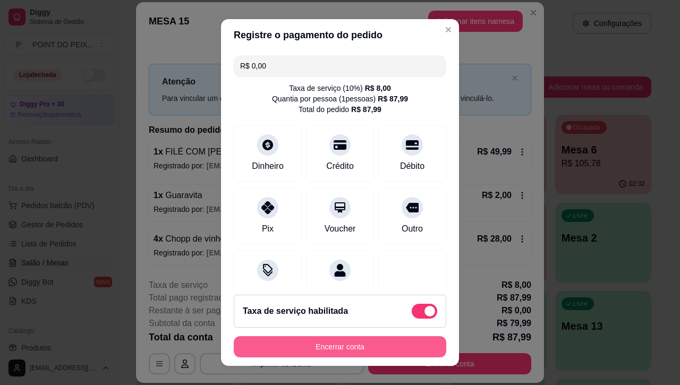
click at [335, 350] on button "Encerrar conta" at bounding box center [340, 346] width 212 height 21
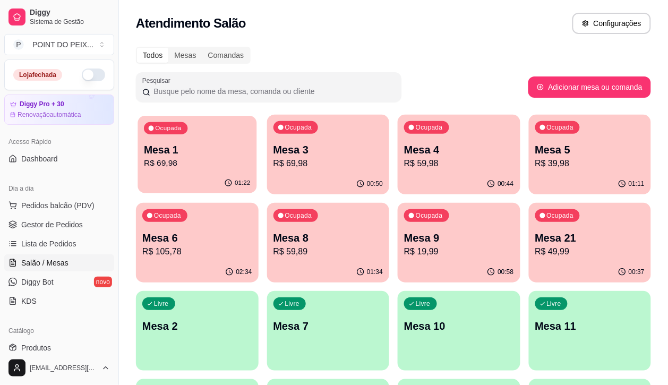
click at [204, 161] on p "R$ 69,98" at bounding box center [197, 163] width 106 height 12
click at [198, 154] on p "Mesa 1" at bounding box center [197, 150] width 106 height 14
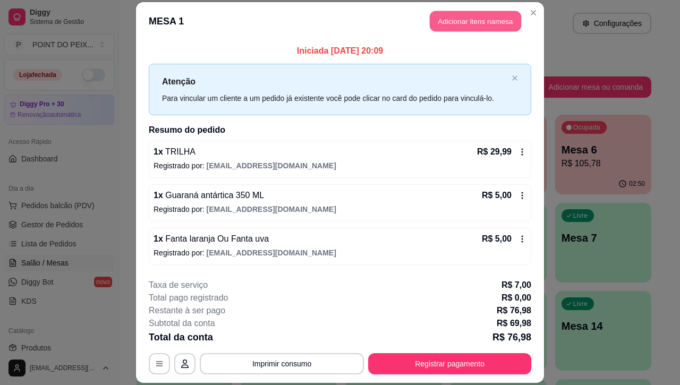
click at [450, 24] on button "Adicionar itens na mesa" at bounding box center [474, 21] width 91 height 21
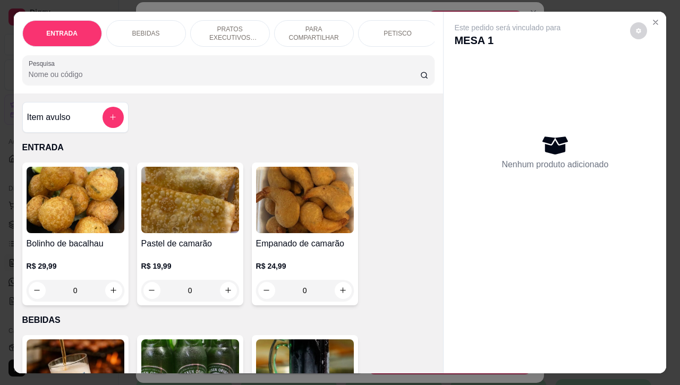
click at [150, 30] on p "BEBIDAS" at bounding box center [146, 33] width 28 height 8
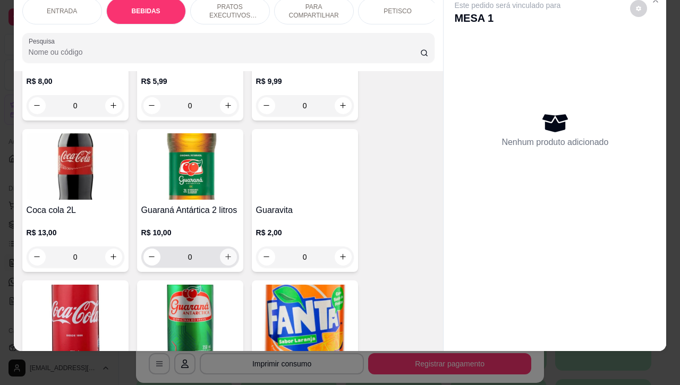
scroll to position [486, 0]
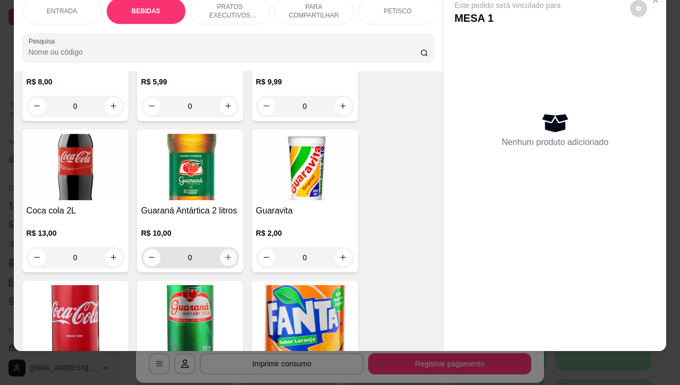
click at [224, 259] on icon "increase-product-quantity" at bounding box center [228, 257] width 8 height 8
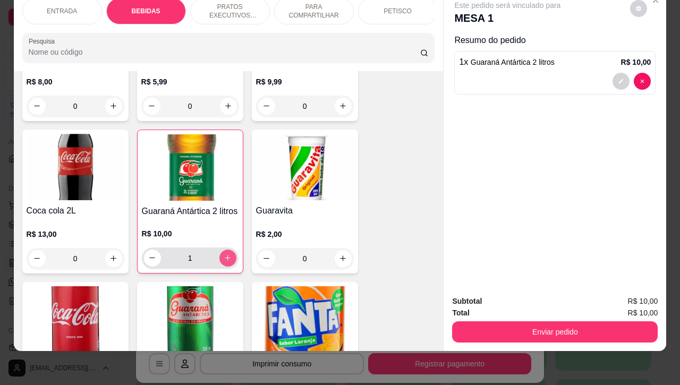
type input "1"
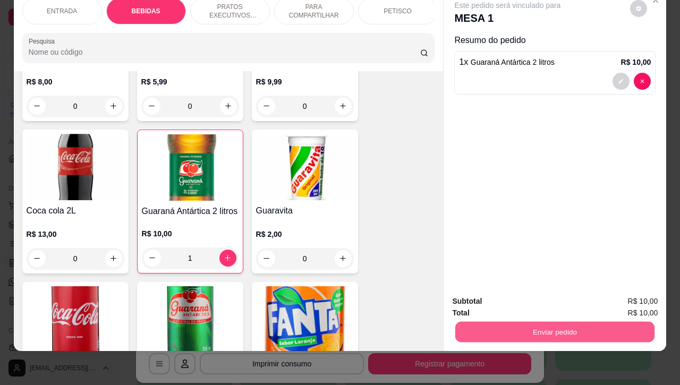
click at [605, 323] on button "Enviar pedido" at bounding box center [554, 332] width 199 height 21
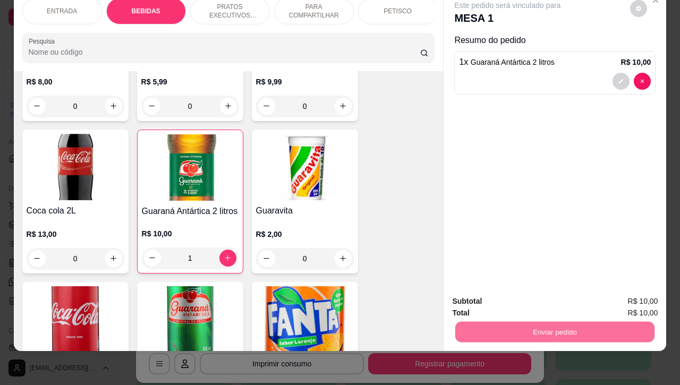
click at [617, 293] on button "Enviar pedido" at bounding box center [628, 295] width 60 height 20
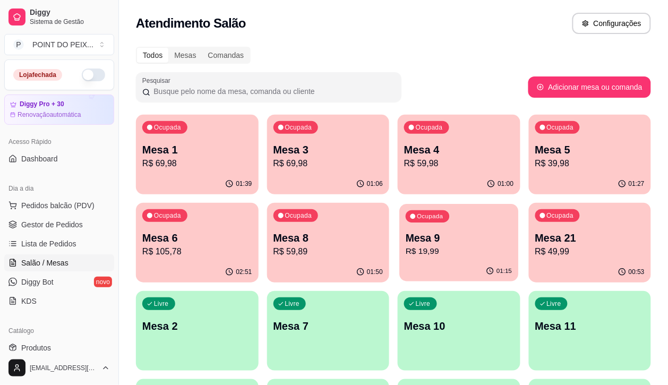
click at [406, 247] on p "R$ 19,99" at bounding box center [459, 251] width 106 height 12
click at [444, 56] on div "Todos Mesas Comandas" at bounding box center [393, 55] width 515 height 17
click at [275, 232] on p "Mesa 8" at bounding box center [328, 238] width 106 height 14
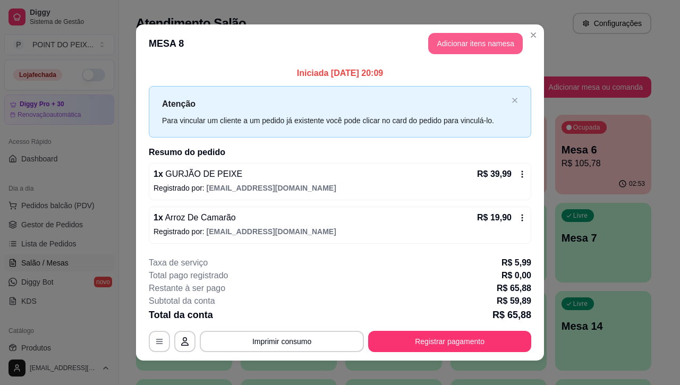
click at [447, 39] on button "Adicionar itens na mesa" at bounding box center [475, 43] width 94 height 21
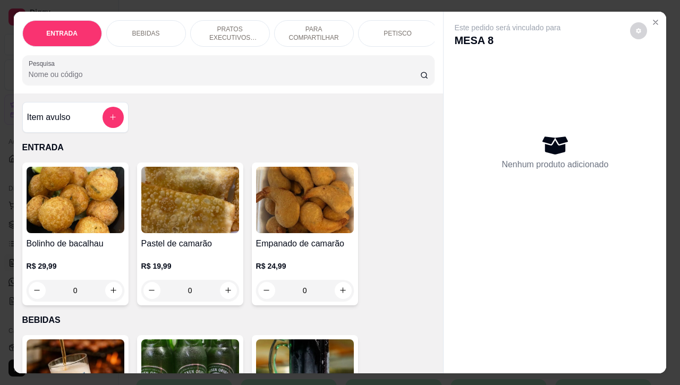
click at [157, 25] on div "BEBIDAS" at bounding box center [146, 33] width 80 height 27
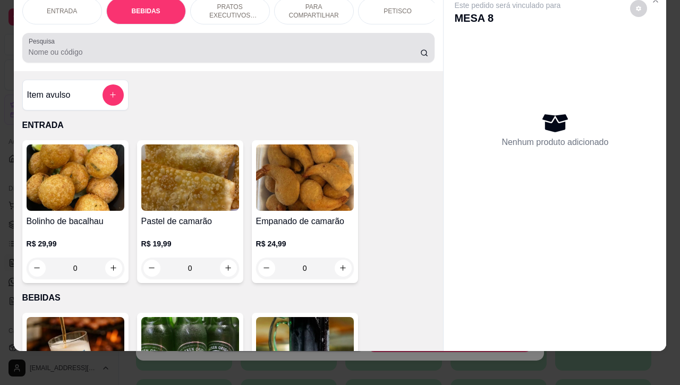
scroll to position [220, 0]
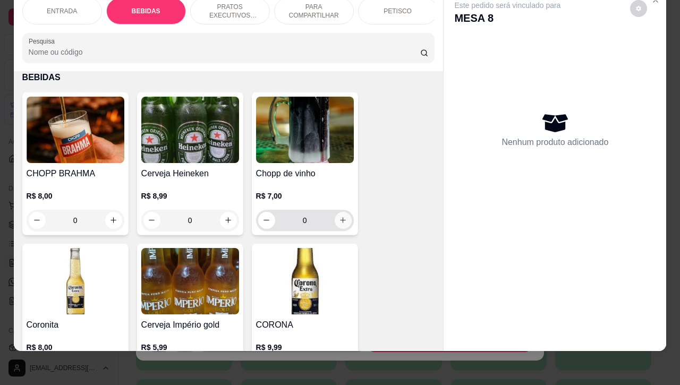
click at [339, 219] on icon "increase-product-quantity" at bounding box center [343, 220] width 8 height 8
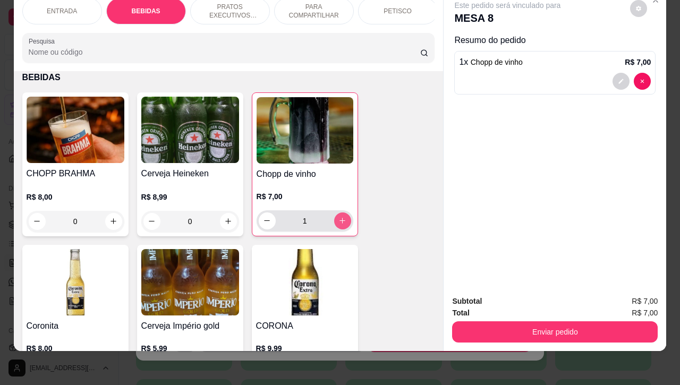
click at [338, 219] on icon "increase-product-quantity" at bounding box center [342, 221] width 8 height 8
click at [339, 219] on icon "increase-product-quantity" at bounding box center [342, 221] width 6 height 6
type input "4"
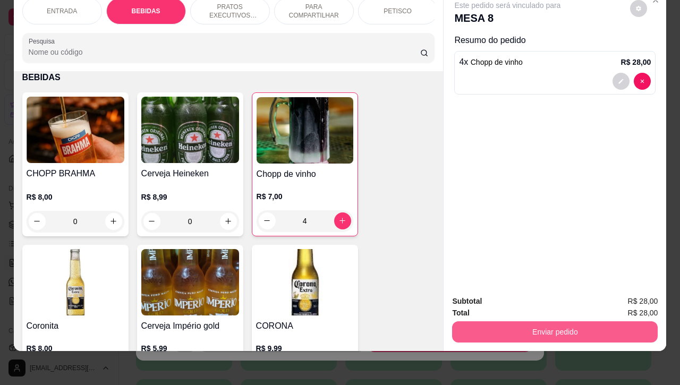
click at [578, 322] on button "Enviar pedido" at bounding box center [554, 331] width 205 height 21
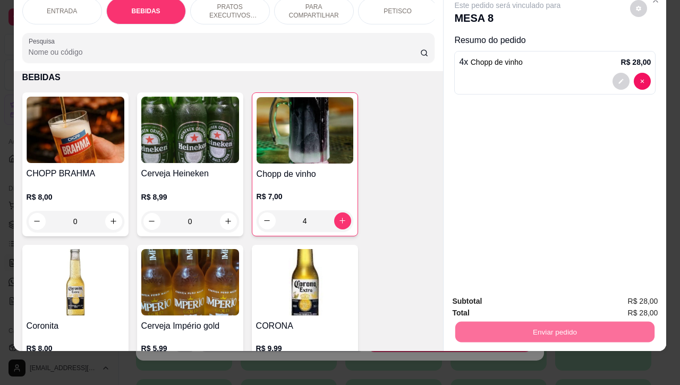
click at [612, 295] on button "Enviar pedido" at bounding box center [628, 295] width 58 height 20
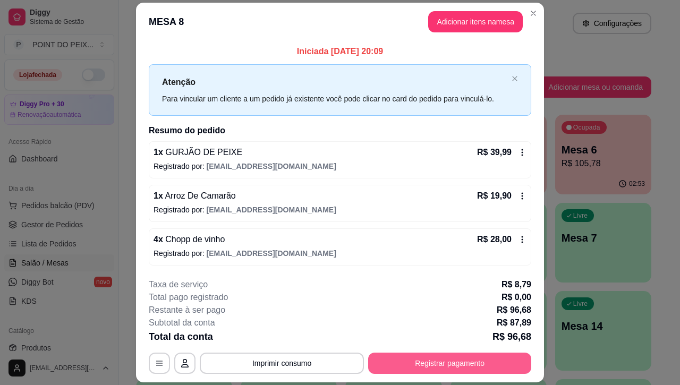
click at [414, 365] on button "Registrar pagamento" at bounding box center [449, 363] width 163 height 21
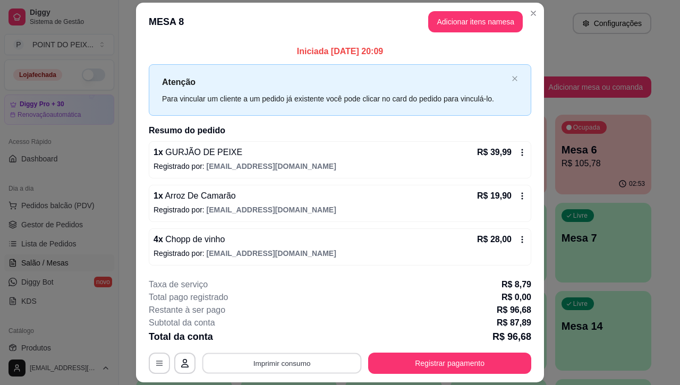
click at [285, 366] on button "Imprimir consumo" at bounding box center [281, 363] width 159 height 21
click at [286, 337] on button "IMPRESSORA" at bounding box center [279, 339] width 74 height 16
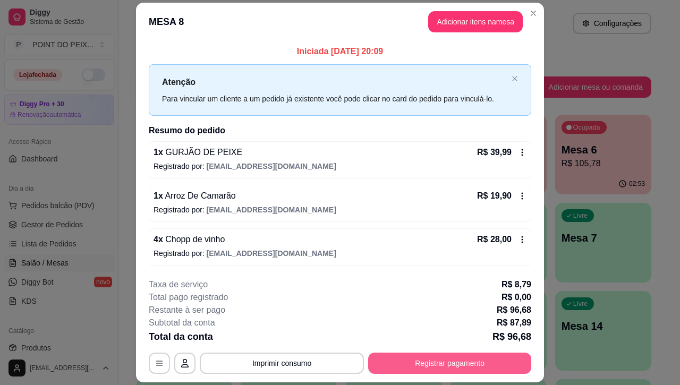
click at [406, 367] on button "Registrar pagamento" at bounding box center [449, 363] width 163 height 21
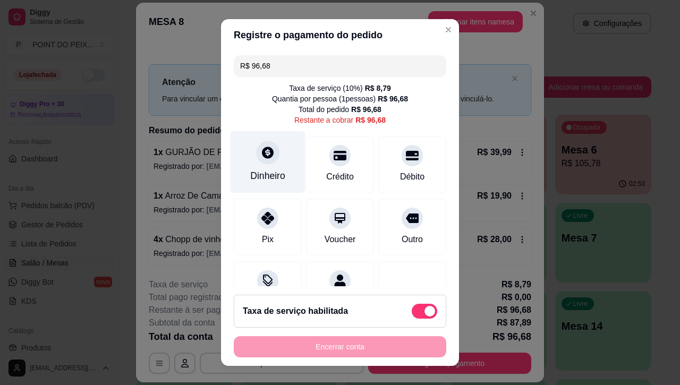
click at [261, 155] on icon at bounding box center [268, 152] width 14 height 14
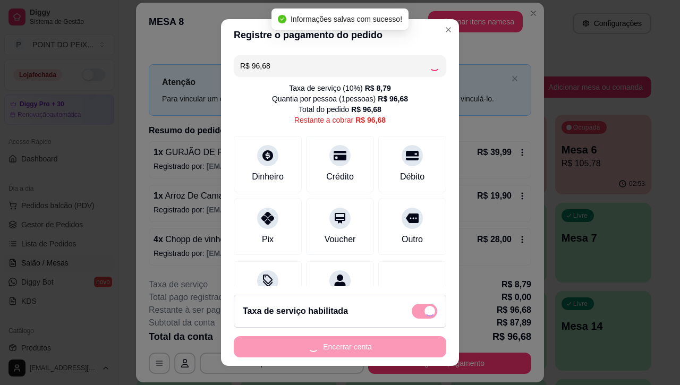
type input "R$ 0,00"
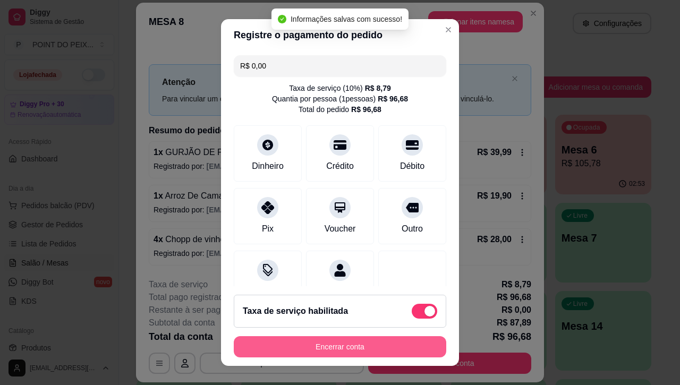
click at [348, 345] on button "Encerrar conta" at bounding box center [340, 346] width 212 height 21
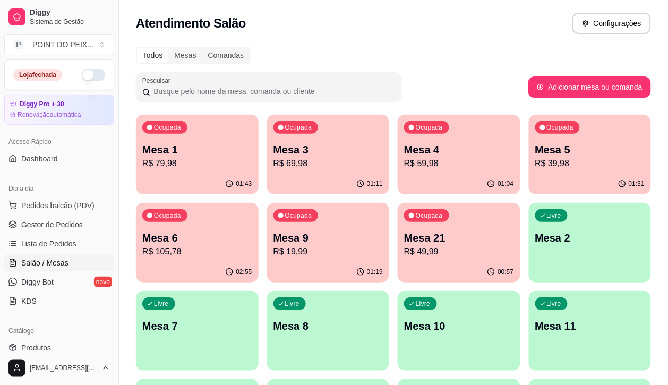
click at [404, 162] on p "R$ 59,98" at bounding box center [459, 163] width 110 height 13
click at [418, 157] on p "R$ 59,98" at bounding box center [459, 163] width 110 height 13
click at [206, 168] on p "R$ 79,98" at bounding box center [197, 163] width 106 height 12
click at [267, 173] on div "Ocupada Mesa 3 R$ 69,98" at bounding box center [328, 144] width 123 height 59
click at [404, 159] on p "R$ 59,98" at bounding box center [459, 163] width 110 height 13
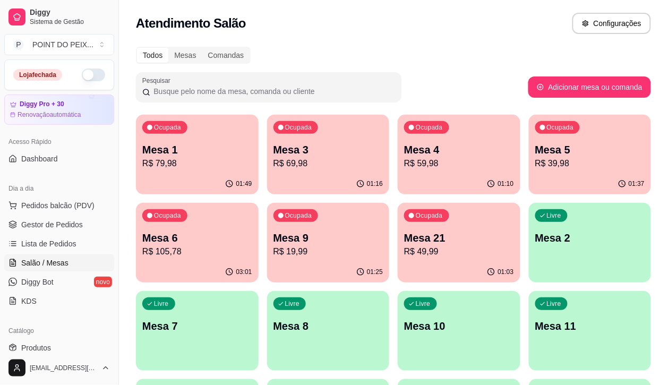
click at [535, 240] on p "Mesa 2" at bounding box center [590, 237] width 110 height 15
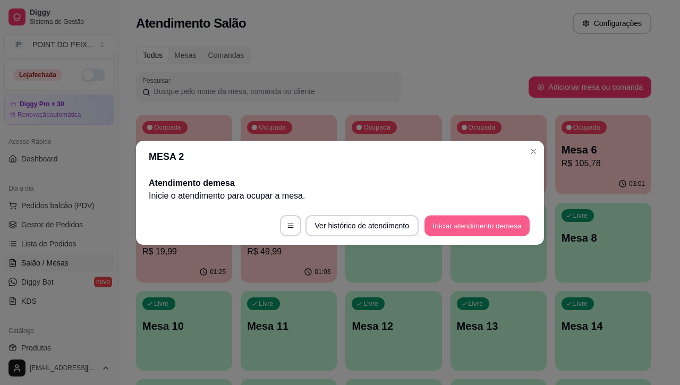
click at [452, 224] on button "Iniciar atendimento de mesa" at bounding box center [476, 225] width 105 height 21
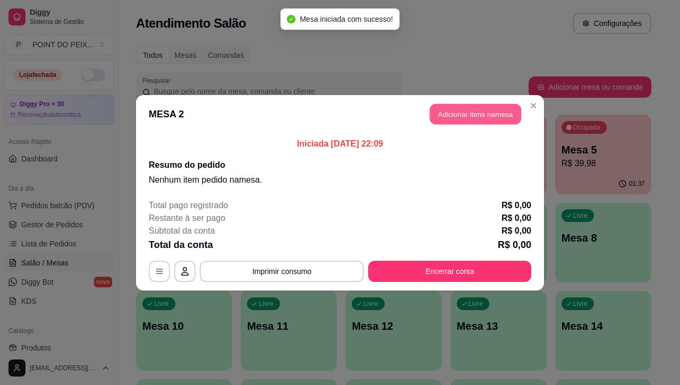
click at [463, 118] on button "Adicionar itens na mesa" at bounding box center [474, 114] width 91 height 21
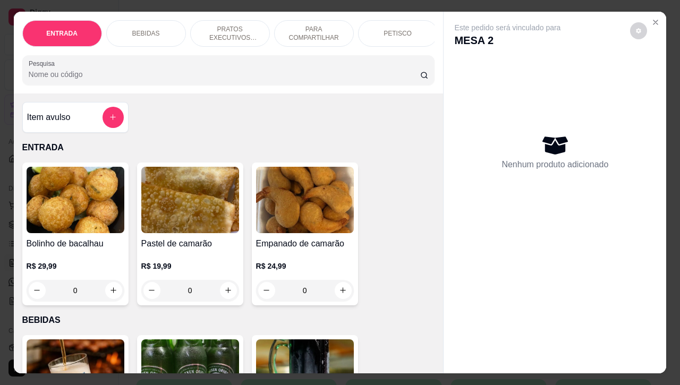
click at [392, 29] on p "PETISCO" at bounding box center [397, 33] width 28 height 8
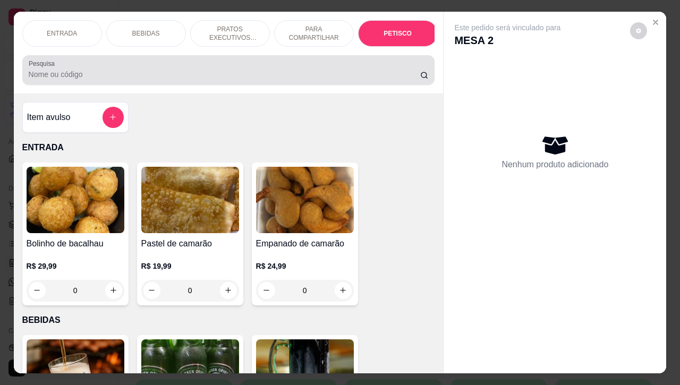
scroll to position [2478, 0]
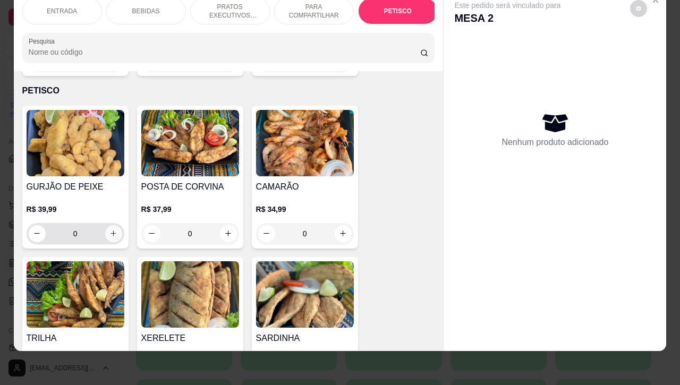
click at [109, 229] on icon "increase-product-quantity" at bounding box center [113, 233] width 8 height 8
type input "1"
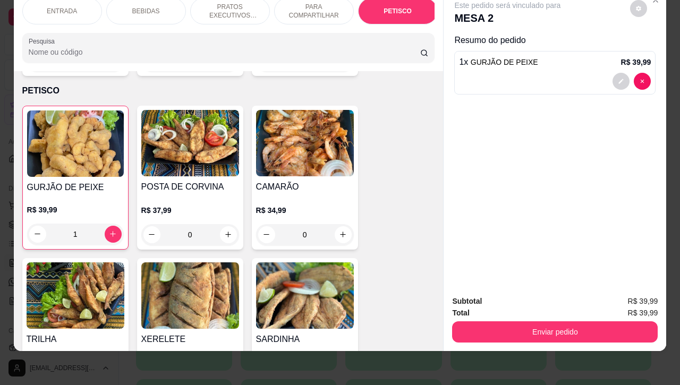
scroll to position [0, 0]
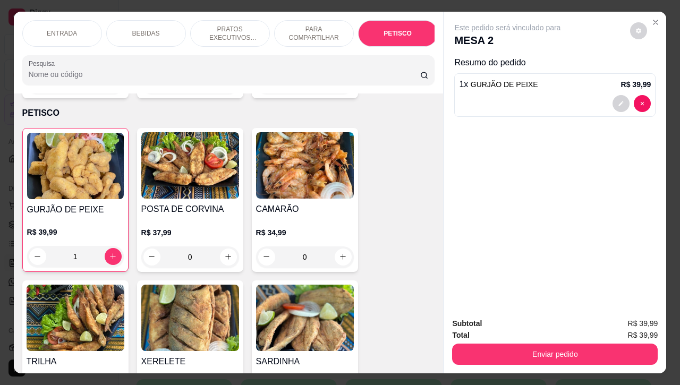
click at [146, 31] on p "BEBIDAS" at bounding box center [146, 33] width 28 height 8
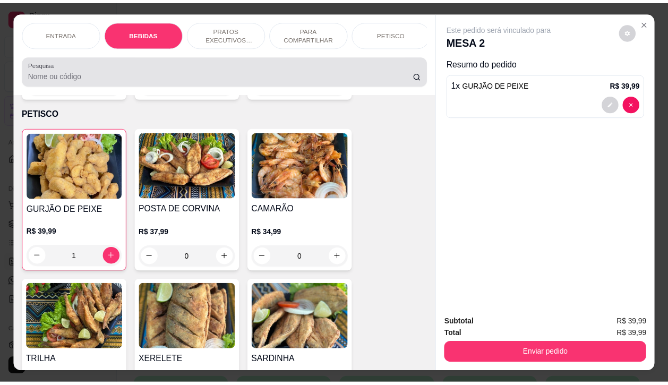
scroll to position [220, 0]
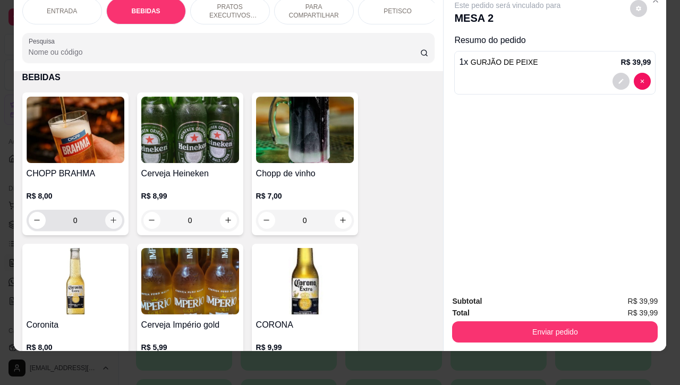
click at [110, 219] on icon "increase-product-quantity" at bounding box center [113, 220] width 8 height 8
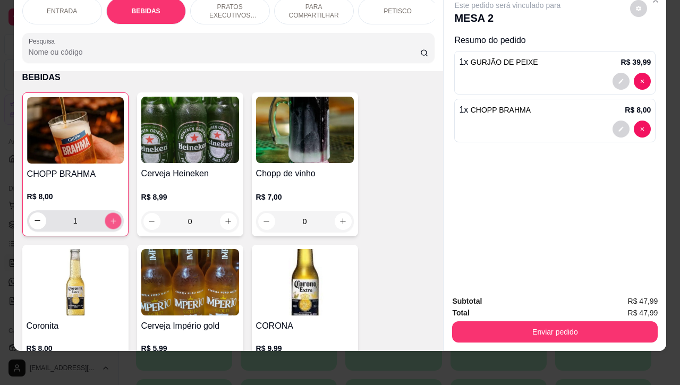
click at [110, 219] on icon "increase-product-quantity" at bounding box center [113, 221] width 8 height 8
type input "4"
click at [340, 222] on icon "increase-product-quantity" at bounding box center [343, 221] width 8 height 8
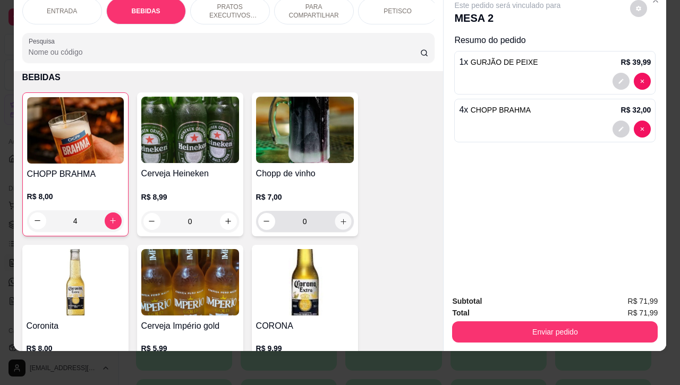
type input "1"
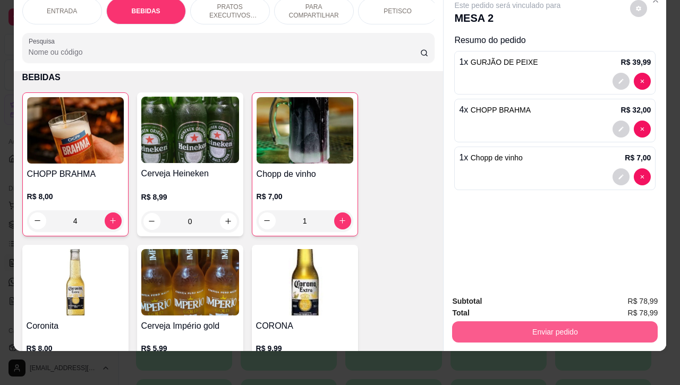
click at [543, 321] on button "Enviar pedido" at bounding box center [554, 331] width 205 height 21
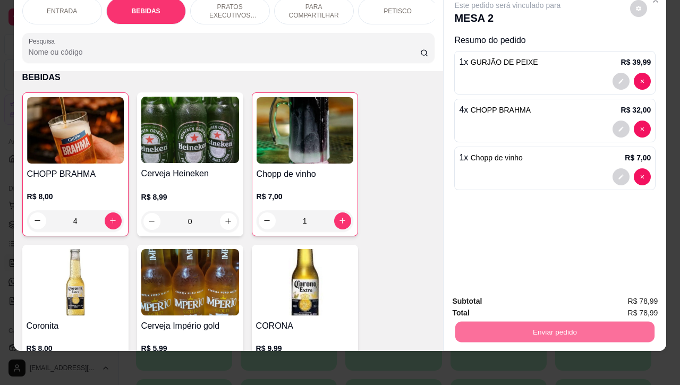
click at [622, 296] on button "Enviar pedido" at bounding box center [628, 295] width 60 height 20
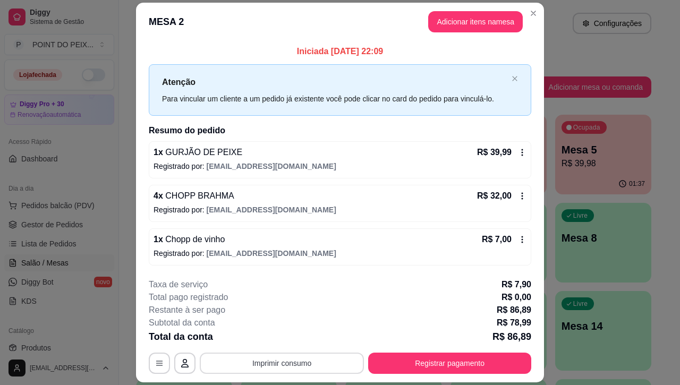
click at [300, 360] on button "Imprimir consumo" at bounding box center [282, 363] width 164 height 21
click at [279, 336] on button "IMPRESSORA" at bounding box center [279, 339] width 77 height 17
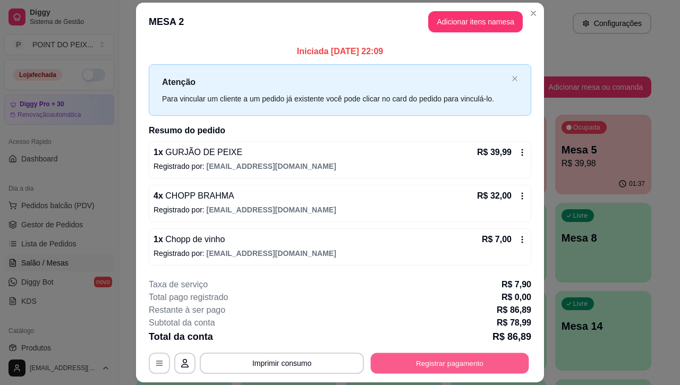
click at [433, 365] on button "Registrar pagamento" at bounding box center [450, 363] width 158 height 21
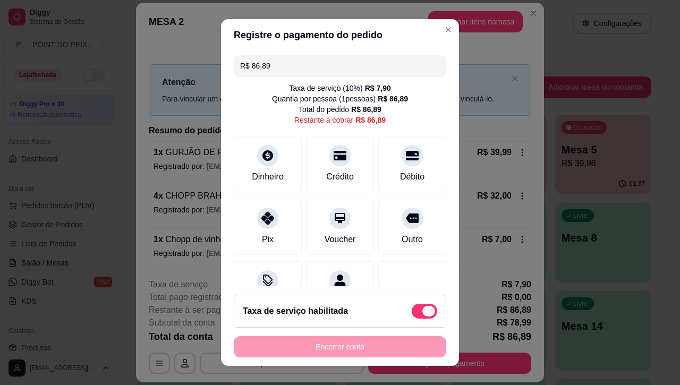
click at [411, 309] on span at bounding box center [423, 311] width 25 height 15
click at [411, 313] on input "checkbox" at bounding box center [414, 316] width 7 height 7
checkbox input "true"
type input "R$ 78,99"
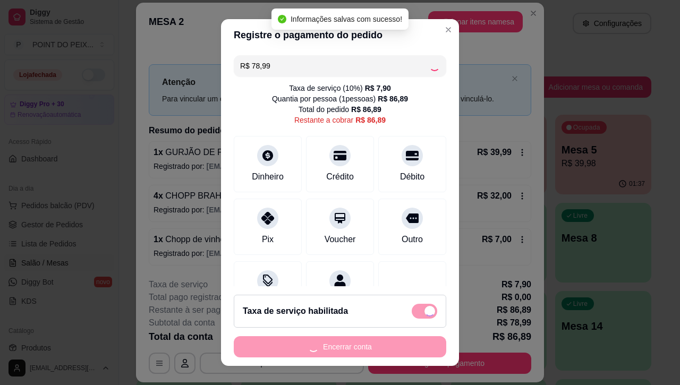
checkbox input "false"
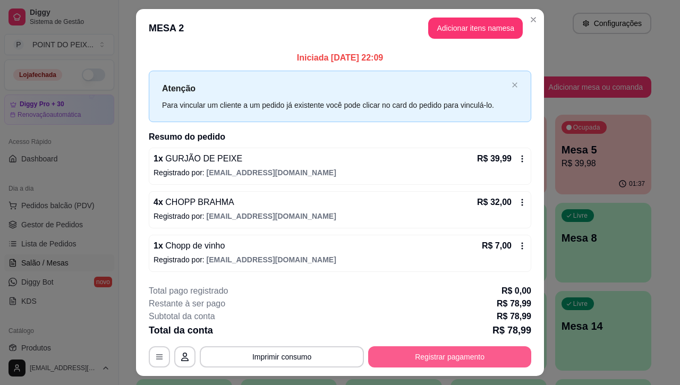
click at [407, 357] on button "Registrar pagamento" at bounding box center [449, 356] width 163 height 21
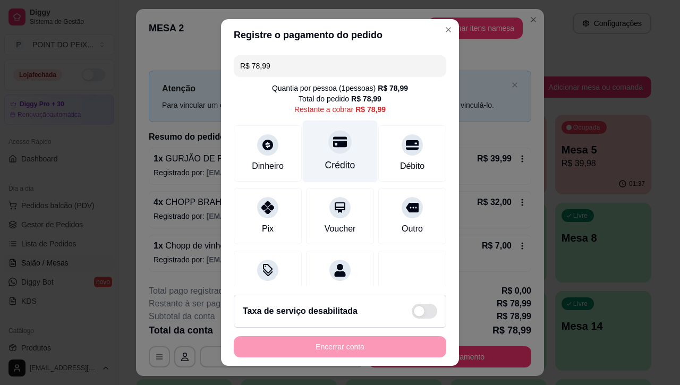
click at [333, 145] on icon at bounding box center [340, 142] width 14 height 14
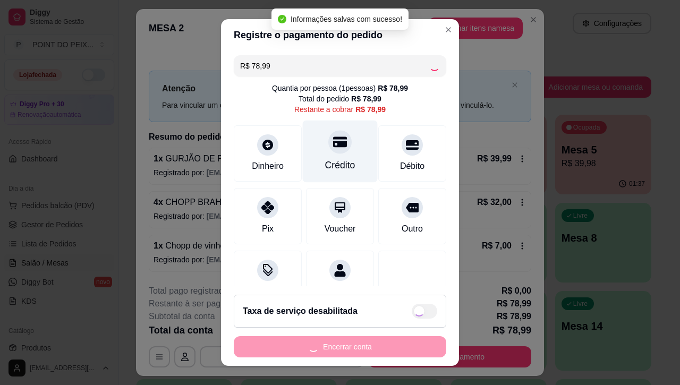
type input "R$ 0,00"
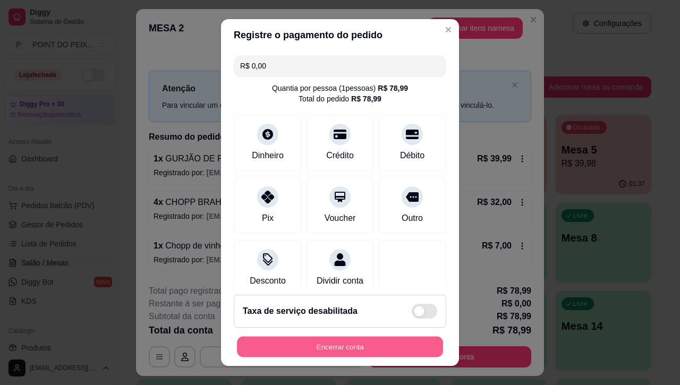
click at [366, 349] on button "Encerrar conta" at bounding box center [340, 346] width 206 height 21
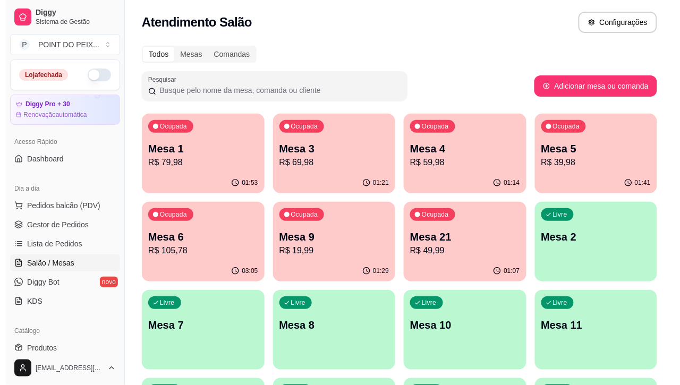
scroll to position [0, 0]
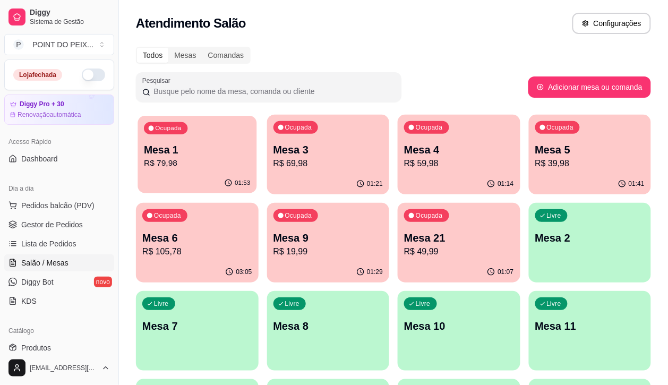
click at [188, 149] on p "Mesa 1" at bounding box center [197, 150] width 106 height 14
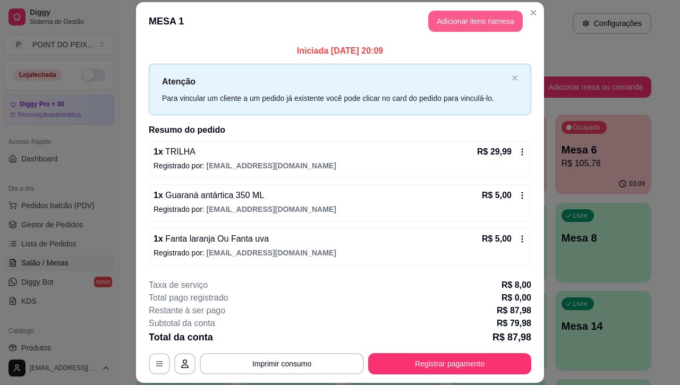
click at [479, 21] on button "Adicionar itens na mesa" at bounding box center [475, 21] width 94 height 21
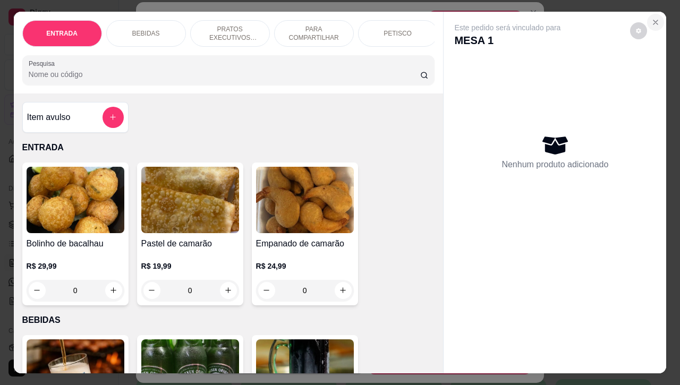
click at [652, 18] on icon "Close" at bounding box center [655, 22] width 8 height 8
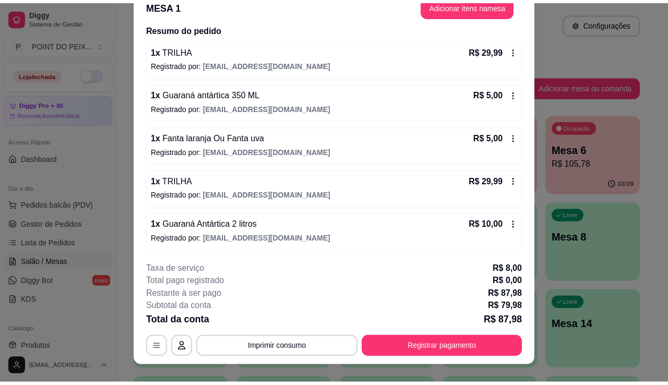
scroll to position [32, 0]
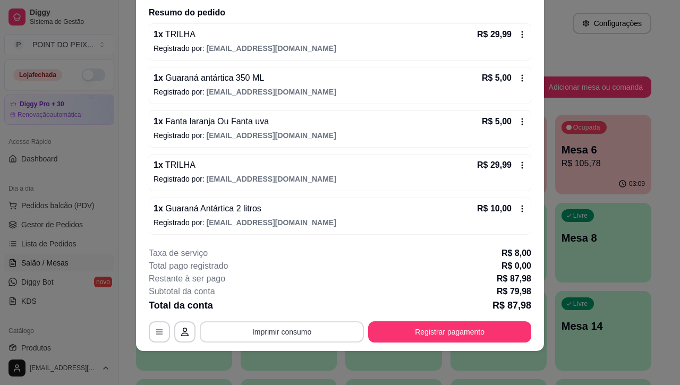
click at [301, 331] on button "Imprimir consumo" at bounding box center [282, 331] width 164 height 21
click at [289, 308] on button "IMPRESSORA" at bounding box center [279, 307] width 77 height 17
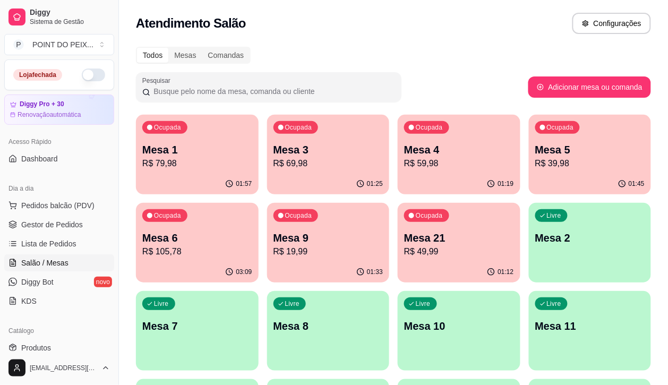
click at [202, 165] on p "R$ 79,98" at bounding box center [197, 163] width 110 height 13
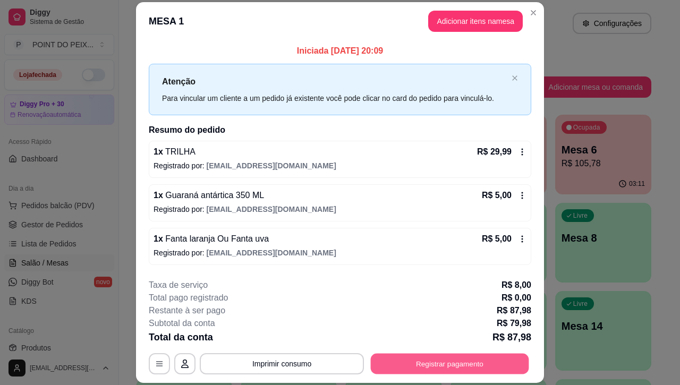
click at [442, 367] on button "Registrar pagamento" at bounding box center [450, 364] width 158 height 21
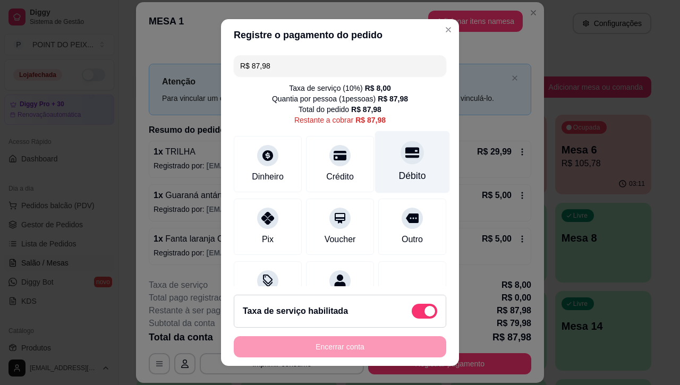
click at [405, 152] on icon at bounding box center [412, 153] width 14 height 11
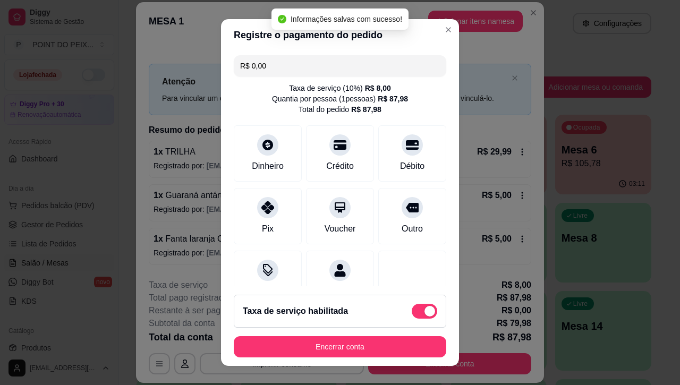
type input "R$ 0,00"
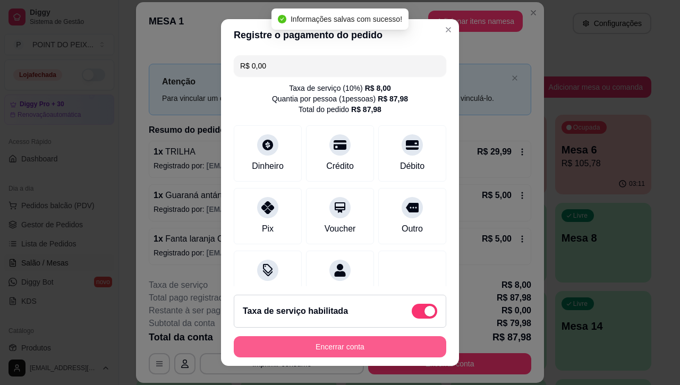
click at [340, 345] on button "Encerrar conta" at bounding box center [340, 346] width 212 height 21
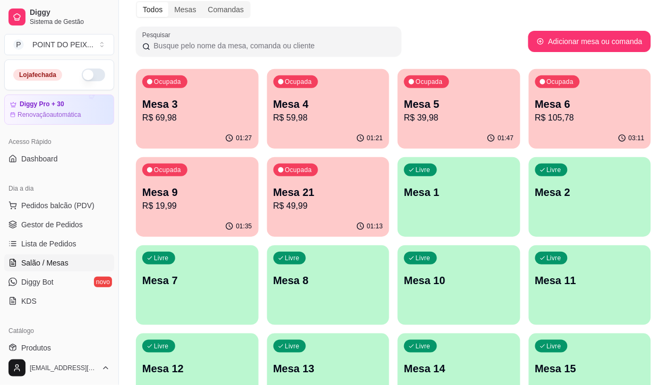
scroll to position [0, 0]
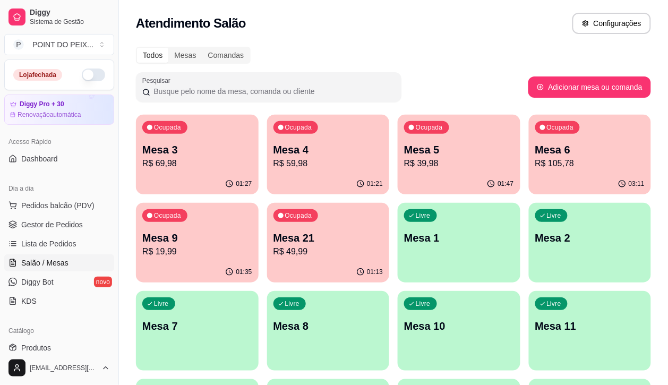
click at [446, 56] on div "Todos Mesas Comandas" at bounding box center [393, 55] width 515 height 17
click at [461, 56] on div "Todos Mesas Comandas" at bounding box center [393, 55] width 515 height 17
click at [291, 160] on p "R$ 59,98" at bounding box center [328, 163] width 106 height 12
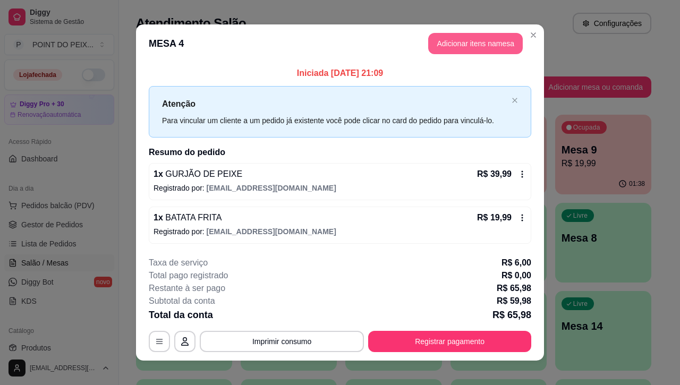
click at [455, 41] on button "Adicionar itens na mesa" at bounding box center [475, 43] width 94 height 21
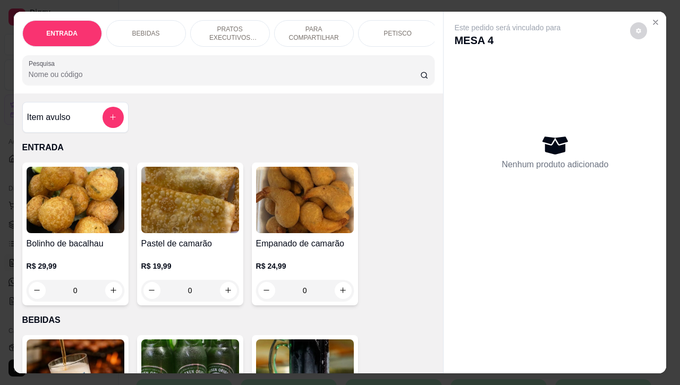
click at [140, 29] on p "BEBIDAS" at bounding box center [146, 33] width 28 height 8
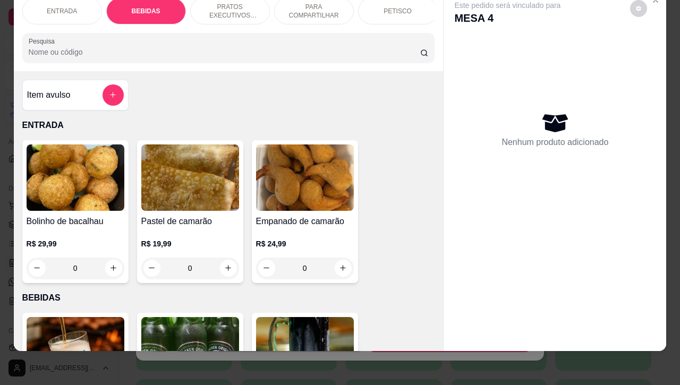
scroll to position [220, 0]
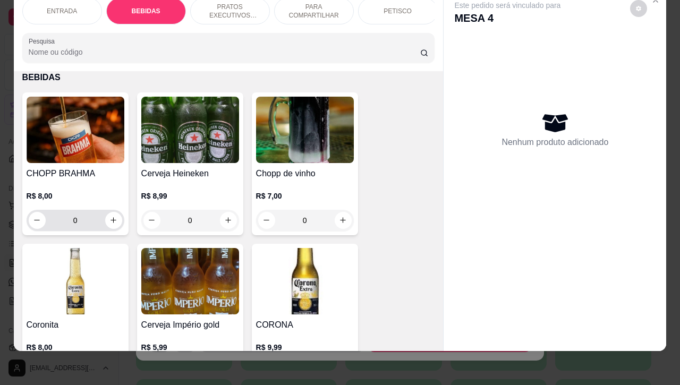
click at [74, 221] on input "0" at bounding box center [75, 220] width 59 height 21
click at [73, 221] on input "0" at bounding box center [75, 220] width 59 height 21
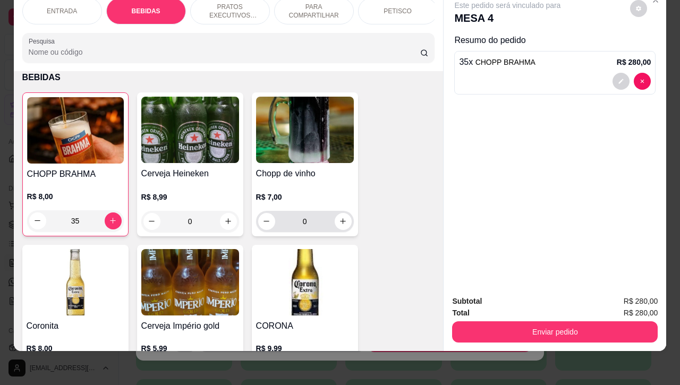
type input "35"
click at [311, 224] on input "0" at bounding box center [304, 221] width 59 height 21
click at [310, 224] on input "0" at bounding box center [304, 221] width 59 height 21
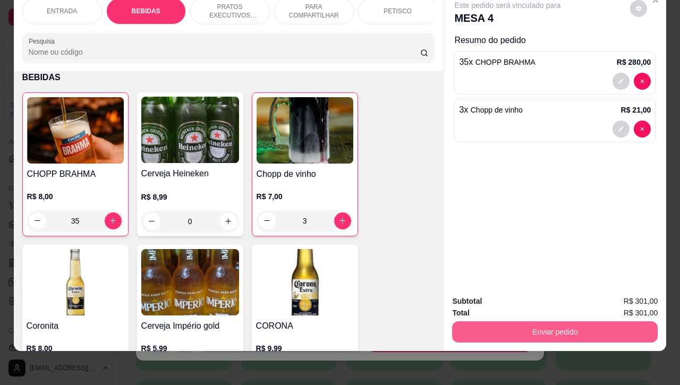
type input "3"
click at [569, 324] on button "Enviar pedido" at bounding box center [554, 331] width 205 height 21
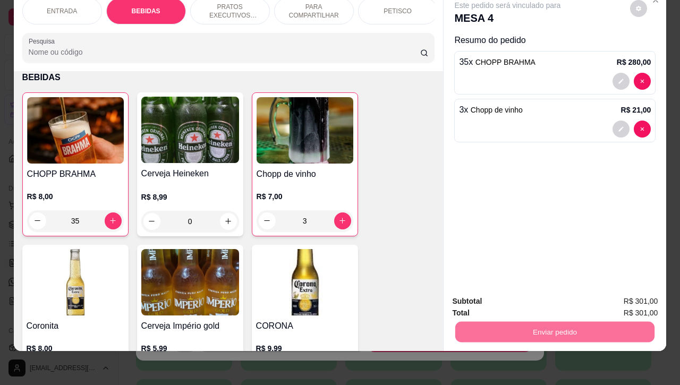
click at [620, 296] on button "Enviar pedido" at bounding box center [628, 295] width 60 height 20
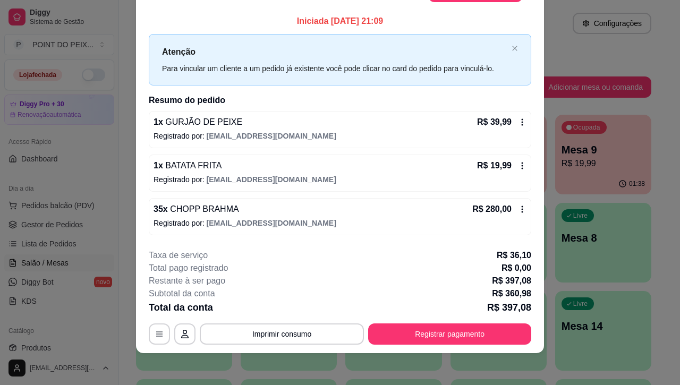
scroll to position [32, 0]
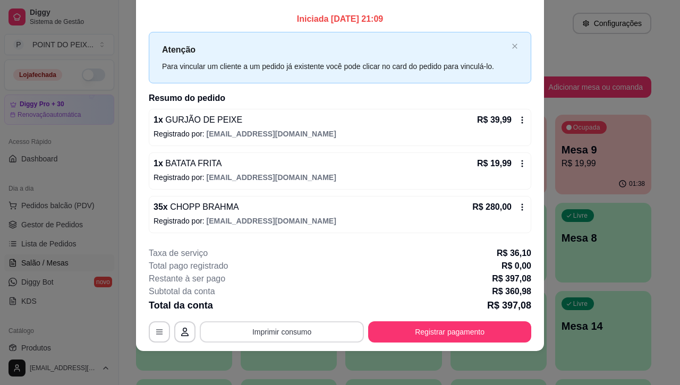
click at [287, 332] on button "Imprimir consumo" at bounding box center [282, 331] width 164 height 21
click at [290, 305] on button "IMPRESSORA" at bounding box center [279, 307] width 77 height 17
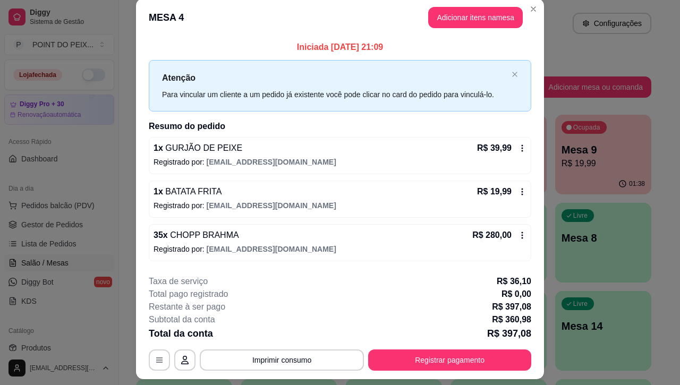
scroll to position [0, 0]
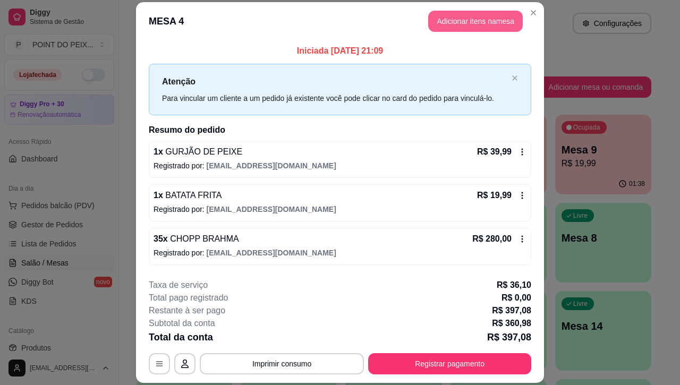
click at [479, 22] on button "Adicionar itens na mesa" at bounding box center [475, 21] width 94 height 21
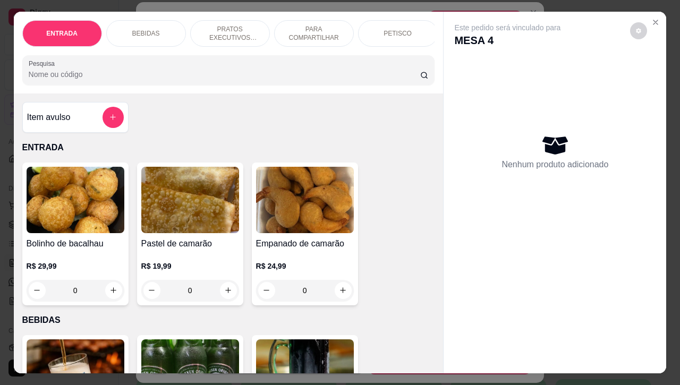
click at [146, 29] on p "BEBIDAS" at bounding box center [146, 33] width 28 height 8
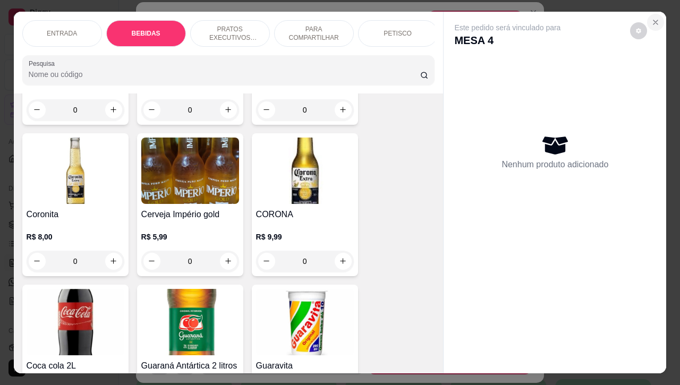
click at [651, 18] on icon "Close" at bounding box center [655, 22] width 8 height 8
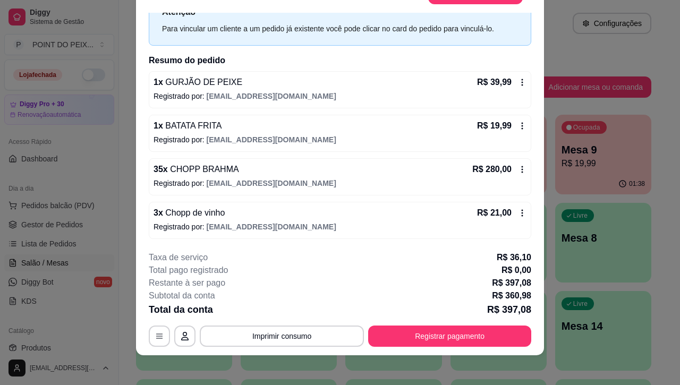
scroll to position [32, 0]
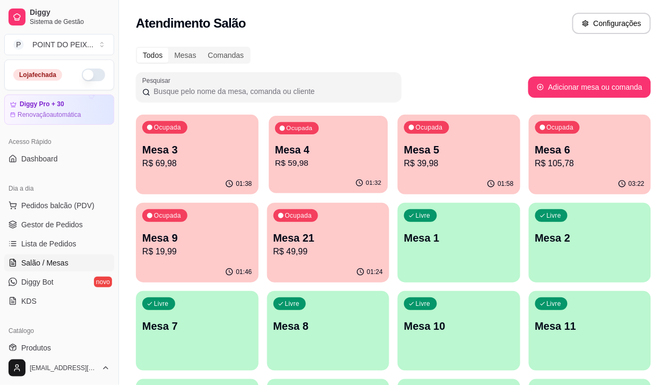
click at [303, 166] on p "R$ 59,98" at bounding box center [328, 163] width 106 height 12
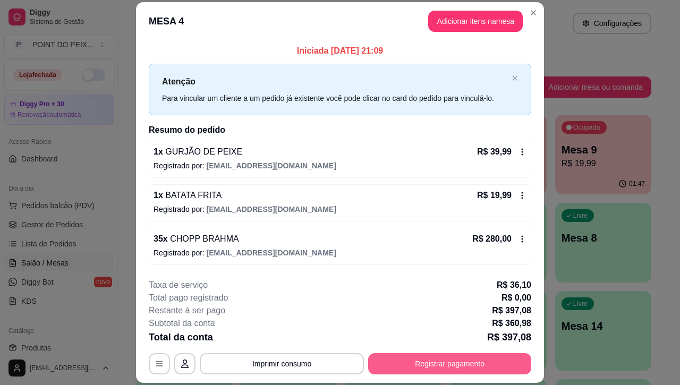
click at [405, 361] on button "Registrar pagamento" at bounding box center [449, 363] width 163 height 21
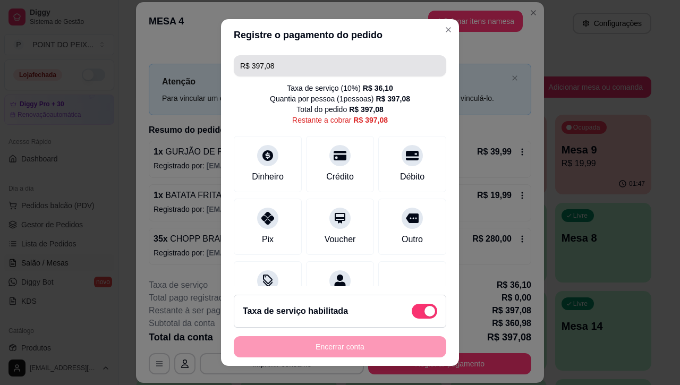
click at [267, 59] on input "R$ 397,08" at bounding box center [340, 65] width 200 height 21
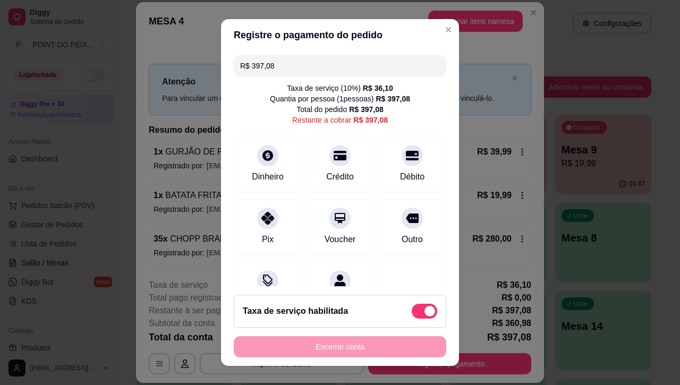
click at [267, 63] on input "R$ 397,08" at bounding box center [340, 65] width 200 height 21
click at [282, 65] on input "R$ 100,00" at bounding box center [340, 65] width 200 height 21
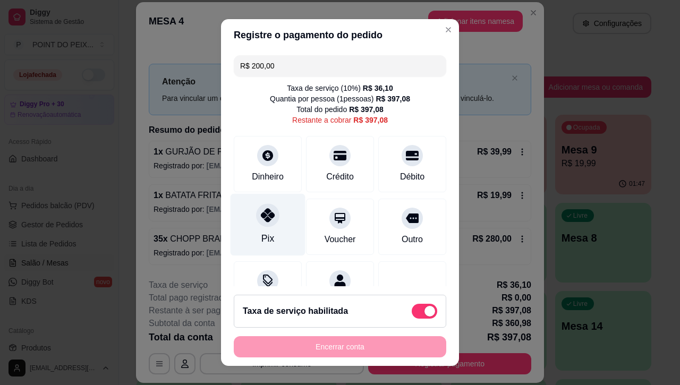
click at [261, 218] on icon at bounding box center [268, 215] width 14 height 14
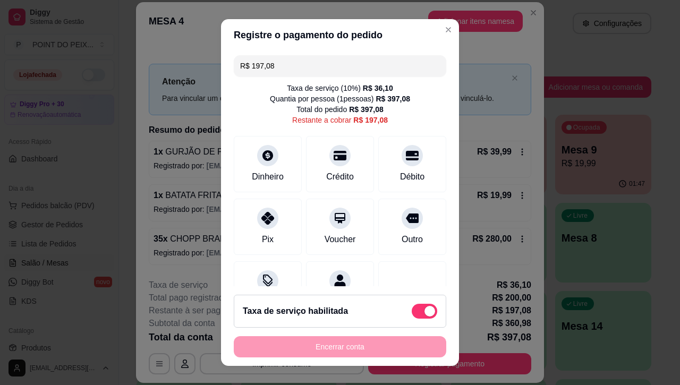
click at [266, 66] on input "R$ 197,08" at bounding box center [340, 65] width 200 height 21
click at [266, 67] on input "R$ 197,08" at bounding box center [340, 65] width 200 height 21
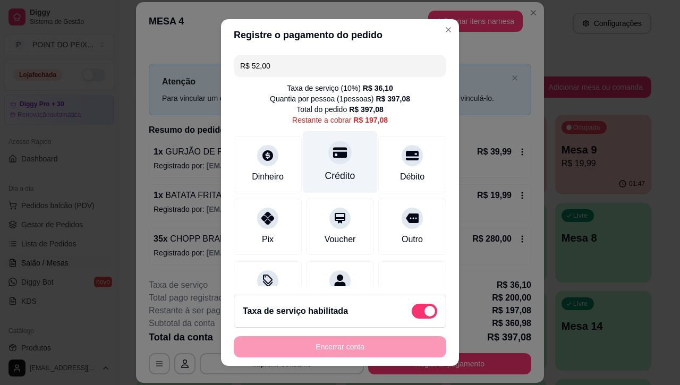
click at [325, 165] on div "Crédito" at bounding box center [340, 162] width 75 height 62
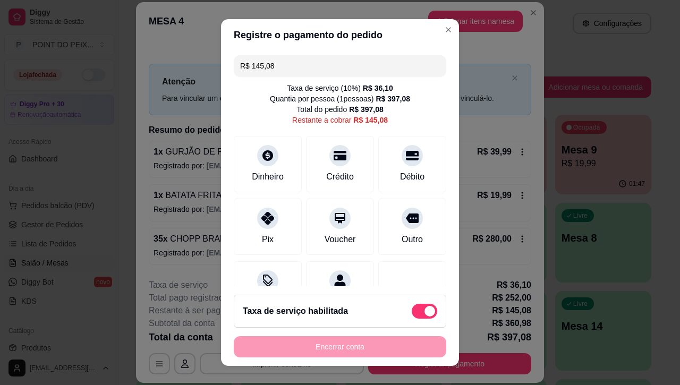
click at [277, 66] on input "R$ 145,08" at bounding box center [340, 65] width 200 height 21
click at [277, 65] on input "R$ 145,08" at bounding box center [340, 65] width 200 height 21
click at [274, 65] on input "R$ 145,08" at bounding box center [340, 65] width 200 height 21
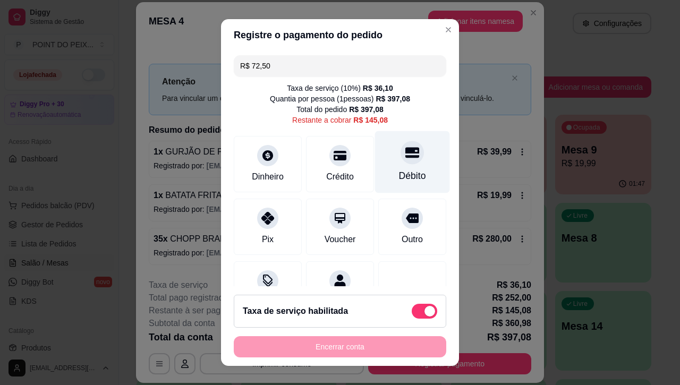
click at [405, 158] on icon at bounding box center [412, 153] width 14 height 11
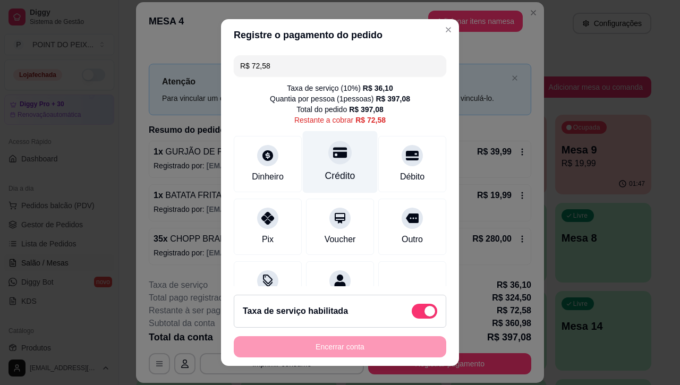
click at [333, 157] on icon at bounding box center [340, 153] width 14 height 11
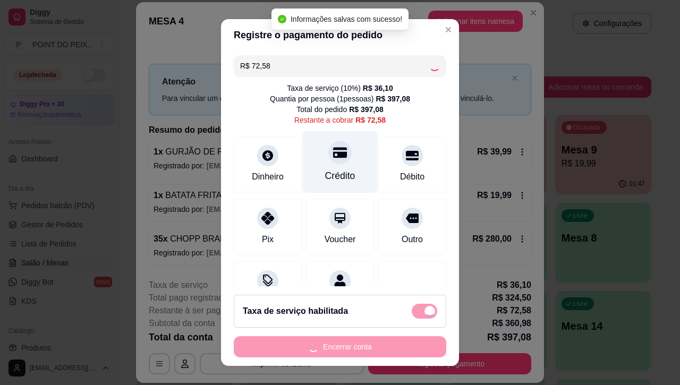
type input "R$ 0,00"
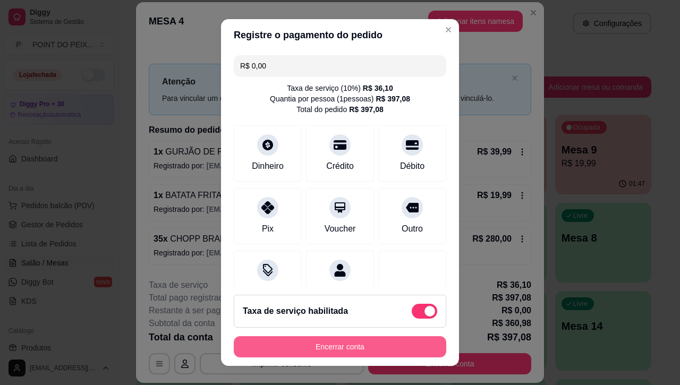
click at [356, 350] on button "Encerrar conta" at bounding box center [340, 346] width 212 height 21
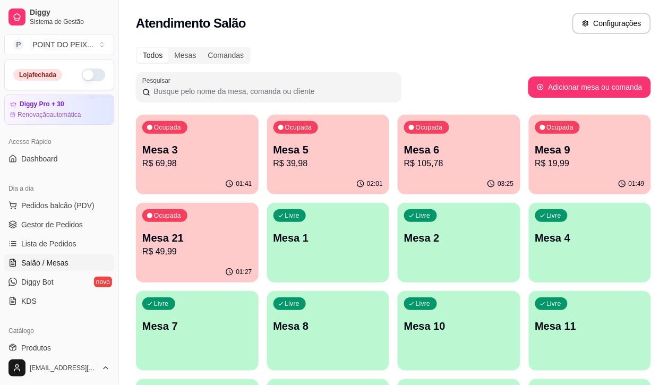
click at [417, 167] on p "R$ 105,78" at bounding box center [459, 163] width 110 height 13
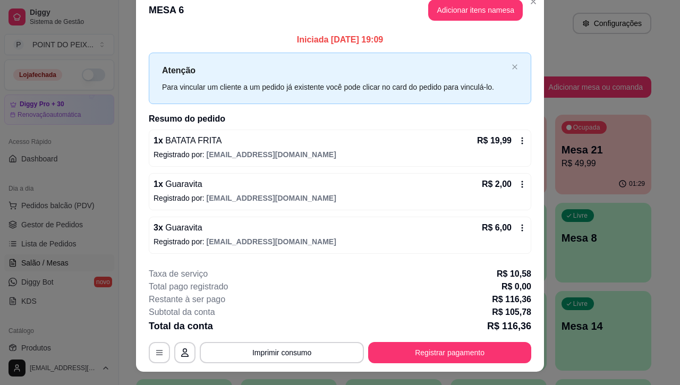
scroll to position [0, 0]
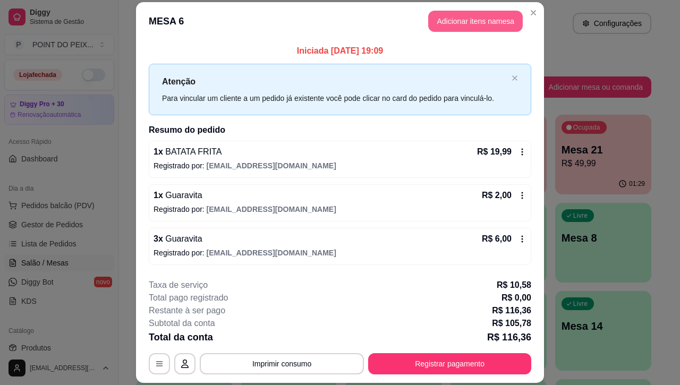
click at [460, 25] on button "Adicionar itens na mesa" at bounding box center [475, 21] width 94 height 21
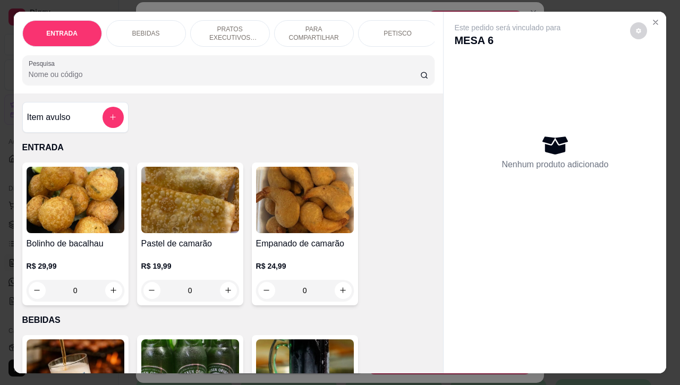
click at [139, 29] on p "BEBIDAS" at bounding box center [146, 33] width 28 height 8
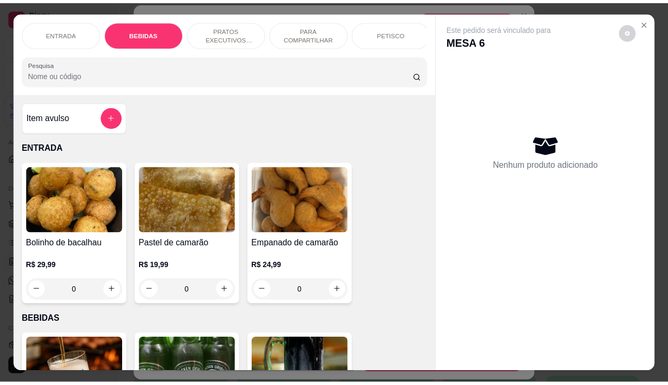
scroll to position [220, 0]
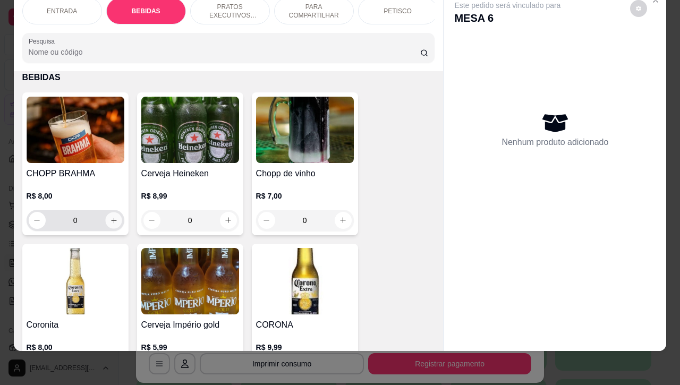
click at [112, 224] on button "increase-product-quantity" at bounding box center [113, 220] width 16 height 16
click at [111, 222] on button "increase-product-quantity" at bounding box center [113, 220] width 16 height 16
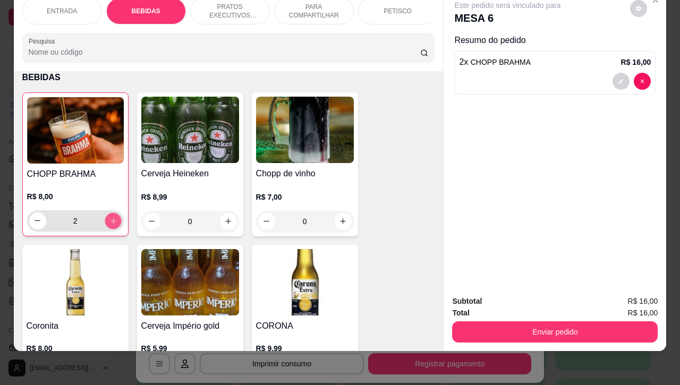
click at [110, 221] on icon "increase-product-quantity" at bounding box center [113, 221] width 8 height 8
click at [110, 221] on icon "increase-product-quantity" at bounding box center [112, 220] width 5 height 5
click at [110, 221] on icon "increase-product-quantity" at bounding box center [113, 221] width 6 height 6
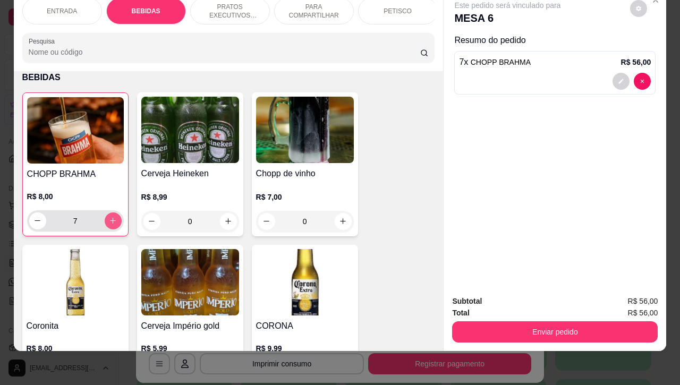
click at [110, 221] on icon "increase-product-quantity" at bounding box center [113, 221] width 6 height 6
type input "8"
click at [339, 221] on icon "increase-product-quantity" at bounding box center [343, 221] width 8 height 8
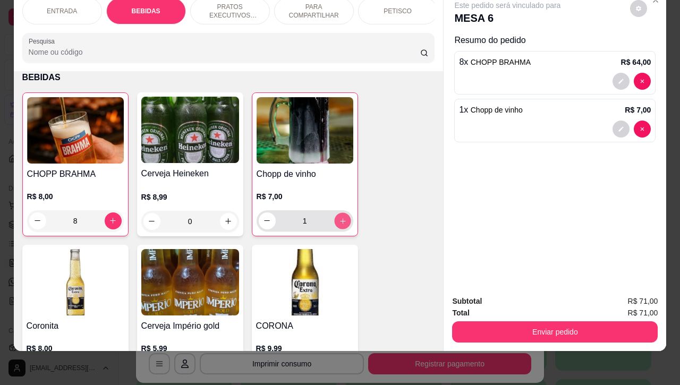
click at [338, 221] on icon "increase-product-quantity" at bounding box center [342, 221] width 8 height 8
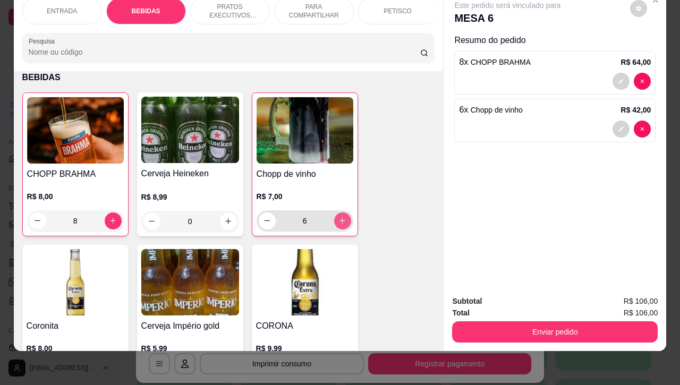
click at [338, 221] on icon "increase-product-quantity" at bounding box center [342, 221] width 8 height 8
click at [264, 224] on icon "decrease-product-quantity" at bounding box center [267, 221] width 8 height 8
type input "6"
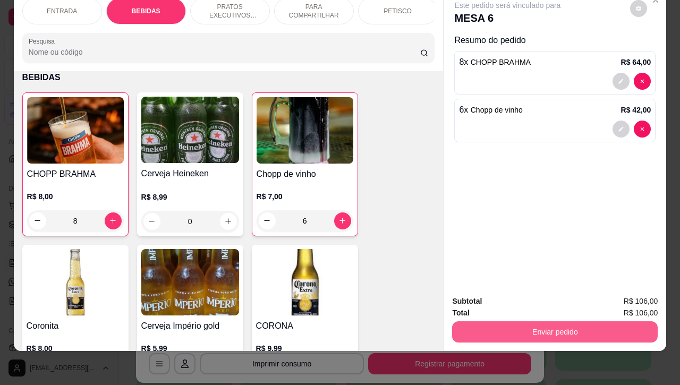
click at [572, 325] on button "Enviar pedido" at bounding box center [554, 331] width 205 height 21
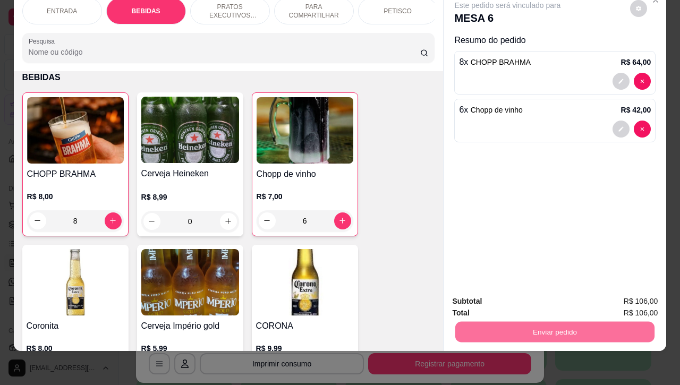
click at [630, 288] on button "Enviar pedido" at bounding box center [628, 295] width 60 height 20
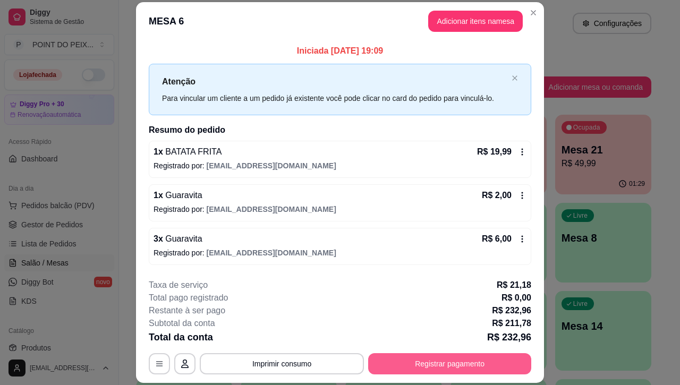
click at [446, 360] on button "Registrar pagamento" at bounding box center [449, 363] width 163 height 21
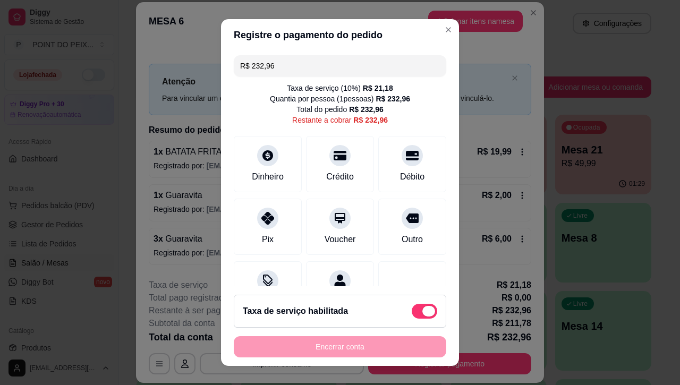
click at [411, 308] on span at bounding box center [423, 311] width 25 height 15
click at [411, 313] on input "checkbox" at bounding box center [414, 316] width 7 height 7
checkbox input "true"
type input "R$ 211,78"
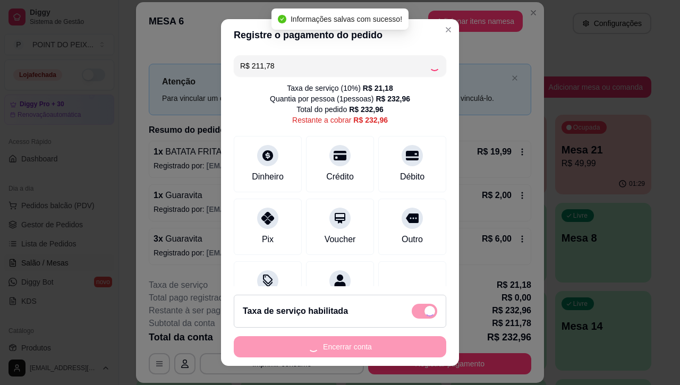
checkbox input "false"
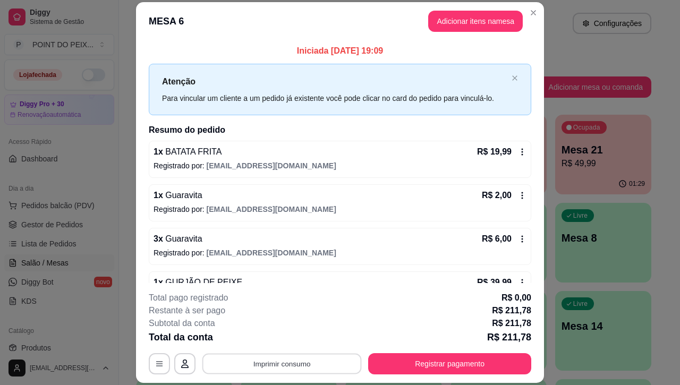
click at [287, 365] on button "Imprimir consumo" at bounding box center [281, 364] width 159 height 21
click at [282, 340] on button "IMPRESSORA" at bounding box center [279, 339] width 74 height 16
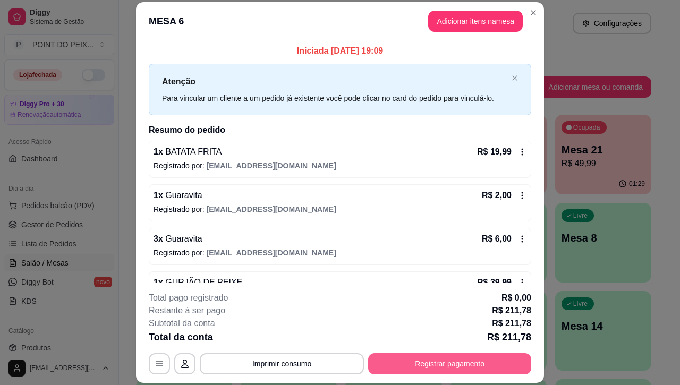
click at [423, 364] on button "Registrar pagamento" at bounding box center [449, 363] width 163 height 21
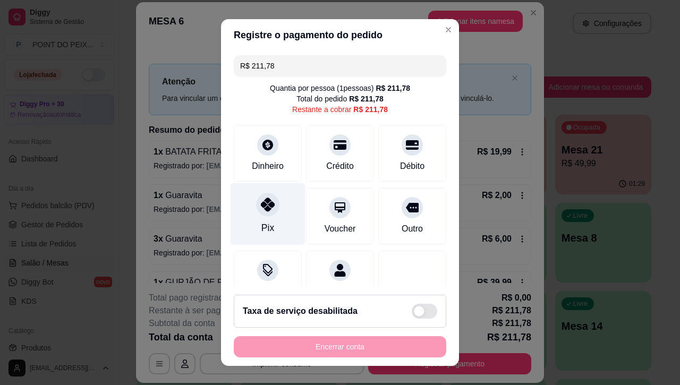
click at [261, 208] on icon at bounding box center [268, 204] width 14 height 14
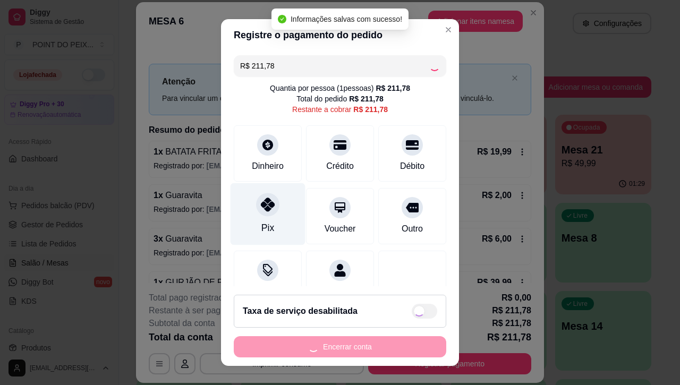
type input "R$ 0,00"
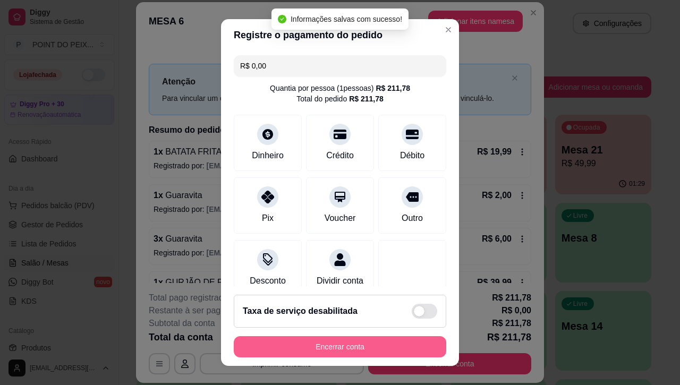
click at [349, 350] on button "Encerrar conta" at bounding box center [340, 346] width 212 height 21
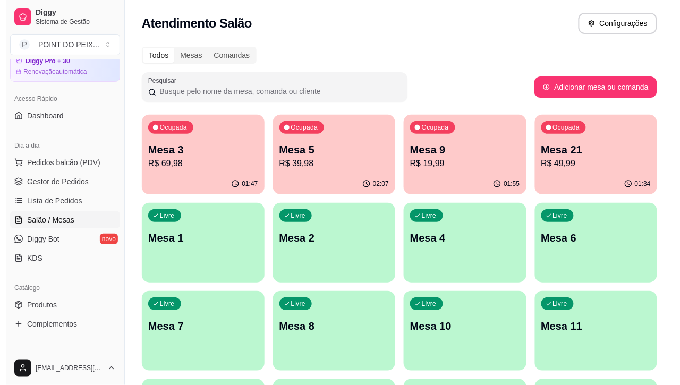
scroll to position [133, 0]
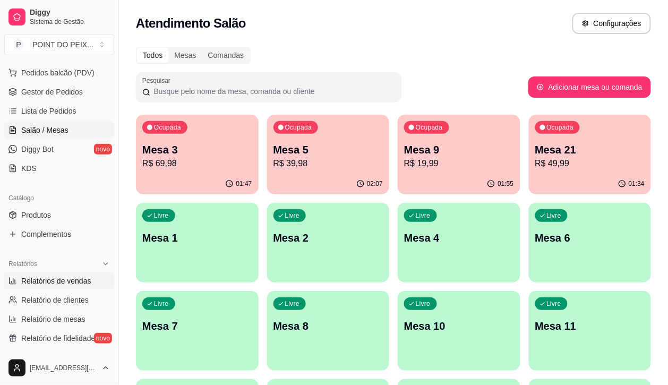
click at [69, 285] on span "Relatórios de vendas" at bounding box center [56, 281] width 70 height 11
select select "ALL"
select select "0"
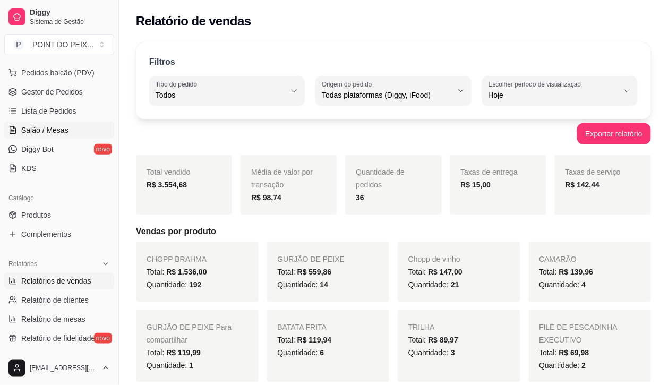
click at [50, 127] on span "Salão / Mesas" at bounding box center [44, 130] width 47 height 11
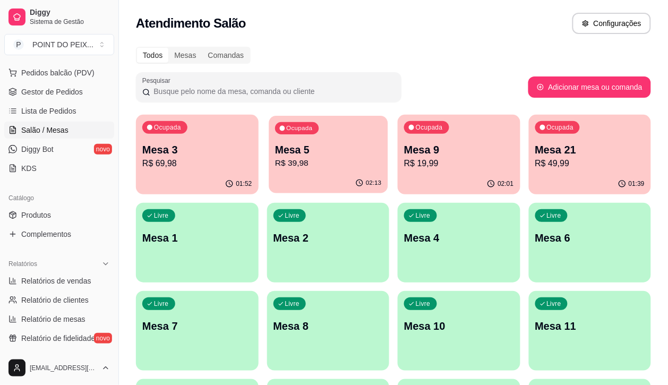
click at [303, 166] on p "R$ 39,98" at bounding box center [328, 163] width 106 height 12
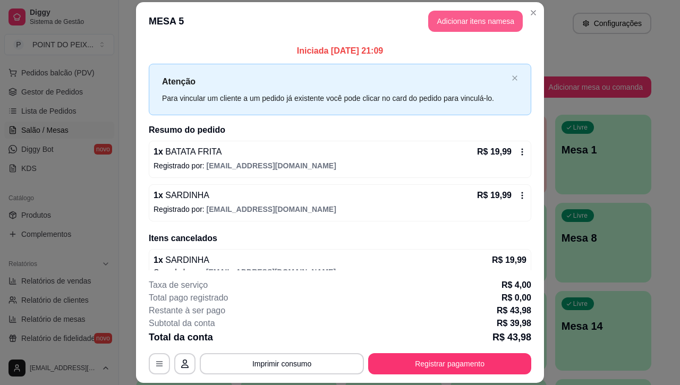
click at [468, 22] on button "Adicionar itens na mesa" at bounding box center [475, 21] width 94 height 21
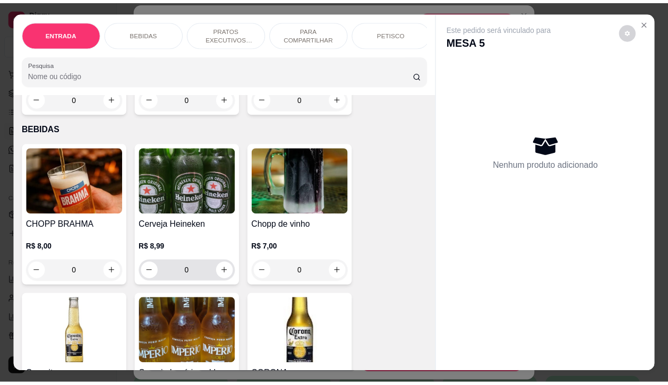
scroll to position [199, 0]
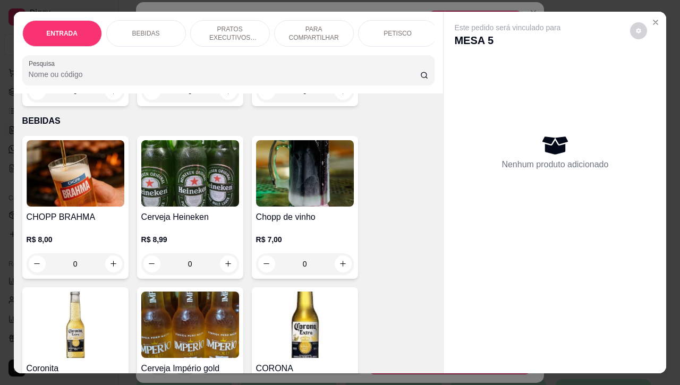
drag, startPoint x: 67, startPoint y: 269, endPoint x: 83, endPoint y: 272, distance: 16.7
click at [83, 272] on input "0" at bounding box center [75, 263] width 59 height 21
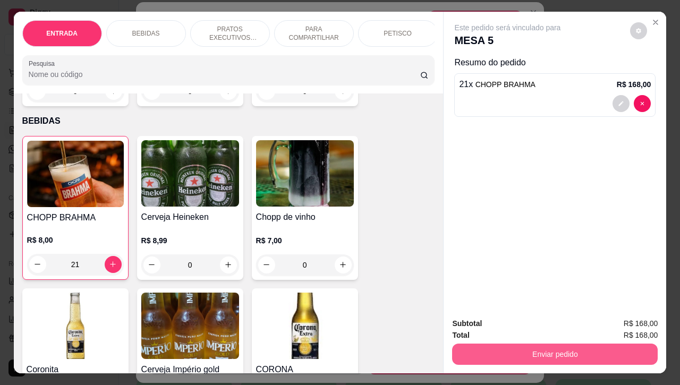
type input "21"
click at [505, 348] on button "Enviar pedido" at bounding box center [554, 353] width 205 height 21
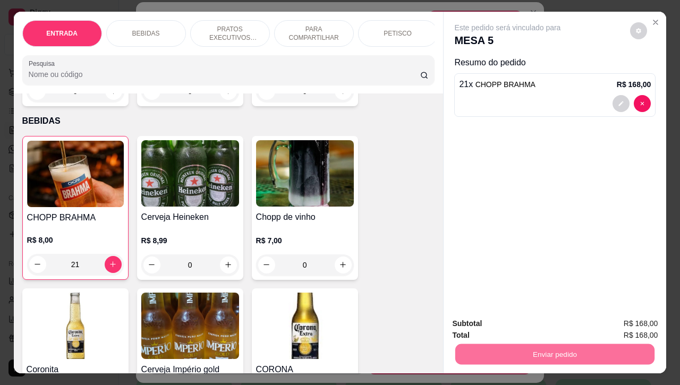
click at [628, 316] on button "Enviar pedido" at bounding box center [628, 323] width 60 height 20
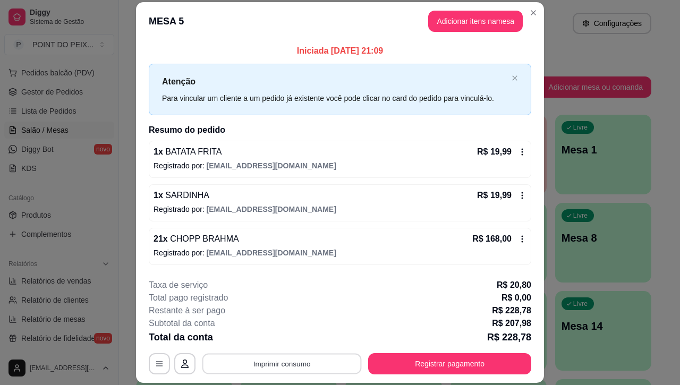
click at [310, 362] on button "Imprimir consumo" at bounding box center [281, 364] width 159 height 21
click at [293, 340] on button "IMPRESSORA" at bounding box center [279, 339] width 74 height 16
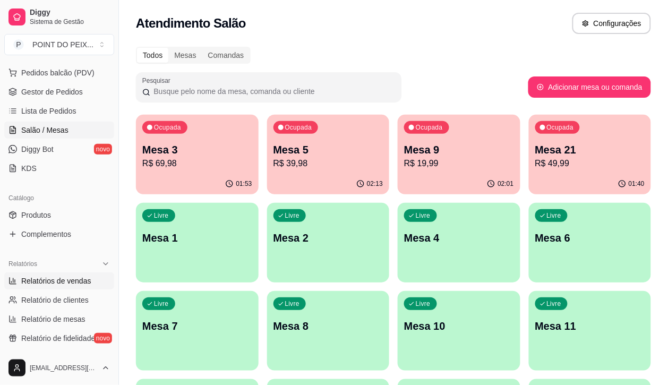
click at [59, 284] on span "Relatórios de vendas" at bounding box center [56, 281] width 70 height 11
select select "ALL"
select select "0"
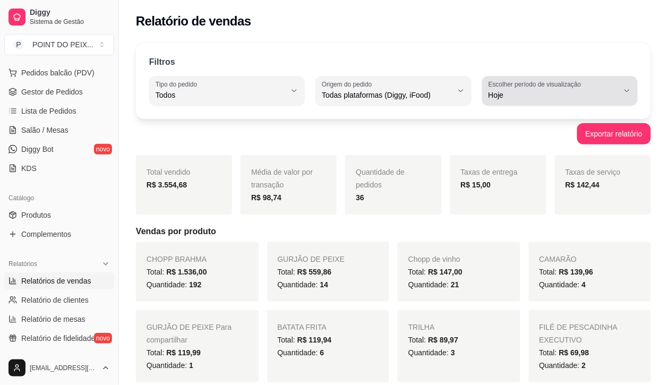
click at [625, 93] on icon "button" at bounding box center [627, 91] width 8 height 8
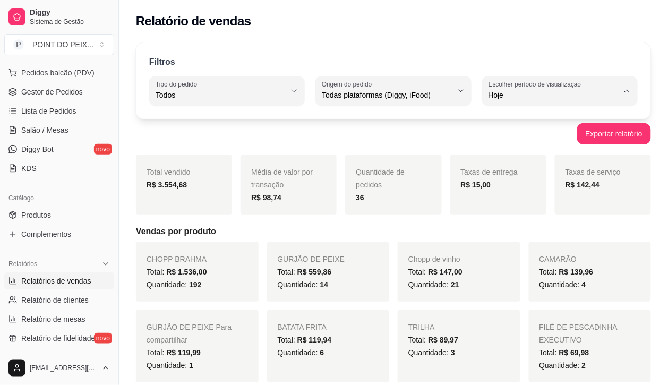
click at [515, 227] on span "Customizado" at bounding box center [554, 224] width 123 height 10
type input "-1"
select select "-1"
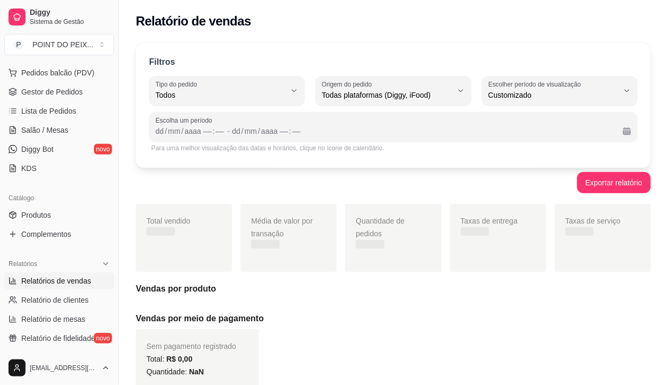
scroll to position [10, 0]
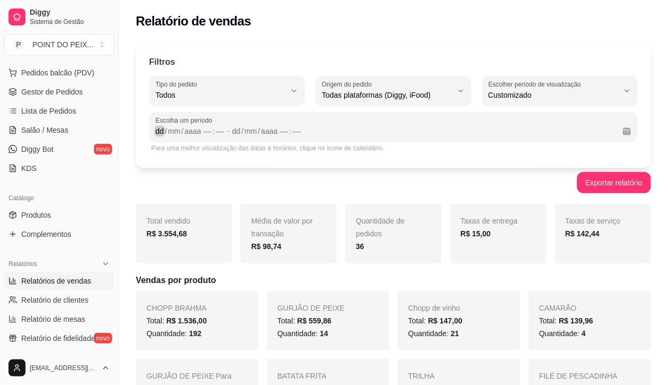
click at [160, 132] on div "dd" at bounding box center [159, 131] width 11 height 11
click at [164, 131] on div "/" at bounding box center [166, 131] width 4 height 11
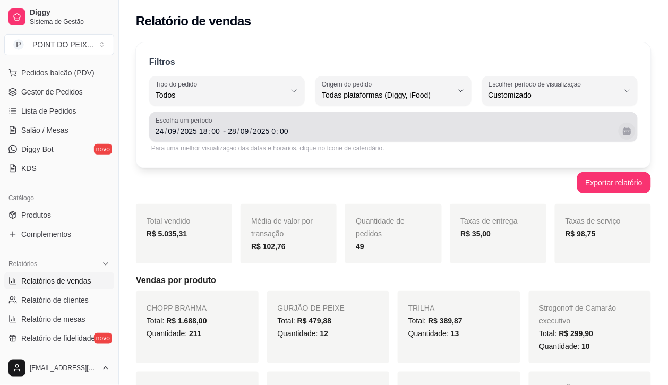
click at [629, 131] on button "Calendário" at bounding box center [626, 131] width 17 height 17
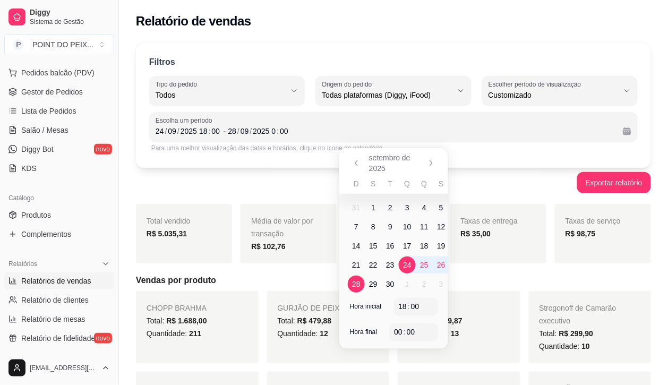
click at [394, 262] on span "23" at bounding box center [390, 265] width 8 height 11
click at [402, 264] on span "24" at bounding box center [407, 264] width 17 height 17
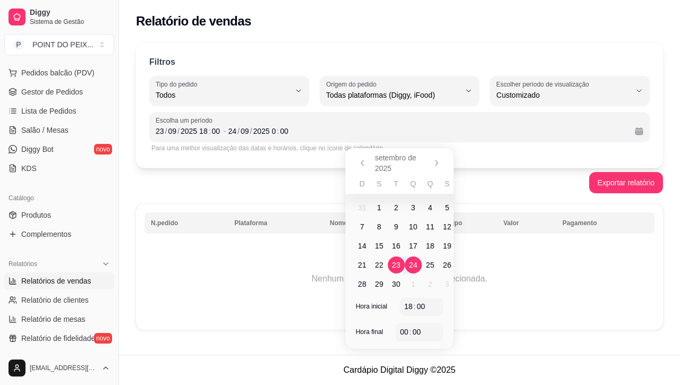
click at [412, 267] on span "24" at bounding box center [413, 265] width 8 height 11
click at [364, 288] on span "28" at bounding box center [362, 284] width 8 height 11
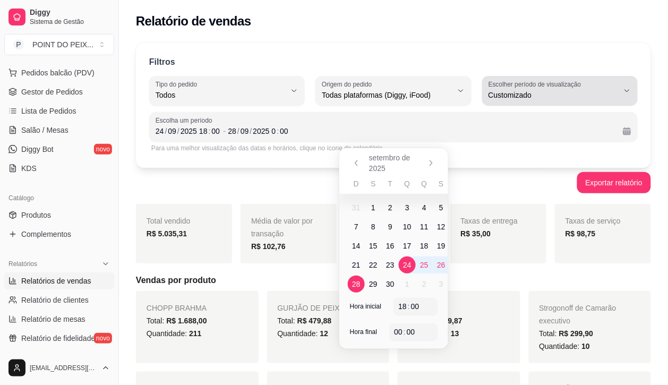
click at [628, 92] on icon "button" at bounding box center [627, 91] width 8 height 8
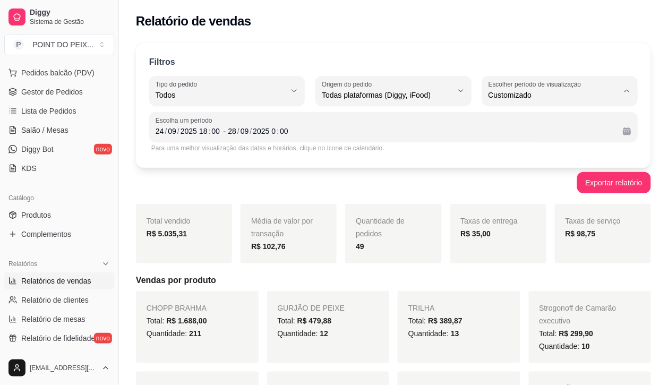
click at [499, 123] on span "Hoje" at bounding box center [554, 120] width 123 height 10
type input "0"
select select "0"
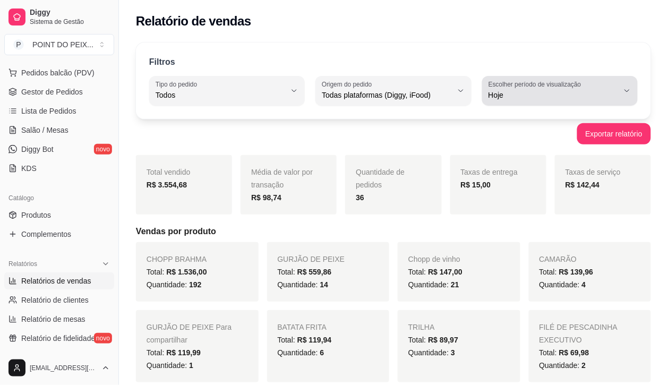
click at [624, 96] on button "Escolher período de visualização Hoje" at bounding box center [560, 91] width 156 height 30
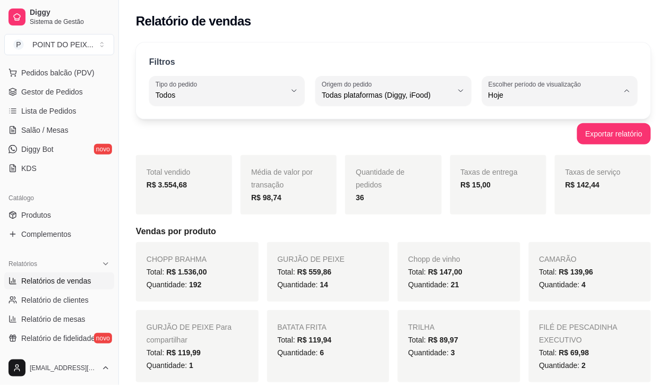
click at [525, 227] on span "Customizado" at bounding box center [554, 224] width 123 height 10
type input "-1"
select select "-1"
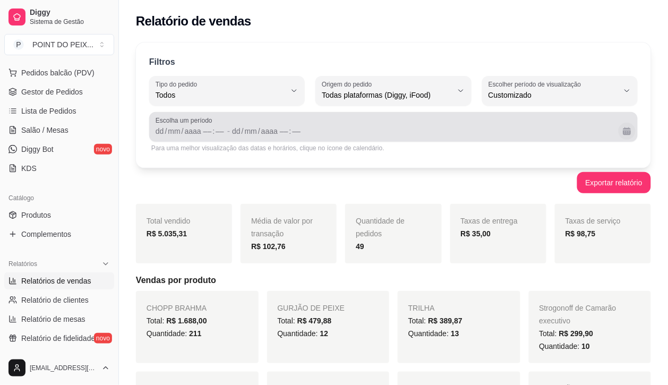
click at [628, 134] on button "Calendário" at bounding box center [626, 131] width 17 height 17
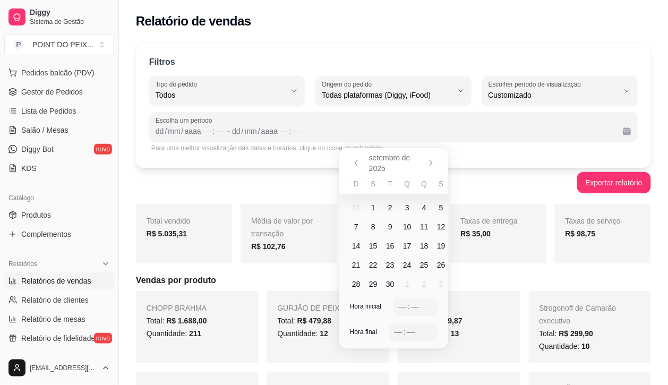
click at [405, 264] on span "24" at bounding box center [407, 265] width 8 height 11
click at [354, 286] on span "28" at bounding box center [356, 284] width 8 height 11
click at [446, 49] on div "Filtros ALL Tipo do pedido Todos Entrega Retirada Mesa Consumo local Tipo do pe…" at bounding box center [393, 104] width 515 height 125
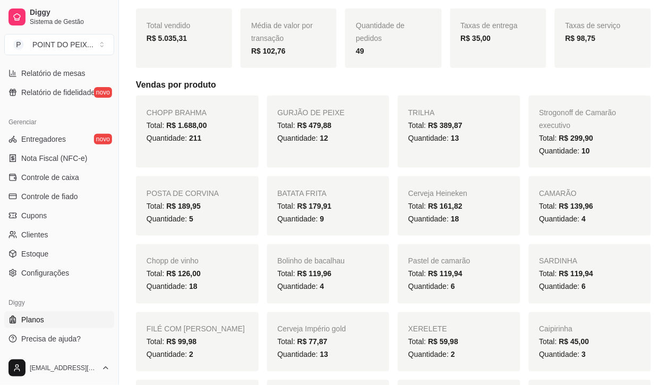
scroll to position [199, 0]
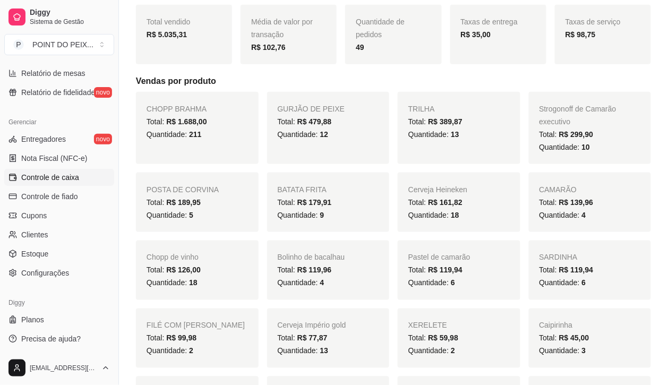
click at [65, 179] on span "Controle de caixa" at bounding box center [50, 177] width 58 height 11
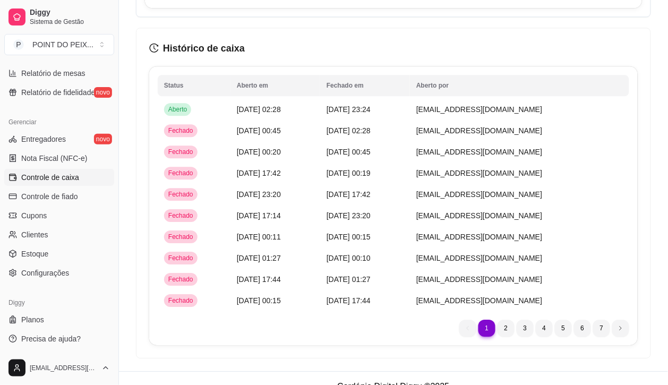
scroll to position [1495, 0]
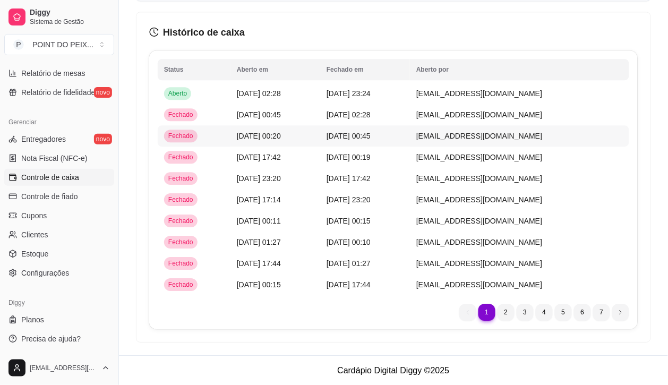
click at [274, 139] on span "[DATE] 00:20" at bounding box center [259, 136] width 44 height 8
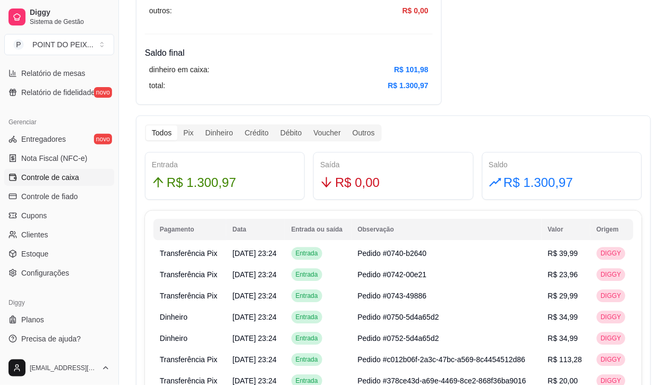
scroll to position [436, 0]
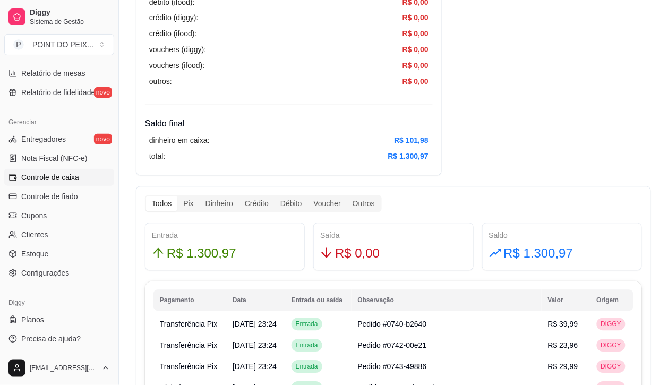
click at [64, 179] on span "Controle de caixa" at bounding box center [50, 177] width 58 height 11
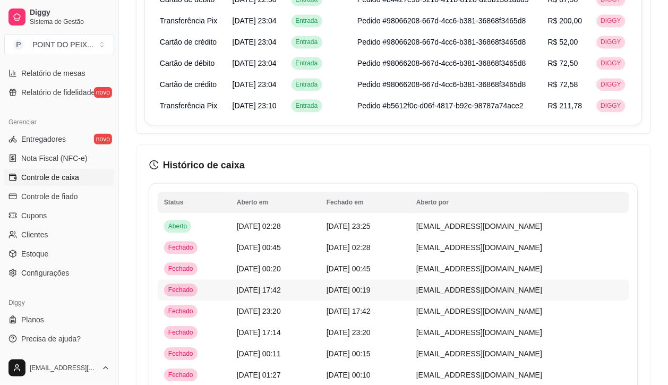
scroll to position [1429, 0]
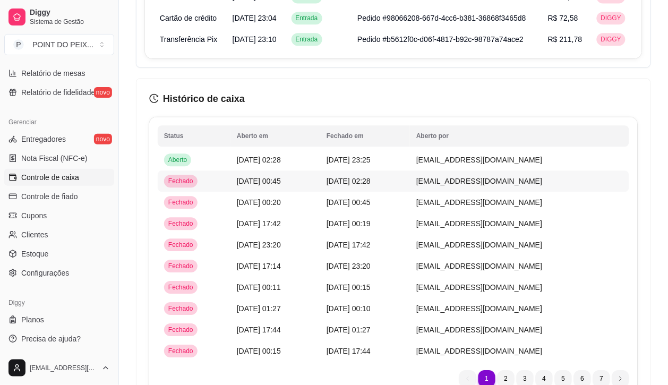
click at [257, 186] on td "[DATE] 00:45" at bounding box center [275, 180] width 90 height 21
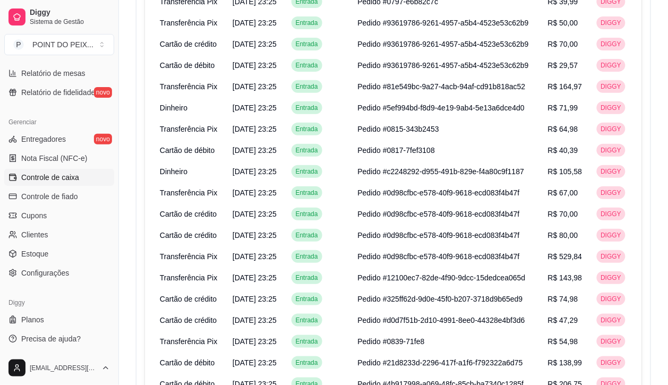
scroll to position [1168, 0]
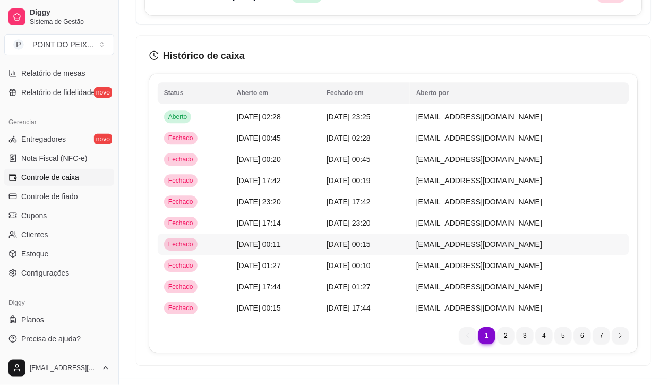
scroll to position [1495, 0]
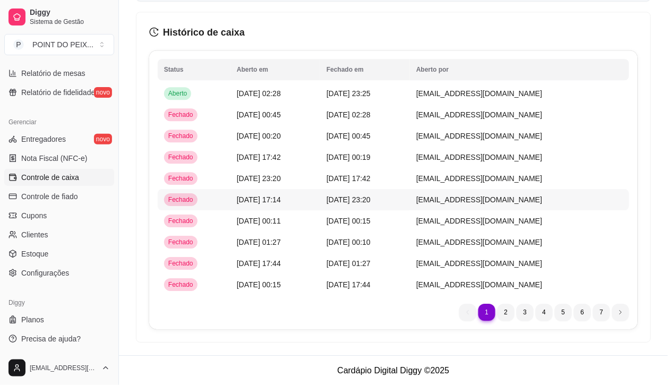
click at [255, 197] on span "[DATE] 17:14" at bounding box center [259, 199] width 44 height 8
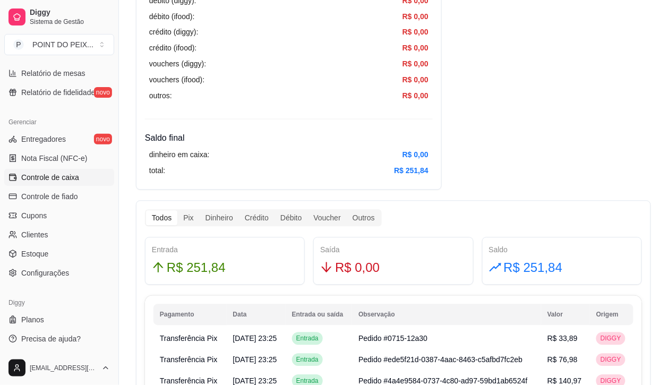
scroll to position [465, 0]
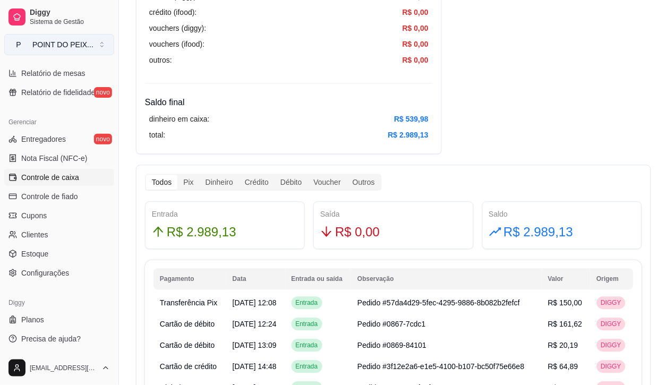
scroll to position [1495, 0]
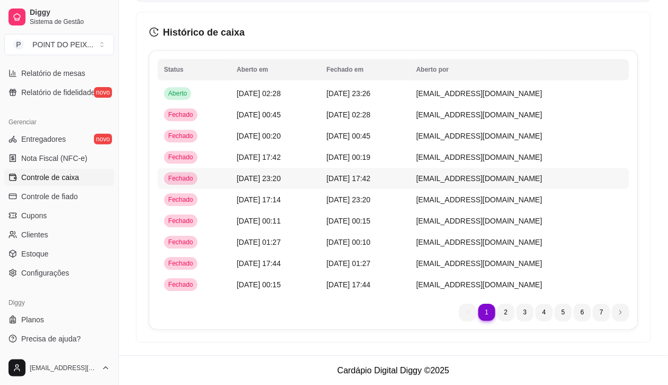
click at [256, 180] on span "[DATE] 23:20" at bounding box center [259, 178] width 44 height 8
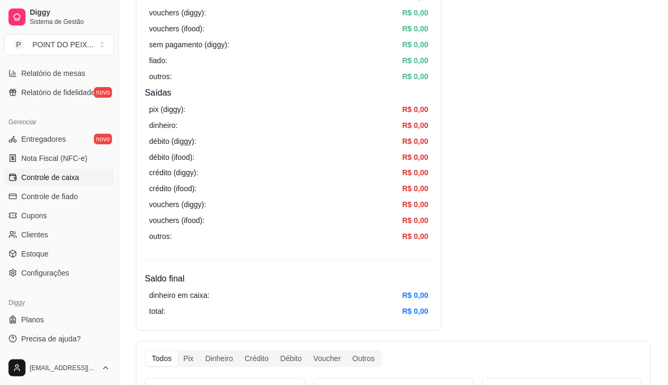
scroll to position [265, 0]
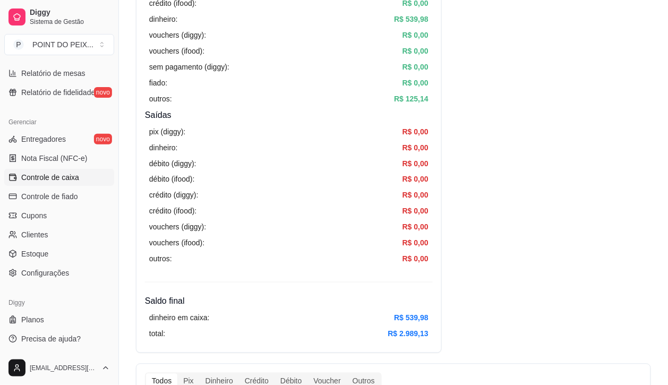
scroll to position [1495, 0]
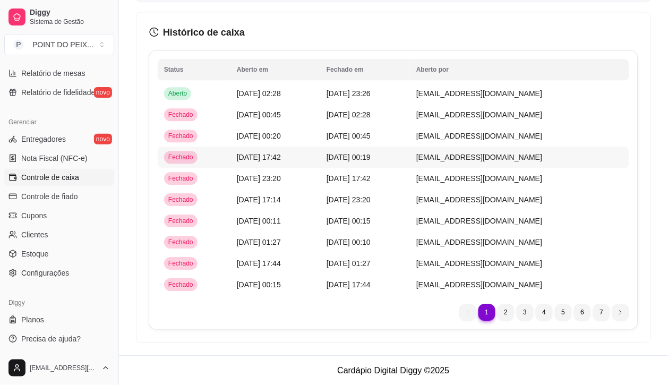
click at [265, 154] on span "[DATE] 17:42" at bounding box center [259, 157] width 44 height 8
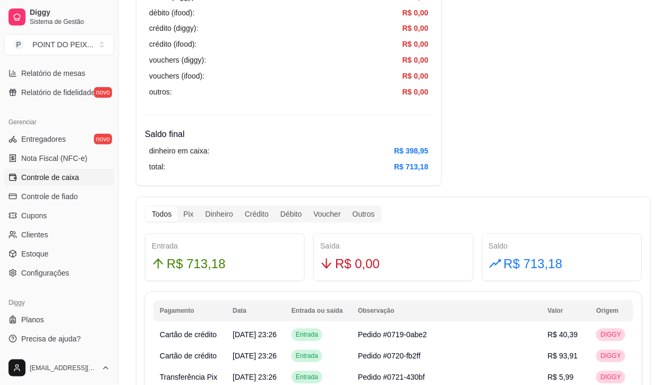
scroll to position [465, 0]
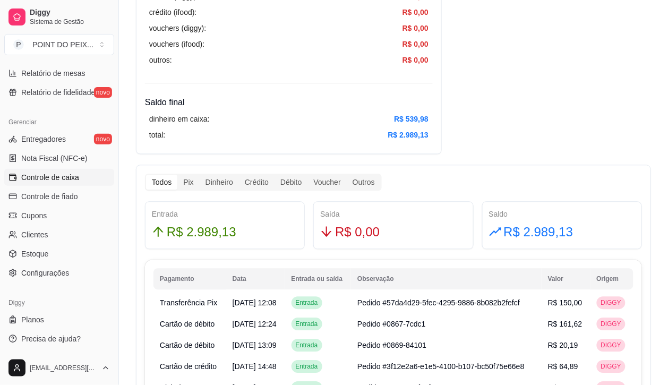
scroll to position [1495, 0]
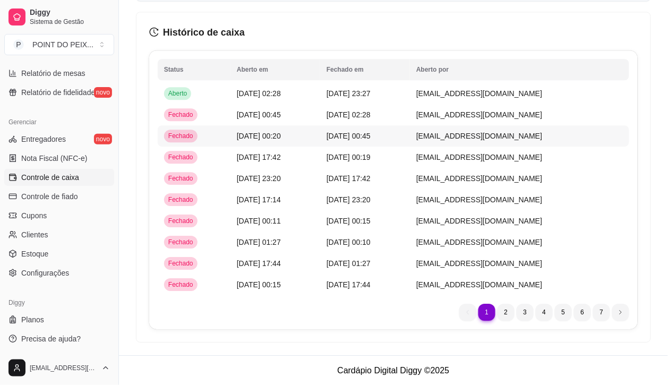
click at [263, 137] on span "[DATE] 00:20" at bounding box center [259, 136] width 44 height 8
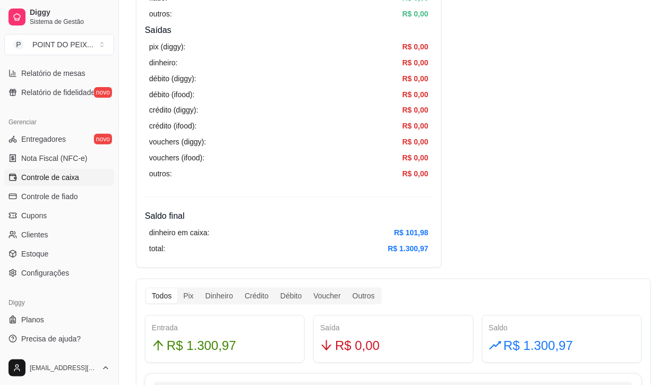
scroll to position [465, 0]
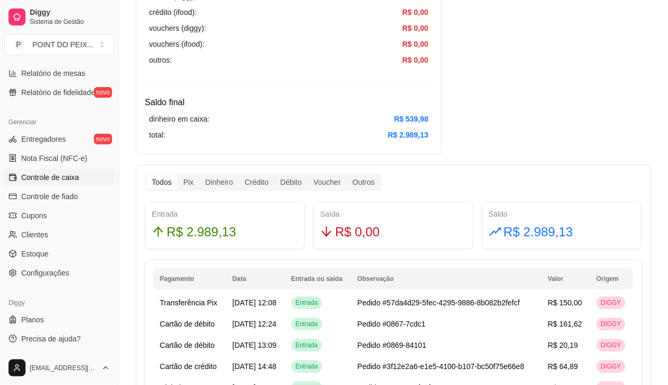
scroll to position [1495, 0]
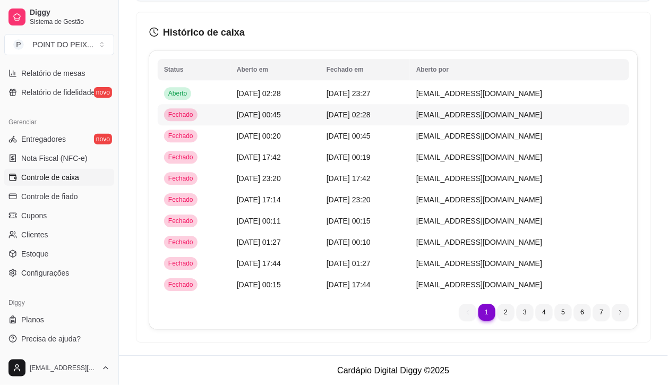
click at [248, 115] on span "[DATE] 00:45" at bounding box center [259, 114] width 44 height 8
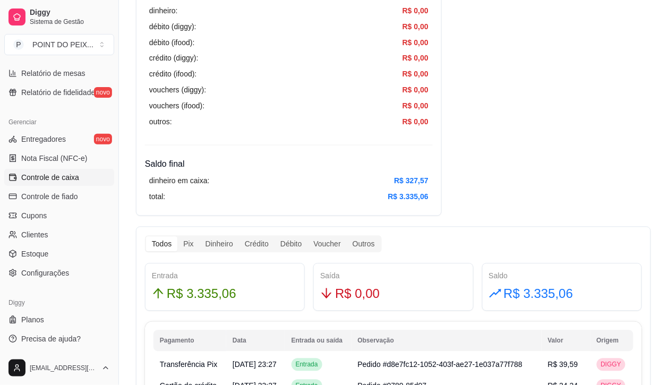
scroll to position [398, 0]
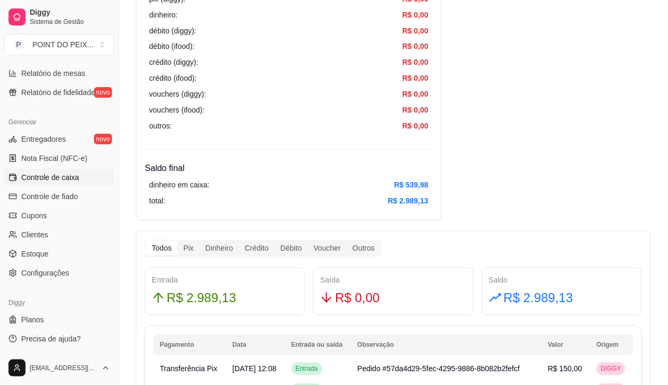
scroll to position [1495, 0]
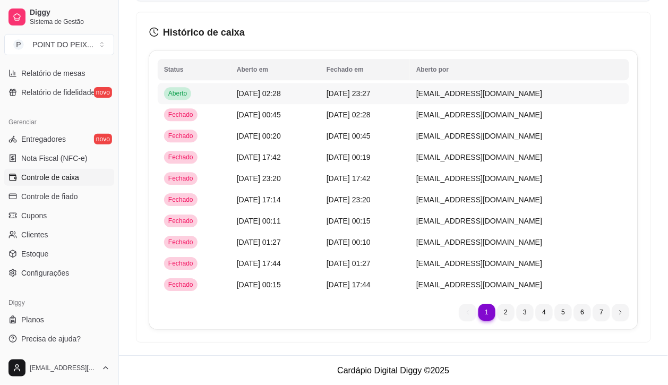
click at [258, 94] on span "[DATE] 02:28" at bounding box center [259, 93] width 44 height 8
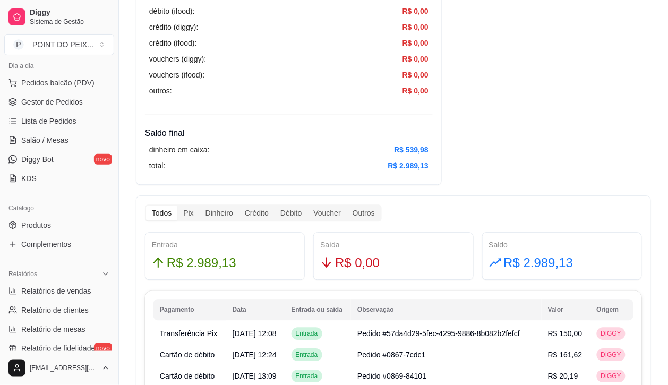
scroll to position [113, 0]
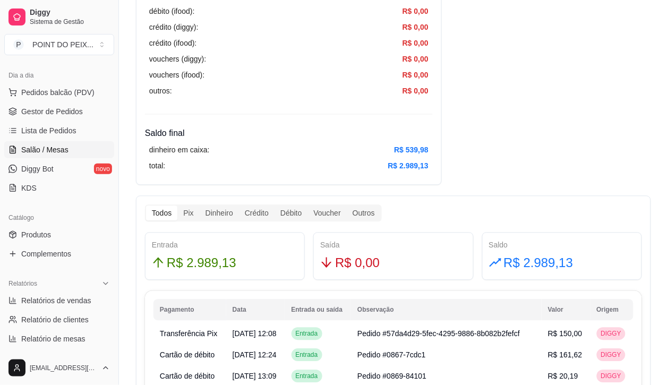
click at [52, 151] on span "Salão / Mesas" at bounding box center [44, 149] width 47 height 11
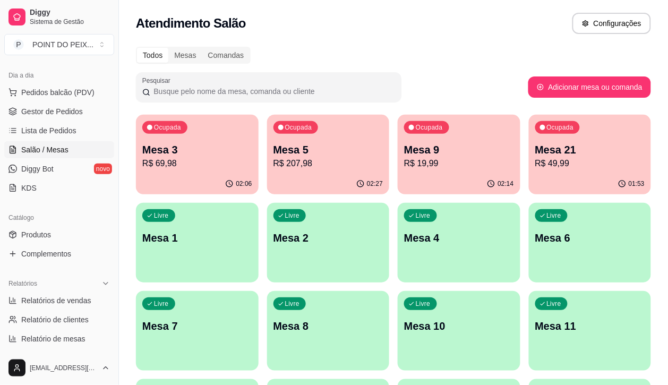
click at [158, 179] on div "02:06" at bounding box center [197, 184] width 123 height 21
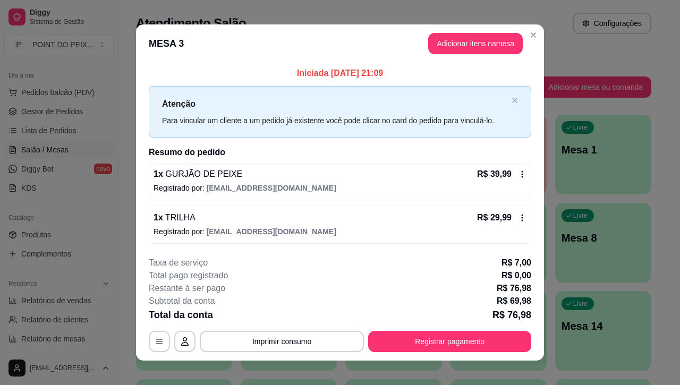
scroll to position [10, 0]
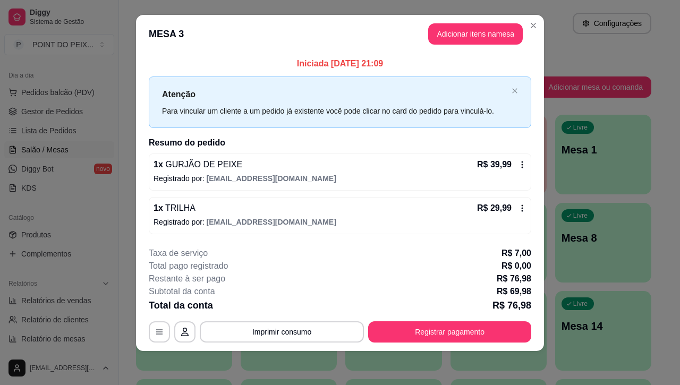
click at [521, 211] on icon at bounding box center [522, 208] width 2 height 7
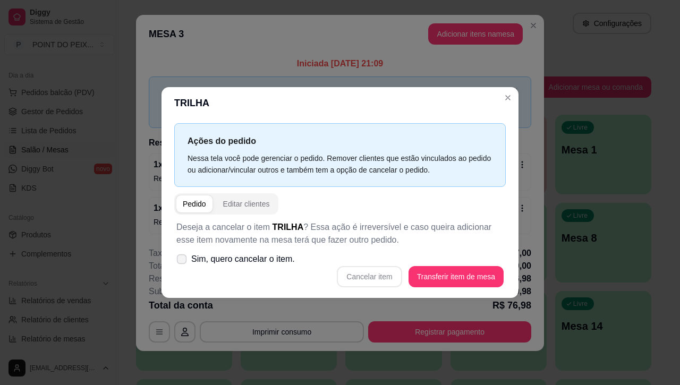
click at [179, 259] on icon at bounding box center [181, 259] width 8 height 6
click at [179, 261] on input "Sim, quero cancelar o item." at bounding box center [179, 264] width 7 height 7
checkbox input "true"
click at [377, 277] on button "Cancelar item" at bounding box center [369, 276] width 65 height 21
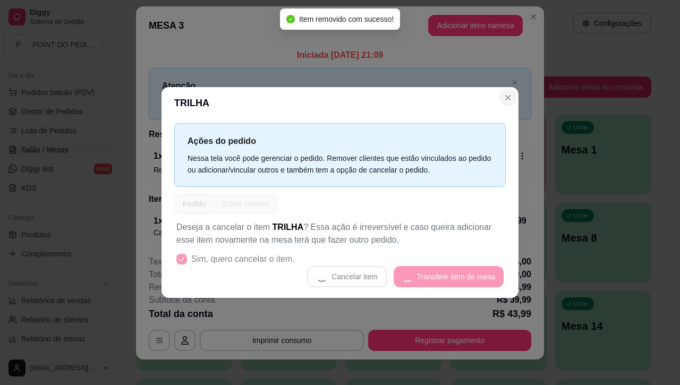
scroll to position [1, 0]
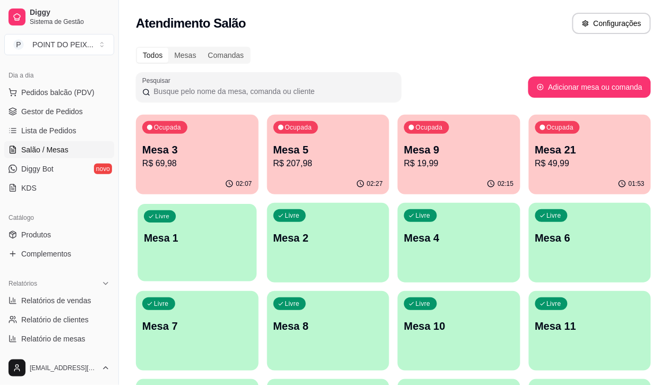
click at [256, 204] on div "Livre Mesa 1" at bounding box center [196, 236] width 119 height 65
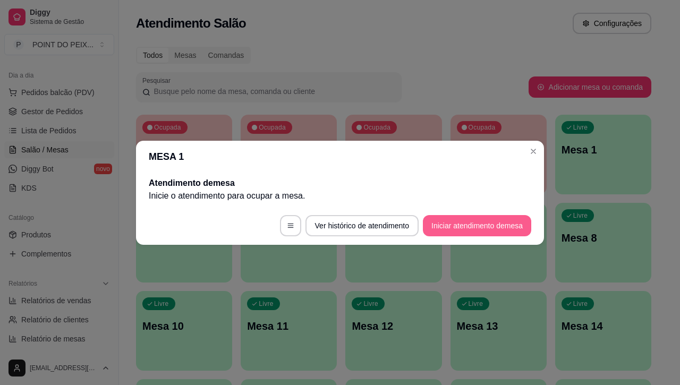
click at [485, 226] on button "Iniciar atendimento de mesa" at bounding box center [477, 225] width 108 height 21
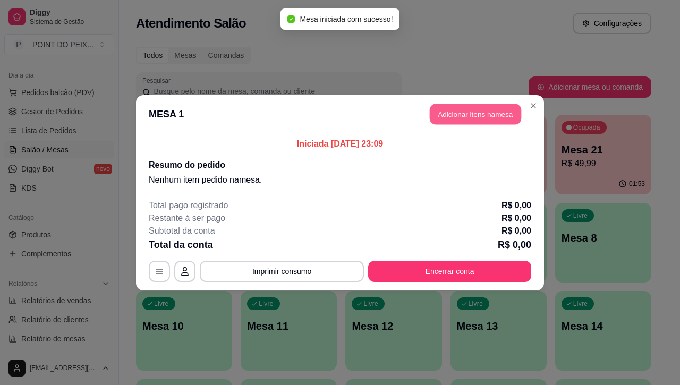
click at [476, 121] on button "Adicionar itens na mesa" at bounding box center [474, 114] width 91 height 21
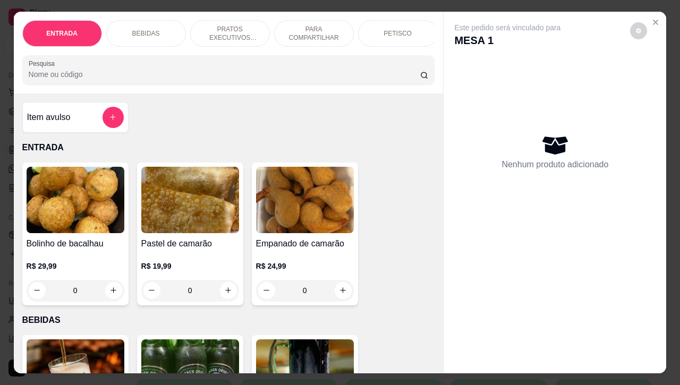
click at [401, 30] on p "PETISCO" at bounding box center [397, 33] width 28 height 8
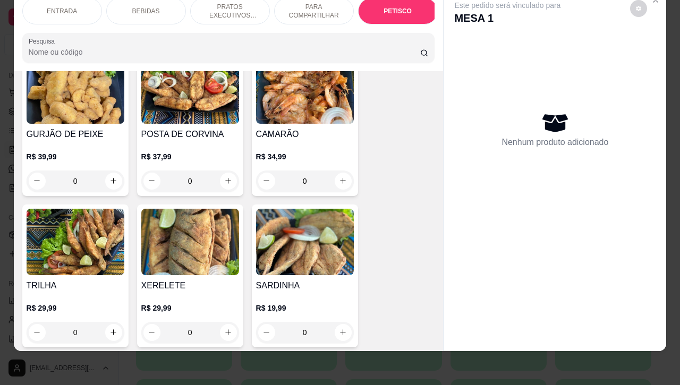
scroll to position [2545, 0]
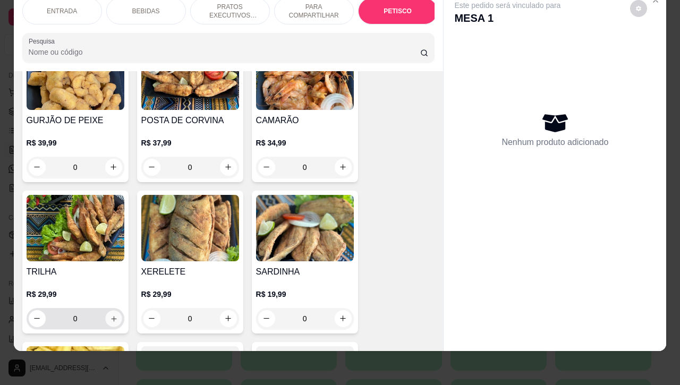
click at [109, 314] on icon "increase-product-quantity" at bounding box center [113, 318] width 8 height 8
type input "1"
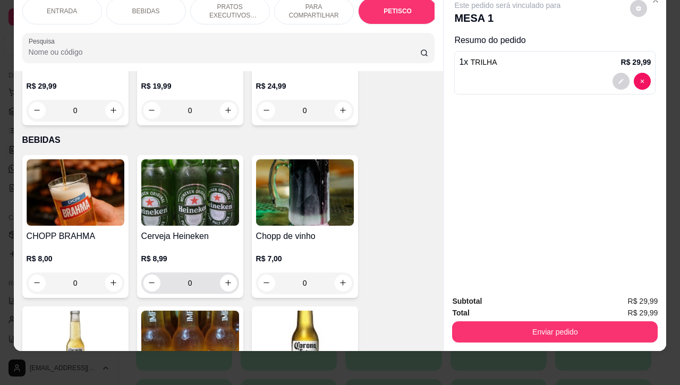
scroll to position [199, 0]
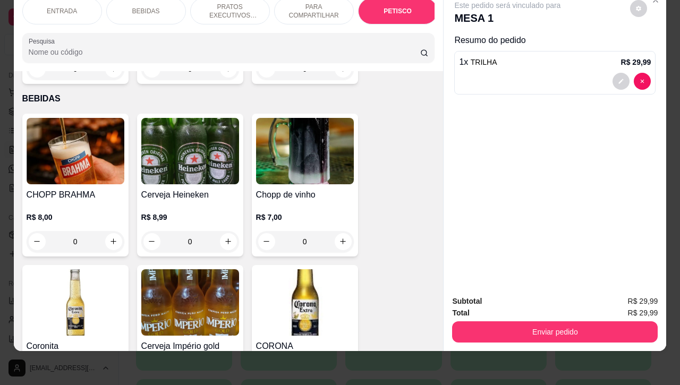
drag, startPoint x: 81, startPoint y: 244, endPoint x: 65, endPoint y: 244, distance: 15.9
click at [65, 244] on input "0" at bounding box center [75, 241] width 59 height 21
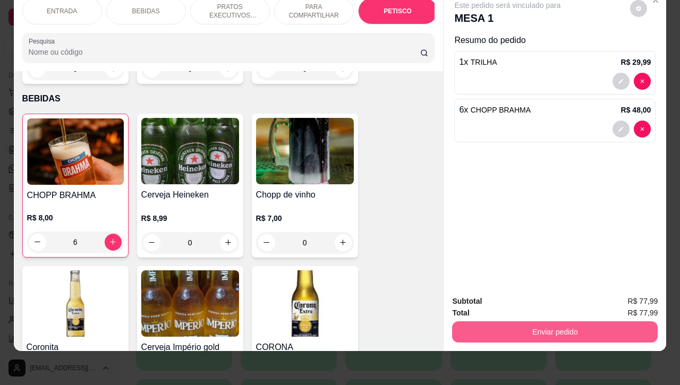
type input "6"
click at [543, 322] on button "Enviar pedido" at bounding box center [554, 331] width 205 height 21
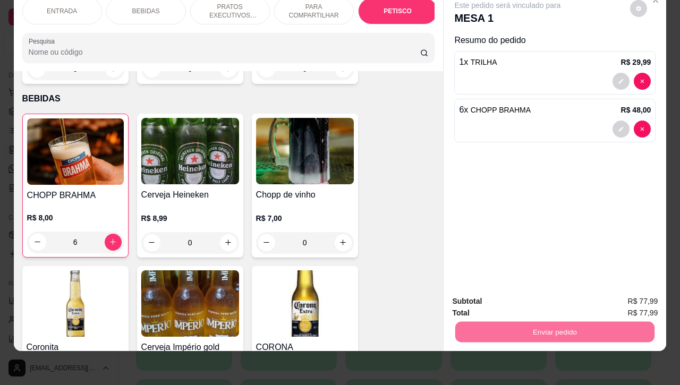
click at [623, 295] on button "Enviar pedido" at bounding box center [628, 295] width 58 height 20
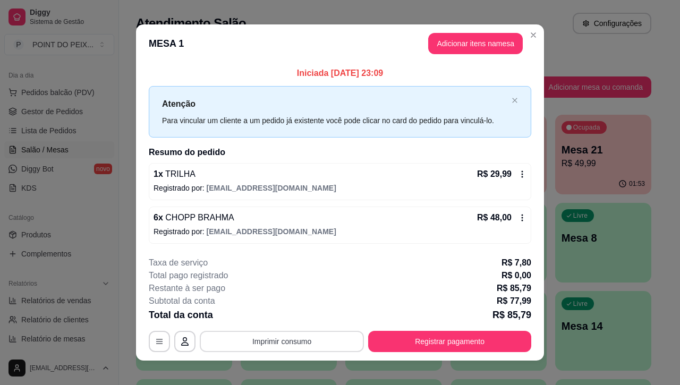
click at [285, 343] on button "Imprimir consumo" at bounding box center [282, 341] width 164 height 21
click at [290, 323] on button "IMPRESSORA" at bounding box center [279, 316] width 74 height 16
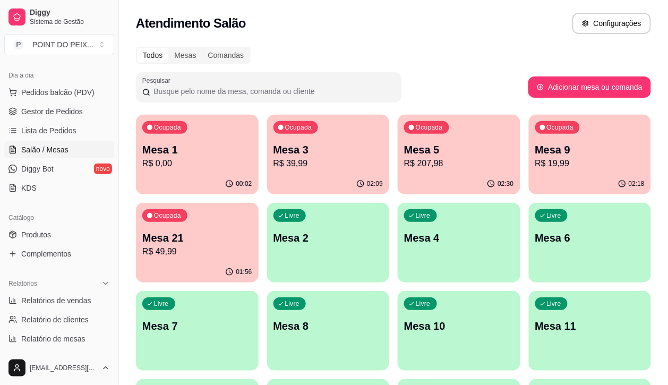
click at [404, 147] on p "Mesa 5" at bounding box center [459, 149] width 110 height 15
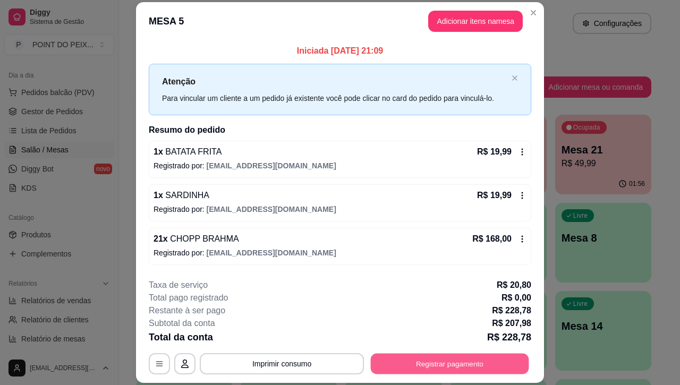
click at [443, 356] on button "Registrar pagamento" at bounding box center [450, 364] width 158 height 21
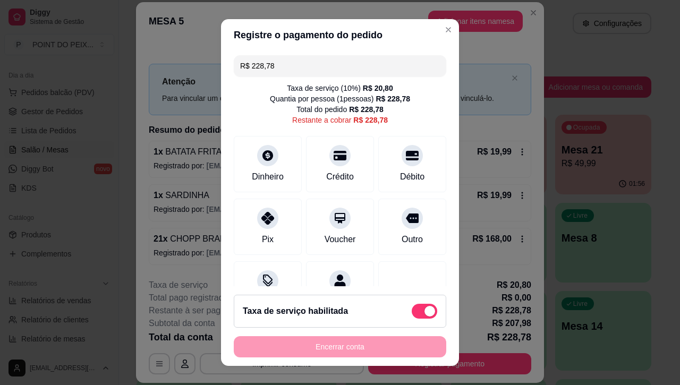
drag, startPoint x: 279, startPoint y: 72, endPoint x: 237, endPoint y: 73, distance: 42.5
click at [240, 73] on input "R$ 228,78" at bounding box center [340, 65] width 200 height 21
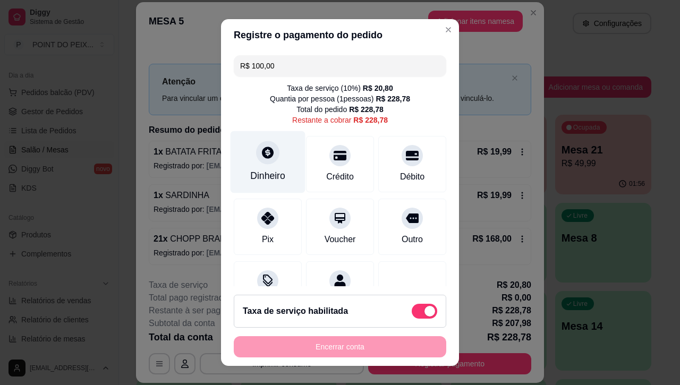
click at [260, 162] on div at bounding box center [267, 152] width 23 height 23
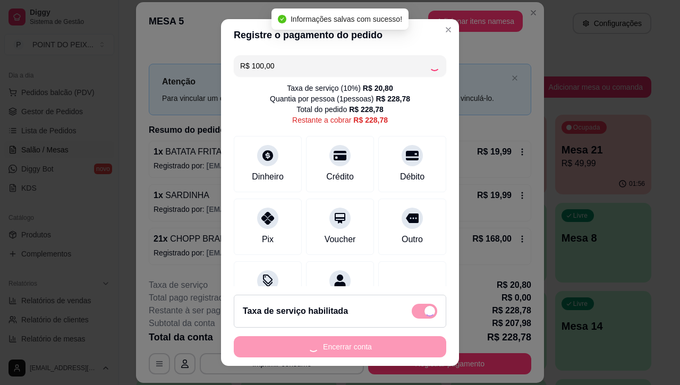
type input "R$ 128,78"
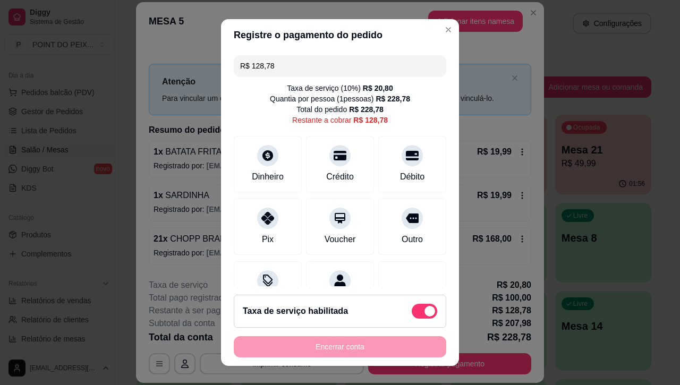
click at [424, 311] on span at bounding box center [429, 311] width 11 height 11
click at [411, 313] on input "checkbox" at bounding box center [414, 316] width 7 height 7
checkbox input "true"
type input "R$ 107,98"
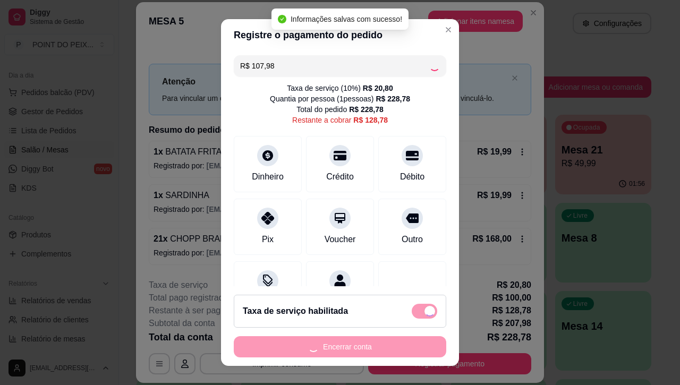
checkbox input "false"
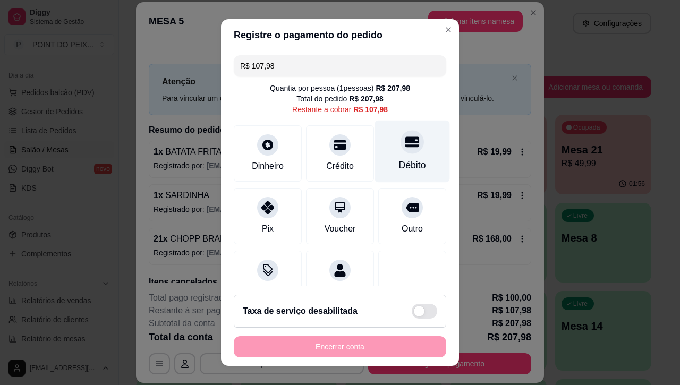
click at [399, 157] on div "Débito" at bounding box center [412, 152] width 75 height 62
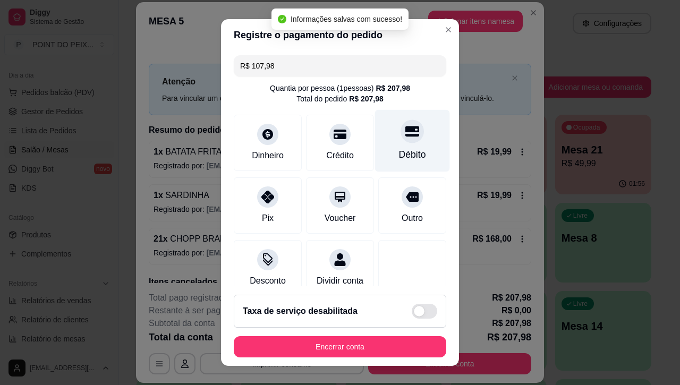
type input "R$ 0,00"
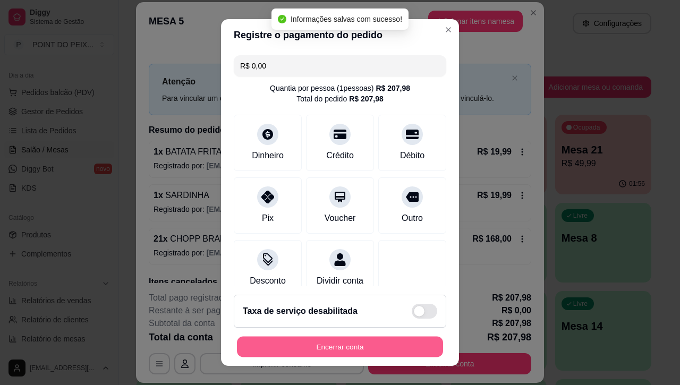
click at [369, 343] on button "Encerrar conta" at bounding box center [340, 346] width 206 height 21
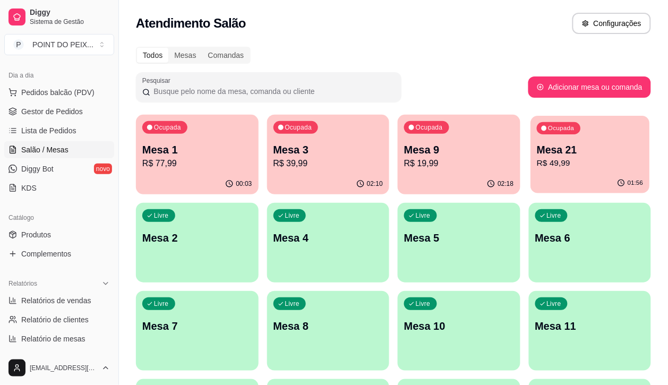
click at [537, 168] on p "R$ 49,99" at bounding box center [590, 163] width 106 height 12
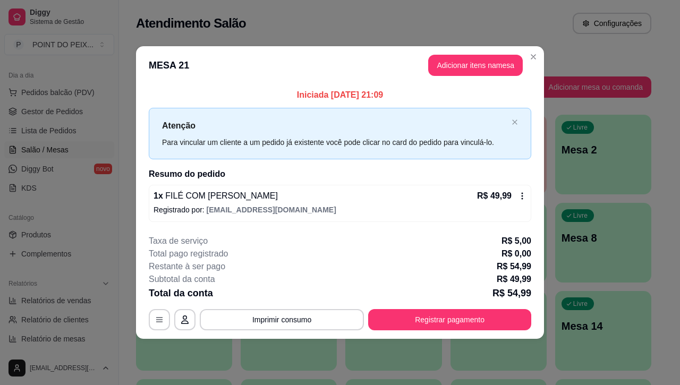
click at [523, 198] on icon at bounding box center [522, 196] width 8 height 8
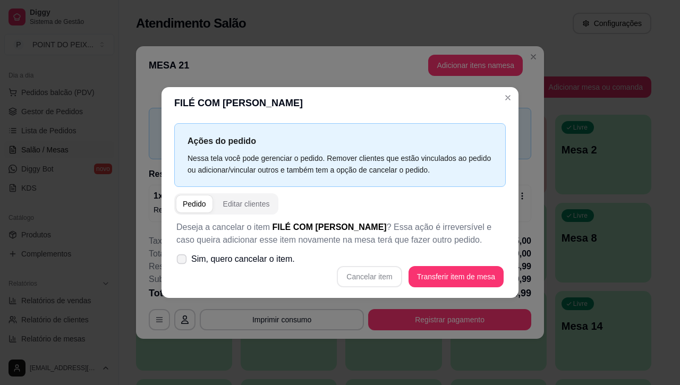
click at [182, 261] on icon at bounding box center [181, 259] width 8 height 6
click at [182, 261] on input "Sim, quero cancelar o item." at bounding box center [179, 264] width 7 height 7
checkbox input "true"
click at [365, 277] on button "Cancelar item" at bounding box center [369, 276] width 65 height 21
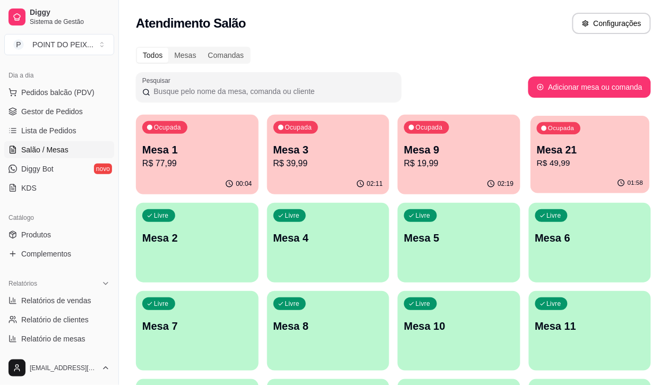
click at [530, 171] on div "Ocupada Mesa 21 R$ 49,99" at bounding box center [589, 144] width 119 height 57
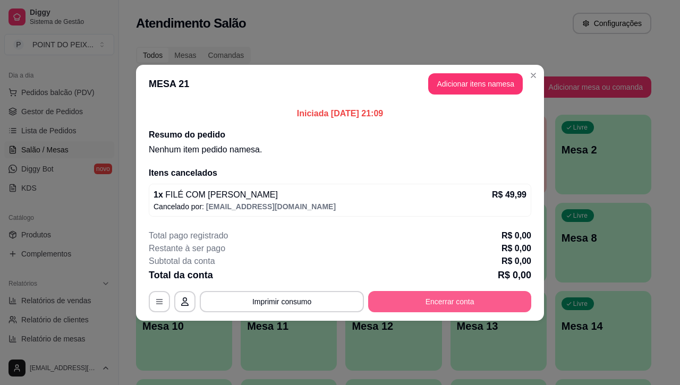
click at [432, 294] on button "Encerrar conta" at bounding box center [449, 301] width 163 height 21
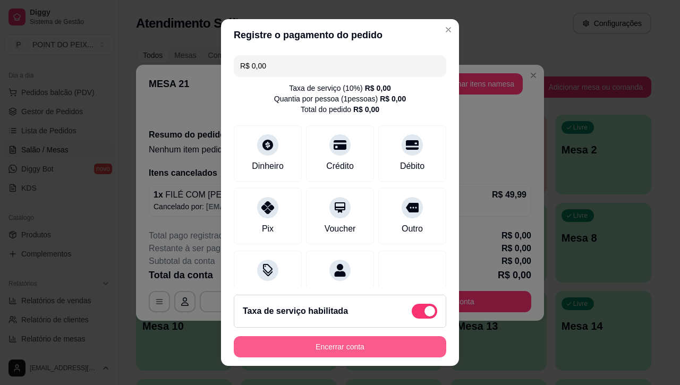
click at [373, 347] on button "Encerrar conta" at bounding box center [340, 346] width 212 height 21
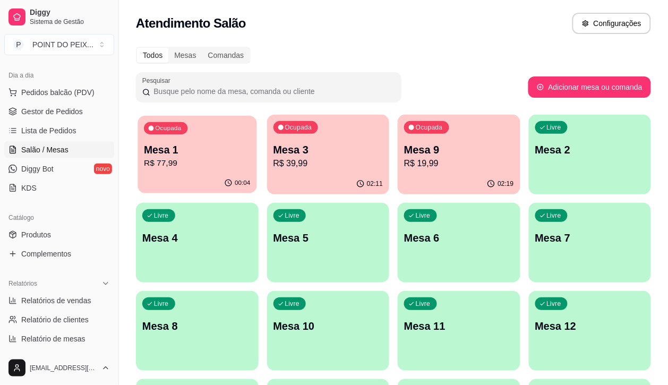
click at [205, 174] on div "00:04" at bounding box center [196, 183] width 119 height 20
click at [185, 174] on div "00:04" at bounding box center [196, 183] width 119 height 20
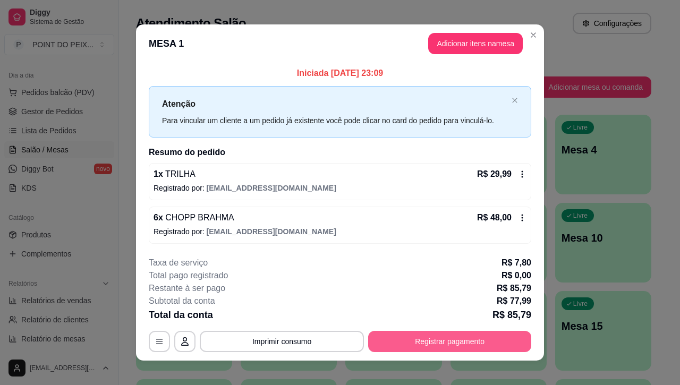
click at [470, 338] on button "Registrar pagamento" at bounding box center [449, 341] width 163 height 21
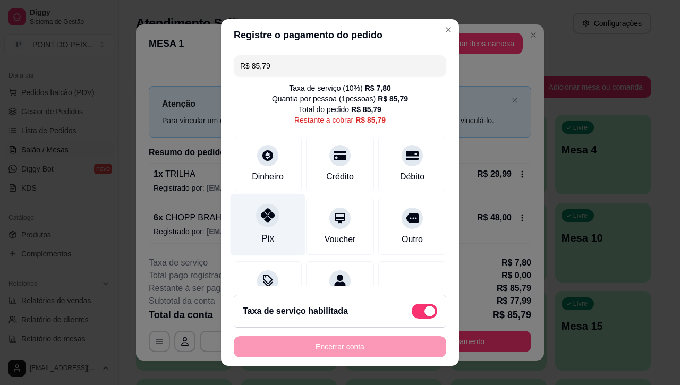
click at [267, 237] on div "Pix" at bounding box center [267, 225] width 75 height 62
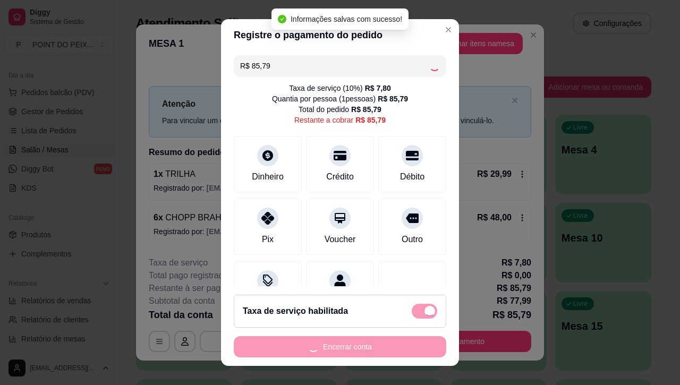
type input "R$ 0,00"
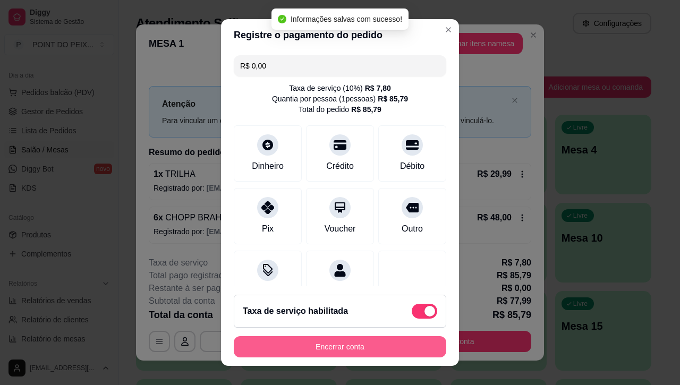
click at [342, 348] on button "Encerrar conta" at bounding box center [340, 346] width 212 height 21
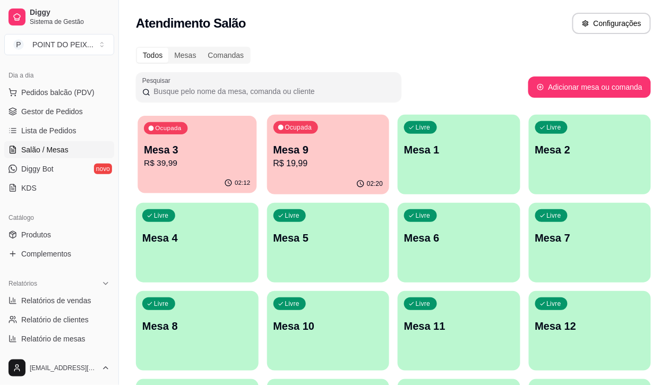
click at [209, 162] on p "R$ 39,99" at bounding box center [197, 163] width 106 height 12
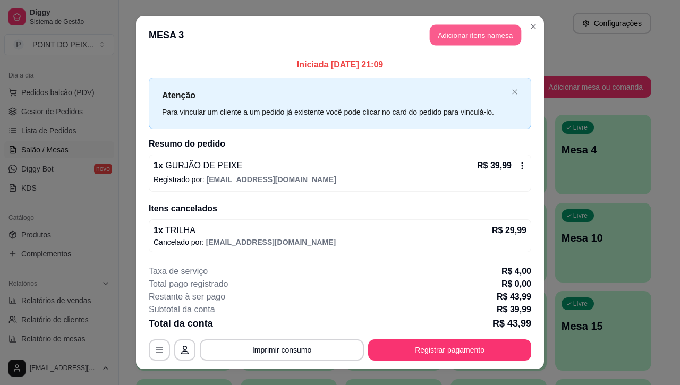
click at [490, 35] on button "Adicionar itens na mesa" at bounding box center [474, 35] width 91 height 21
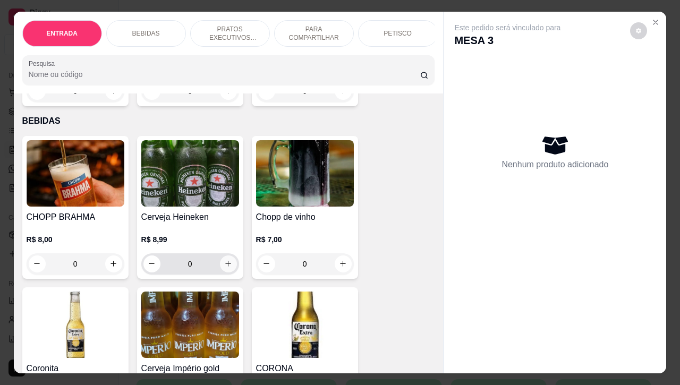
click at [220, 272] on button "increase-product-quantity" at bounding box center [228, 263] width 17 height 17
click at [224, 268] on icon "increase-product-quantity" at bounding box center [228, 264] width 8 height 8
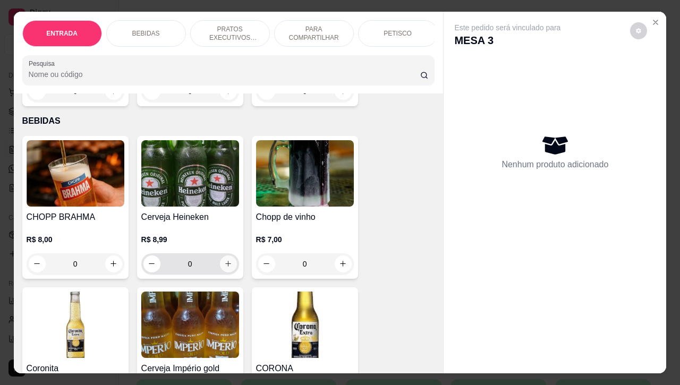
click at [224, 268] on icon "increase-product-quantity" at bounding box center [228, 264] width 8 height 8
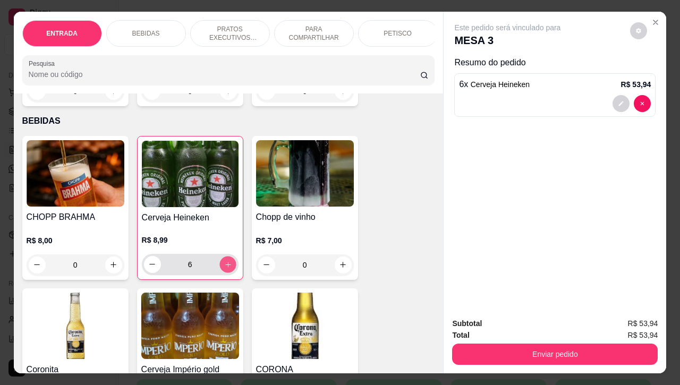
click at [224, 268] on icon "increase-product-quantity" at bounding box center [228, 264] width 8 height 8
type input "7"
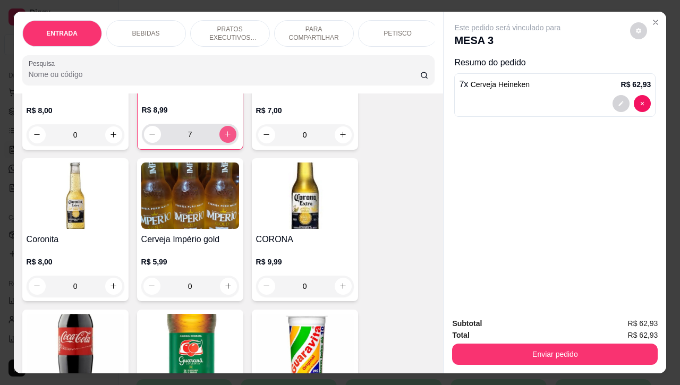
scroll to position [332, 0]
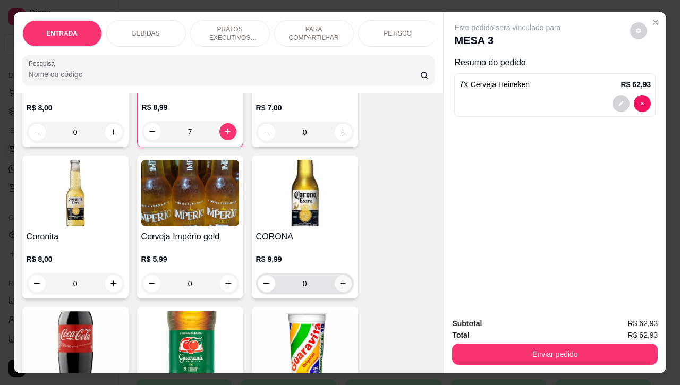
click at [334, 289] on button "increase-product-quantity" at bounding box center [342, 283] width 17 height 17
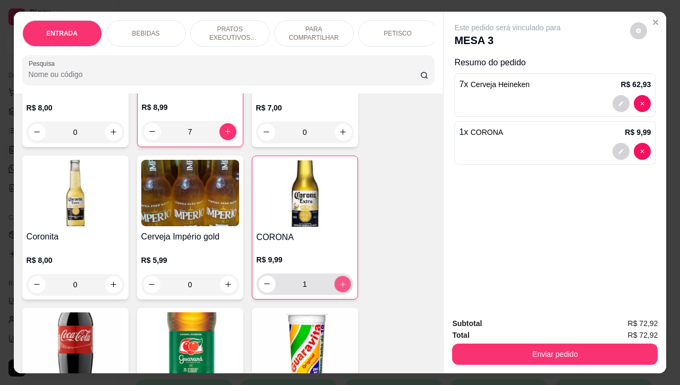
click at [338, 288] on icon "increase-product-quantity" at bounding box center [342, 284] width 8 height 8
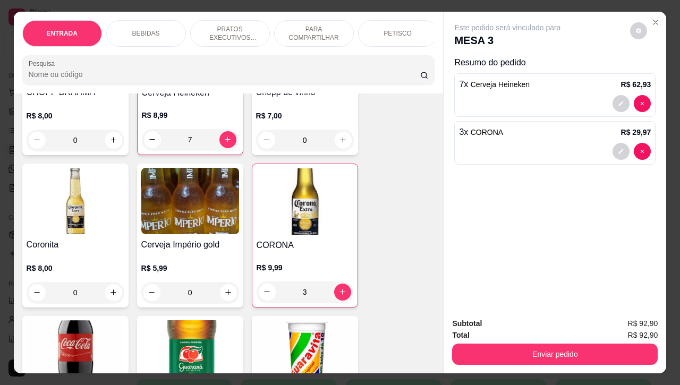
scroll to position [398, 0]
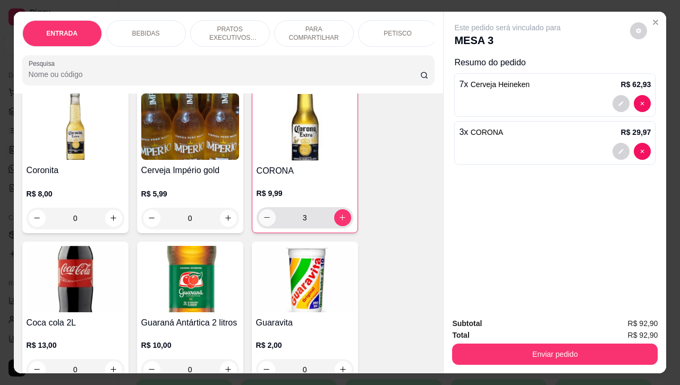
click at [263, 221] on icon "decrease-product-quantity" at bounding box center [267, 217] width 8 height 8
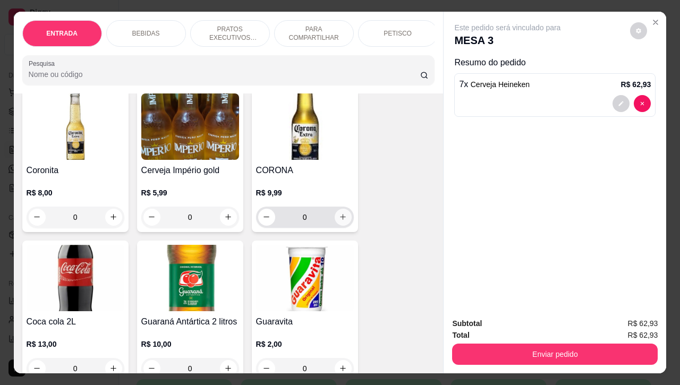
click at [339, 221] on icon "increase-product-quantity" at bounding box center [343, 217] width 8 height 8
type input "1"
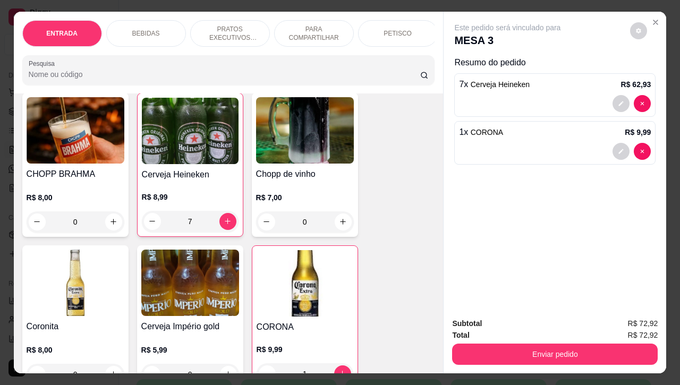
scroll to position [199, 0]
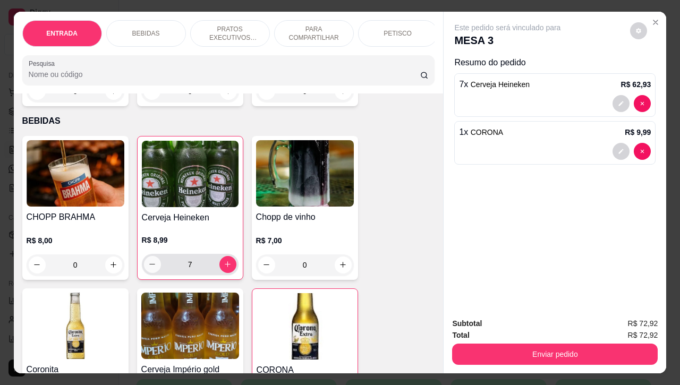
click at [149, 268] on icon "decrease-product-quantity" at bounding box center [152, 264] width 8 height 8
type input "6"
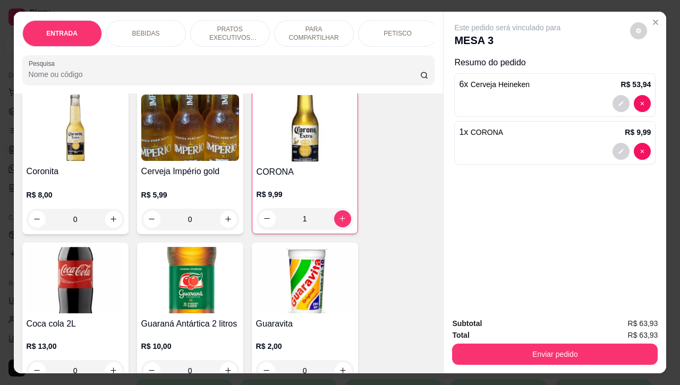
scroll to position [398, 0]
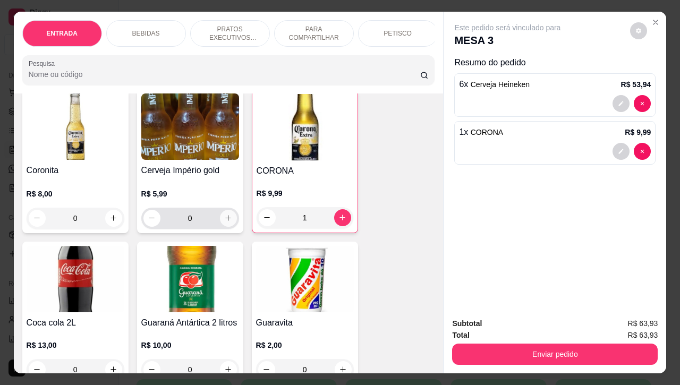
click at [229, 227] on button "increase-product-quantity" at bounding box center [228, 218] width 17 height 17
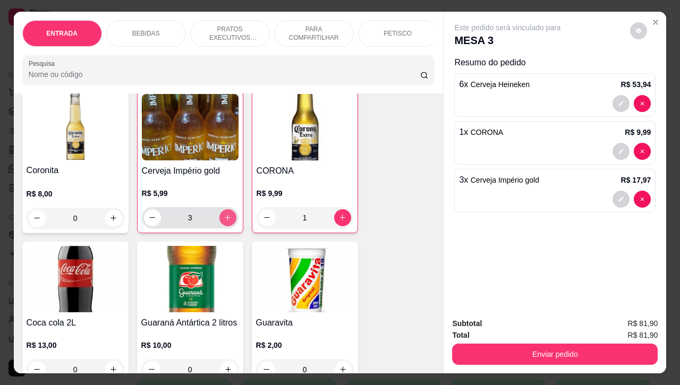
type input "3"
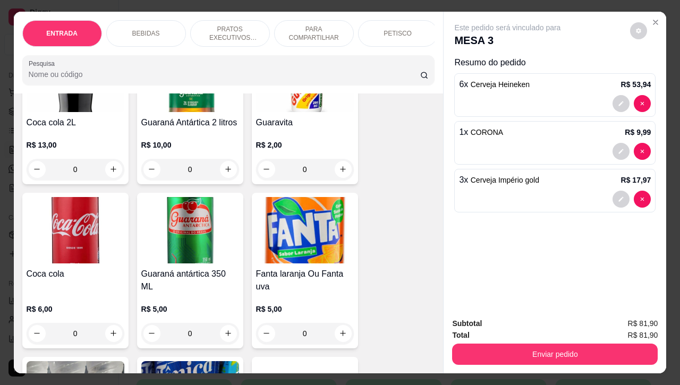
scroll to position [664, 0]
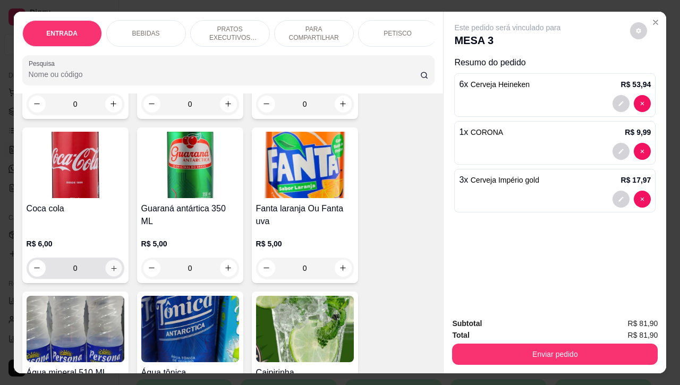
click at [109, 271] on icon "increase-product-quantity" at bounding box center [113, 268] width 8 height 8
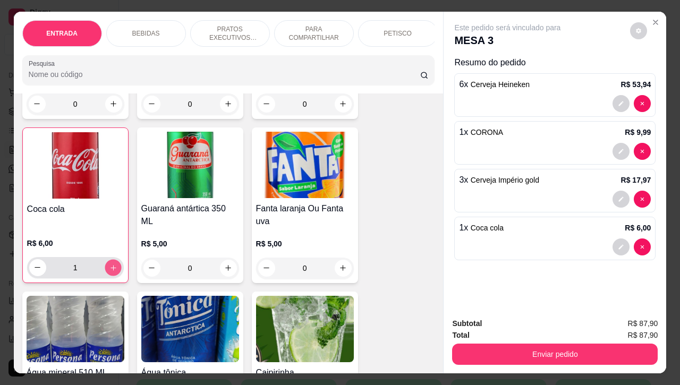
click at [109, 271] on icon "increase-product-quantity" at bounding box center [113, 267] width 8 height 8
type input "2"
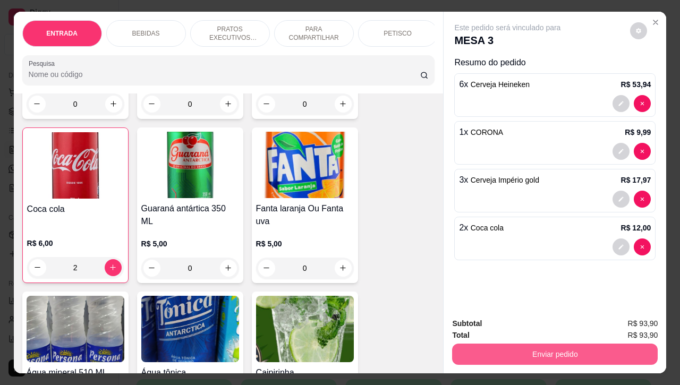
click at [540, 343] on button "Enviar pedido" at bounding box center [554, 353] width 205 height 21
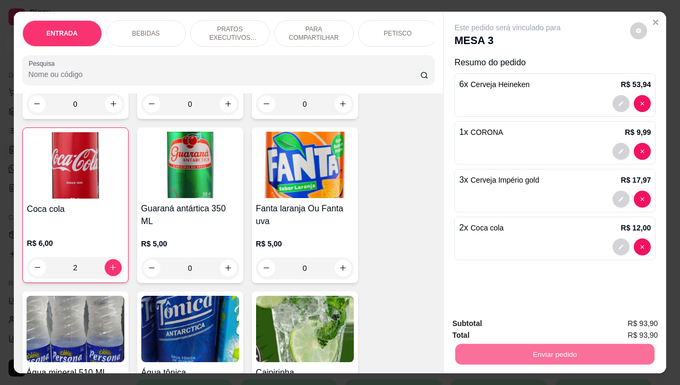
click at [615, 320] on button "Enviar pedido" at bounding box center [628, 323] width 60 height 20
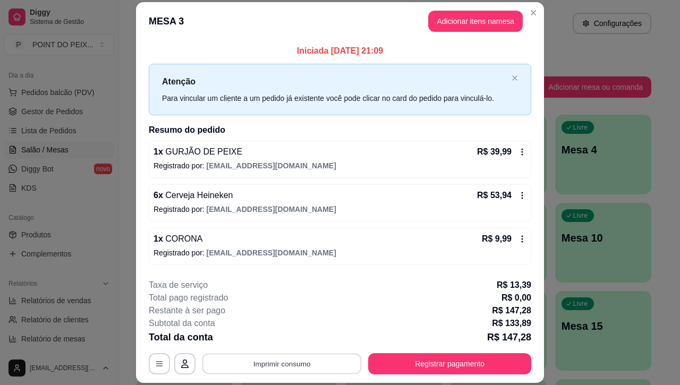
click at [269, 362] on button "Imprimir consumo" at bounding box center [281, 364] width 159 height 21
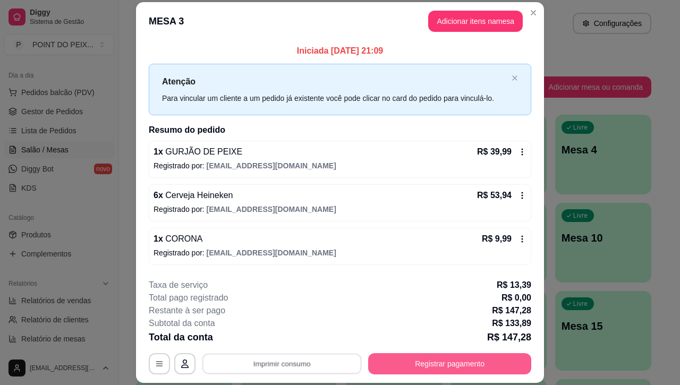
click at [468, 369] on button "Registrar pagamento" at bounding box center [449, 363] width 163 height 21
click at [470, 363] on button "Registrar pagamento" at bounding box center [450, 364] width 158 height 21
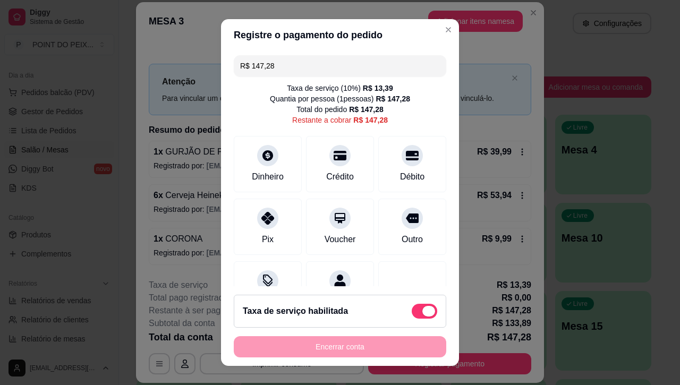
click at [411, 310] on span at bounding box center [423, 311] width 25 height 15
click at [411, 313] on input "checkbox" at bounding box center [414, 316] width 7 height 7
checkbox input "true"
type input "R$ 133,89"
checkbox input "false"
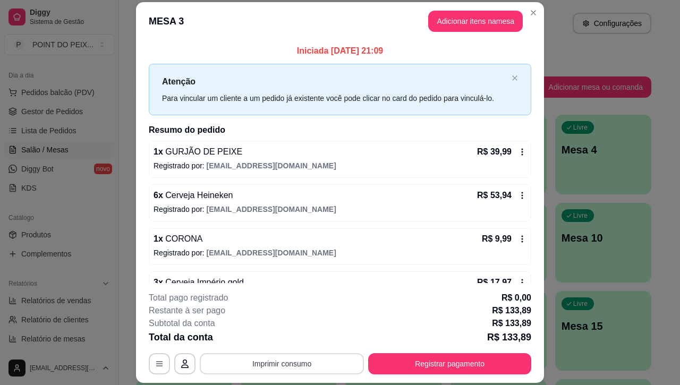
click at [296, 357] on button "Imprimir consumo" at bounding box center [282, 363] width 164 height 21
click at [298, 340] on button "IMPRESSORA" at bounding box center [279, 339] width 74 height 16
click at [518, 156] on icon at bounding box center [522, 152] width 8 height 8
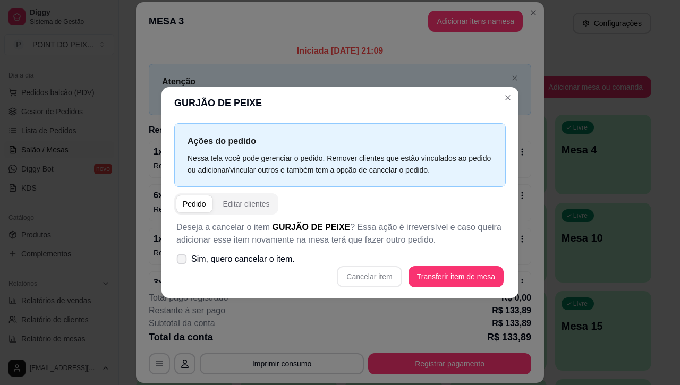
click at [184, 262] on icon at bounding box center [181, 259] width 8 height 6
click at [183, 262] on input "Sim, quero cancelar o item." at bounding box center [179, 264] width 7 height 7
checkbox input "true"
click at [385, 272] on button "Cancelar item" at bounding box center [369, 276] width 65 height 21
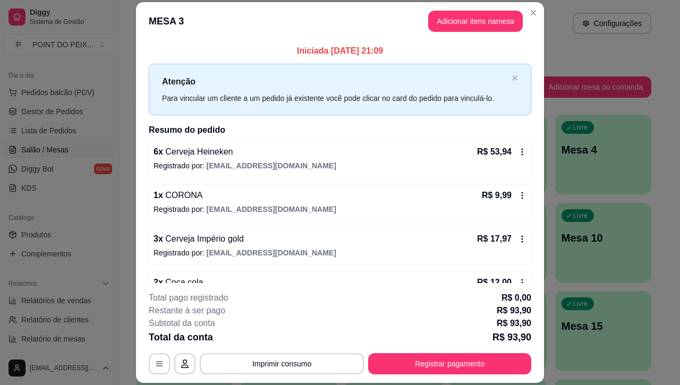
scroll to position [66, 0]
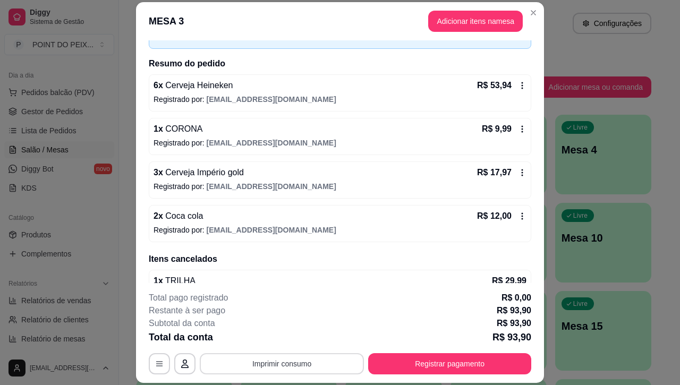
click at [333, 358] on button "Imprimir consumo" at bounding box center [282, 363] width 164 height 21
click at [288, 336] on button "IMPRESSORA" at bounding box center [279, 339] width 77 height 17
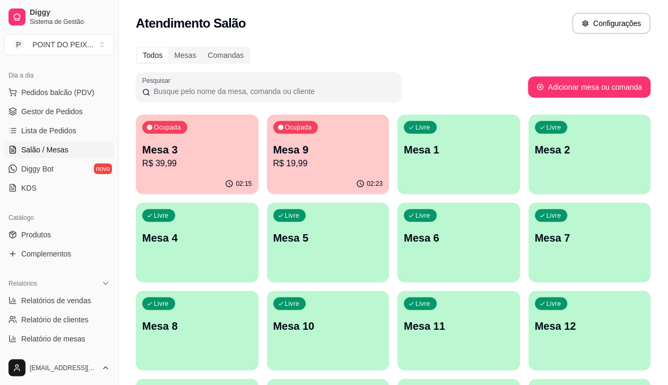
click at [154, 160] on p "R$ 39,99" at bounding box center [197, 163] width 110 height 13
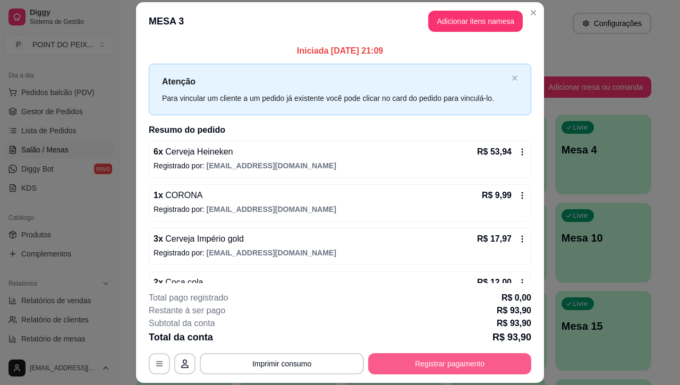
click at [433, 353] on button "Registrar pagamento" at bounding box center [449, 363] width 163 height 21
click at [424, 362] on button "Registrar pagamento" at bounding box center [450, 364] width 158 height 21
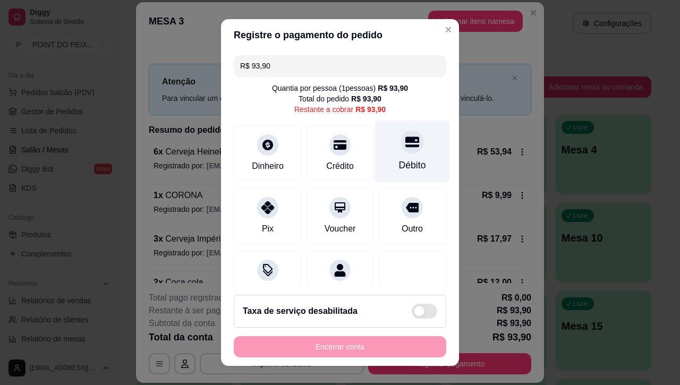
click at [384, 155] on div "Débito" at bounding box center [412, 152] width 75 height 62
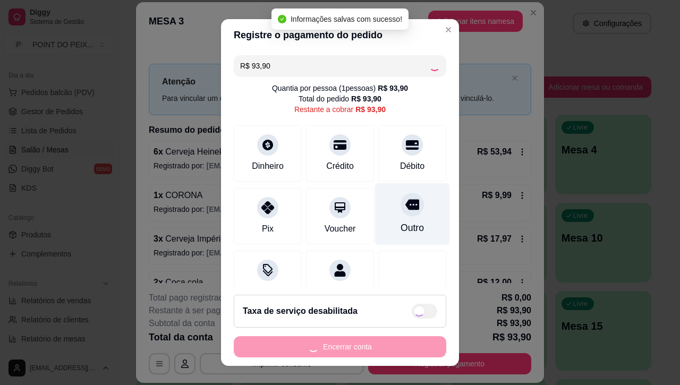
type input "R$ 0,00"
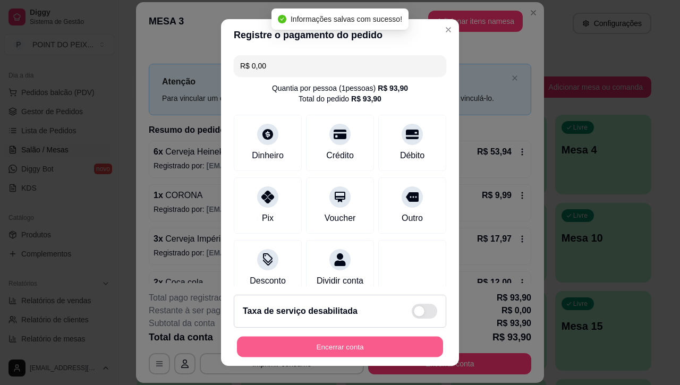
click at [363, 346] on button "Encerrar conta" at bounding box center [340, 346] width 206 height 21
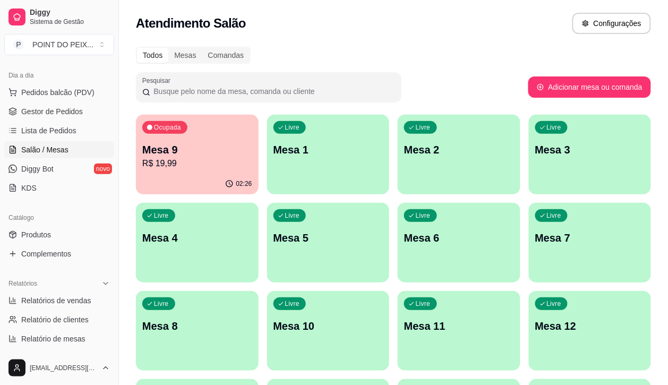
click at [295, 186] on div "button" at bounding box center [328, 188] width 123 height 13
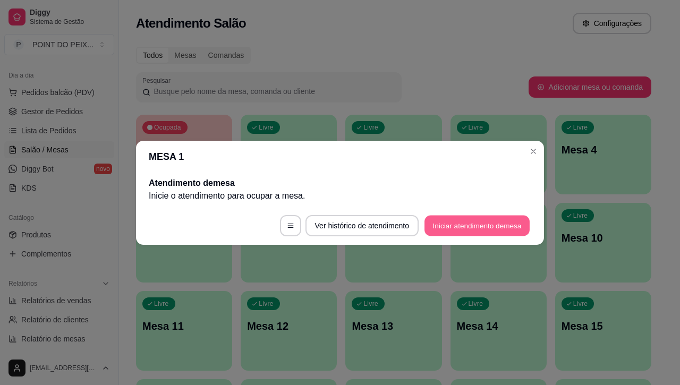
click at [450, 224] on button "Iniciar atendimento de mesa" at bounding box center [476, 225] width 105 height 21
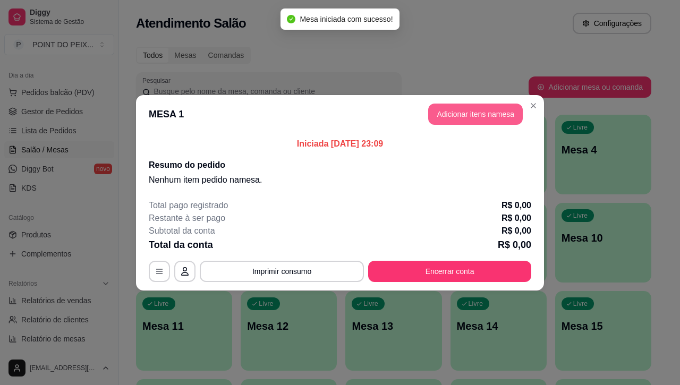
click at [477, 117] on button "Adicionar itens na mesa" at bounding box center [475, 114] width 94 height 21
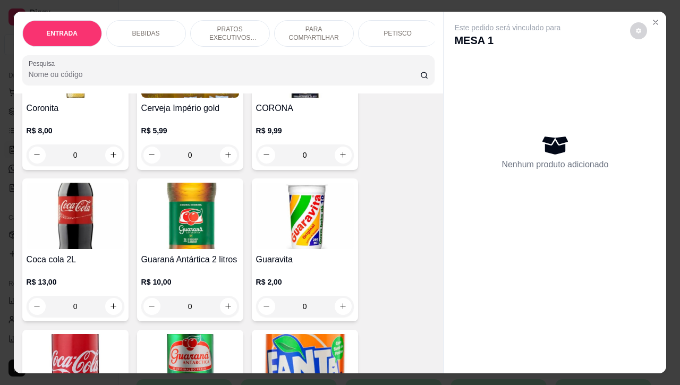
scroll to position [133, 0]
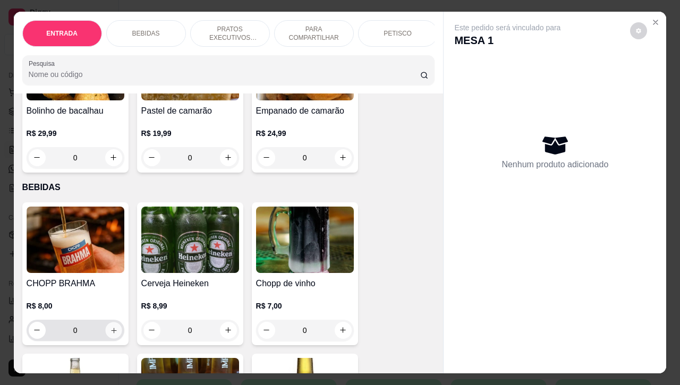
click at [111, 334] on icon "increase-product-quantity" at bounding box center [113, 330] width 8 height 8
click at [111, 337] on button "increase-product-quantity" at bounding box center [113, 330] width 16 height 16
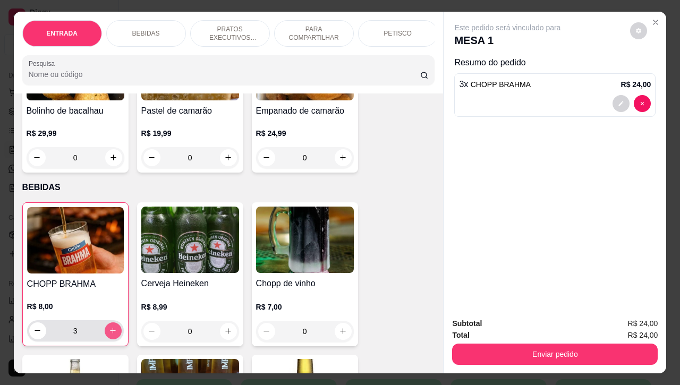
click at [111, 337] on button "increase-product-quantity" at bounding box center [113, 330] width 17 height 17
type input "4"
click at [399, 29] on p "PETISCO" at bounding box center [397, 33] width 28 height 8
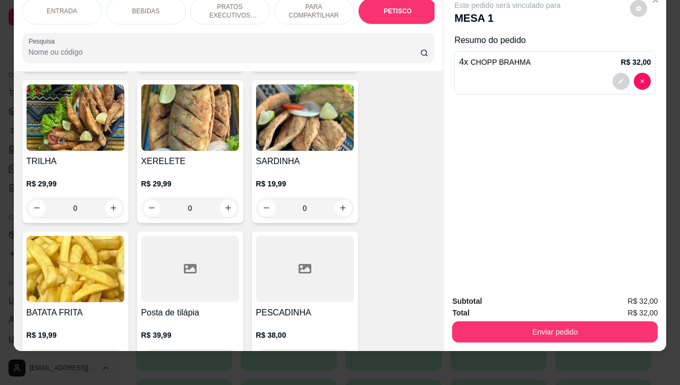
scroll to position [2679, 0]
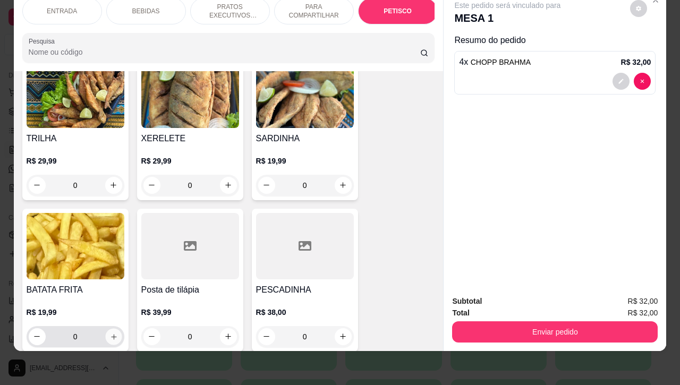
click at [106, 328] on button "increase-product-quantity" at bounding box center [113, 336] width 16 height 16
type input "1"
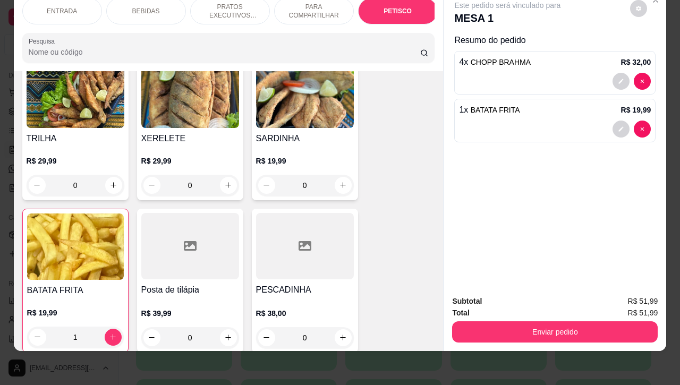
click at [140, 7] on p "BEBIDAS" at bounding box center [146, 11] width 28 height 8
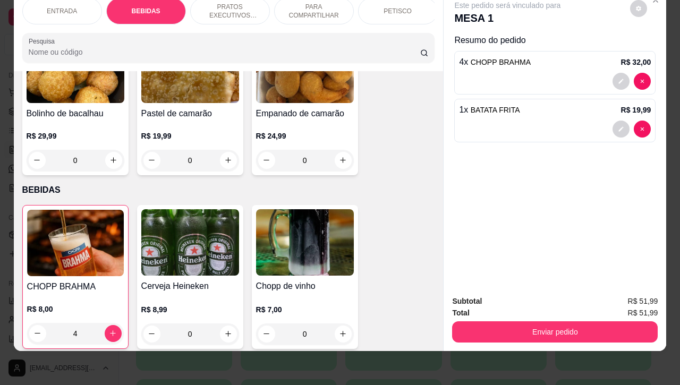
scroll to position [220, 0]
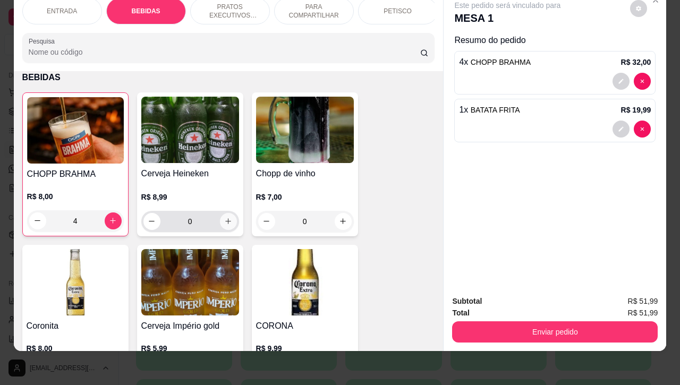
click at [225, 227] on button "increase-product-quantity" at bounding box center [228, 221] width 17 height 17
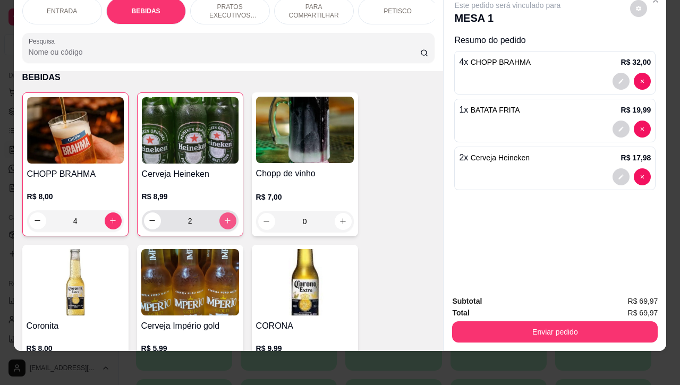
click at [225, 227] on button "increase-product-quantity" at bounding box center [227, 220] width 17 height 17
type input "6"
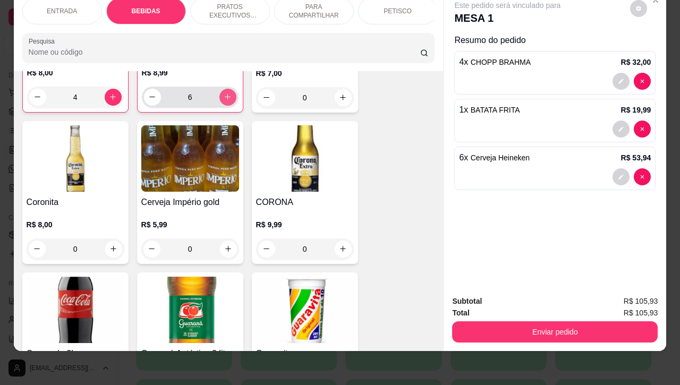
scroll to position [353, 0]
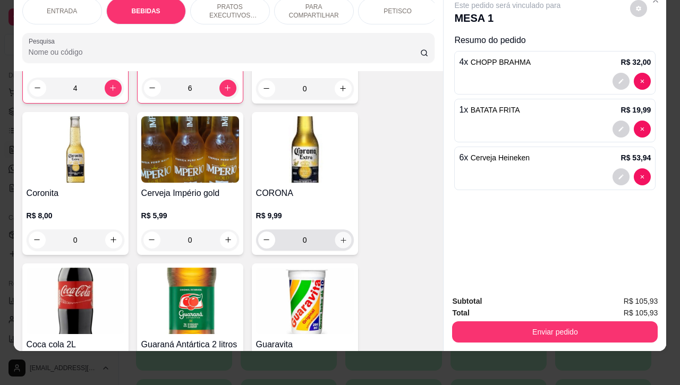
click at [339, 239] on icon "increase-product-quantity" at bounding box center [343, 240] width 8 height 8
type input "1"
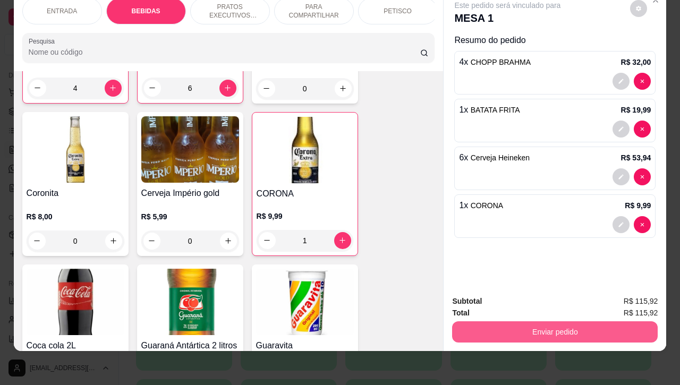
click at [541, 322] on button "Enviar pedido" at bounding box center [554, 331] width 205 height 21
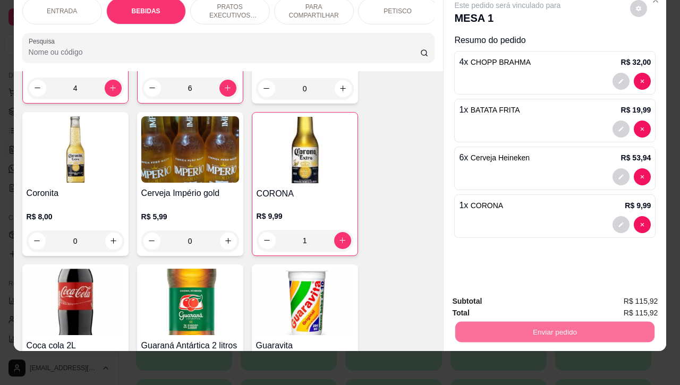
click at [643, 295] on button "Enviar pedido" at bounding box center [628, 295] width 58 height 20
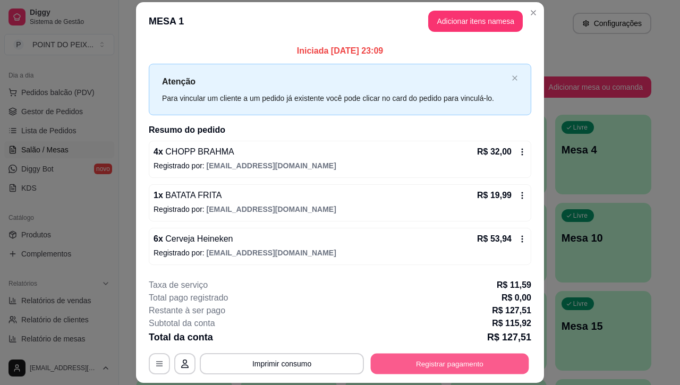
click at [467, 354] on button "Registrar pagamento" at bounding box center [450, 364] width 158 height 21
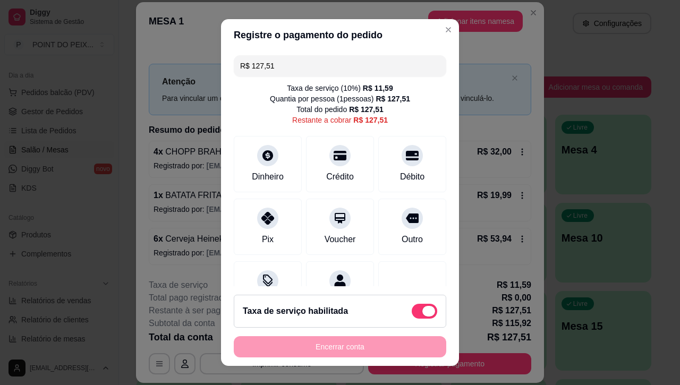
click at [422, 310] on span at bounding box center [428, 311] width 13 height 11
click at [413, 313] on input "checkbox" at bounding box center [414, 316] width 7 height 7
checkbox input "true"
type input "R$ 115,92"
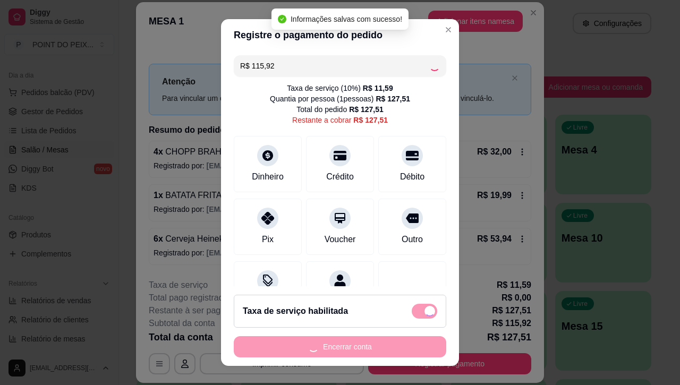
checkbox input "false"
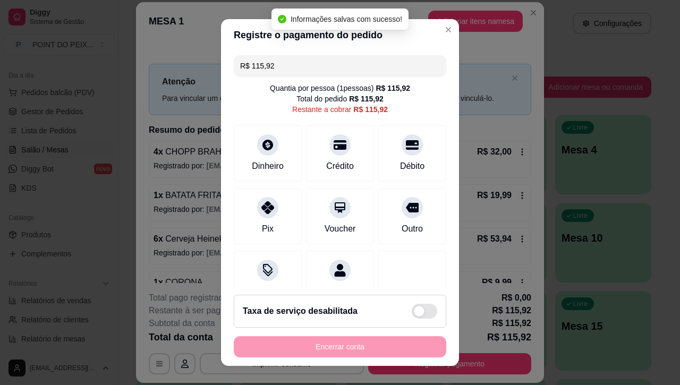
drag, startPoint x: 269, startPoint y: 66, endPoint x: 227, endPoint y: 65, distance: 42.5
click at [227, 65] on div "R$ 115,92 Quantia por pessoa ( 1 pessoas) R$ 115,92 Total do pedido R$ 115,92 R…" at bounding box center [340, 168] width 238 height 235
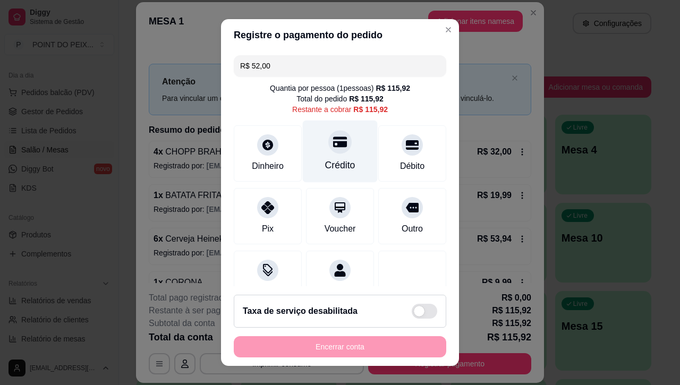
click at [326, 164] on div "Crédito" at bounding box center [340, 165] width 30 height 14
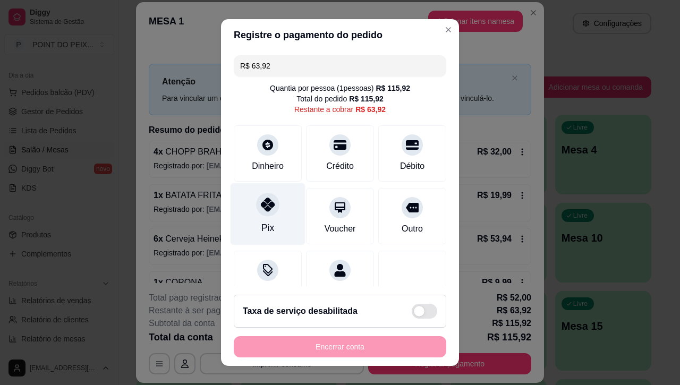
click at [255, 220] on div "Pix" at bounding box center [267, 214] width 75 height 62
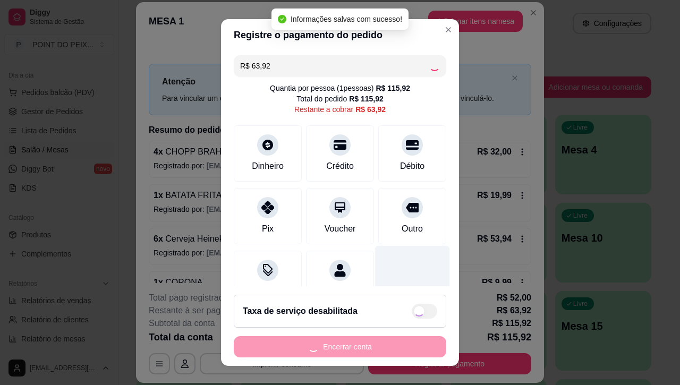
type input "R$ 0,00"
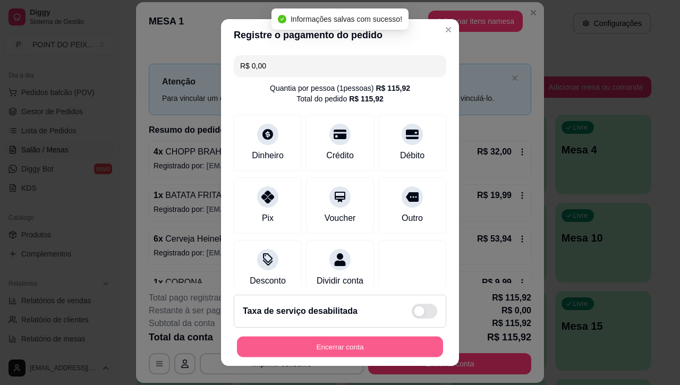
click at [397, 341] on button "Encerrar conta" at bounding box center [340, 346] width 206 height 21
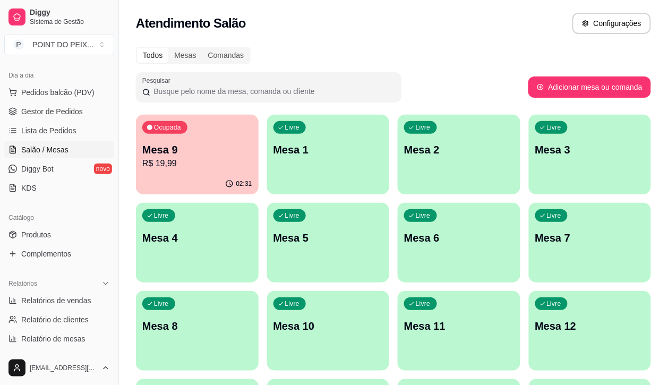
click at [195, 171] on div "Ocupada Mesa 9 R$ 19,99" at bounding box center [197, 144] width 123 height 59
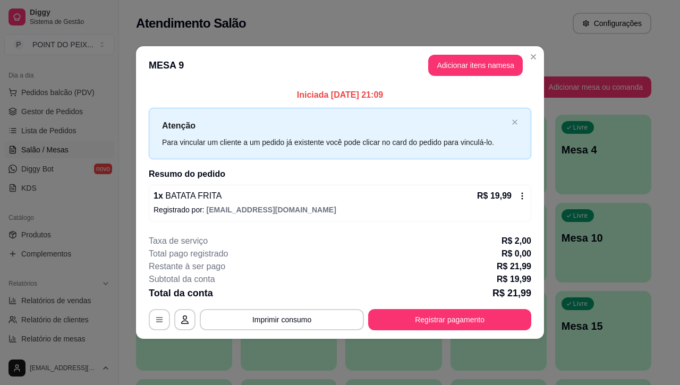
click at [524, 194] on icon at bounding box center [522, 196] width 8 height 8
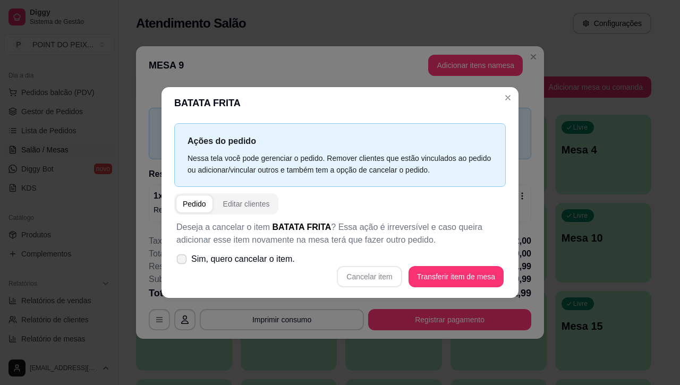
click at [184, 261] on icon at bounding box center [181, 259] width 8 height 6
click at [183, 261] on input "Sim, quero cancelar o item." at bounding box center [179, 264] width 7 height 7
checkbox input "true"
click at [349, 272] on button "Cancelar item" at bounding box center [369, 276] width 63 height 21
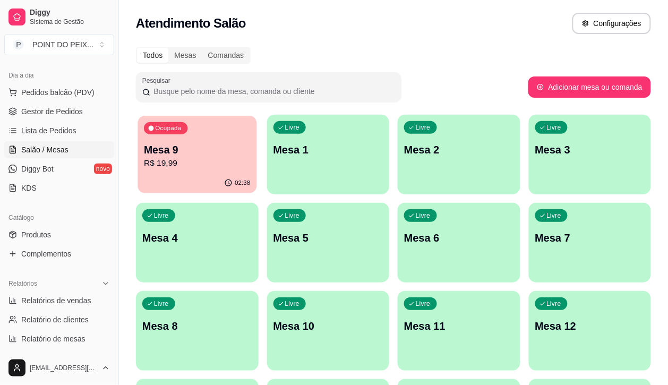
click at [199, 193] on div "02:38" at bounding box center [196, 183] width 119 height 20
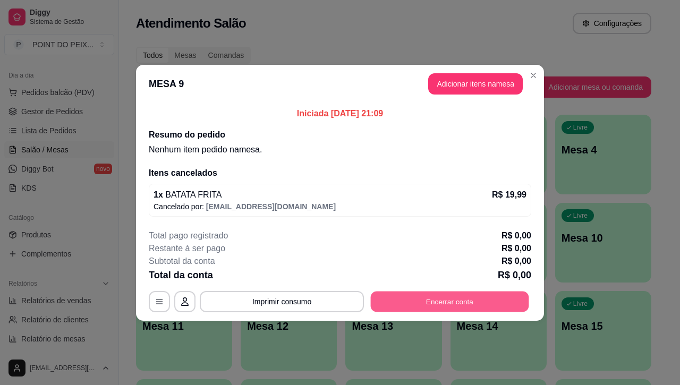
click at [418, 296] on button "Encerrar conta" at bounding box center [450, 301] width 158 height 21
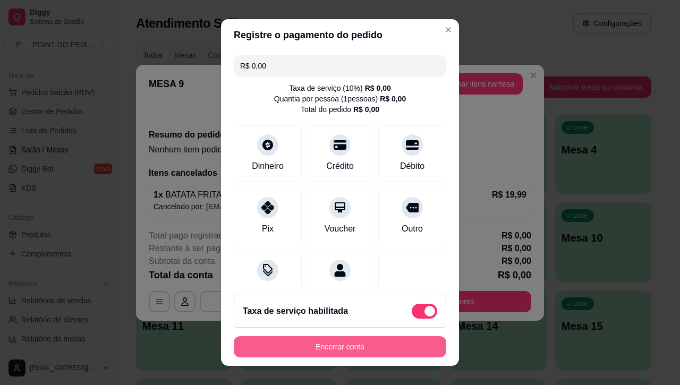
click at [312, 343] on button "Encerrar conta" at bounding box center [340, 346] width 212 height 21
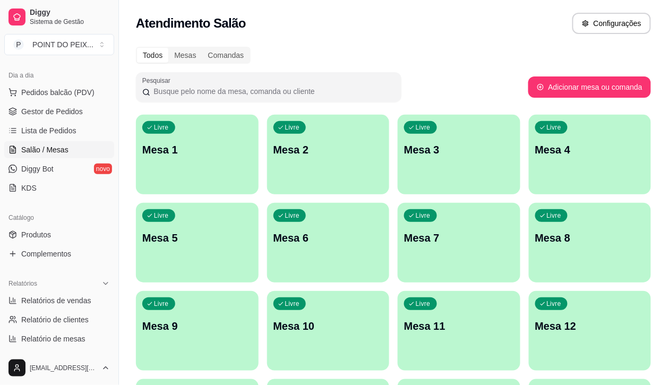
click at [196, 173] on div "Livre Mesa 1" at bounding box center [197, 148] width 123 height 67
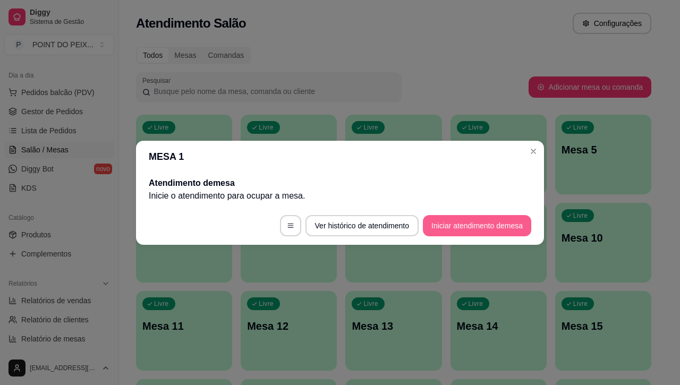
click at [476, 226] on button "Iniciar atendimento de mesa" at bounding box center [477, 225] width 108 height 21
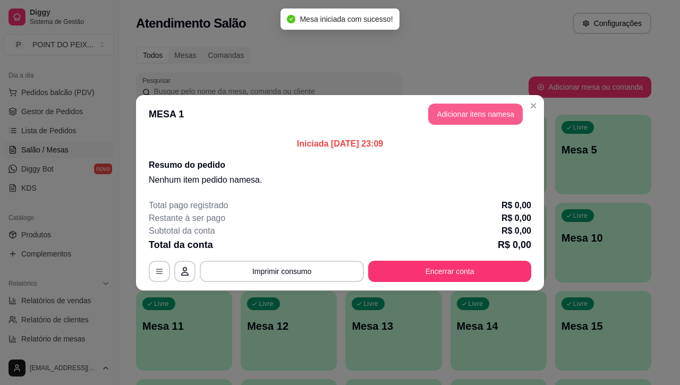
click at [510, 116] on button "Adicionar itens na mesa" at bounding box center [475, 114] width 94 height 21
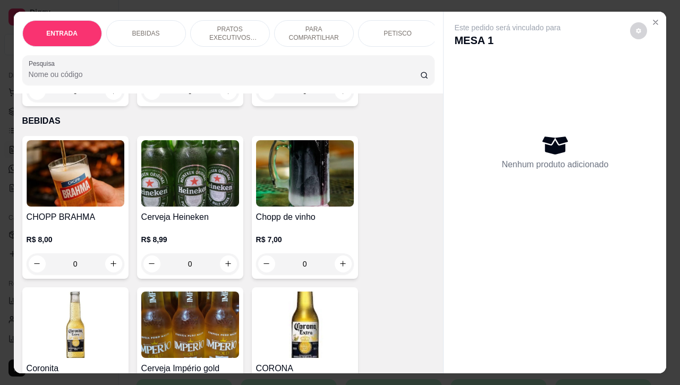
scroll to position [265, 0]
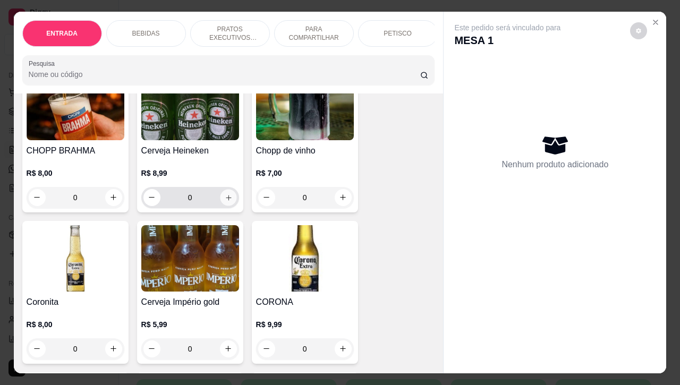
click at [224, 201] on icon "increase-product-quantity" at bounding box center [228, 197] width 8 height 8
click at [226, 200] on icon "increase-product-quantity" at bounding box center [228, 197] width 5 height 5
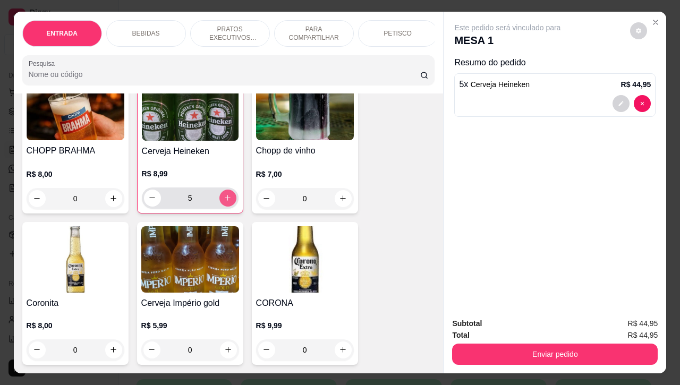
type input "5"
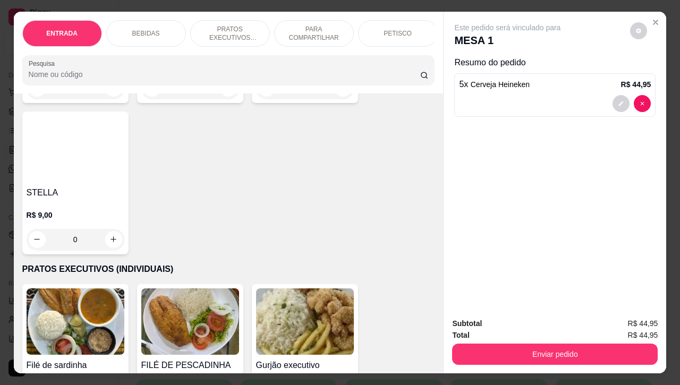
scroll to position [1327, 0]
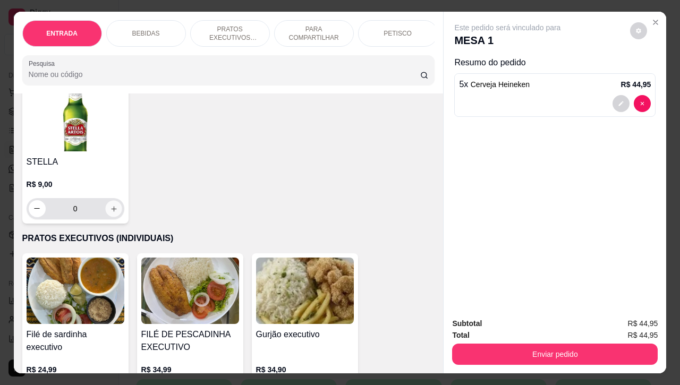
click at [108, 217] on button "increase-product-quantity" at bounding box center [113, 208] width 16 height 16
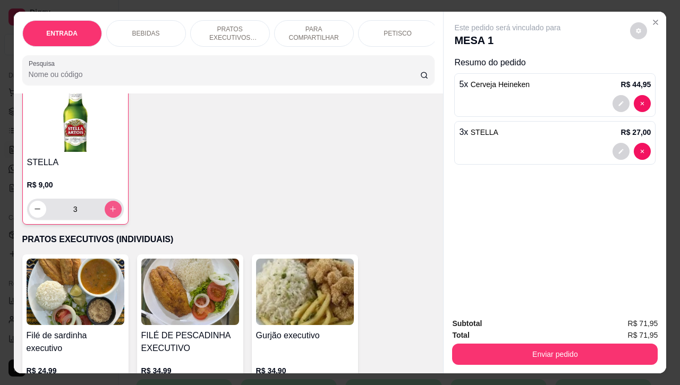
click at [108, 218] on button "increase-product-quantity" at bounding box center [113, 209] width 17 height 17
type input "4"
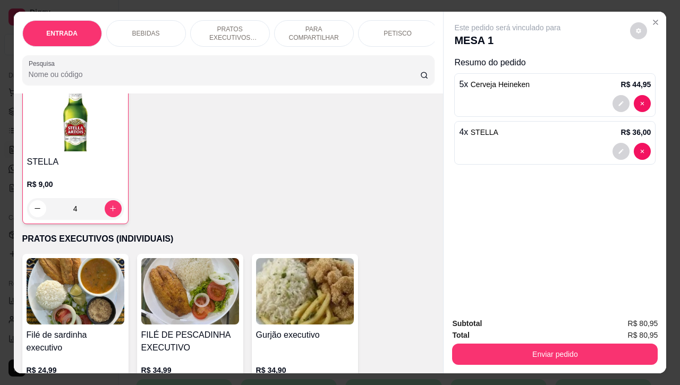
click at [396, 29] on p "PETISCO" at bounding box center [397, 33] width 28 height 8
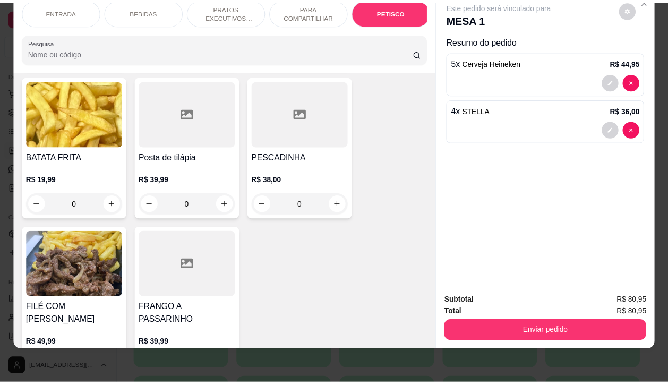
scroll to position [2879, 0]
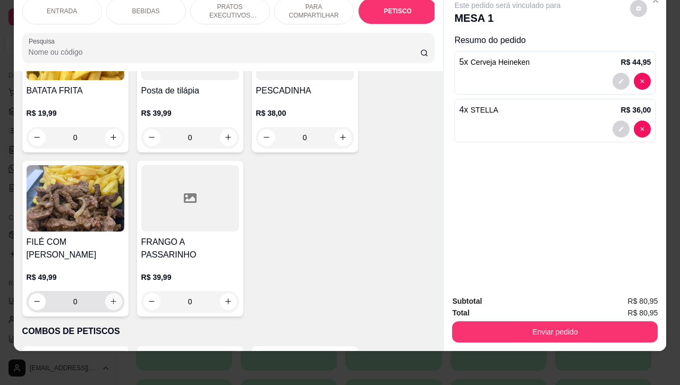
click at [105, 293] on button "increase-product-quantity" at bounding box center [113, 301] width 17 height 17
type input "1"
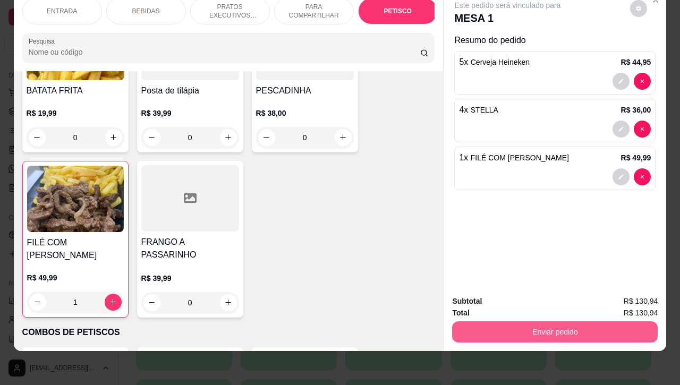
click at [500, 326] on button "Enviar pedido" at bounding box center [554, 331] width 205 height 21
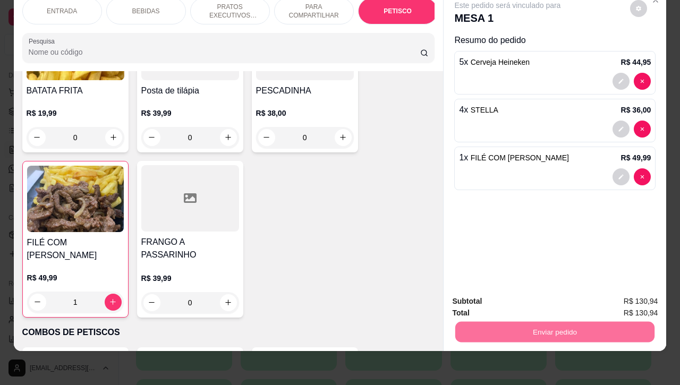
click at [628, 295] on button "Enviar pedido" at bounding box center [628, 295] width 60 height 20
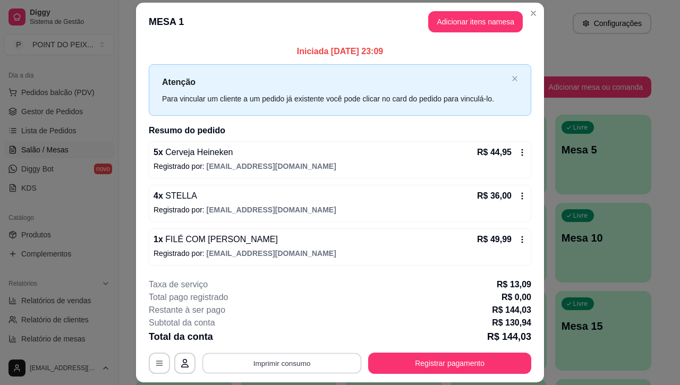
click at [284, 365] on button "Imprimir consumo" at bounding box center [281, 363] width 159 height 21
click at [286, 341] on button "IMPRESSORA" at bounding box center [279, 339] width 77 height 17
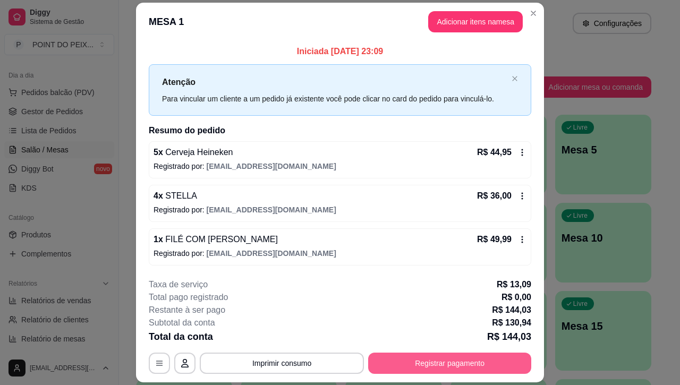
click at [495, 362] on button "Registrar pagamento" at bounding box center [449, 363] width 163 height 21
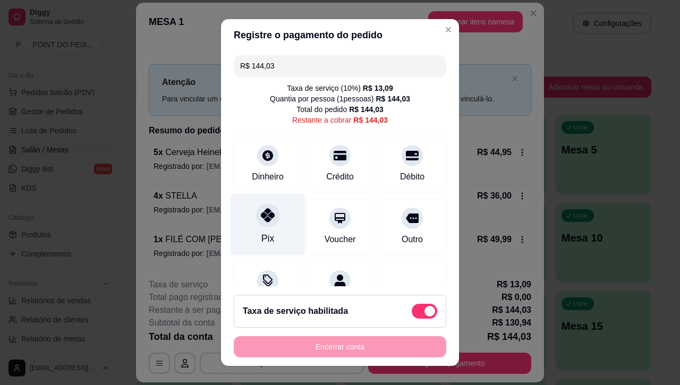
click at [256, 224] on div at bounding box center [267, 215] width 23 height 23
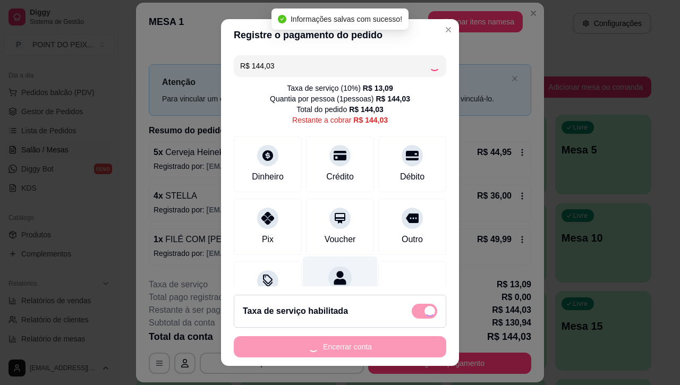
type input "R$ 0,00"
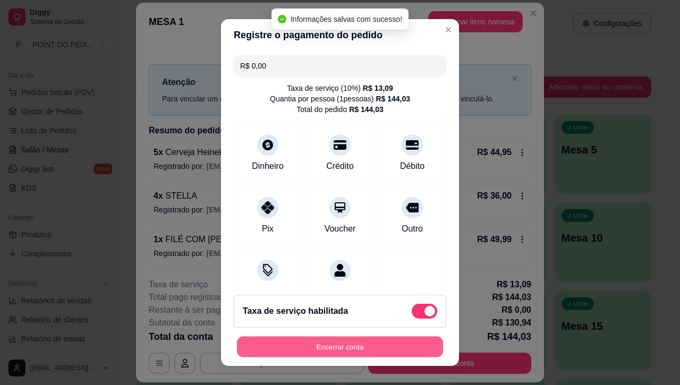
click at [369, 346] on button "Encerrar conta" at bounding box center [340, 346] width 206 height 21
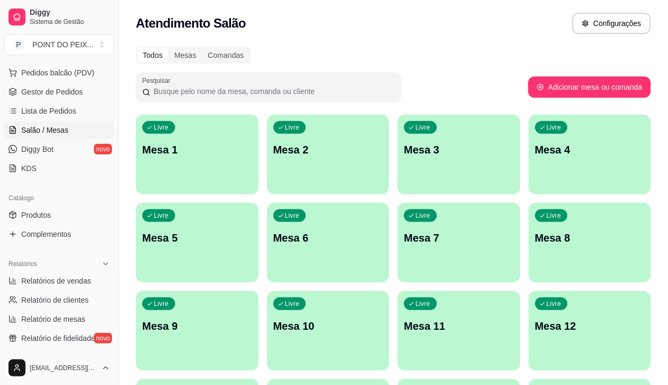
scroll to position [199, 0]
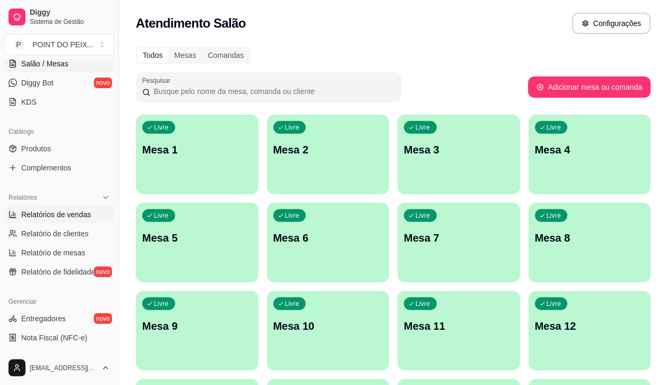
click at [84, 213] on span "Relatórios de vendas" at bounding box center [56, 214] width 70 height 11
